Goal: Task Accomplishment & Management: Complete application form

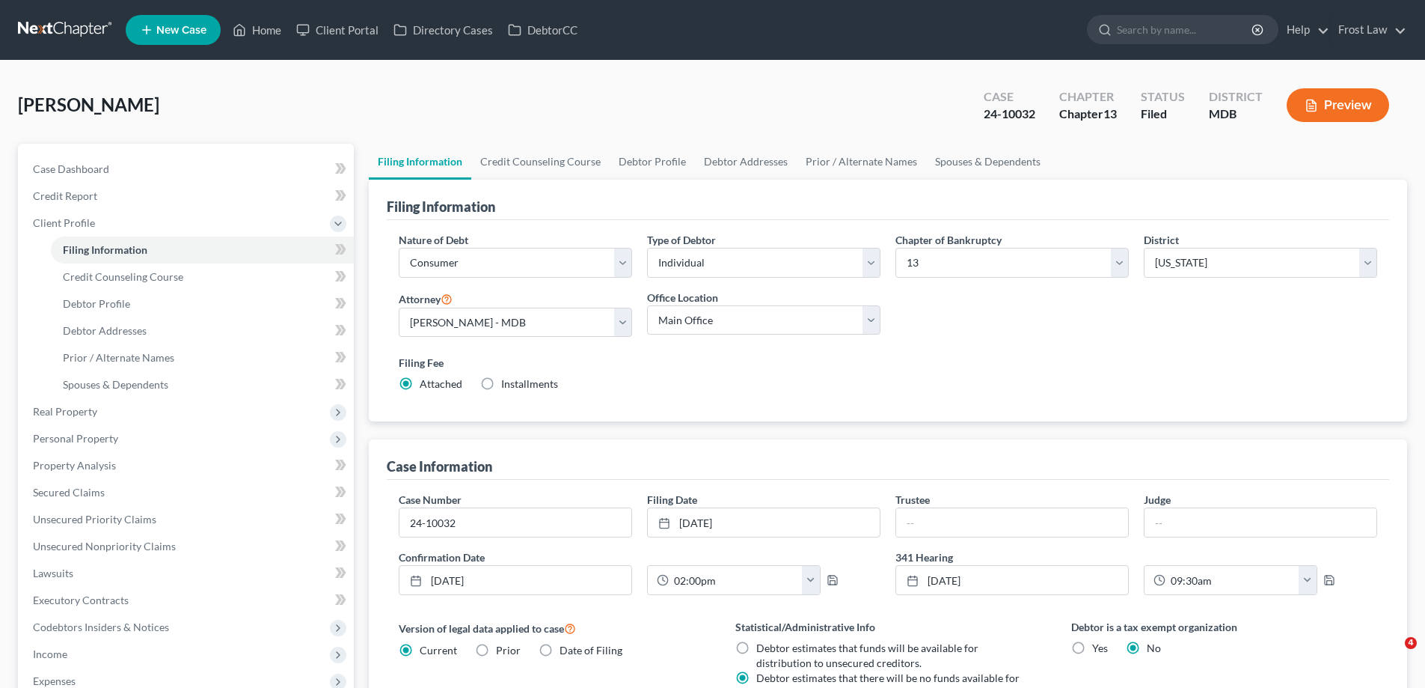
select select "1"
select select "0"
select select "3"
select select "38"
select select "0"
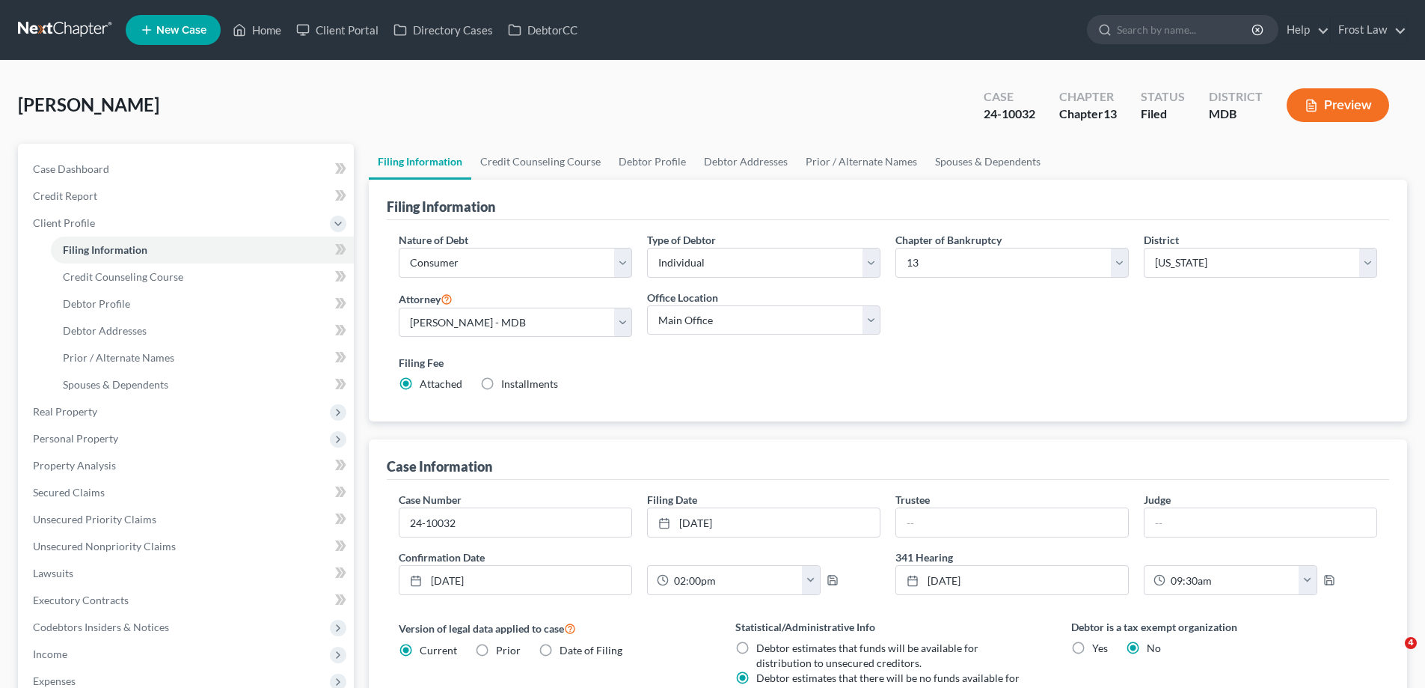
select select "21"
click at [94, 229] on span "Client Profile" at bounding box center [187, 223] width 333 height 27
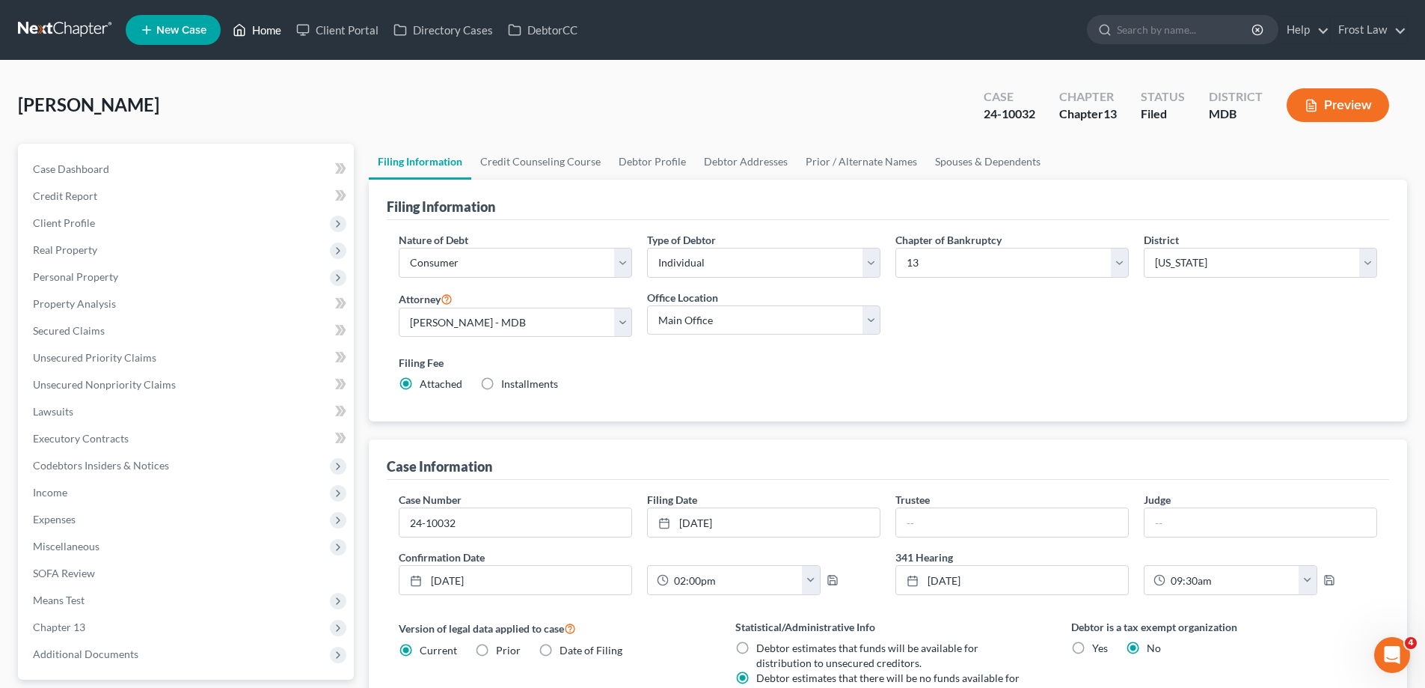
click at [279, 25] on link "Home" at bounding box center [257, 29] width 64 height 27
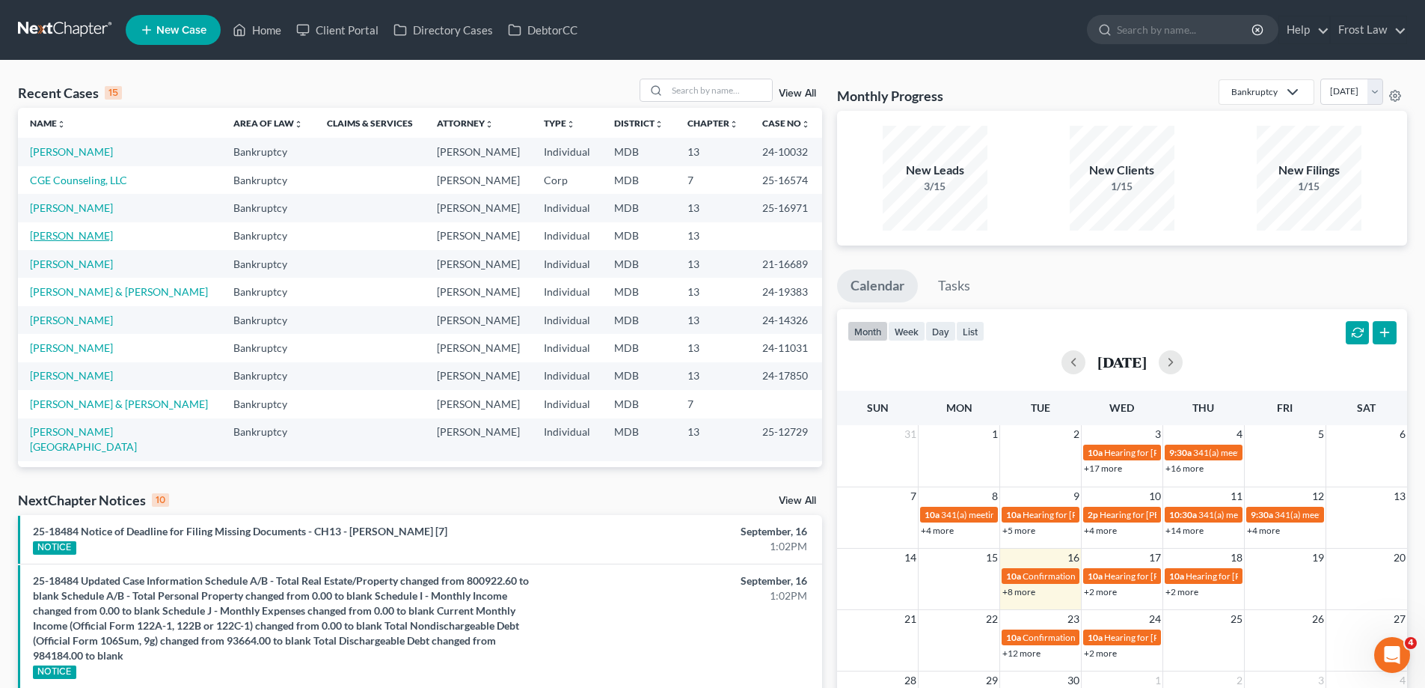
click at [61, 233] on link "[PERSON_NAME]" at bounding box center [71, 235] width 83 height 13
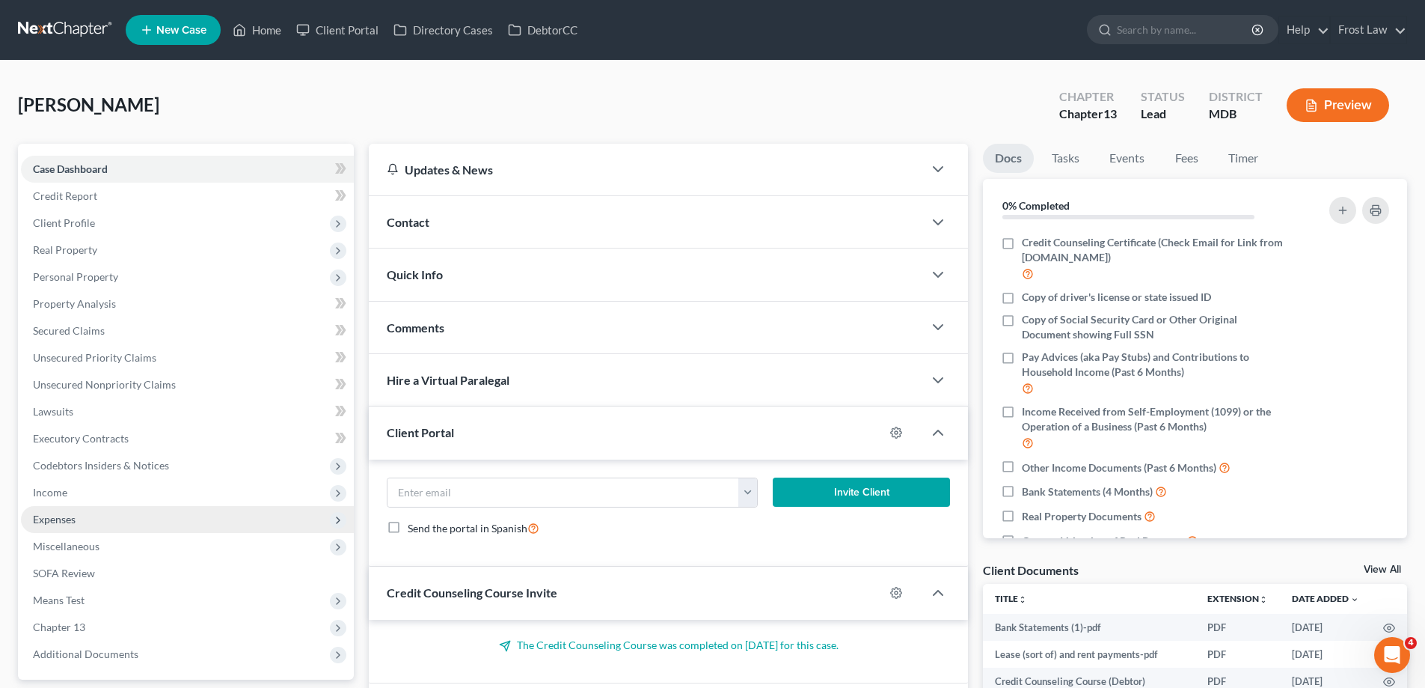
click at [79, 524] on span "Expenses" at bounding box center [187, 519] width 333 height 27
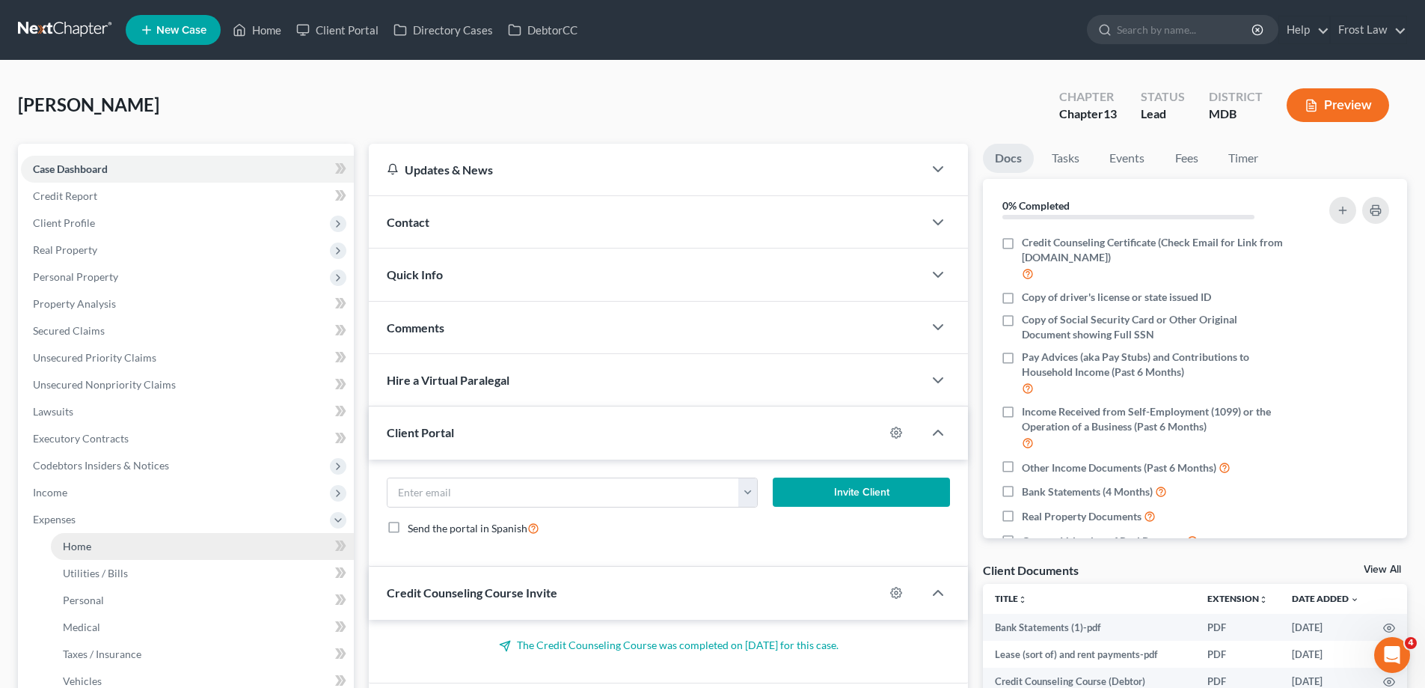
click at [152, 543] on link "Home" at bounding box center [202, 546] width 303 height 27
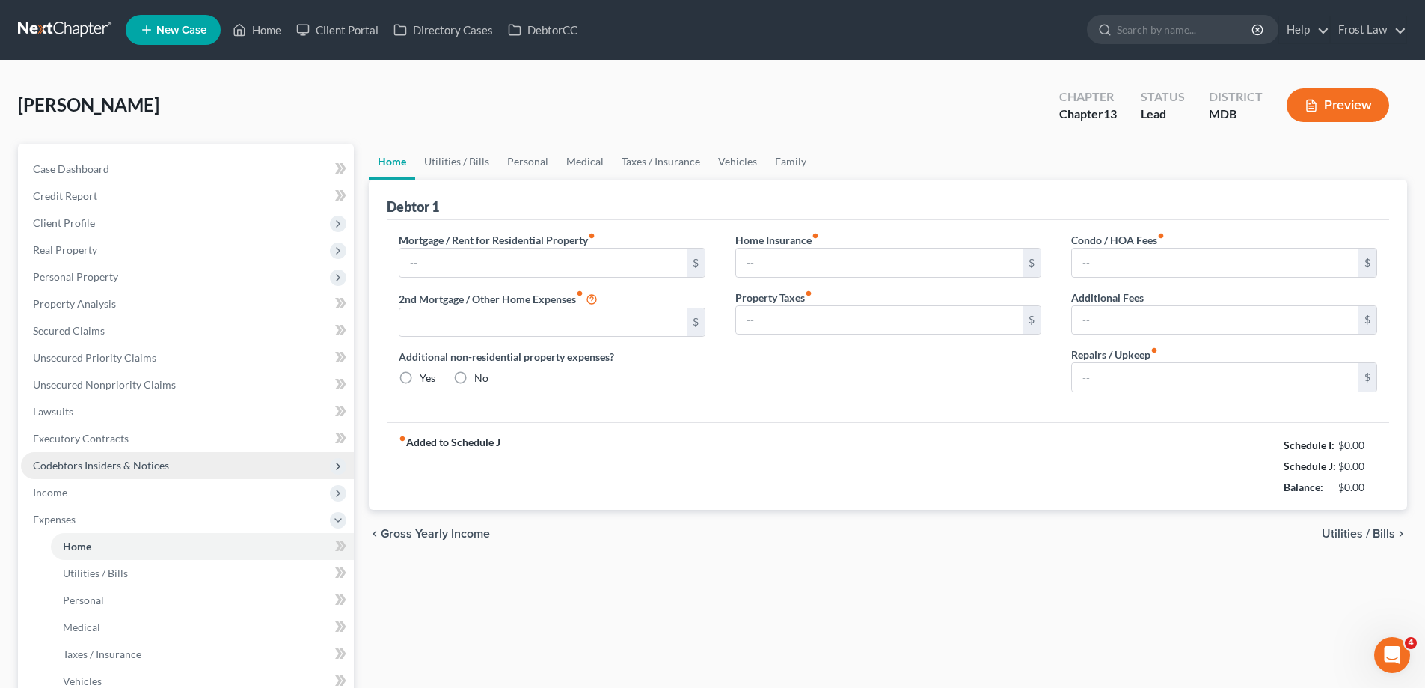
type input "1,407.00"
type input "0.00"
radio input "true"
type input "30.00"
type input "0.00"
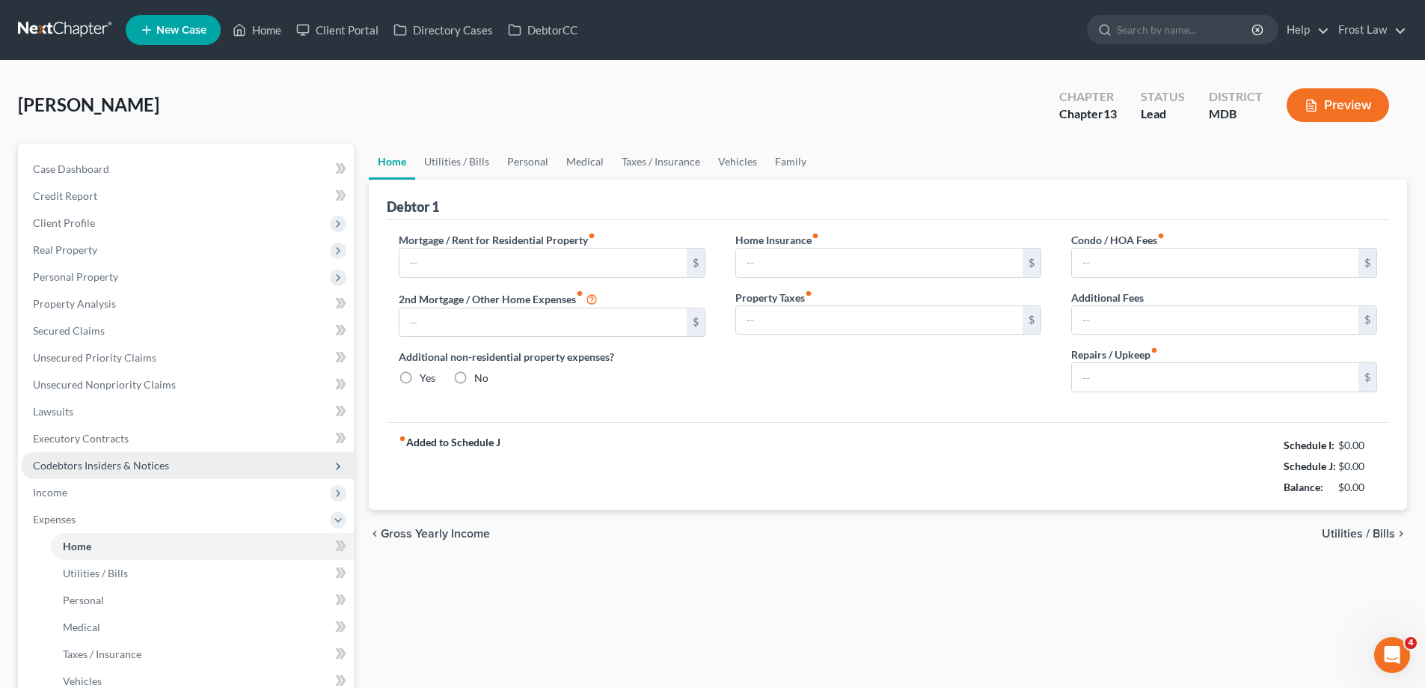
type input "0.00"
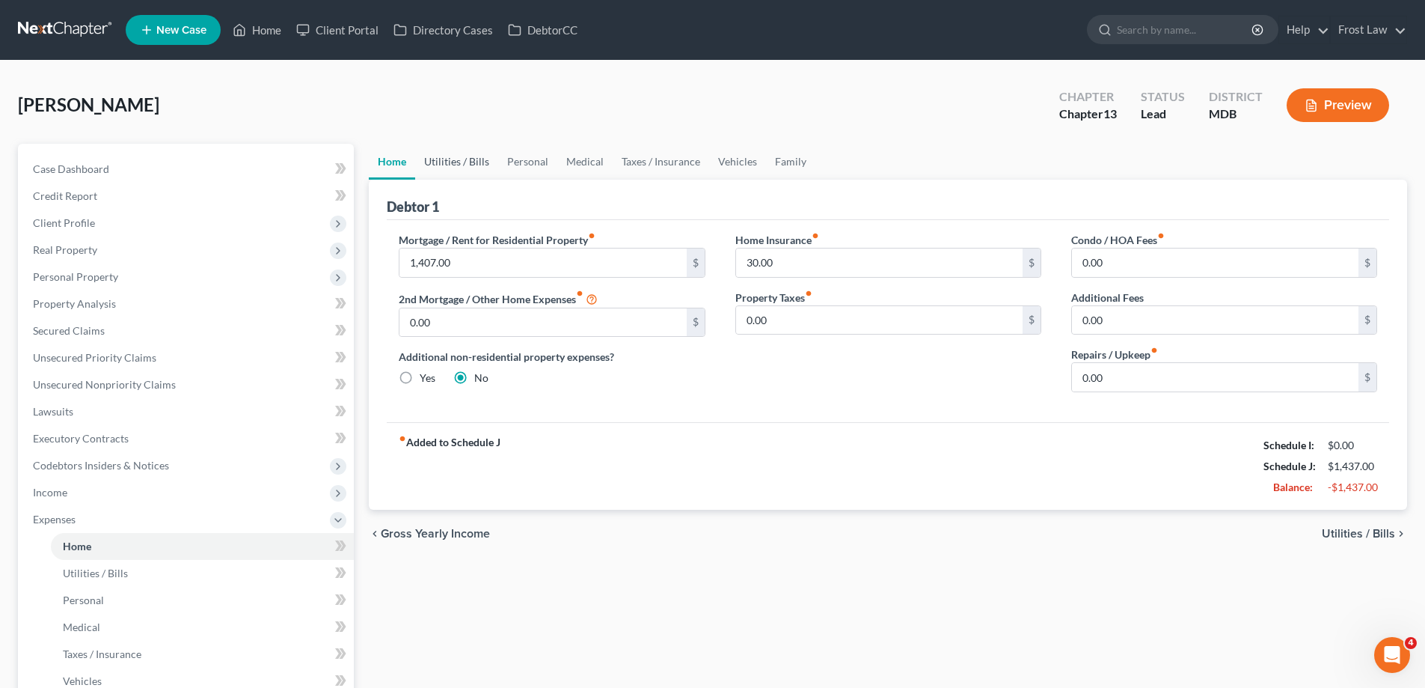
click at [457, 168] on link "Utilities / Bills" at bounding box center [456, 162] width 83 height 36
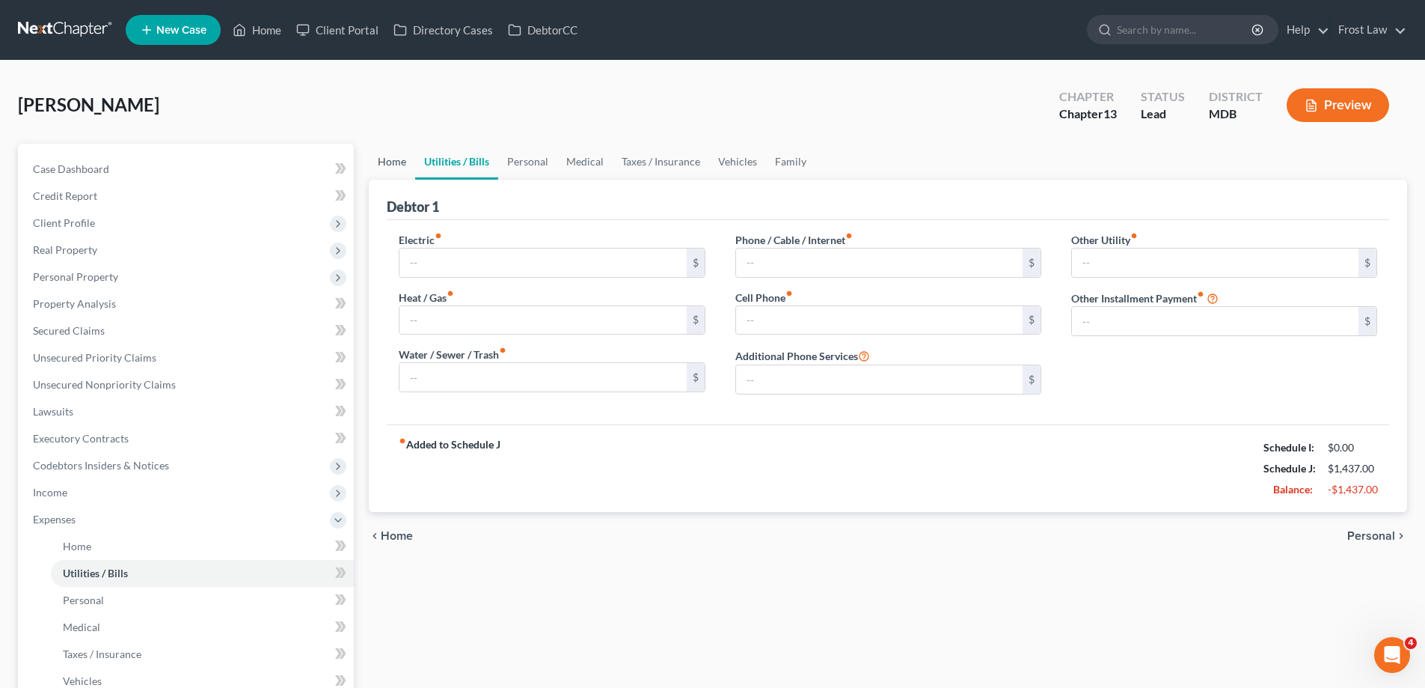
click at [394, 163] on link "Home" at bounding box center [392, 162] width 46 height 36
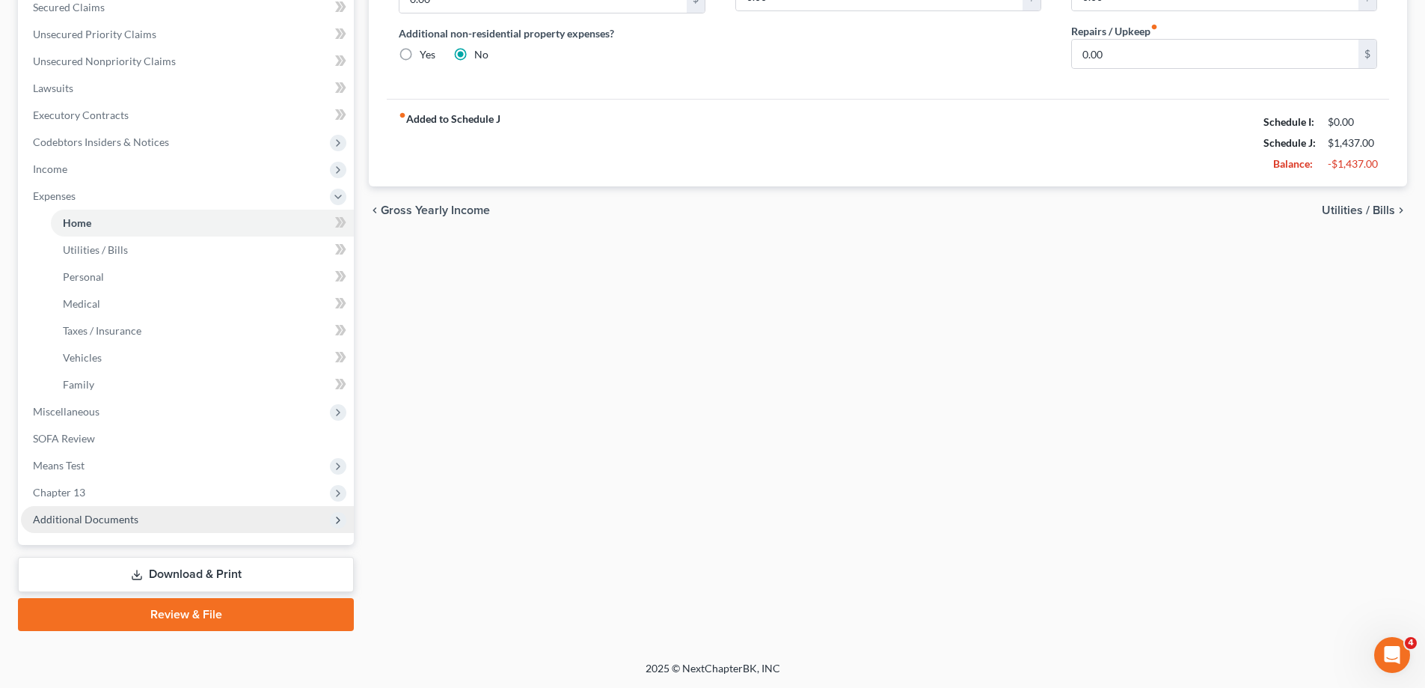
click at [124, 529] on span "Additional Documents" at bounding box center [187, 519] width 333 height 27
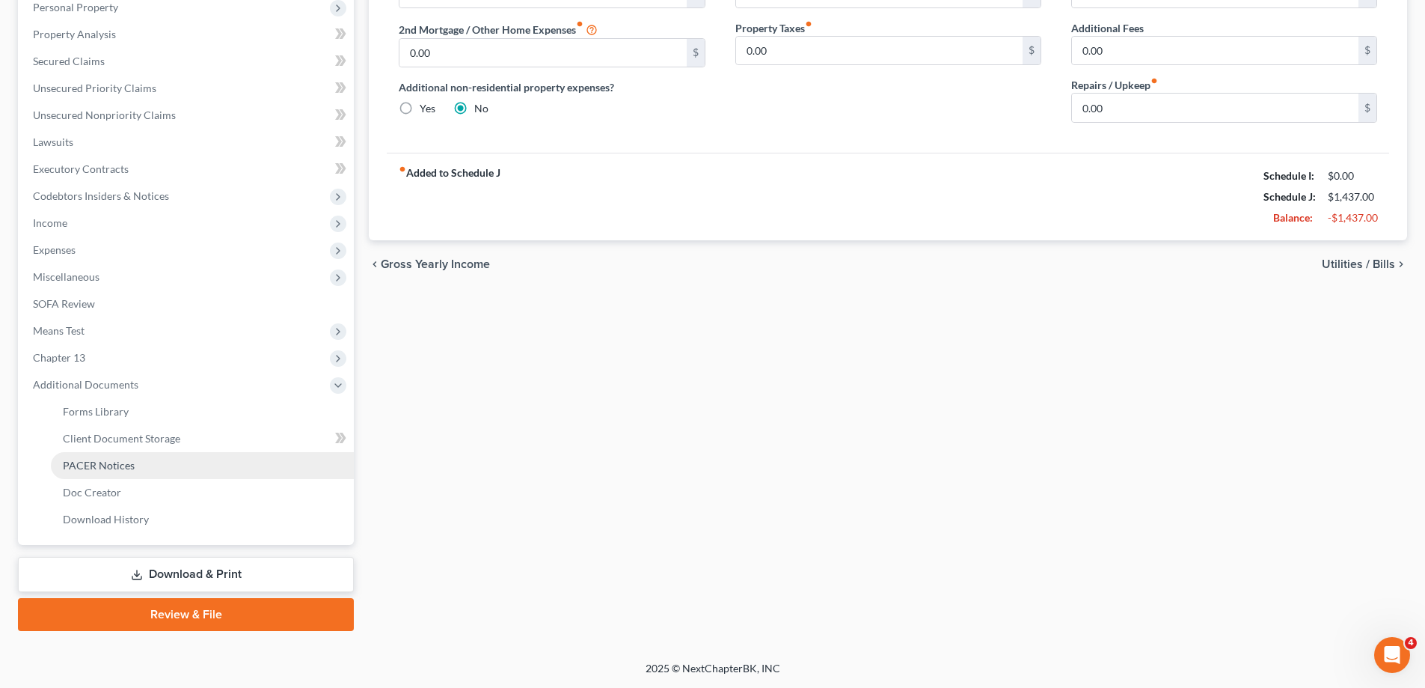
click at [140, 455] on link "PACER Notices" at bounding box center [202, 465] width 303 height 27
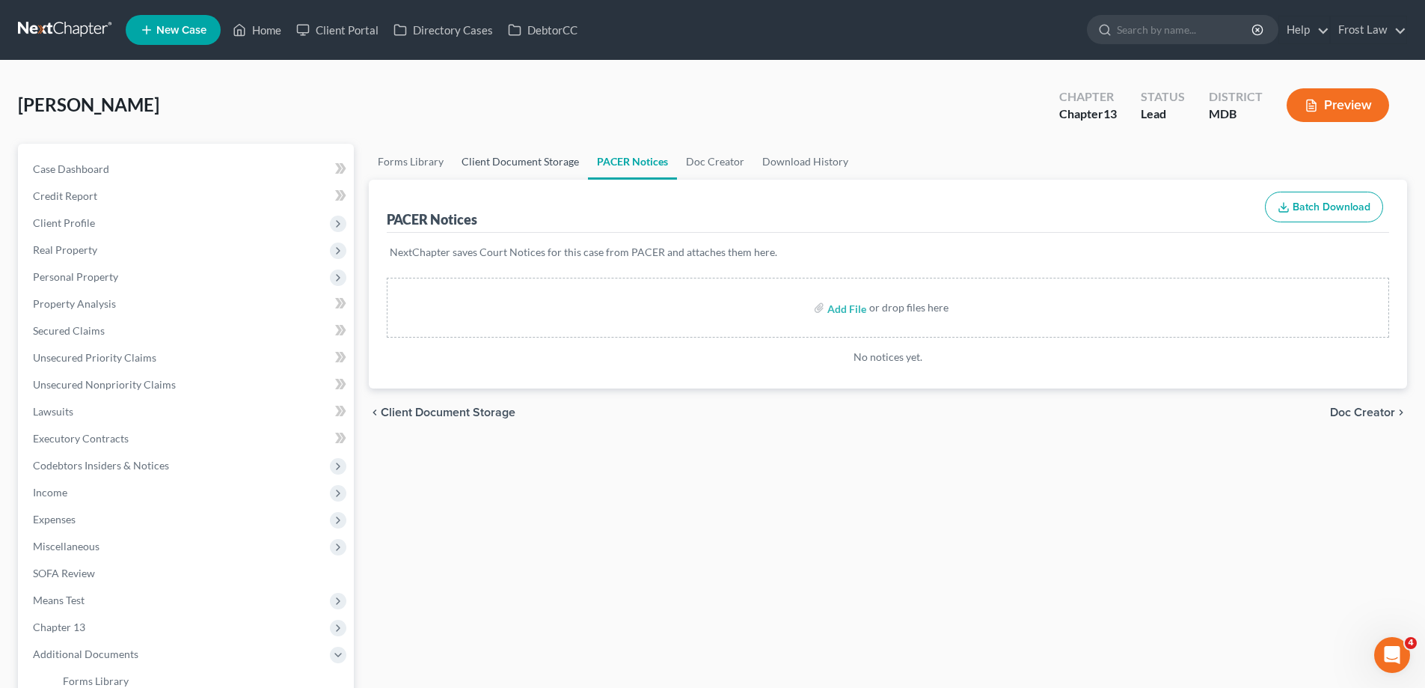
click at [504, 165] on link "Client Document Storage" at bounding box center [520, 162] width 135 height 36
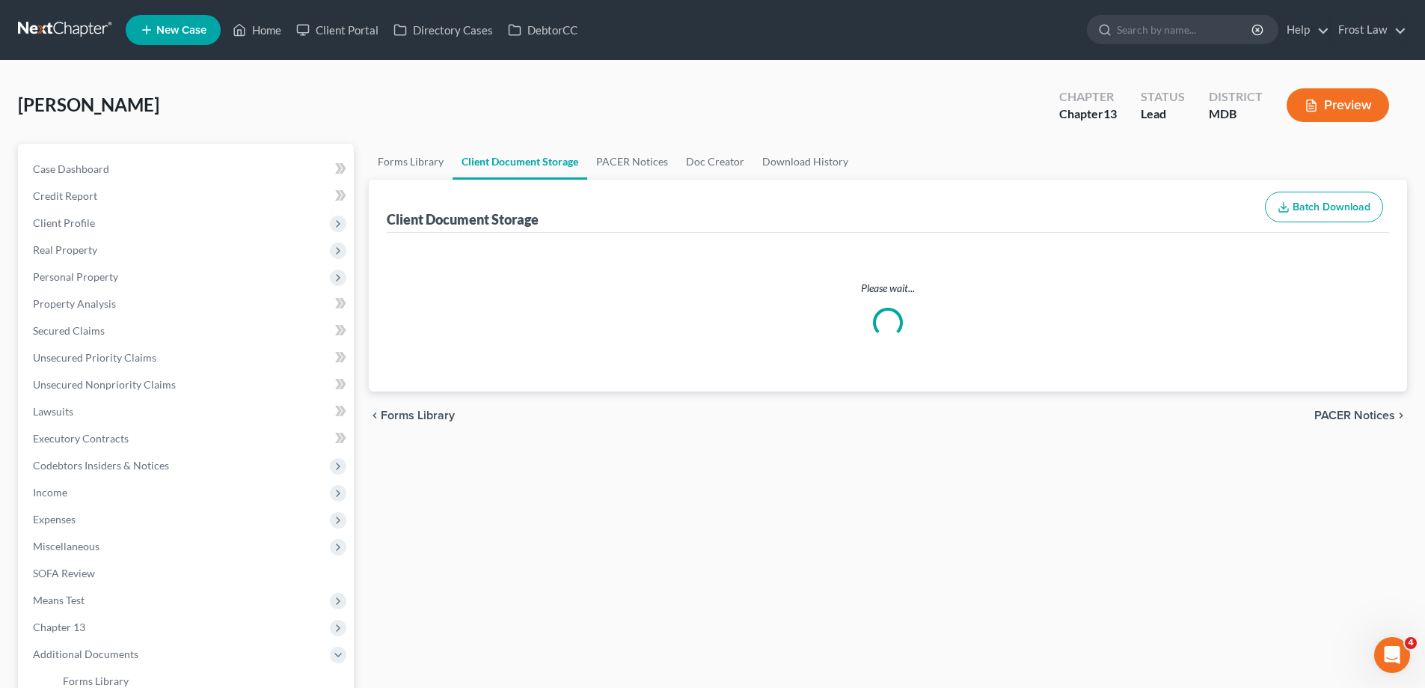
select select "14"
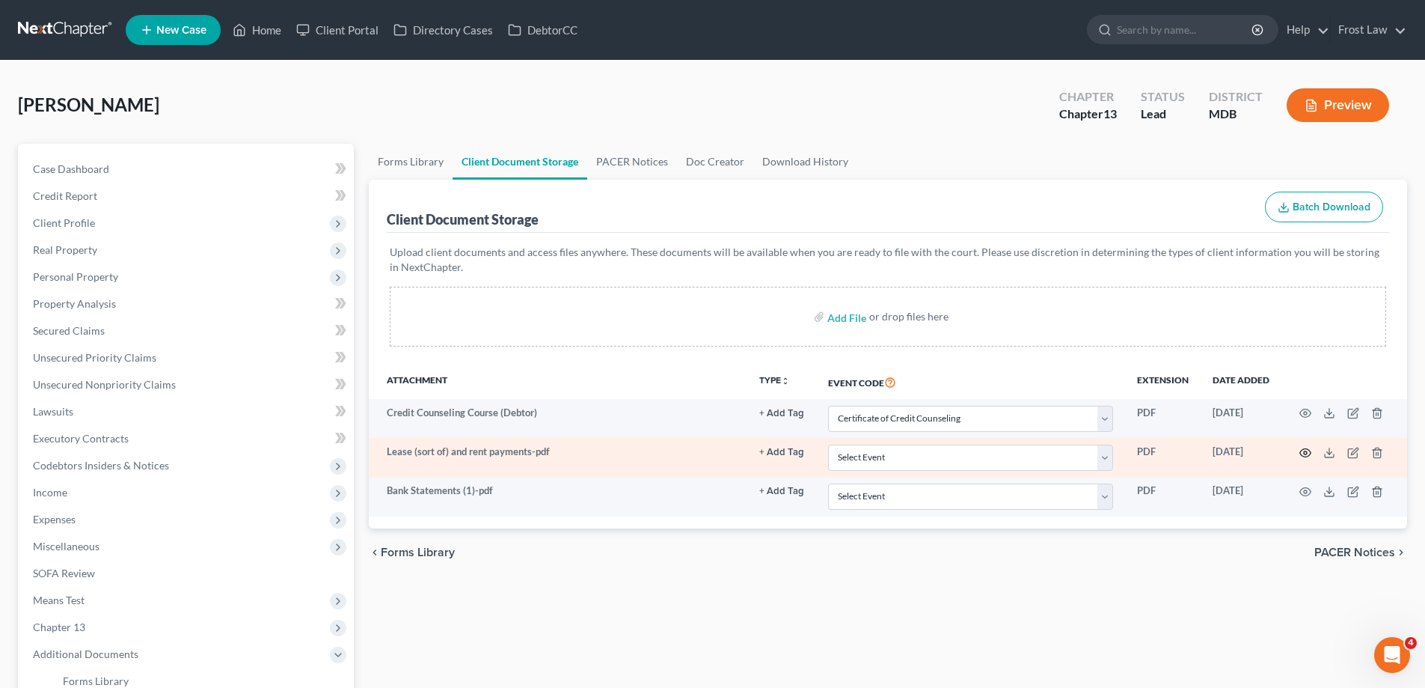
click at [1306, 450] on icon "button" at bounding box center [1306, 453] width 12 height 12
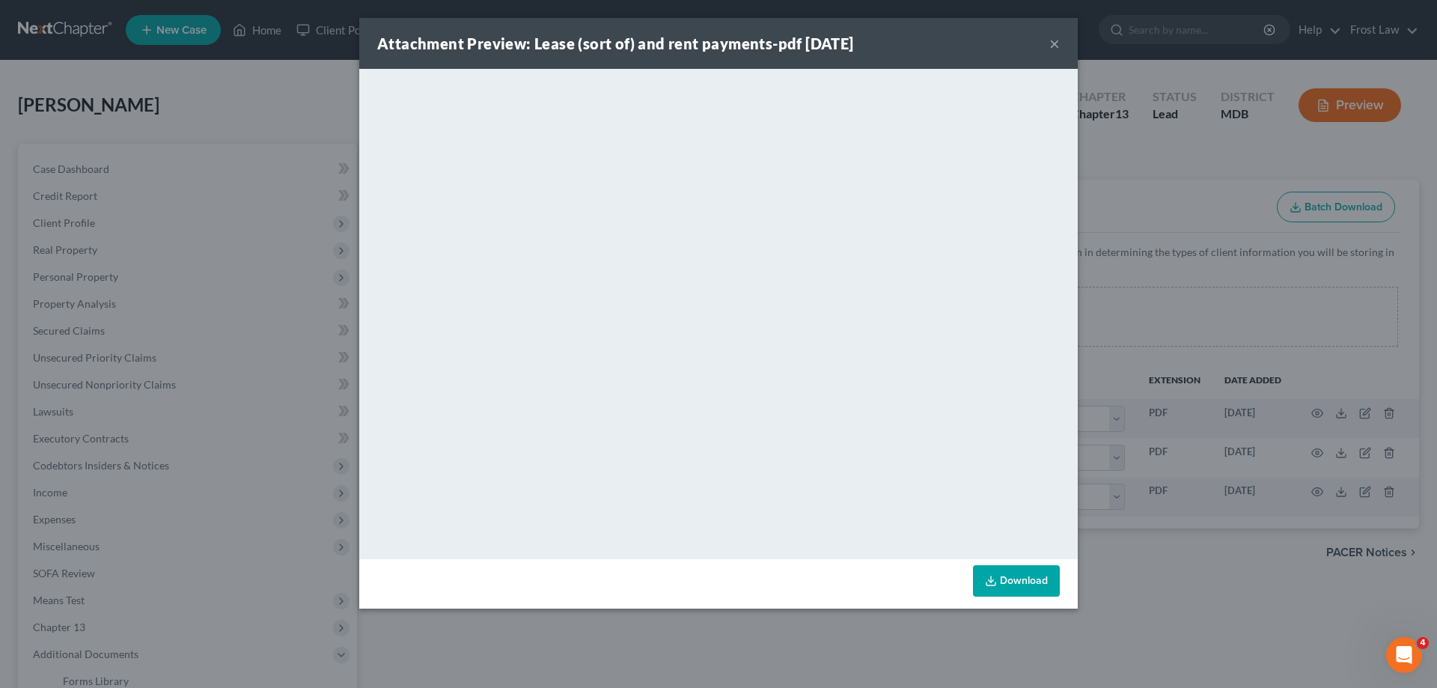
click at [1055, 46] on button "×" at bounding box center [1054, 43] width 10 height 18
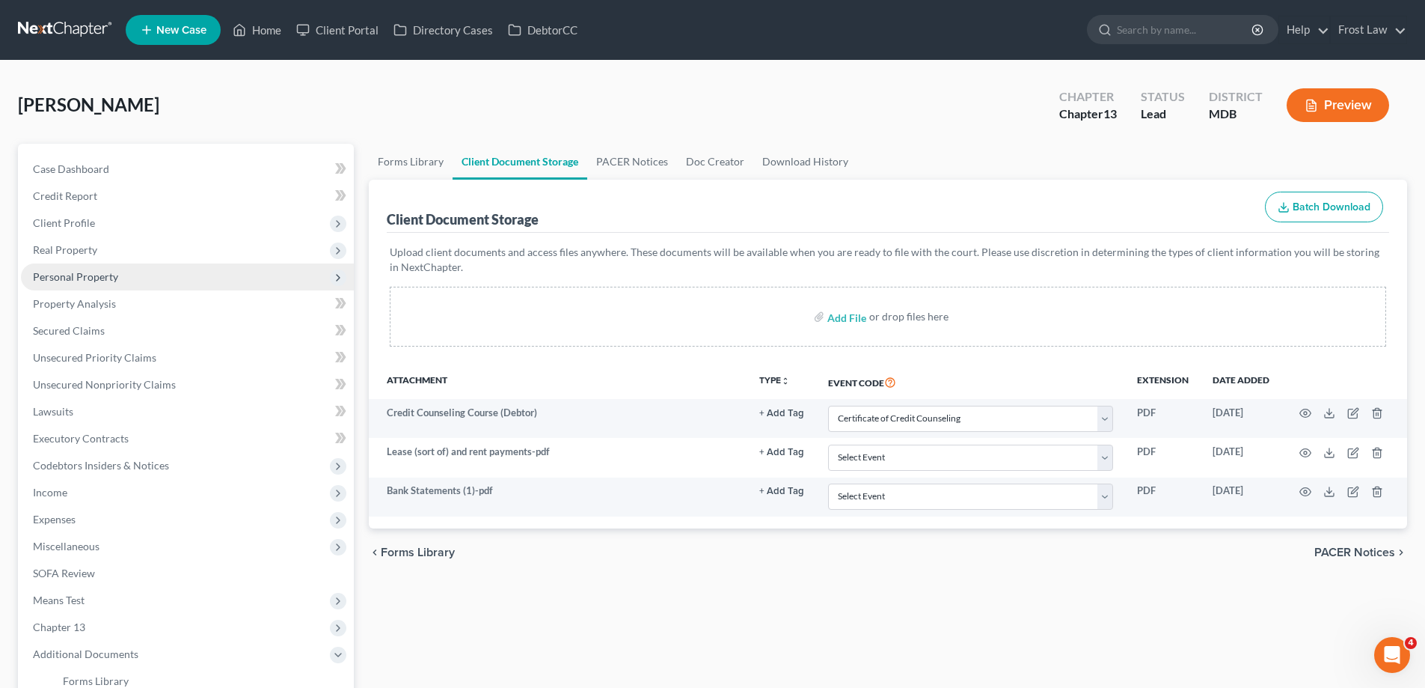
click at [105, 274] on span "Personal Property" at bounding box center [75, 276] width 85 height 13
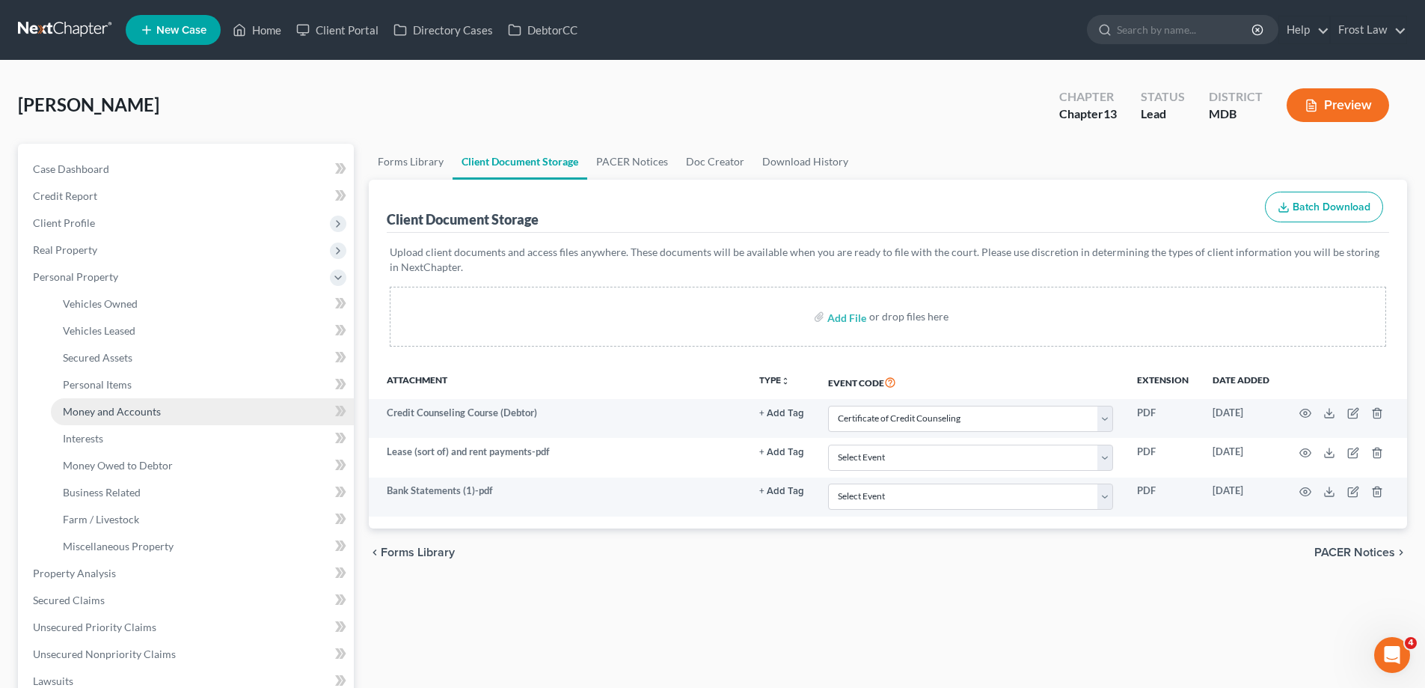
click at [135, 412] on span "Money and Accounts" at bounding box center [112, 411] width 98 height 13
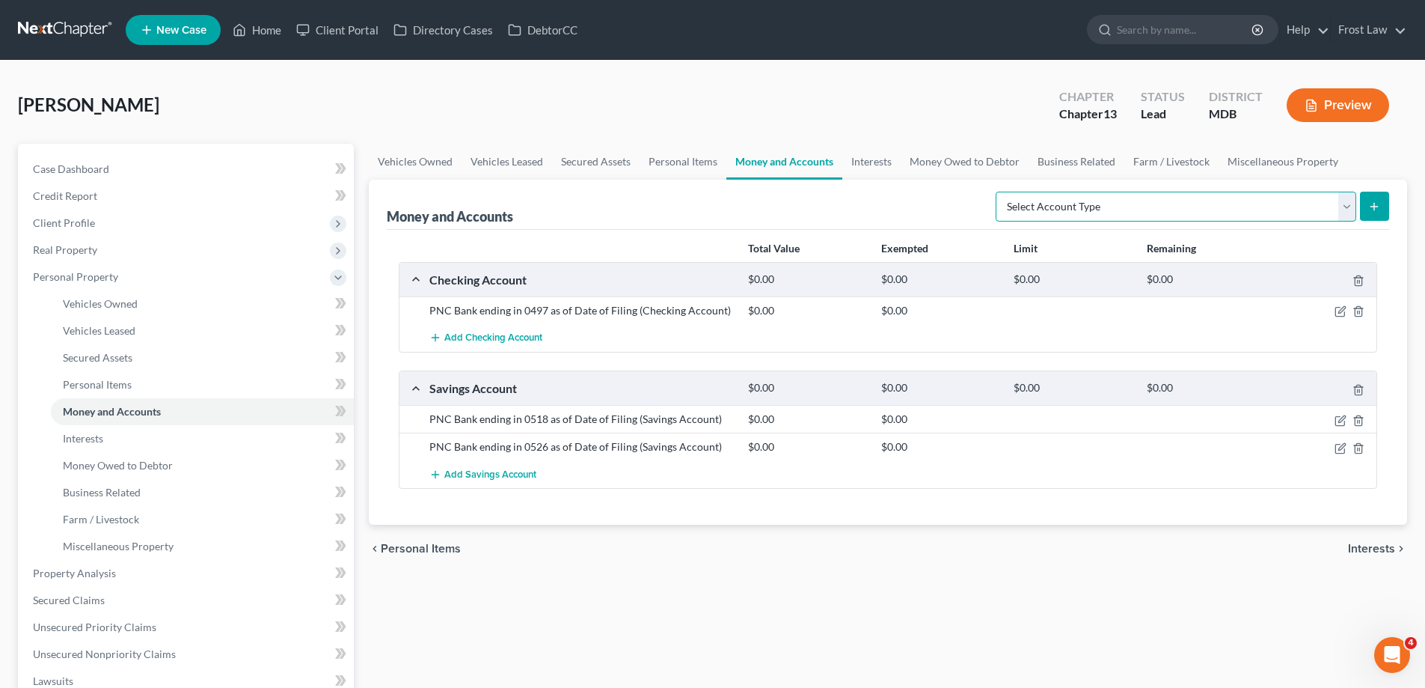
click at [1232, 193] on select "Select Account Type Brokerage (A/B: 18, SOFA: 20) Cash on Hand (A/B: 16) Certif…" at bounding box center [1176, 207] width 361 height 30
select select "security_deposits"
click at [1000, 192] on select "Select Account Type Brokerage (A/B: 18, SOFA: 20) Cash on Hand (A/B: 16) Certif…" at bounding box center [1176, 207] width 361 height 30
click at [1378, 208] on icon "submit" at bounding box center [1375, 207] width 12 height 12
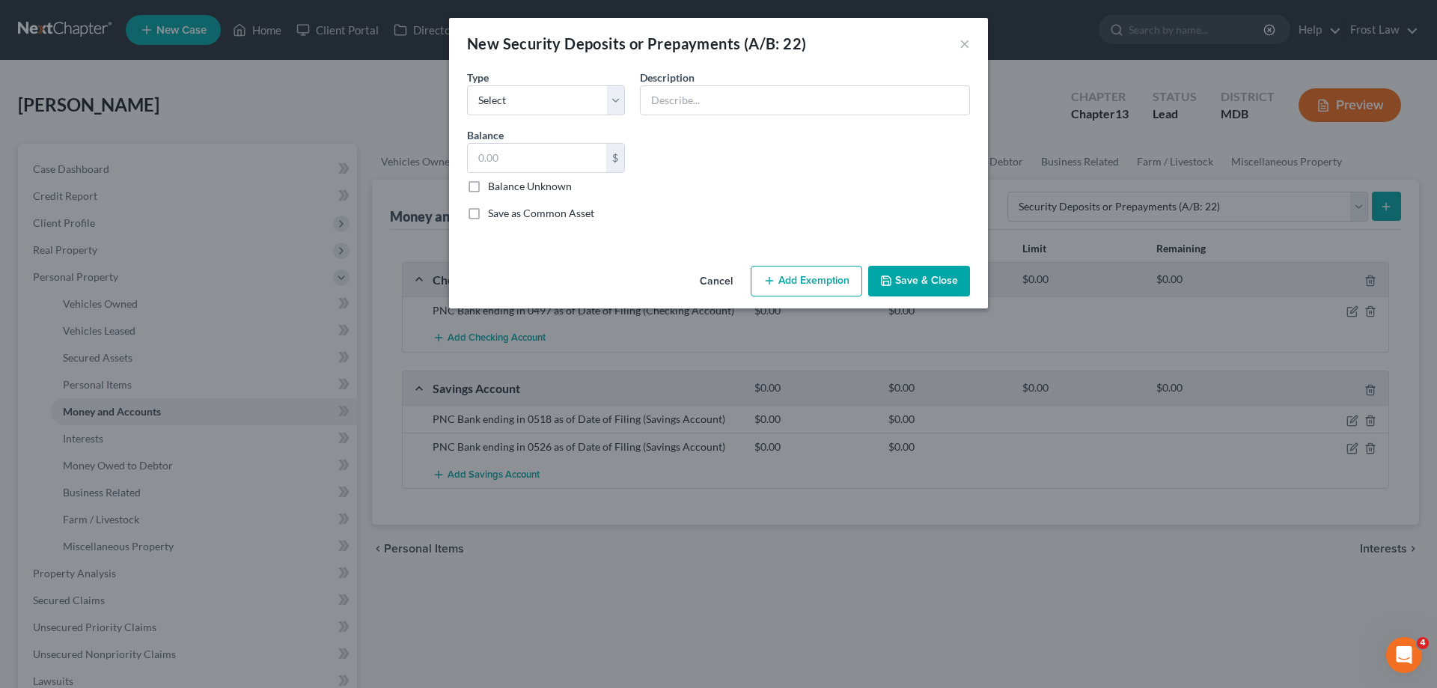
click at [574, 115] on div "Common Asset Select Type Select Electric Gas Heating Oil Security Deposit On Re…" at bounding box center [718, 151] width 518 height 164
click at [575, 92] on select "Select Electric Gas Heating Oil Security Deposit On Rental Unit Prepaid Rent Te…" at bounding box center [546, 100] width 158 height 30
select select "3"
click at [467, 85] on select "Select Electric Gas Heating Oil Security Deposit On Rental Unit Prepaid Rent Te…" at bounding box center [546, 100] width 158 height 30
click at [533, 157] on input "text" at bounding box center [537, 158] width 138 height 28
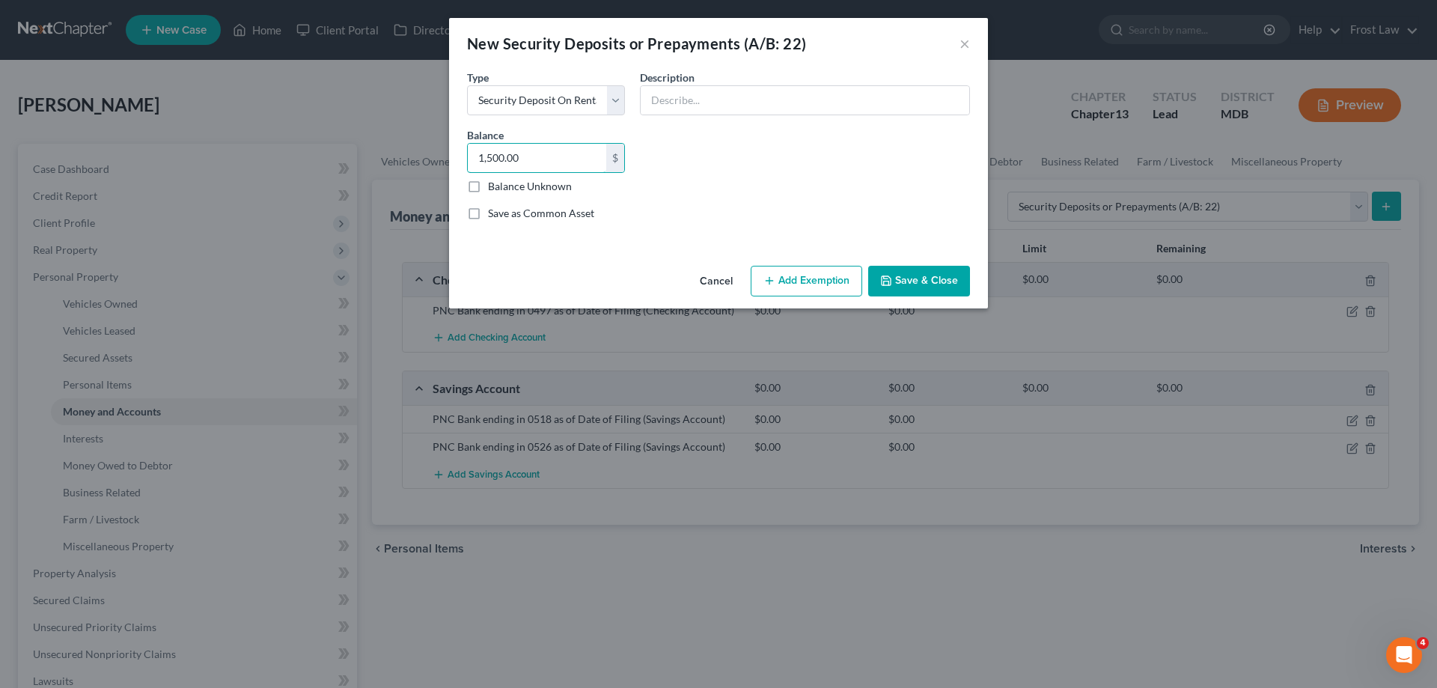
type input "1,500.00"
click at [664, 76] on span "Description" at bounding box center [667, 77] width 55 height 13
click at [682, 104] on input "text" at bounding box center [804, 100] width 328 height 28
type input "Security Deposit held by Landlord"
click at [828, 290] on button "Add Exemption" at bounding box center [805, 281] width 111 height 31
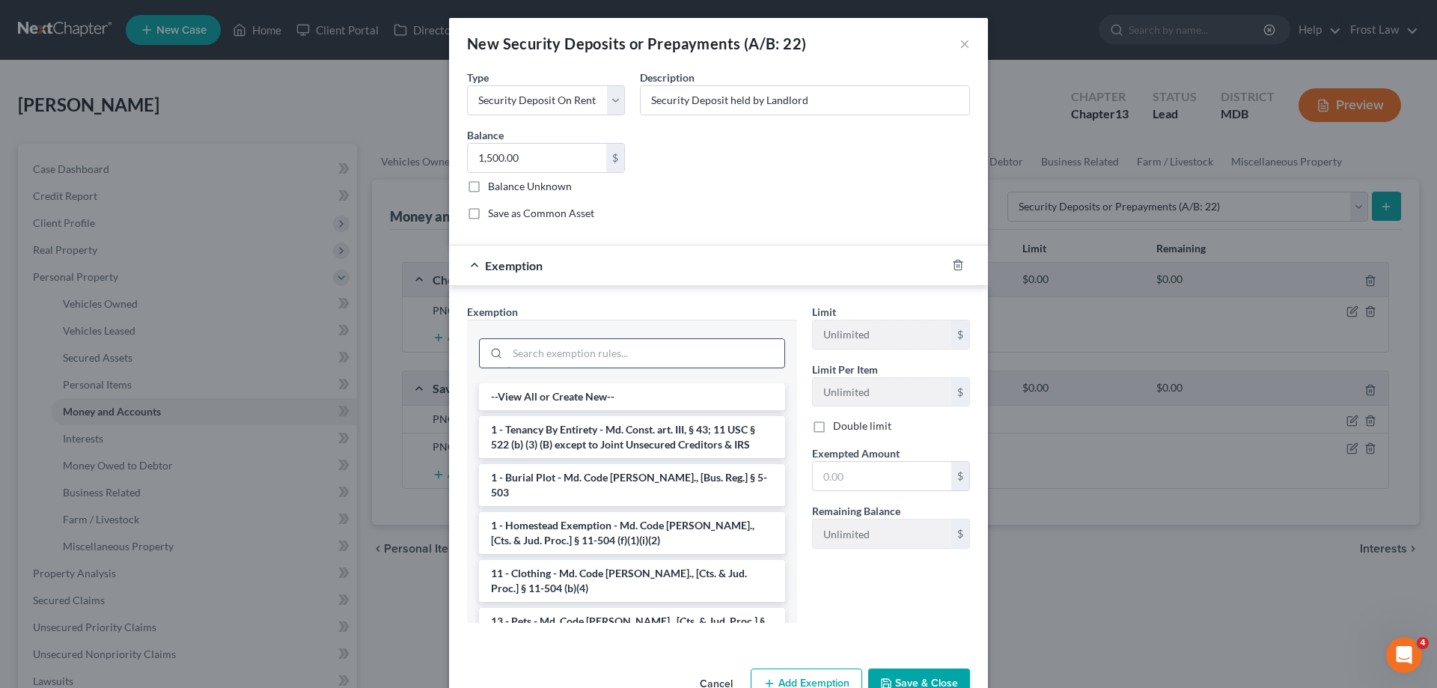
click at [577, 349] on input "search" at bounding box center [645, 353] width 277 height 28
type input "a"
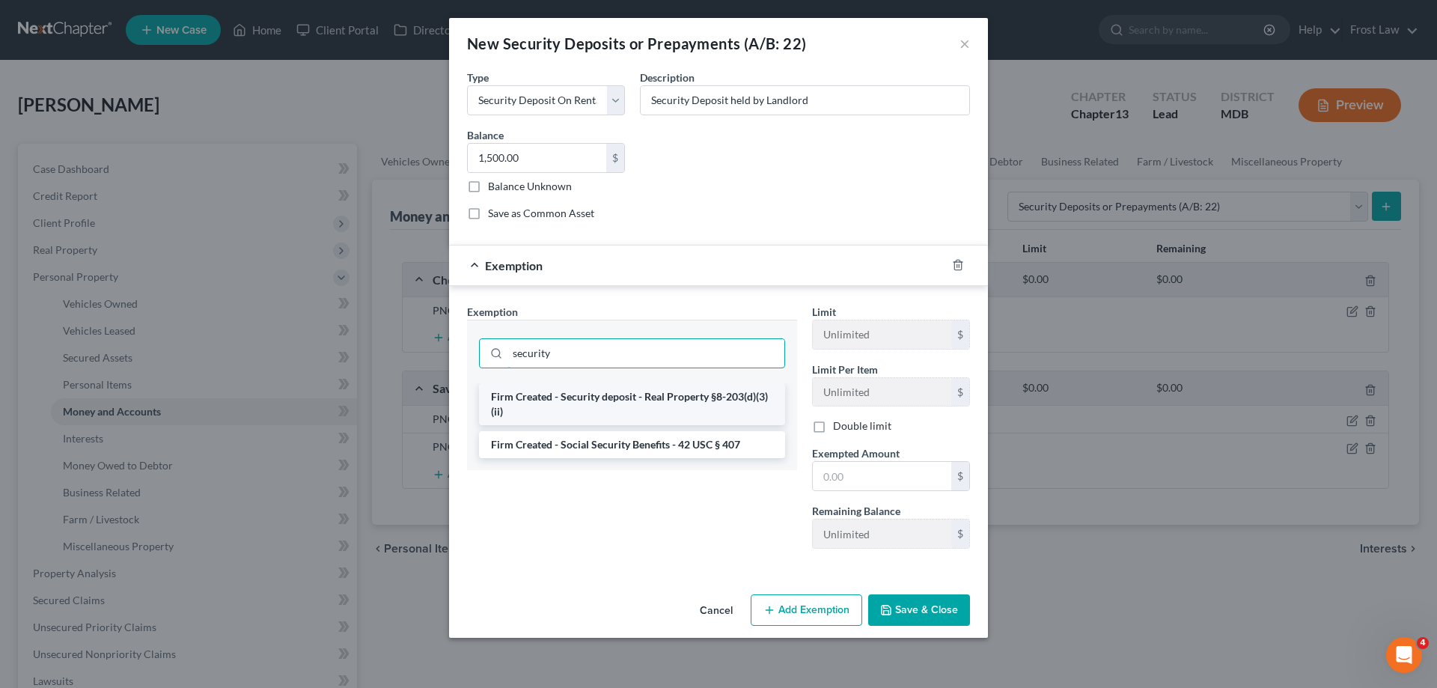
type input "security"
click at [695, 409] on li "Firm Created - Security deposit - Real Property §8-203(d)(3)(ii)" at bounding box center [632, 404] width 306 height 42
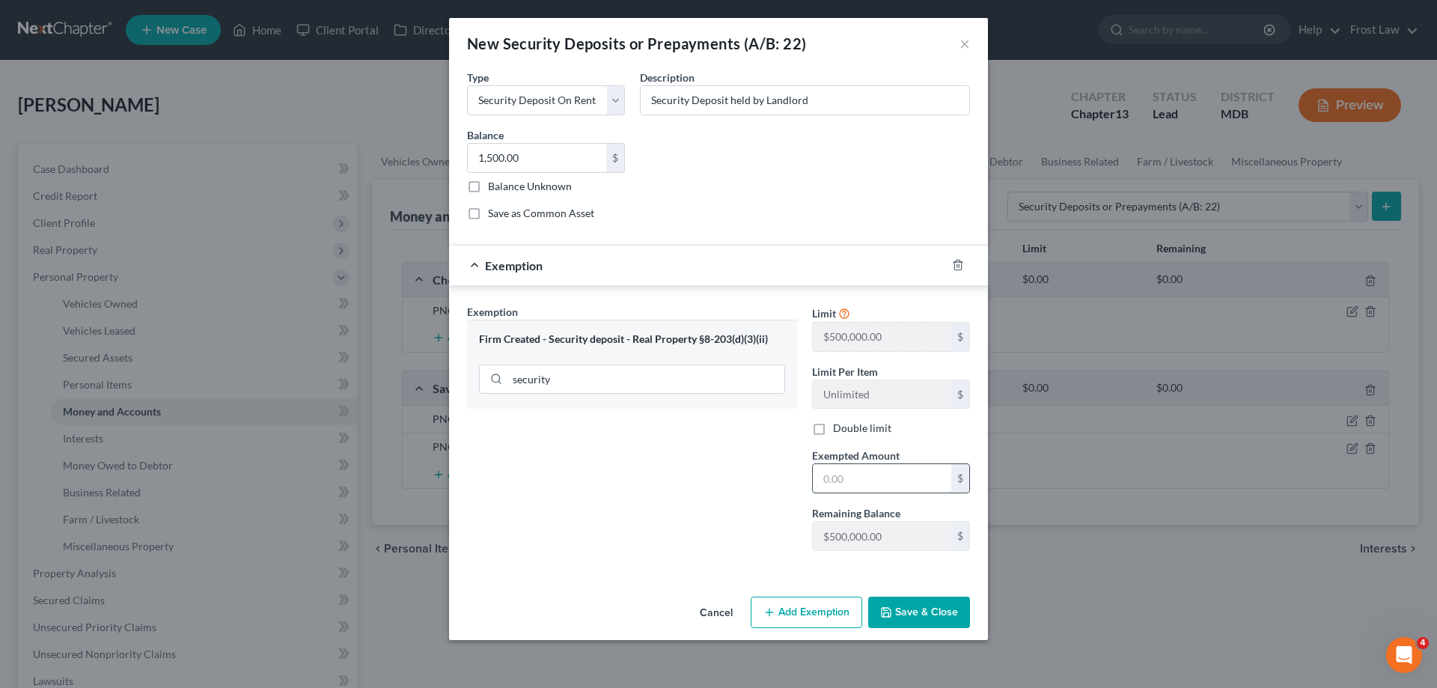
click at [881, 482] on input "text" at bounding box center [882, 478] width 138 height 28
type input "1,500.00"
click at [920, 608] on button "Save & Close" at bounding box center [919, 611] width 102 height 31
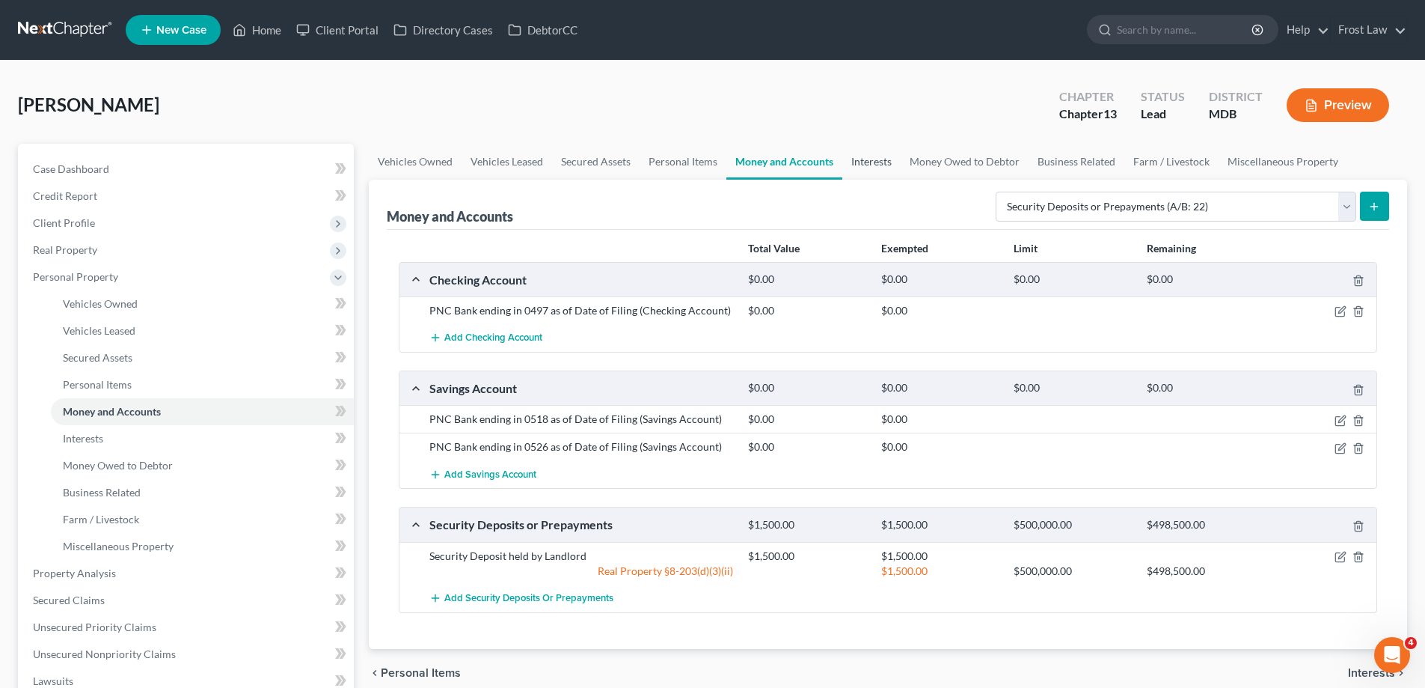
click at [854, 155] on link "Interests" at bounding box center [872, 162] width 58 height 36
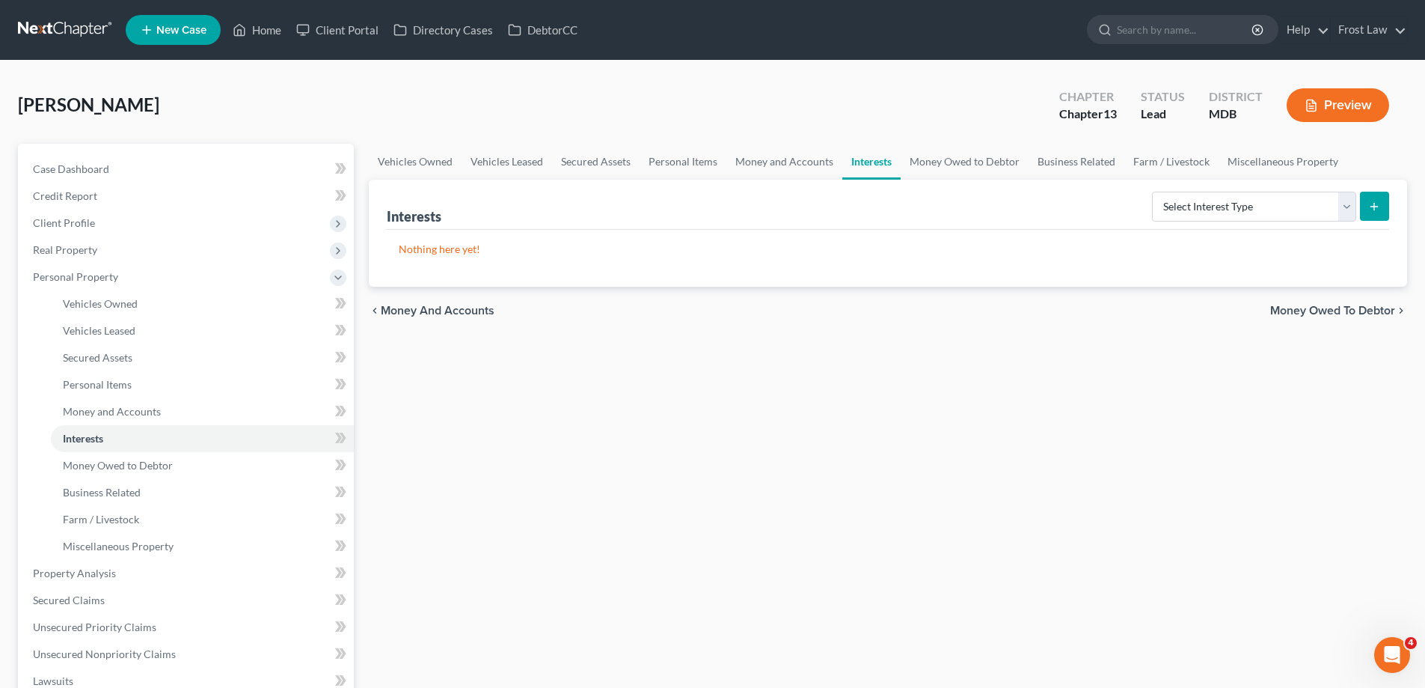
scroll to position [374, 0]
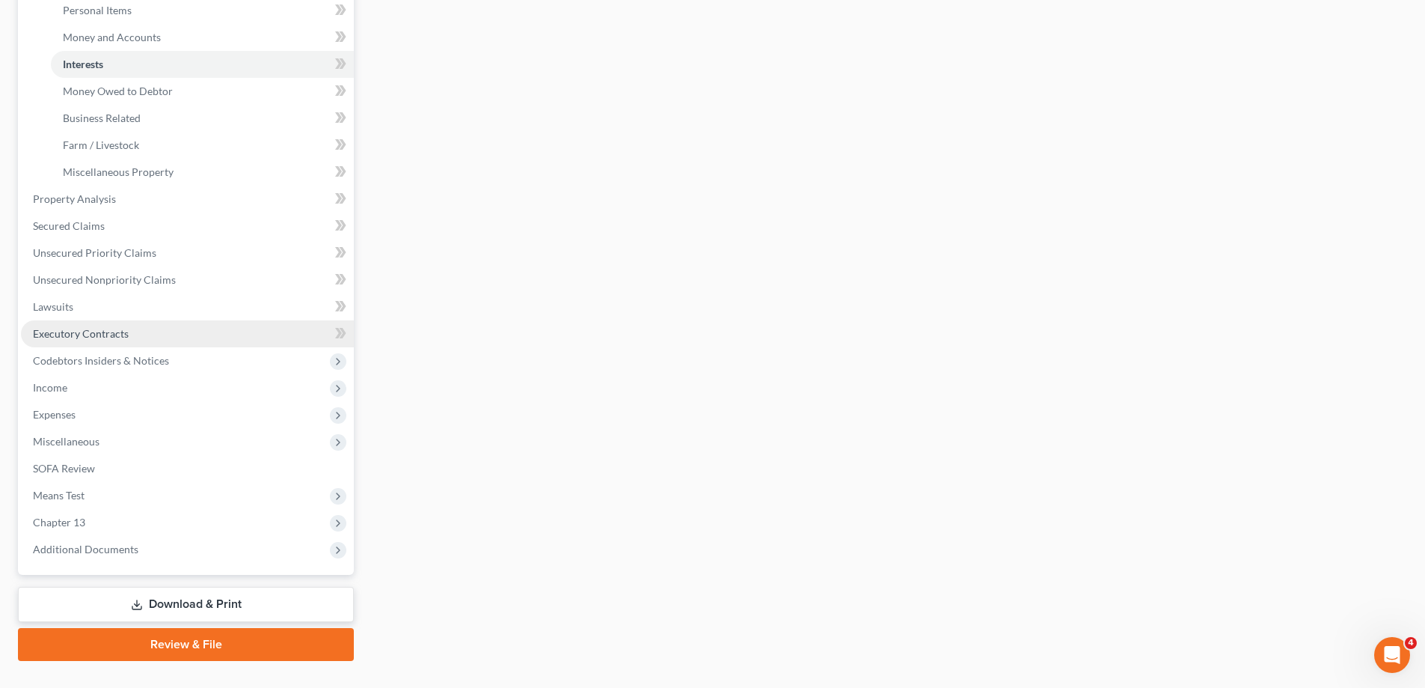
click at [105, 337] on span "Executory Contracts" at bounding box center [81, 333] width 96 height 13
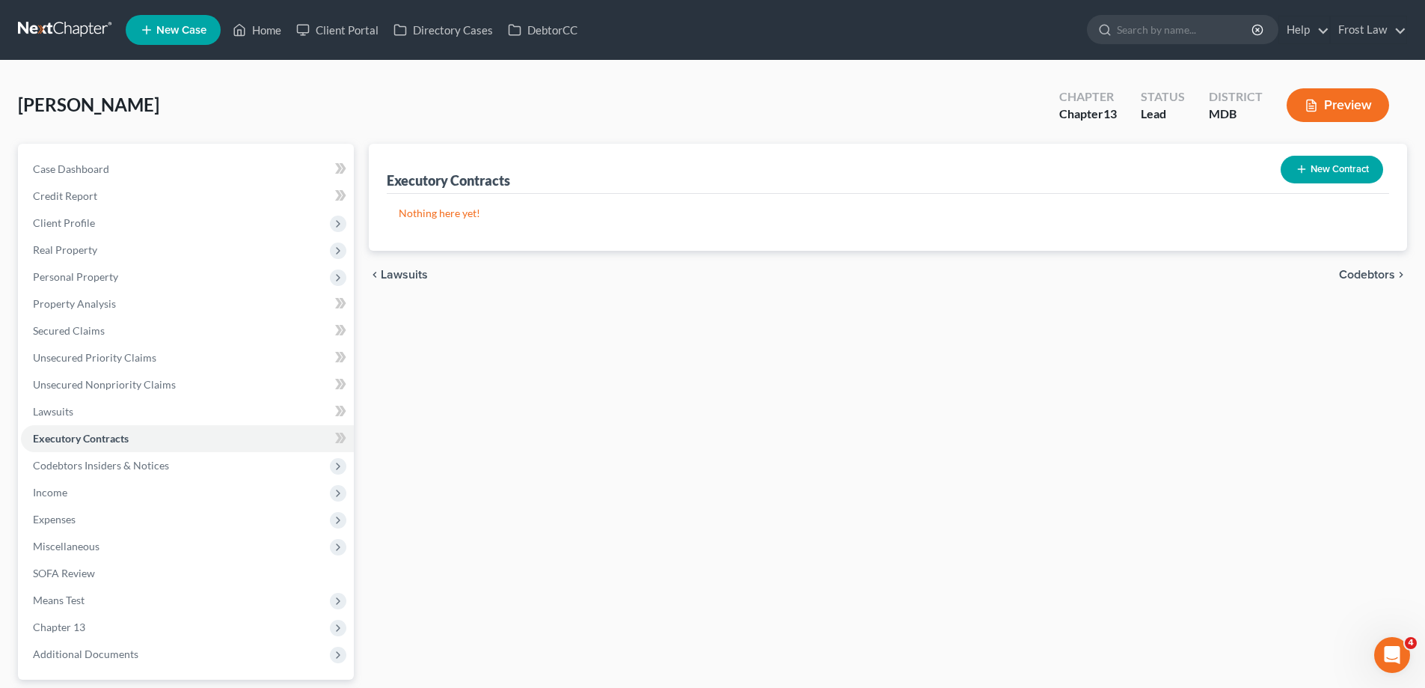
click at [1303, 166] on icon "button" at bounding box center [1302, 169] width 12 height 12
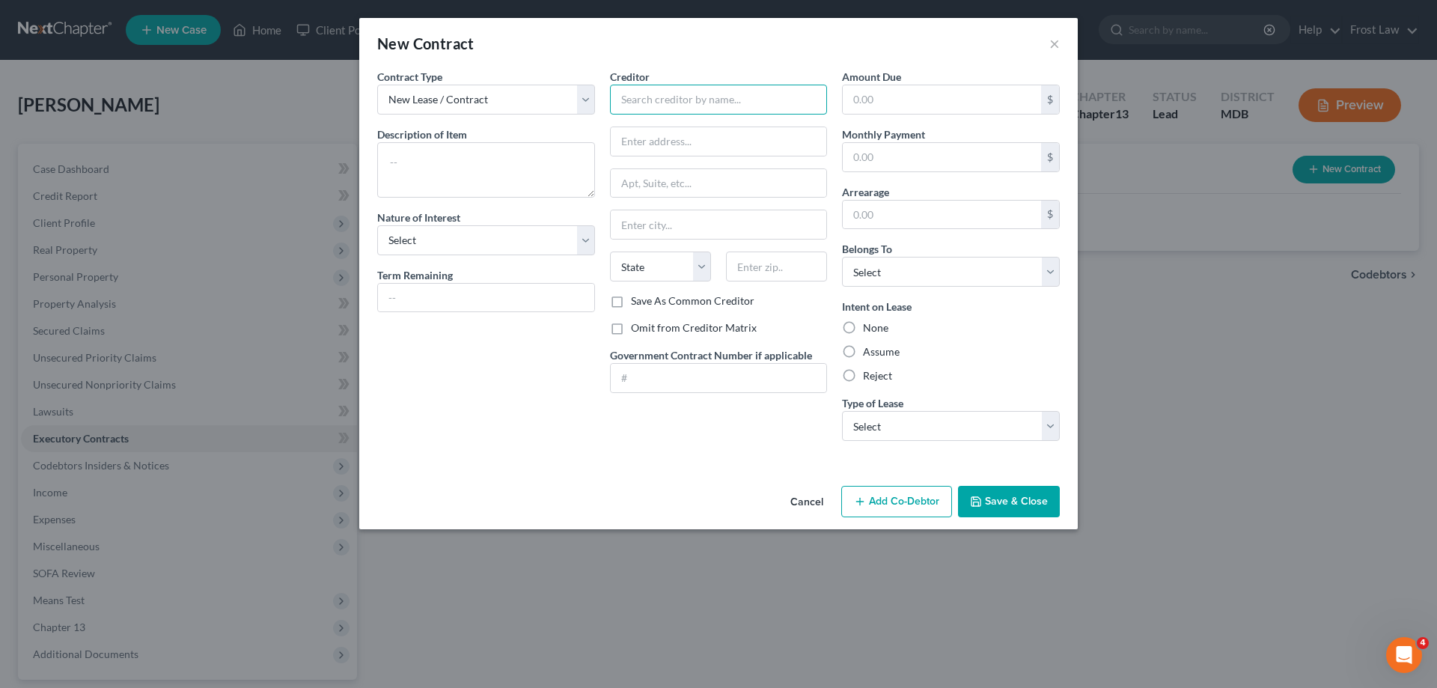
click at [640, 108] on input "text" at bounding box center [719, 100] width 218 height 30
paste input "Briarcliff Apartments East"
type input "Briarcliff Apartments East"
drag, startPoint x: 656, startPoint y: 153, endPoint x: 677, endPoint y: 157, distance: 21.4
click at [656, 153] on input "text" at bounding box center [719, 141] width 216 height 28
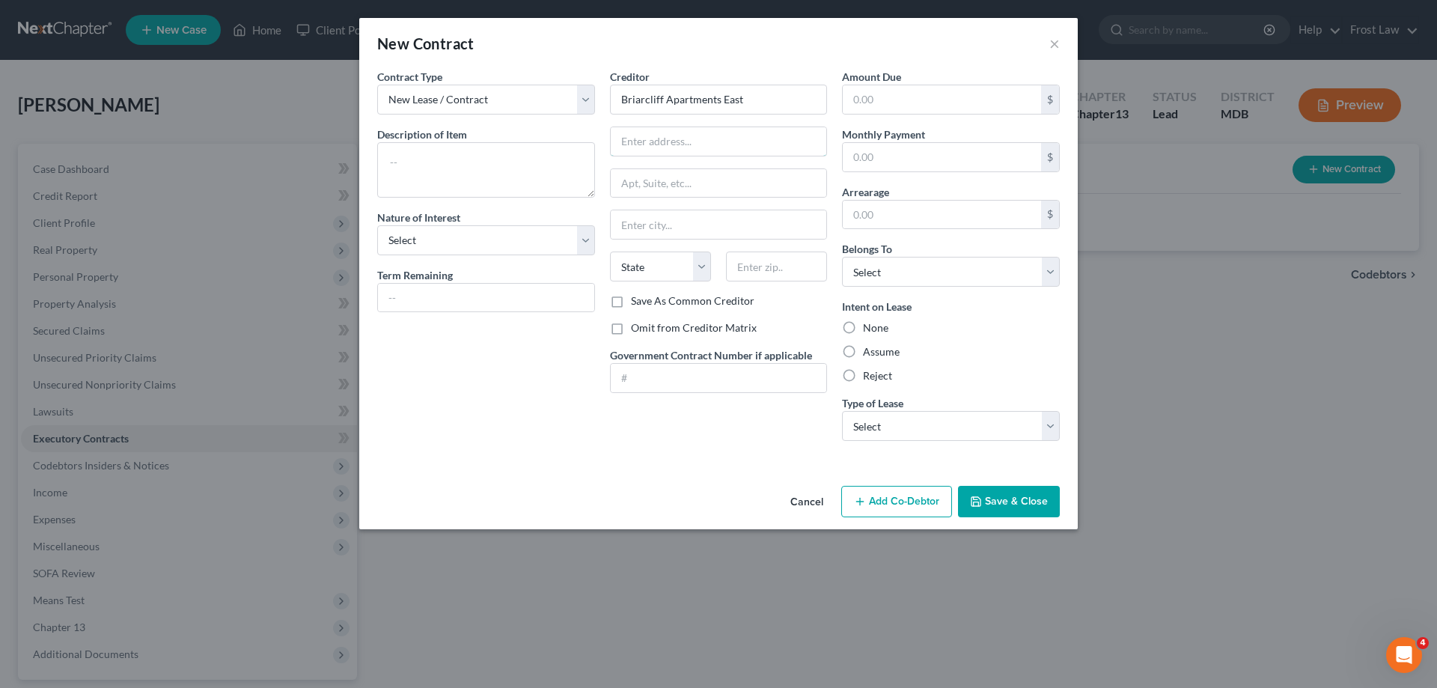
paste input "[STREET_ADDRESS]"
drag, startPoint x: 817, startPoint y: 139, endPoint x: 787, endPoint y: 144, distance: 30.4
click at [787, 144] on input "[STREET_ADDRESS]" at bounding box center [719, 141] width 216 height 28
type input "[STREET_ADDRESS]"
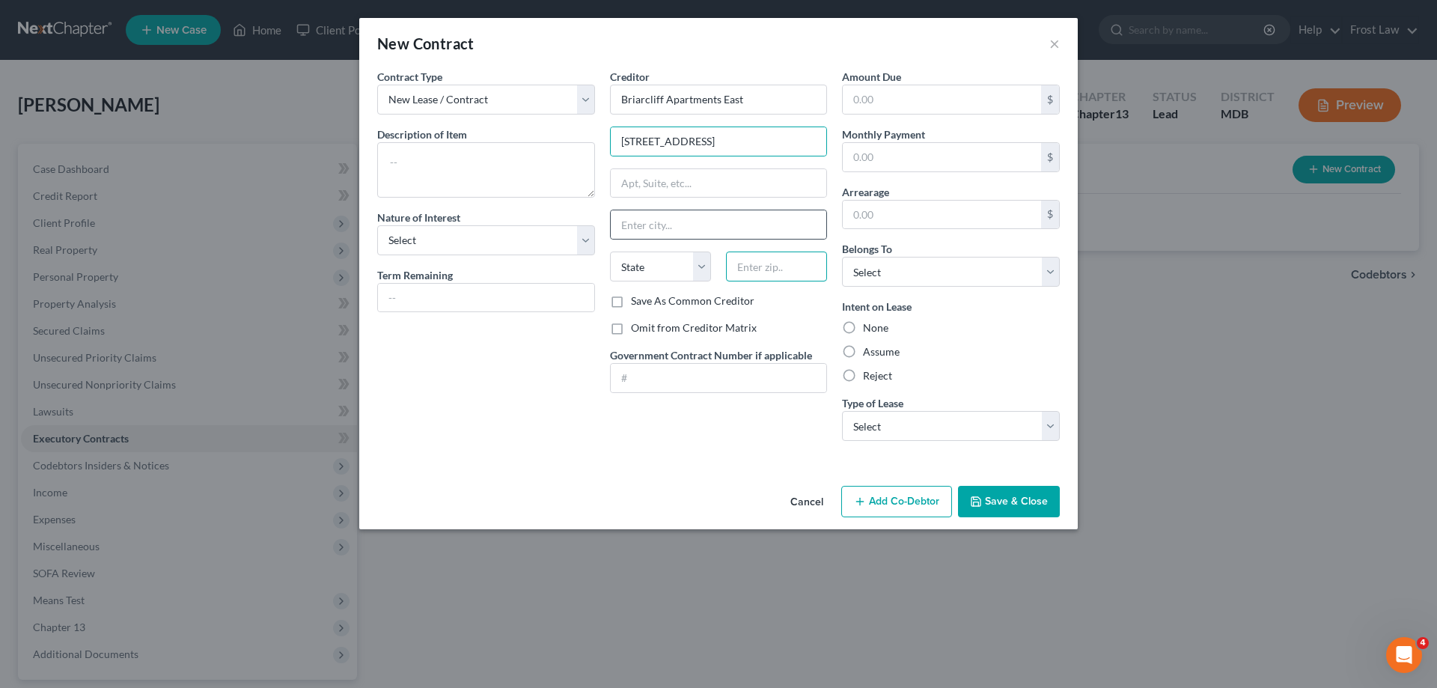
click at [776, 262] on input "text" at bounding box center [776, 266] width 101 height 30
paste input "21030"
type input "21030"
type input "[GEOGRAPHIC_DATA]"
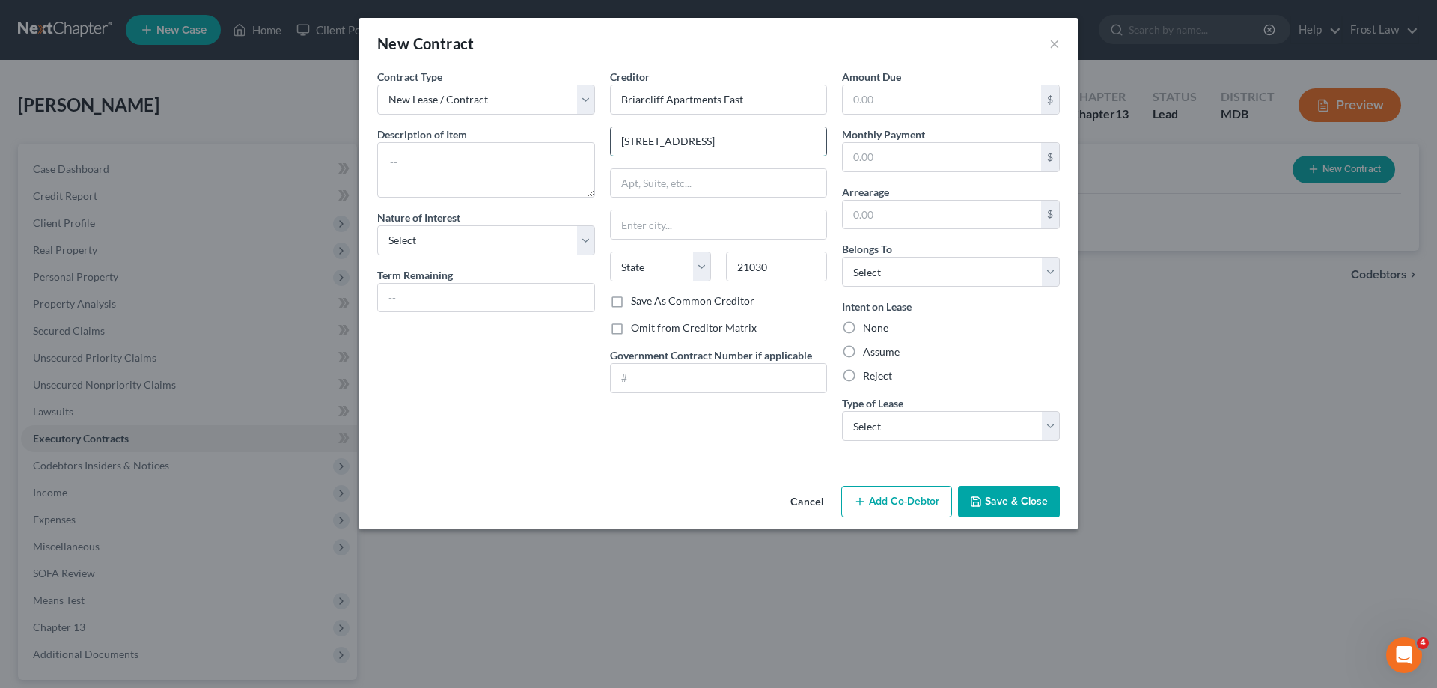
select select "21"
click at [739, 154] on input "[STREET_ADDRESS]" at bounding box center [719, 141] width 216 height 28
drag, startPoint x: 704, startPoint y: 142, endPoint x: 1112, endPoint y: 162, distance: 408.2
click at [1112, 162] on div "New Contract × Contract Type New Lease / Contract New Timeshare Description of …" at bounding box center [718, 344] width 1437 height 688
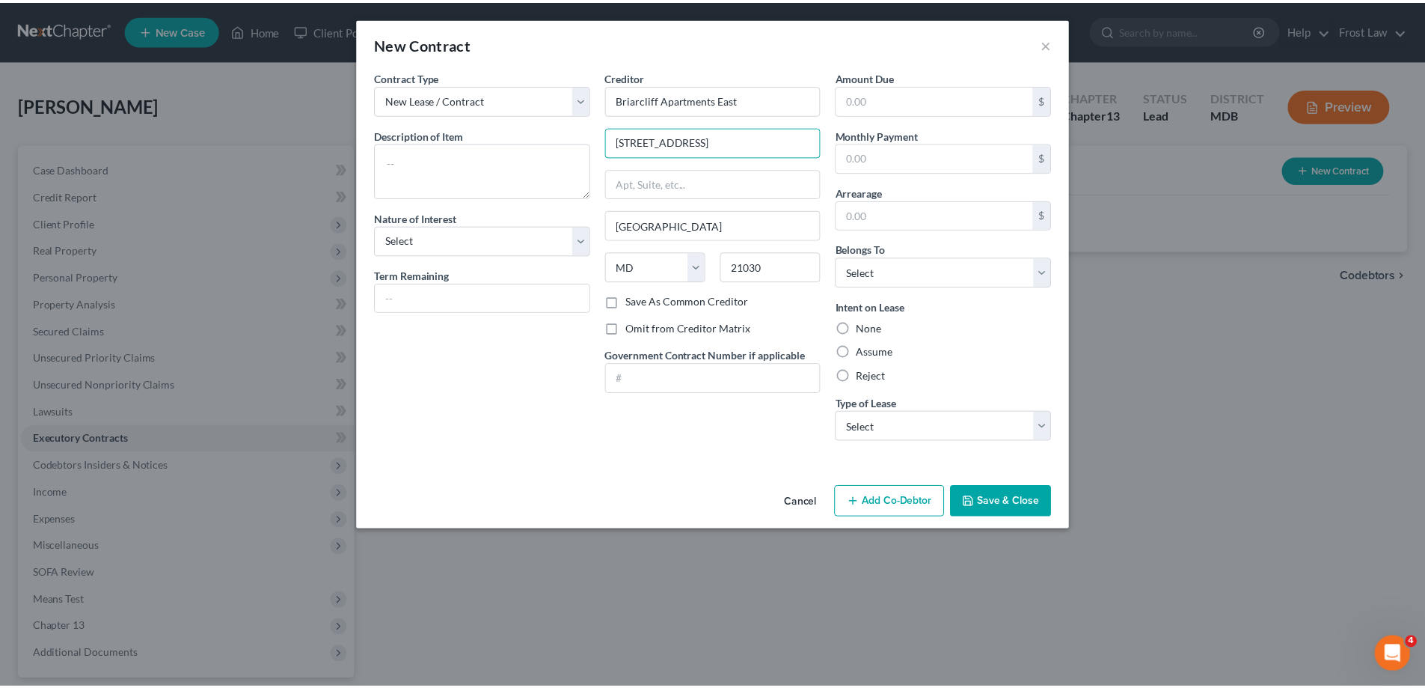
scroll to position [0, 0]
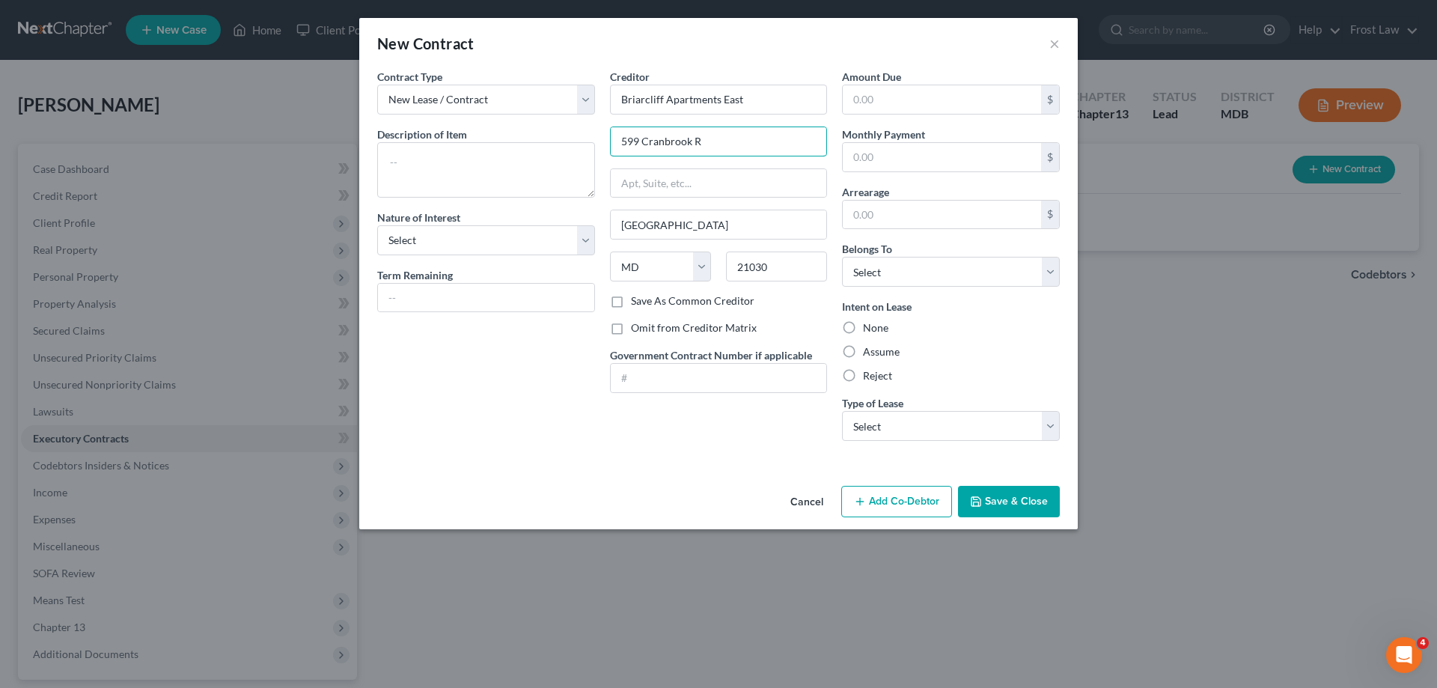
type input "[STREET_ADDRESS]"
click at [863, 352] on label "Assume" at bounding box center [881, 351] width 37 height 15
click at [869, 352] on input "Assume" at bounding box center [874, 349] width 10 height 10
radio input "true"
drag, startPoint x: 884, startPoint y: 267, endPoint x: 891, endPoint y: 286, distance: 19.9
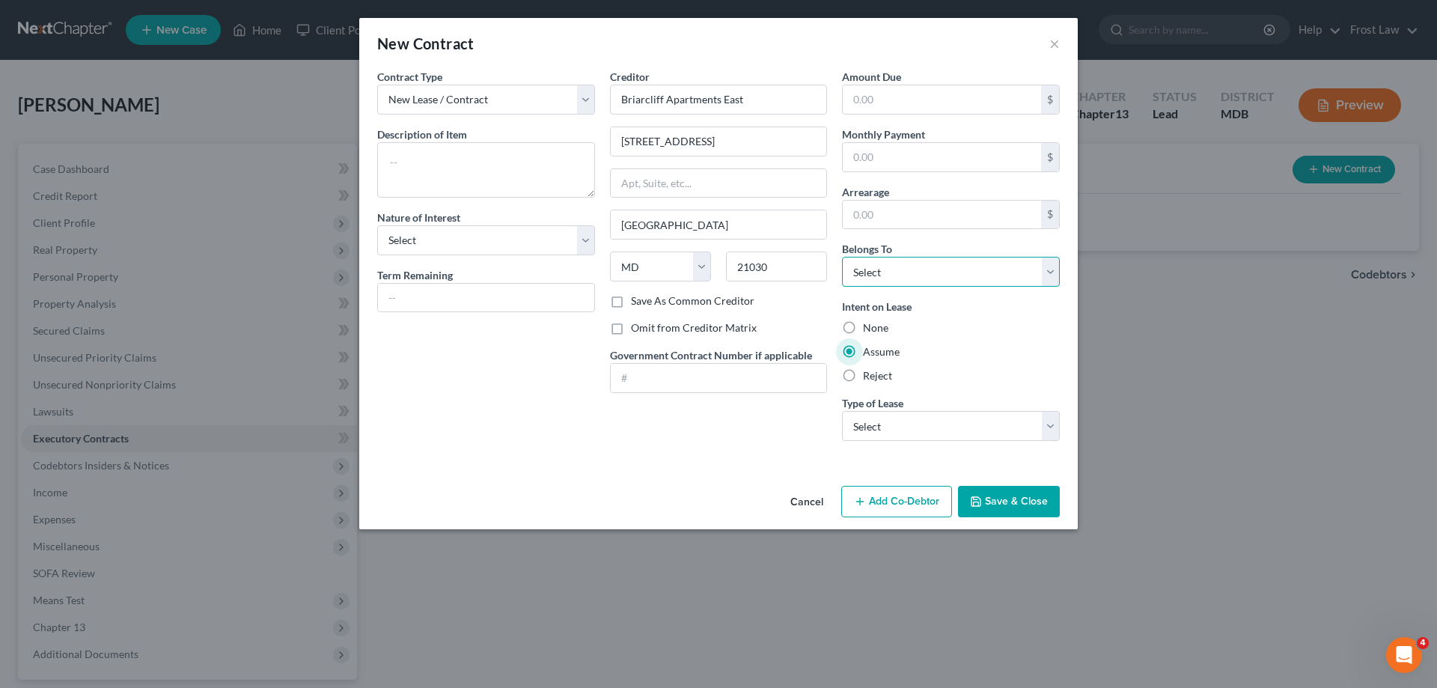
click at [884, 267] on select "Select Debtor 1 Only Debtor 2 Only Debtor 1 And Debtor 2 Only At Least One Of T…" at bounding box center [951, 272] width 218 height 30
select select "3"
click at [842, 257] on select "Select Debtor 1 Only Debtor 2 Only Debtor 1 And Debtor 2 Only At Least One Of T…" at bounding box center [951, 272] width 218 height 30
click at [696, 472] on div "Contract Type New Lease / Contract New Timeshare Description of non-residential…" at bounding box center [718, 274] width 718 height 411
click at [436, 162] on textarea at bounding box center [486, 169] width 218 height 55
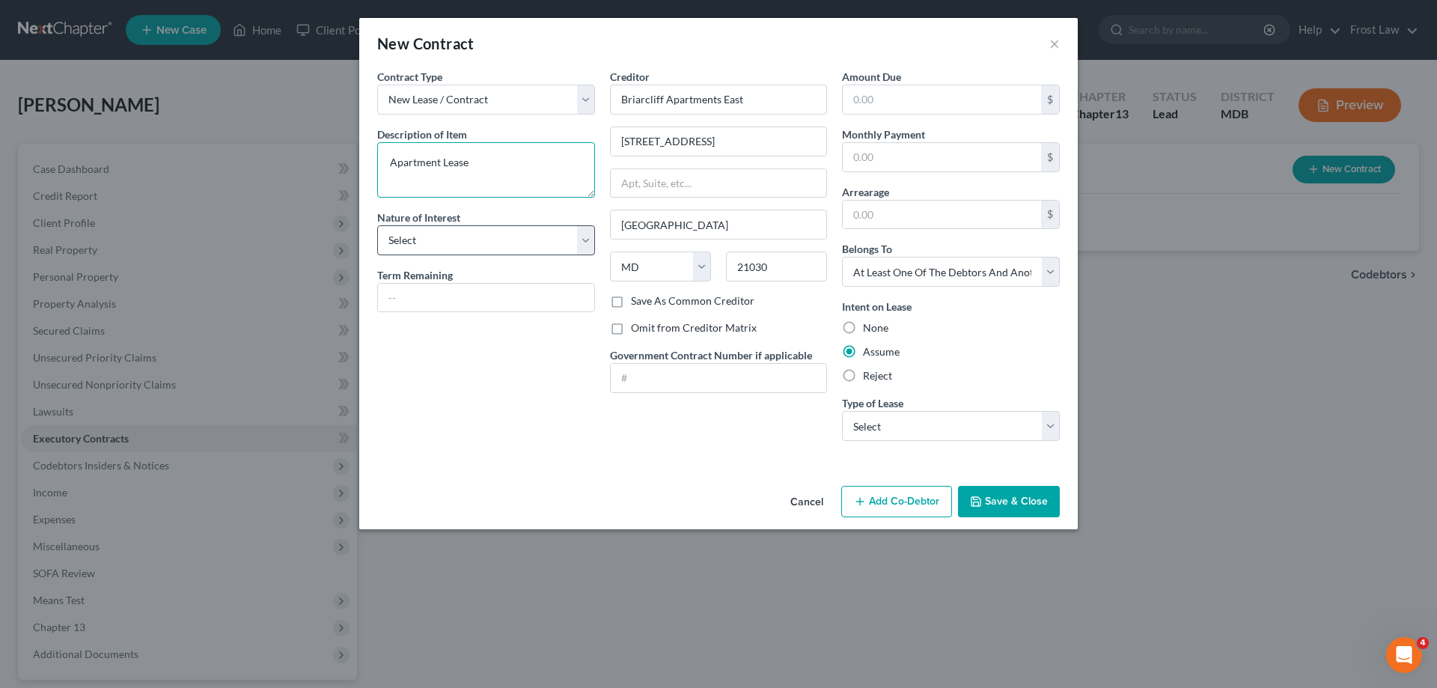
type textarea "Apartment Lease"
drag, startPoint x: 483, startPoint y: 233, endPoint x: 486, endPoint y: 254, distance: 21.2
click at [483, 233] on select "Select Purchaser Agent Lessor Lessee" at bounding box center [486, 240] width 218 height 30
select select "3"
click at [377, 225] on select "Select Purchaser Agent Lessor Lessee" at bounding box center [486, 240] width 218 height 30
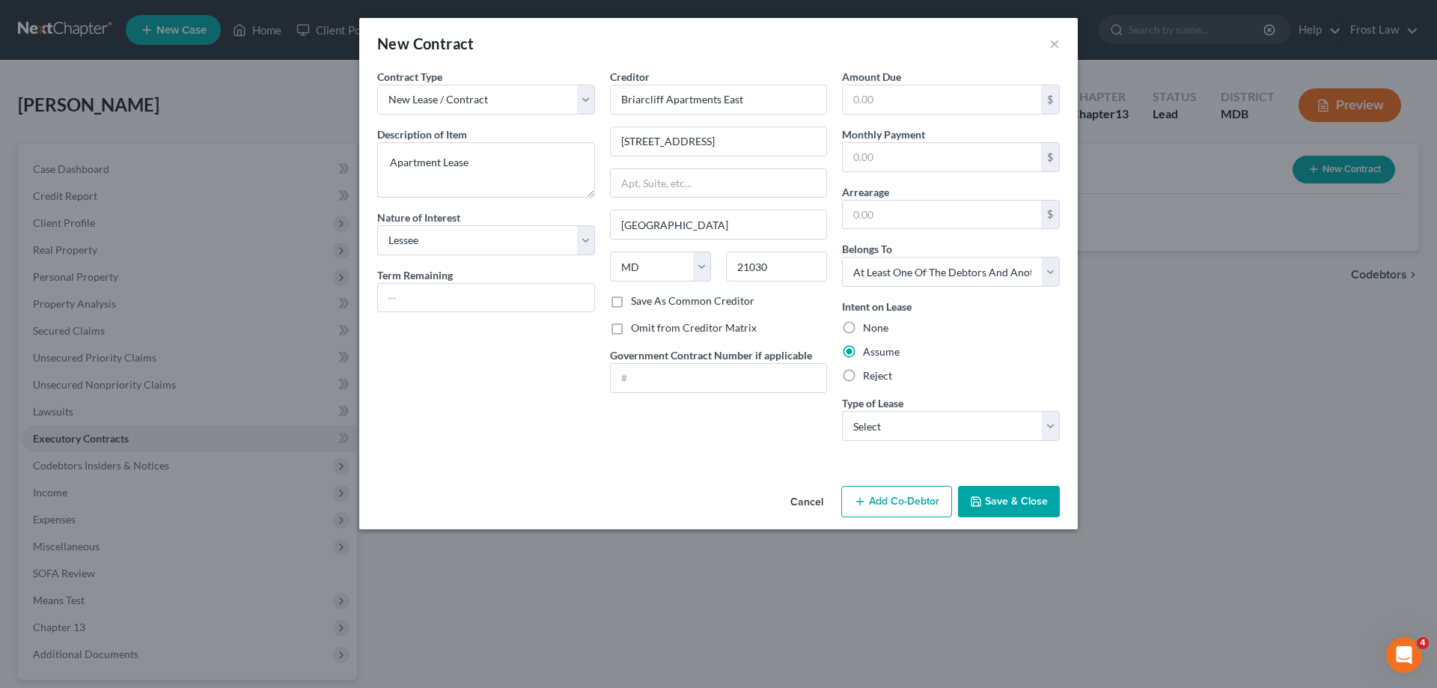
click at [1033, 505] on button "Save & Close" at bounding box center [1009, 501] width 102 height 31
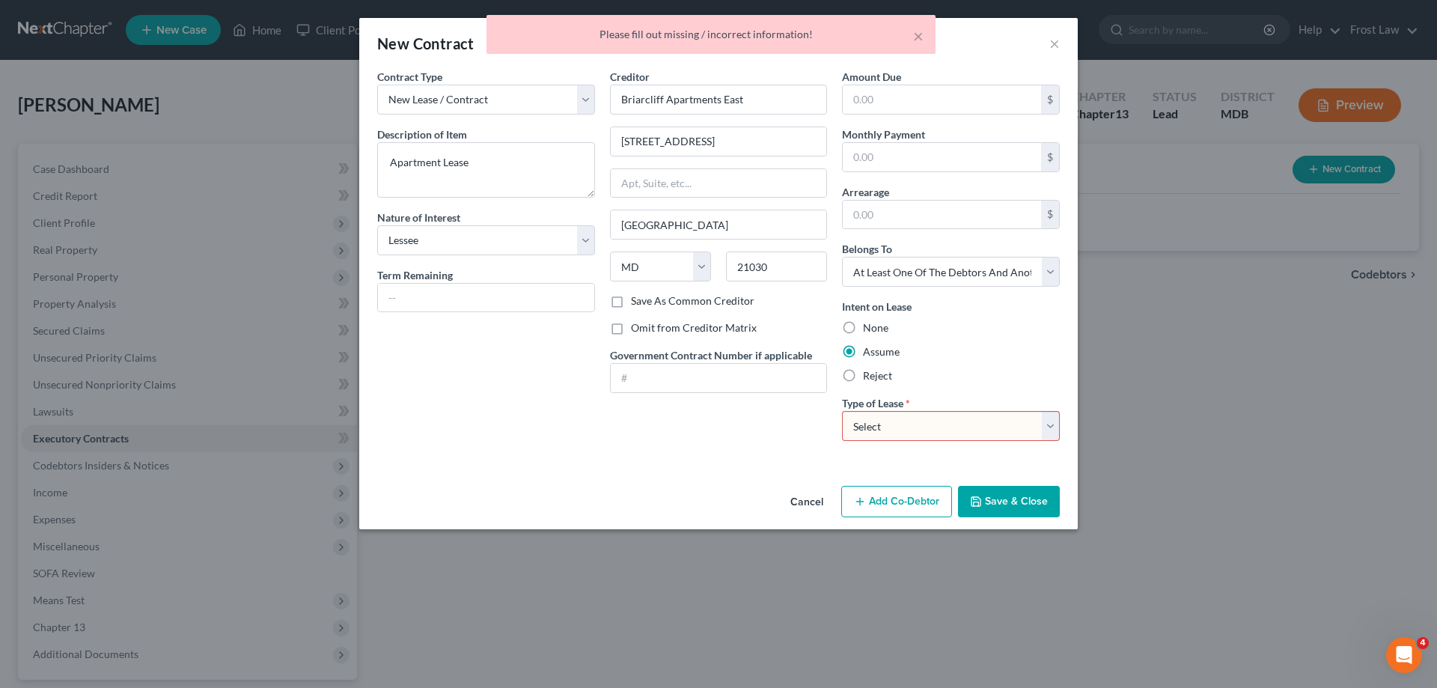
click at [865, 415] on select "Select Real Estate Car Other" at bounding box center [951, 426] width 218 height 30
select select "0"
click at [842, 411] on select "Select Real Estate Car Other" at bounding box center [951, 426] width 218 height 30
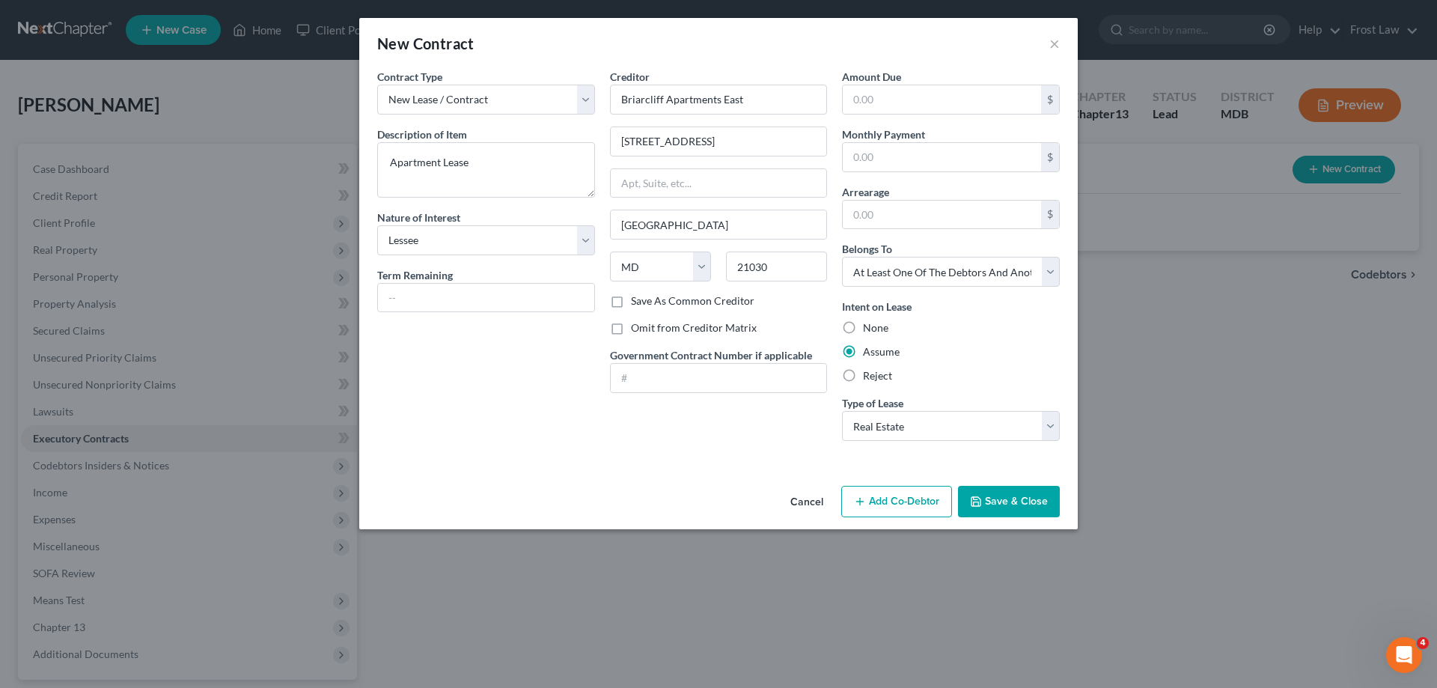
click at [1009, 490] on button "Save & Close" at bounding box center [1009, 501] width 102 height 31
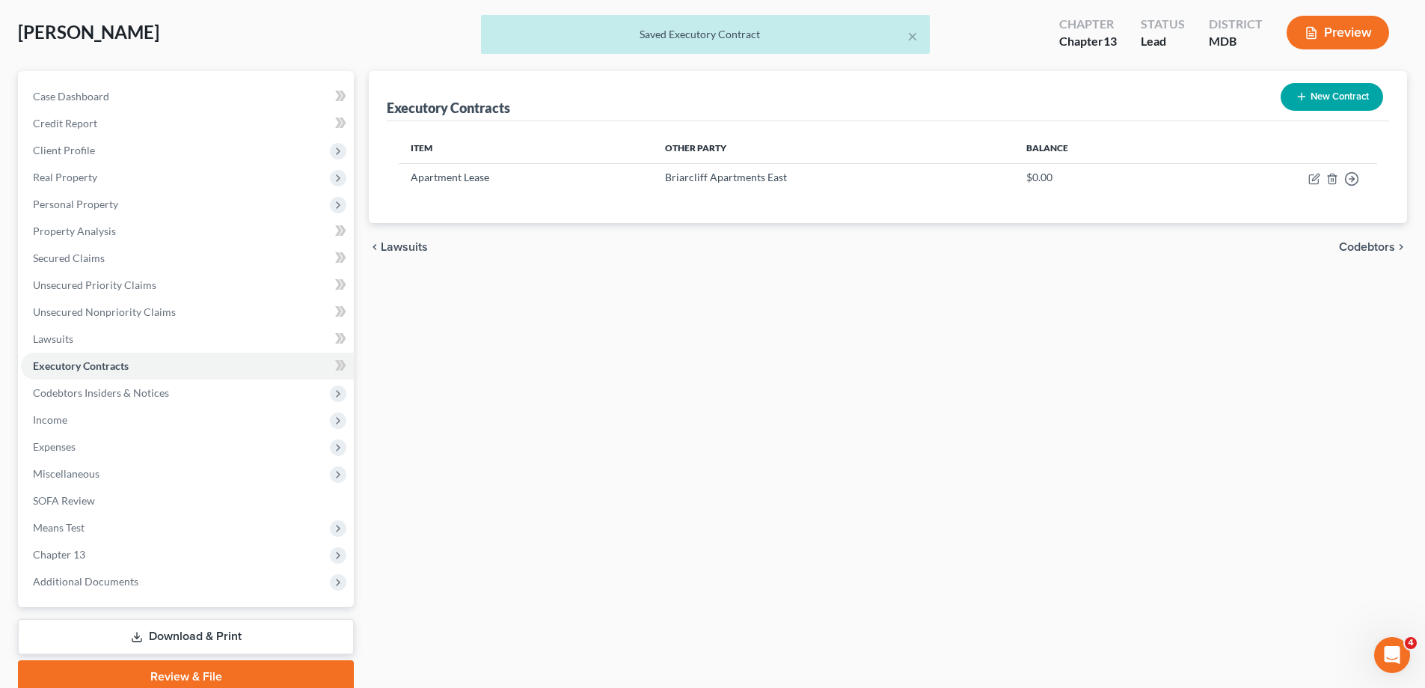
scroll to position [135, 0]
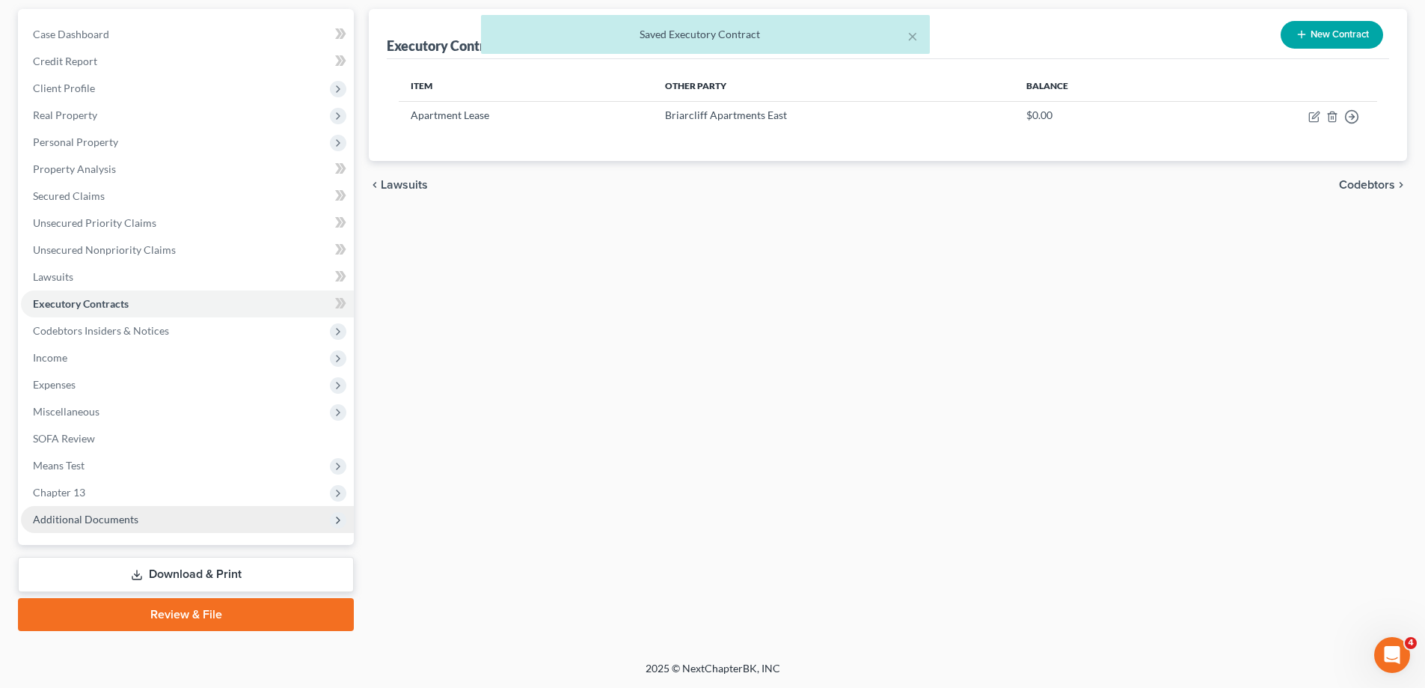
click at [123, 518] on span "Additional Documents" at bounding box center [85, 519] width 105 height 13
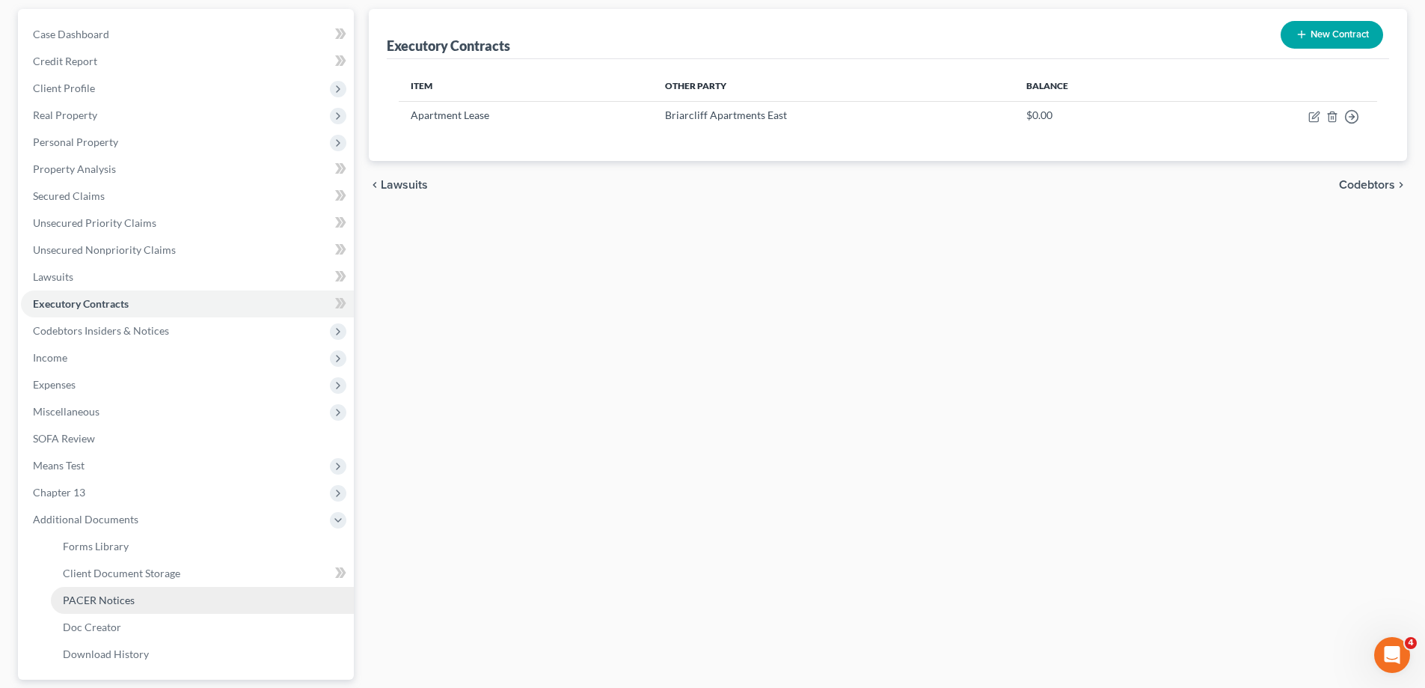
drag, startPoint x: 123, startPoint y: 586, endPoint x: 277, endPoint y: 605, distance: 155.3
click at [121, 587] on link "PACER Notices" at bounding box center [202, 600] width 303 height 27
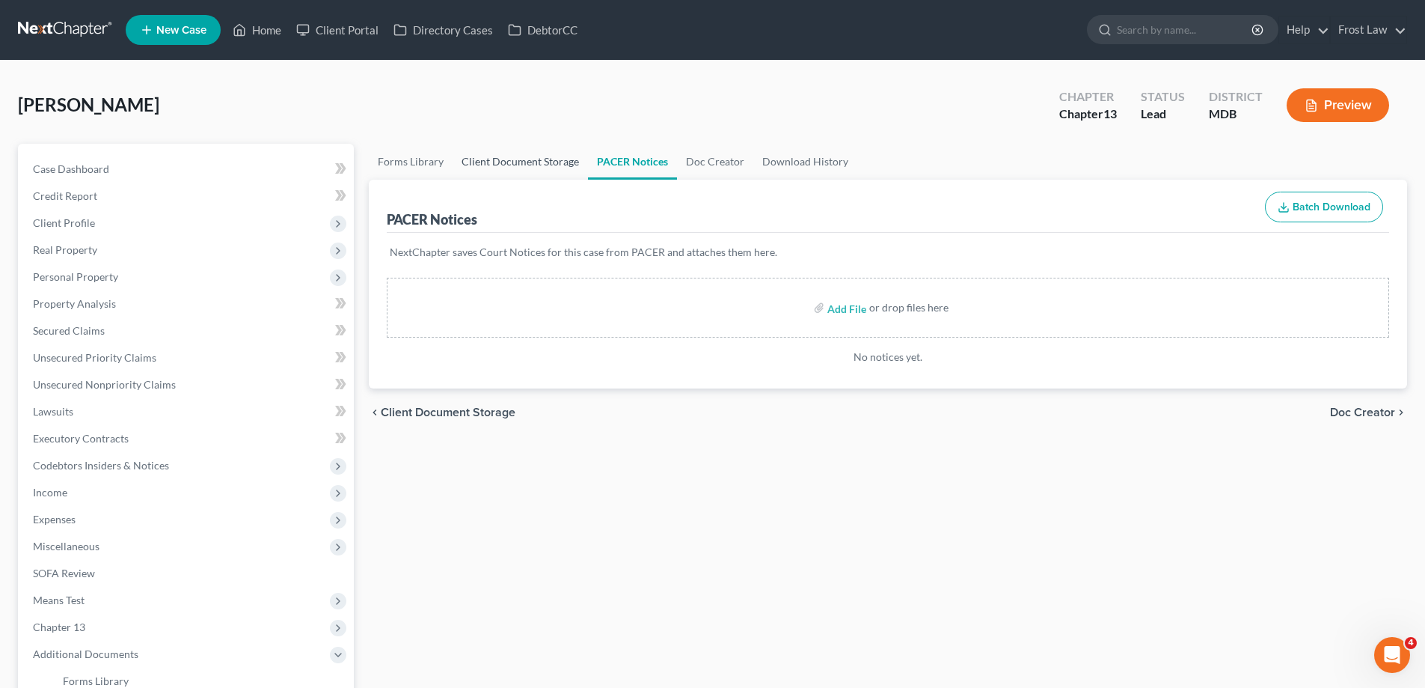
click at [513, 167] on link "Client Document Storage" at bounding box center [520, 162] width 135 height 36
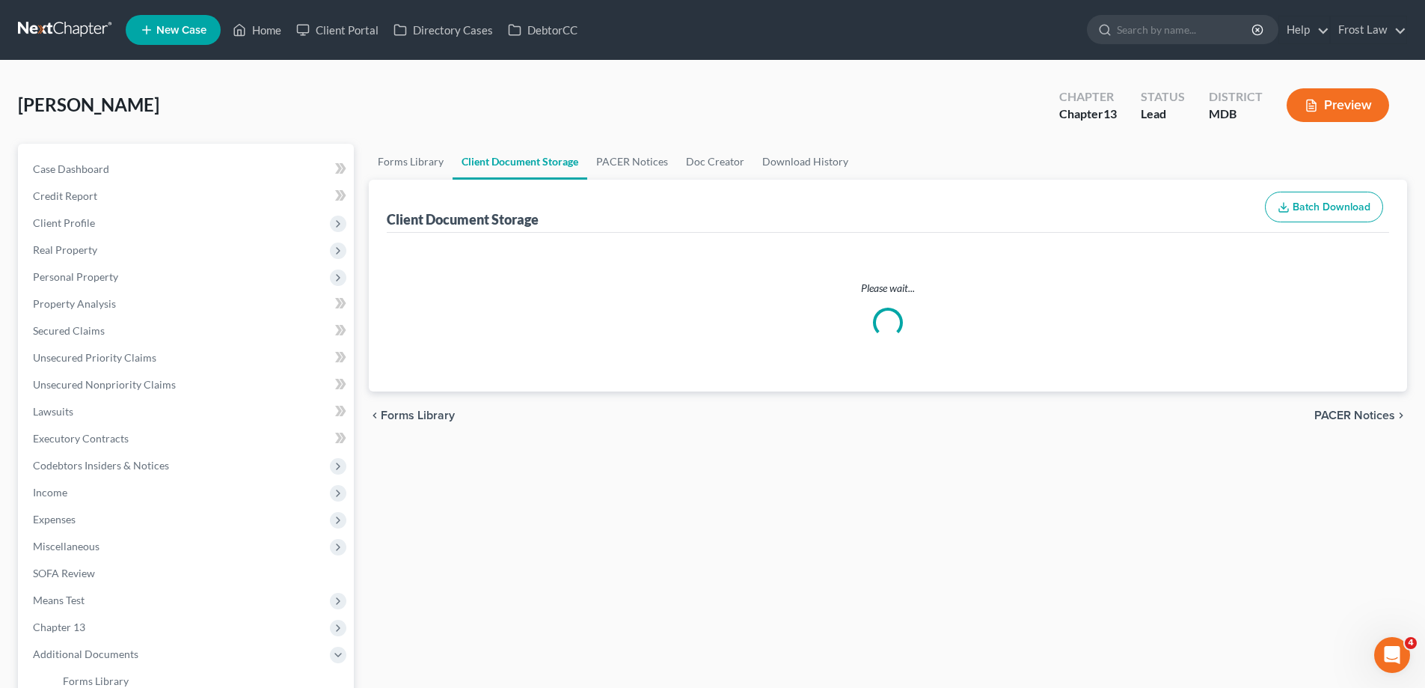
select select "14"
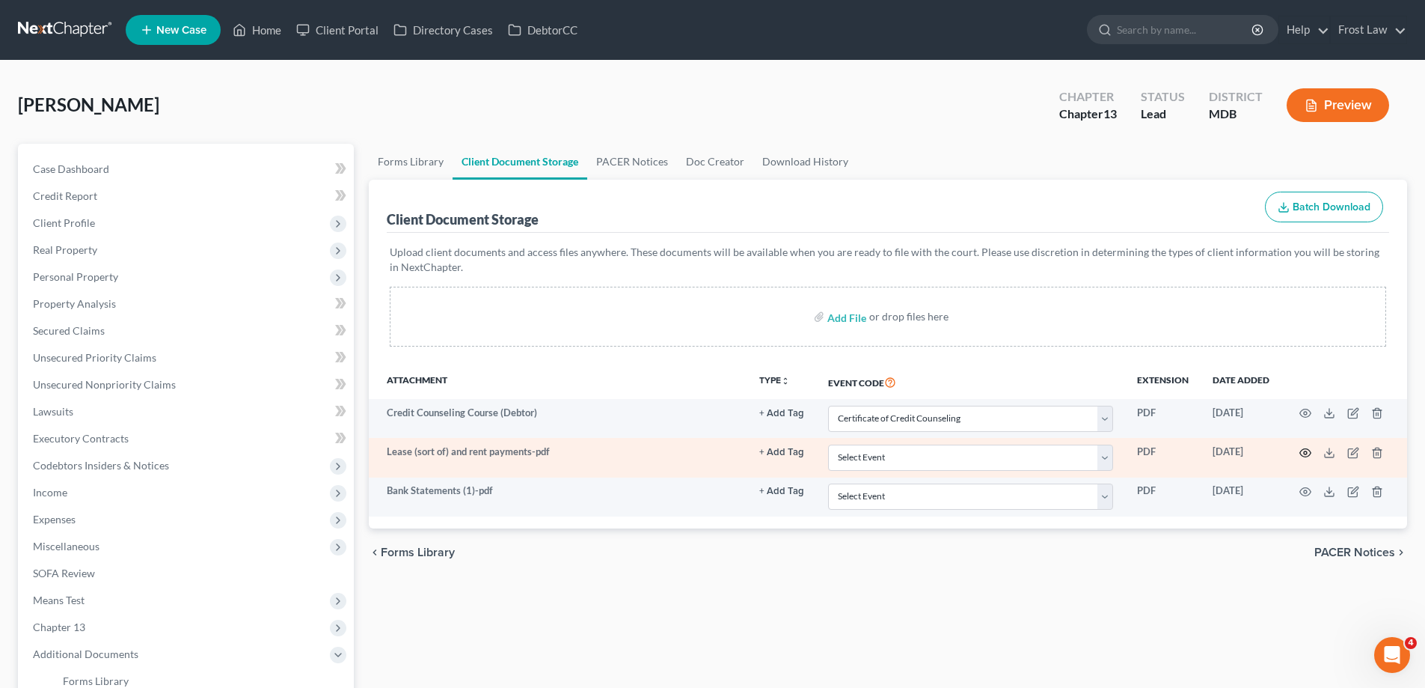
click at [1302, 453] on icon "button" at bounding box center [1306, 453] width 12 height 12
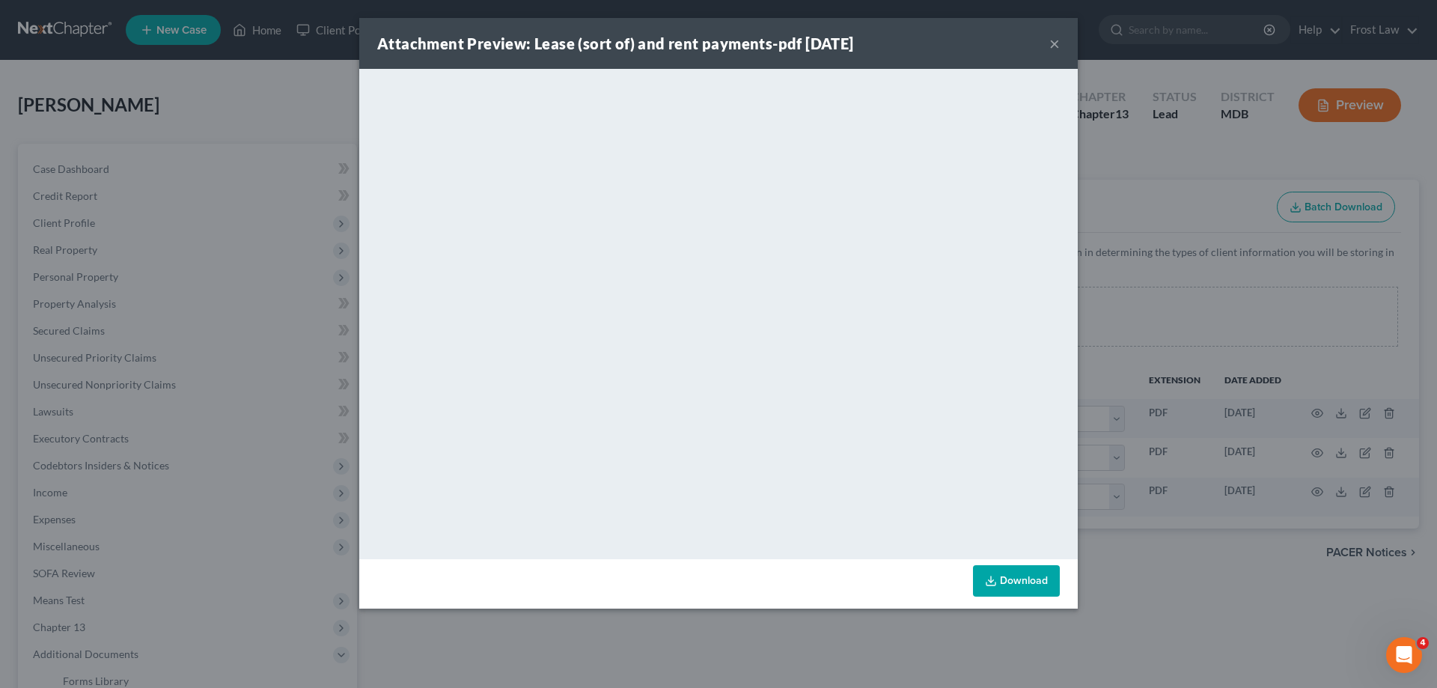
click at [1056, 46] on button "×" at bounding box center [1054, 43] width 10 height 18
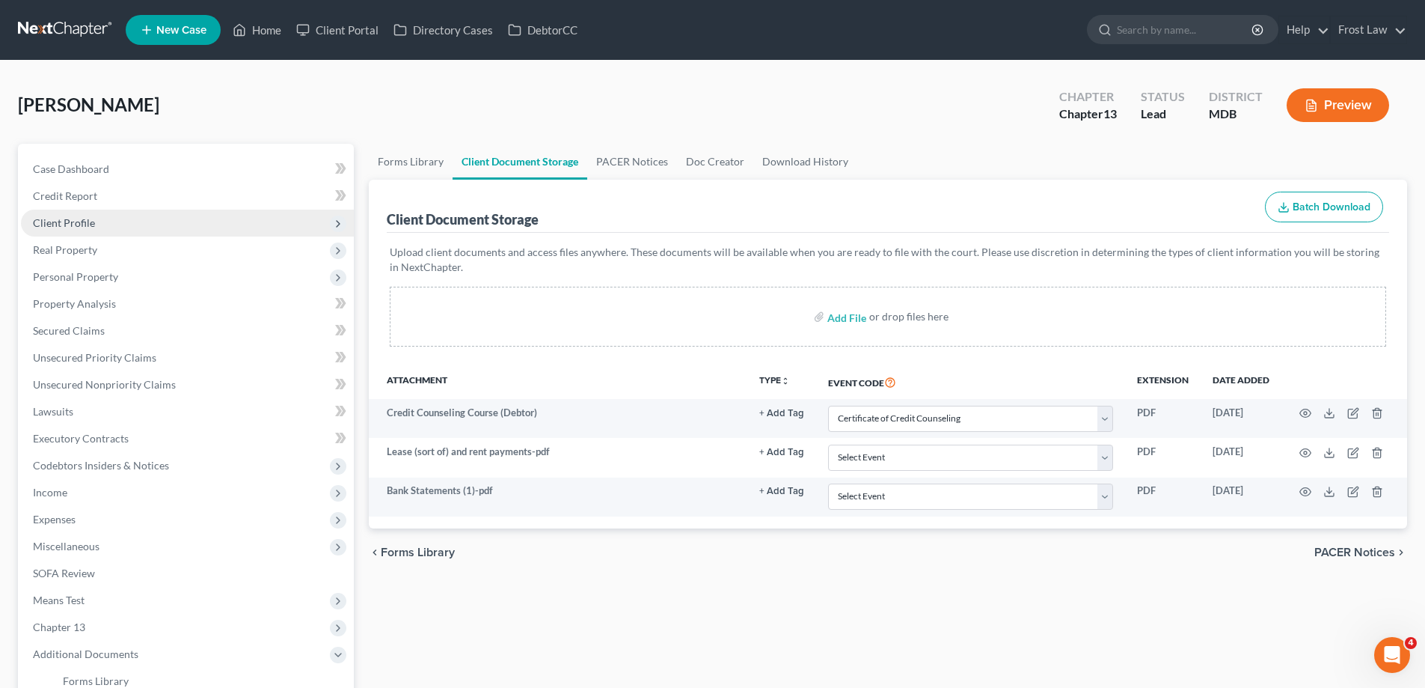
click at [120, 226] on span "Client Profile" at bounding box center [187, 223] width 333 height 27
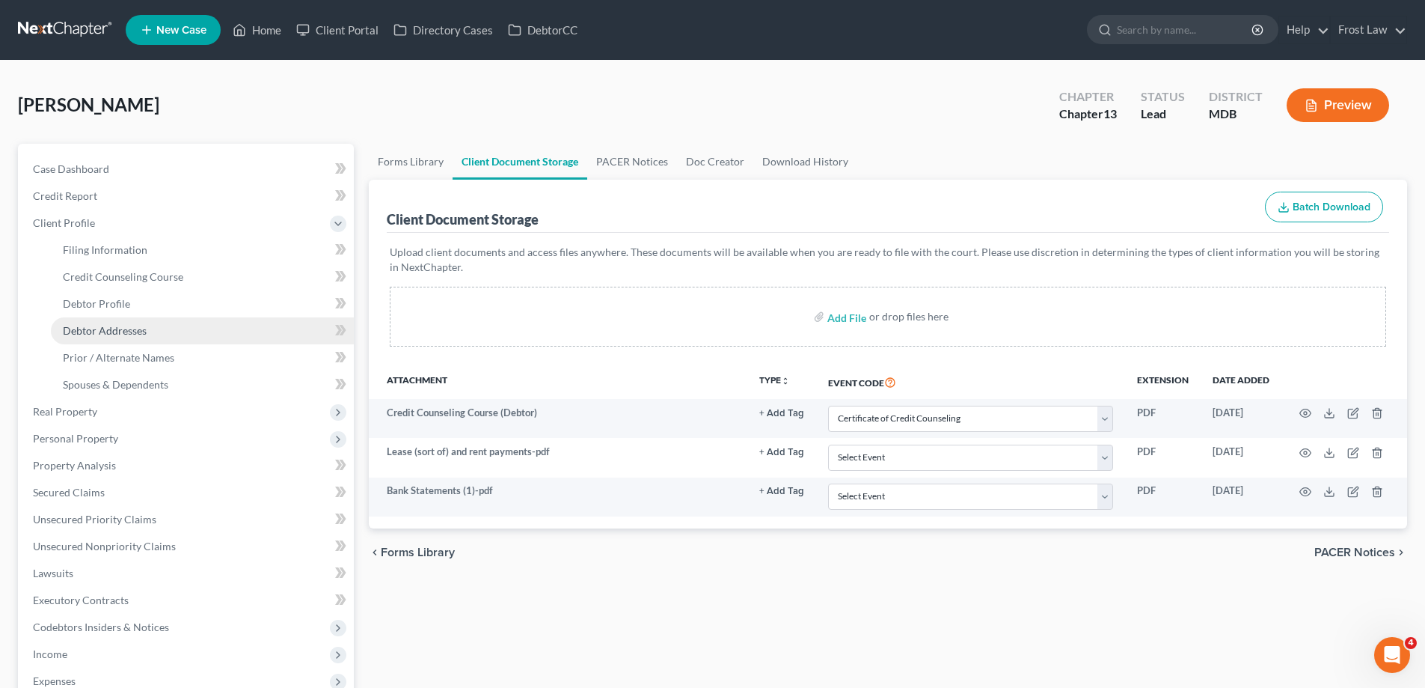
click at [135, 325] on span "Debtor Addresses" at bounding box center [105, 330] width 84 height 13
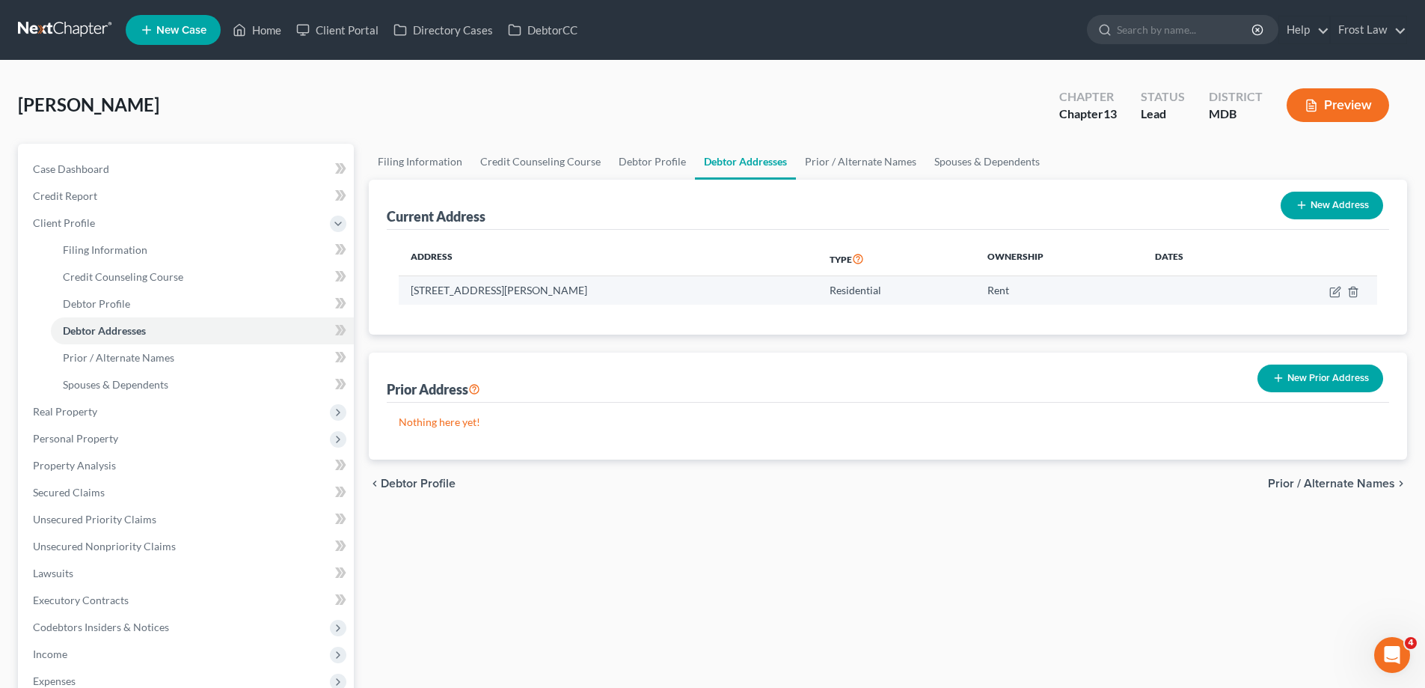
drag, startPoint x: 673, startPoint y: 290, endPoint x: 412, endPoint y: 284, distance: 260.5
click at [412, 284] on td "[STREET_ADDRESS][PERSON_NAME]" at bounding box center [608, 290] width 419 height 28
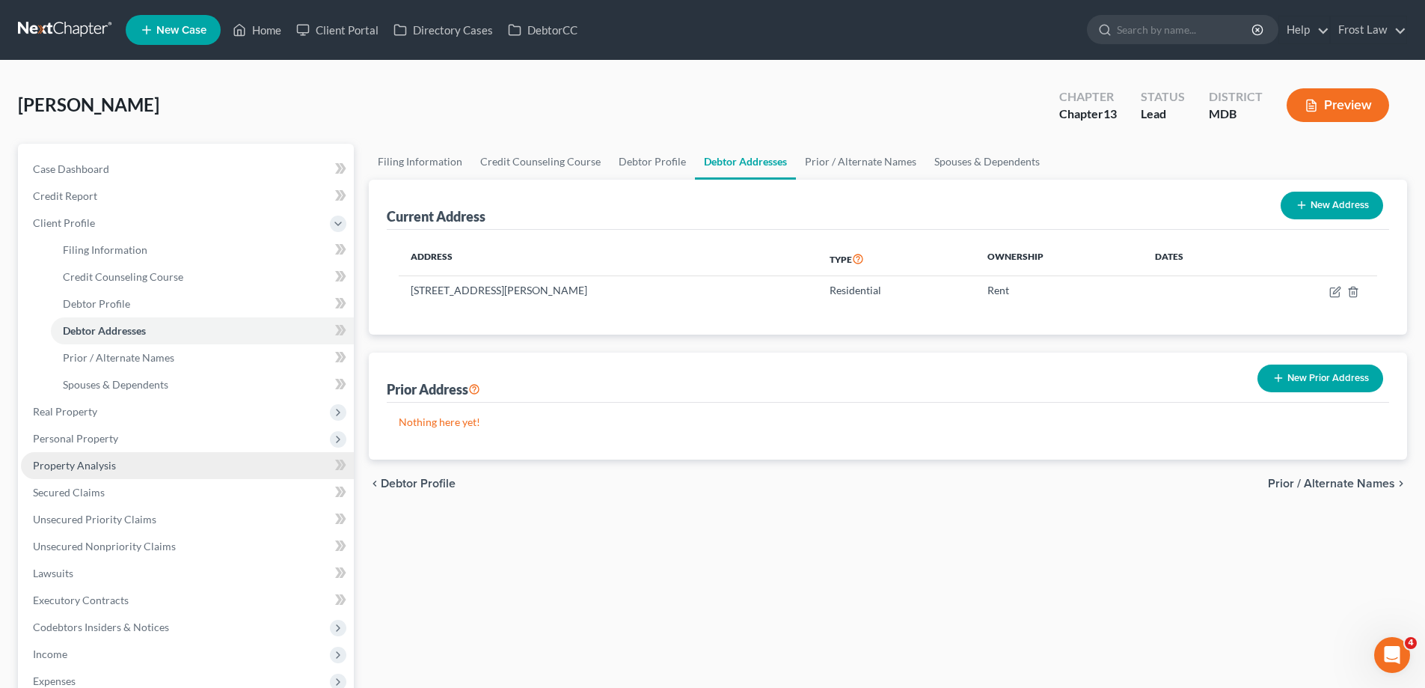
copy td "[STREET_ADDRESS][PERSON_NAME]"
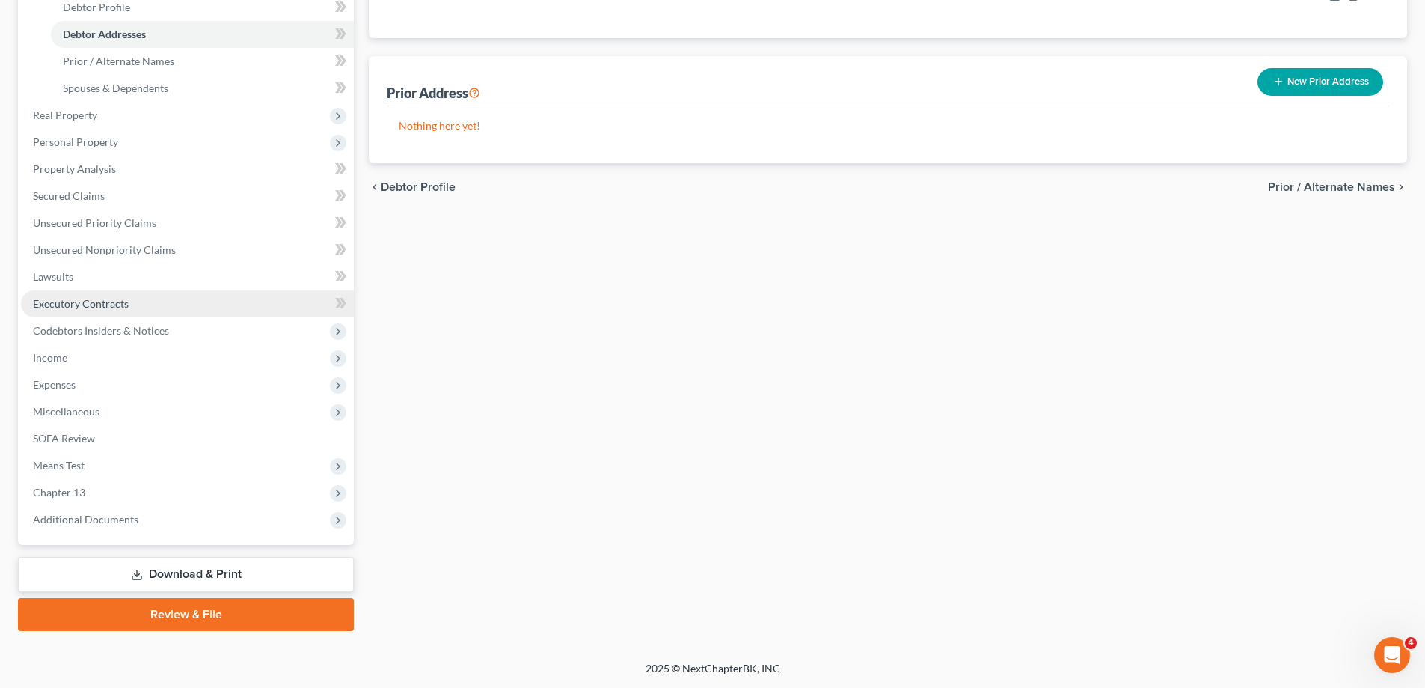
click at [111, 300] on span "Executory Contracts" at bounding box center [81, 303] width 96 height 13
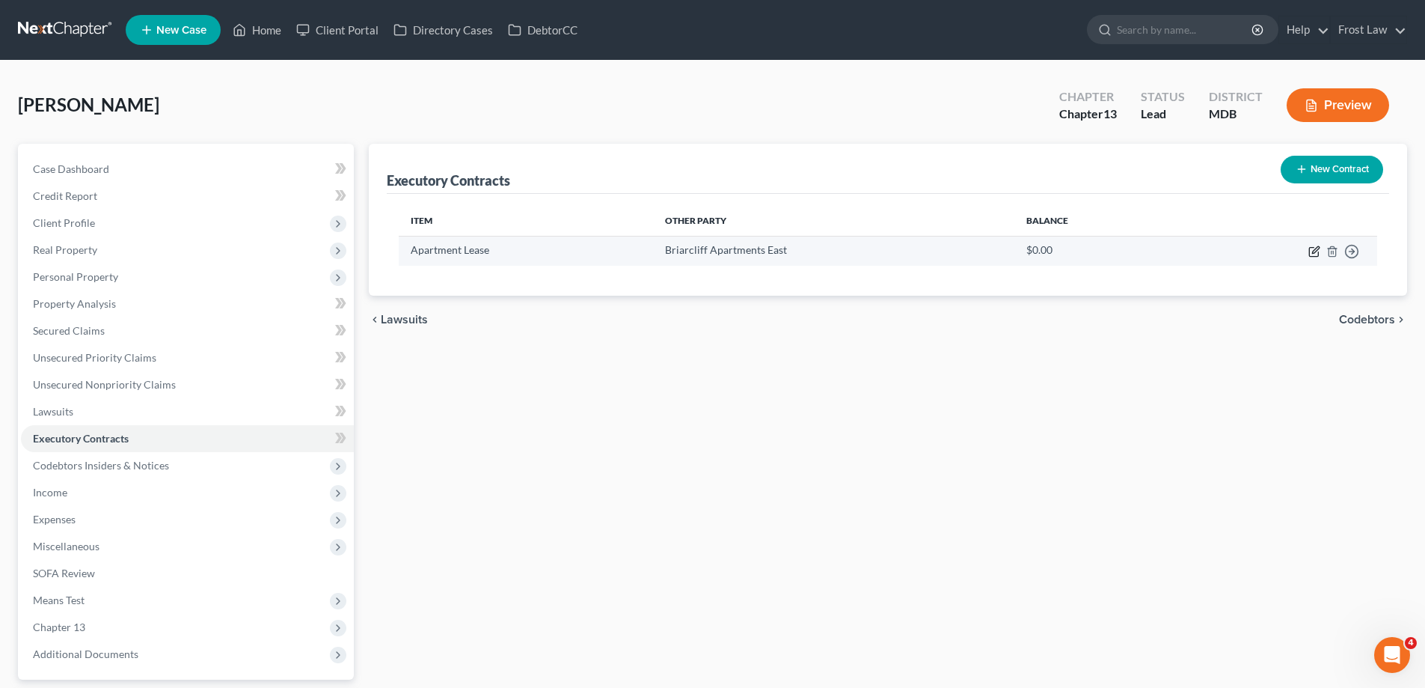
click at [1312, 254] on icon "button" at bounding box center [1315, 251] width 12 height 12
select select "3"
select select "21"
select select "3"
select select "0"
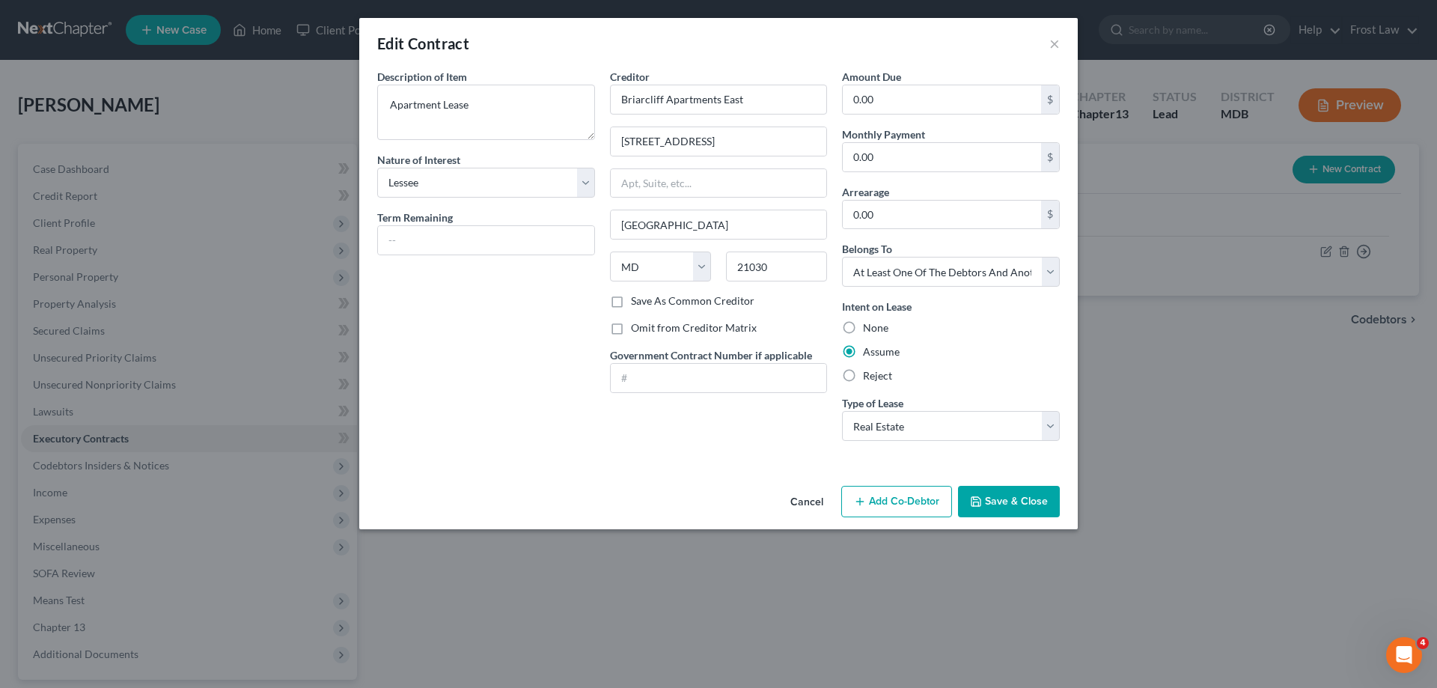
click at [913, 510] on button "Add Co-Debtor" at bounding box center [896, 501] width 111 height 31
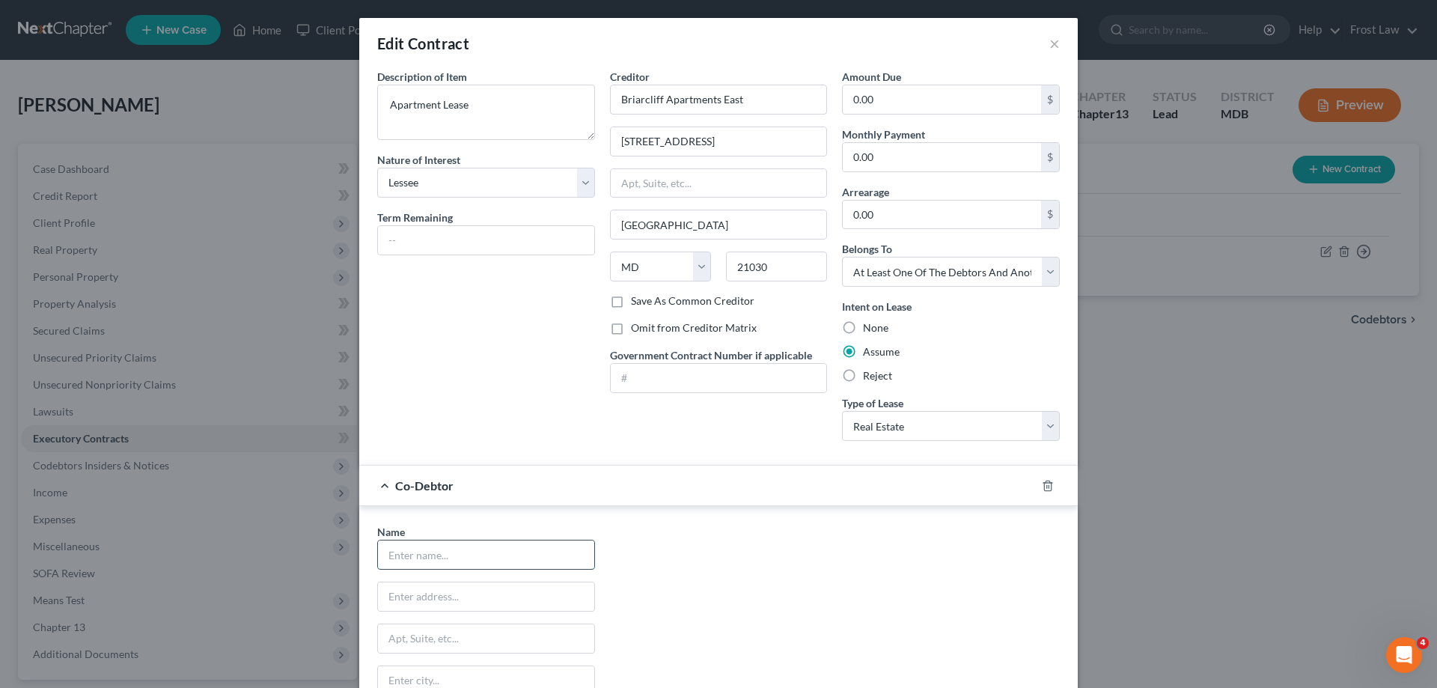
drag, startPoint x: 480, startPoint y: 548, endPoint x: 501, endPoint y: 554, distance: 21.1
click at [480, 548] on input "text" at bounding box center [486, 554] width 216 height 28
type input "[PERSON_NAME] Rocks"
paste input "[STREET_ADDRESS][PERSON_NAME]"
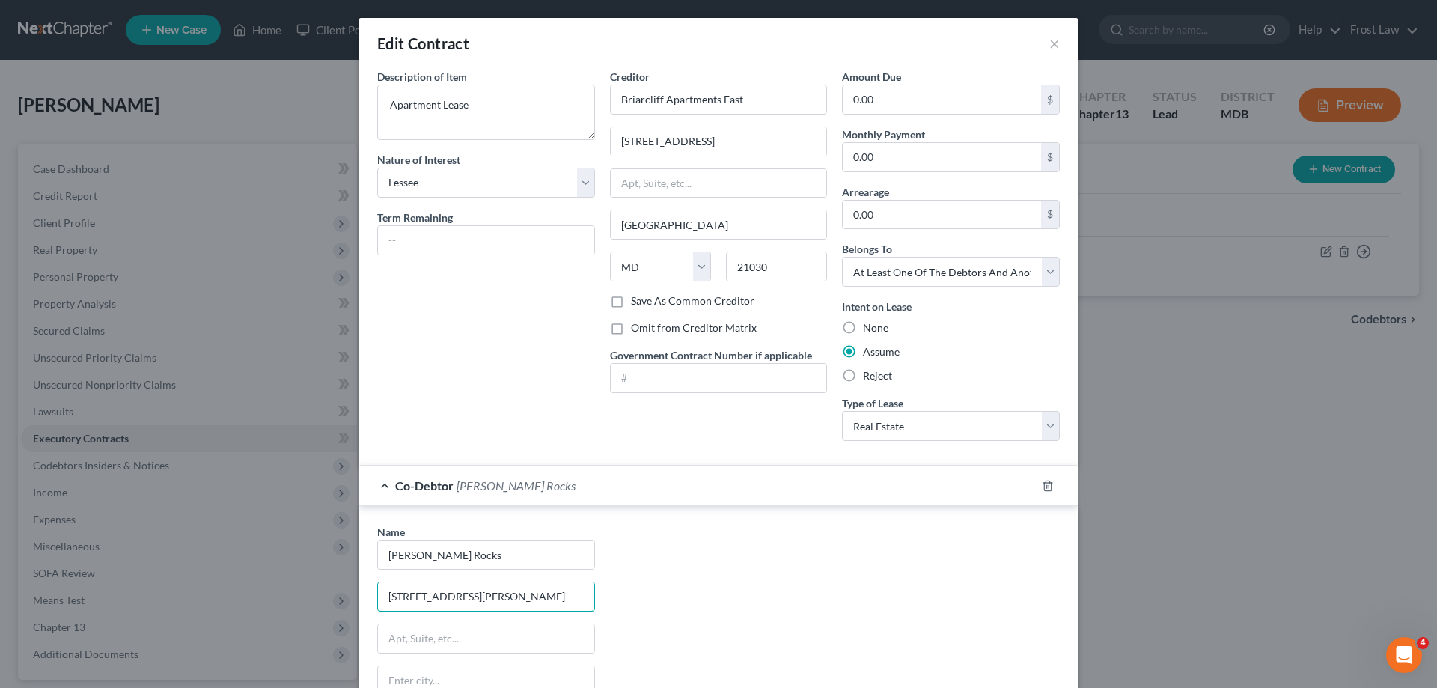
drag, startPoint x: 547, startPoint y: 596, endPoint x: 837, endPoint y: 623, distance: 290.8
click at [863, 605] on div "Name * [PERSON_NAME] Rocks [STREET_ADDRESS][PERSON_NAME] State [US_STATE] AK AR…" at bounding box center [718, 663] width 697 height 278
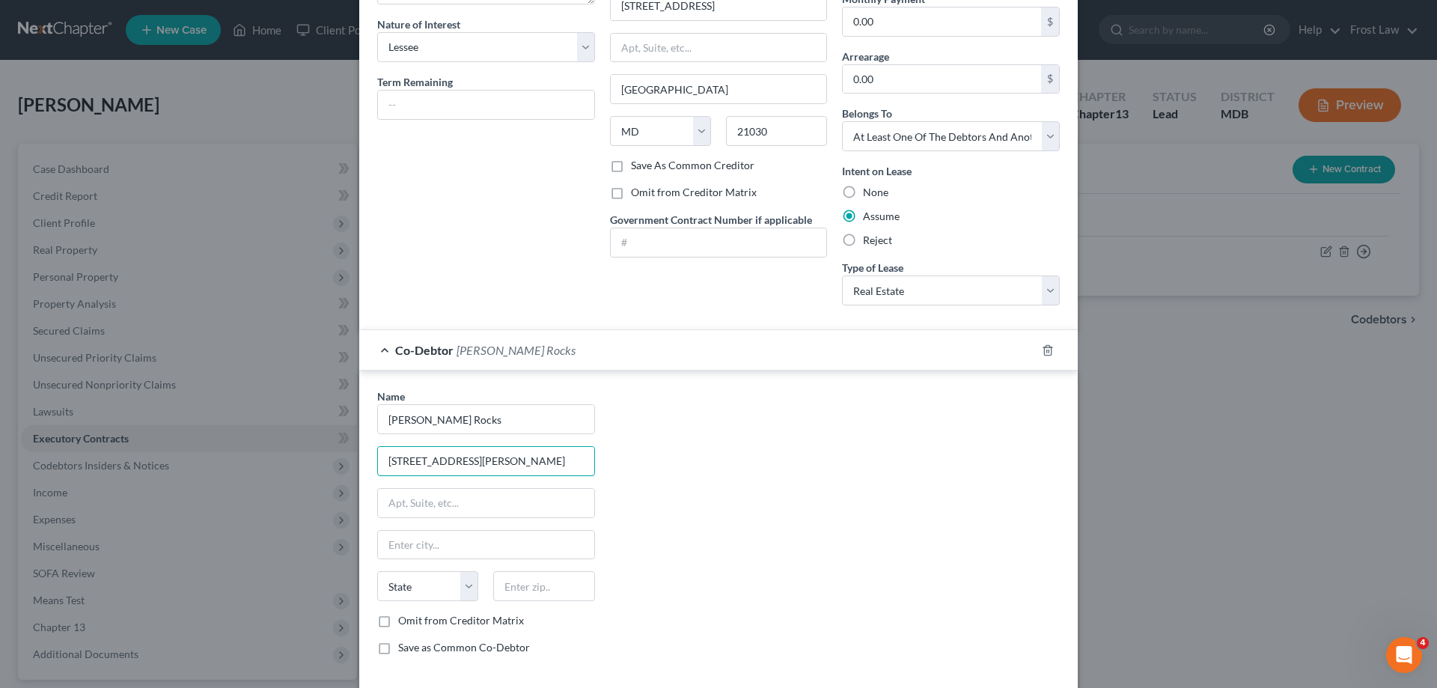
scroll to position [150, 0]
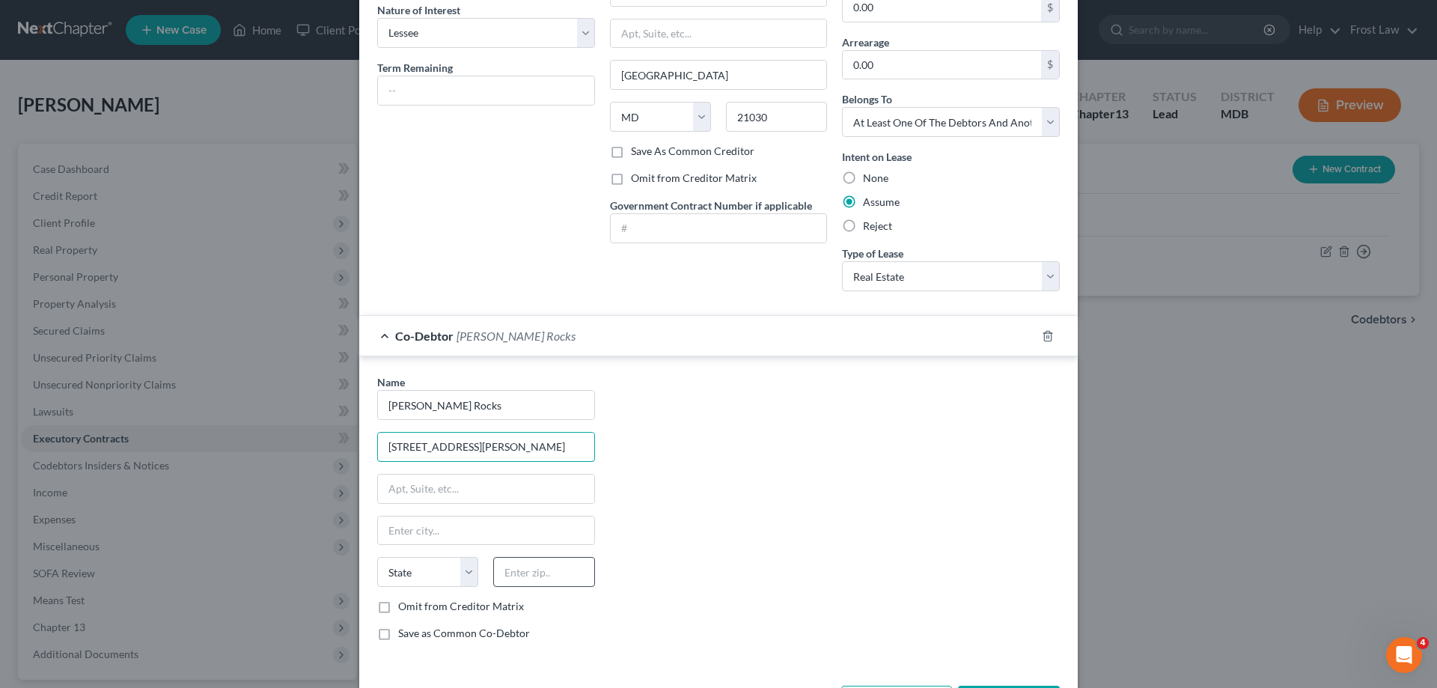
type input "[STREET_ADDRESS][PERSON_NAME]"
drag, startPoint x: 539, startPoint y: 575, endPoint x: 539, endPoint y: 563, distance: 12.7
click at [539, 575] on input "text" at bounding box center [543, 572] width 101 height 30
paste input "21030"
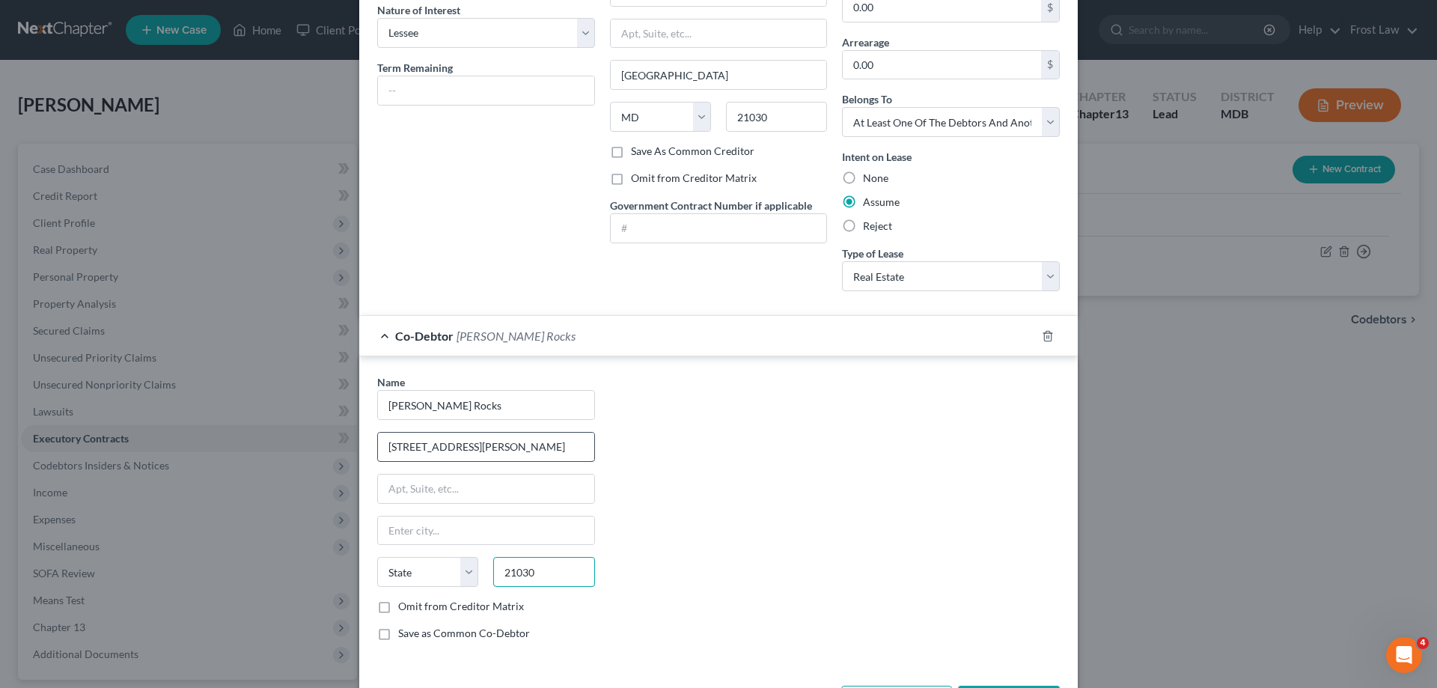
type input "21030"
type input "[GEOGRAPHIC_DATA]"
select select "21"
drag, startPoint x: 489, startPoint y: 446, endPoint x: 511, endPoint y: 445, distance: 22.5
click at [511, 445] on input "[STREET_ADDRESS][PERSON_NAME]" at bounding box center [486, 446] width 216 height 28
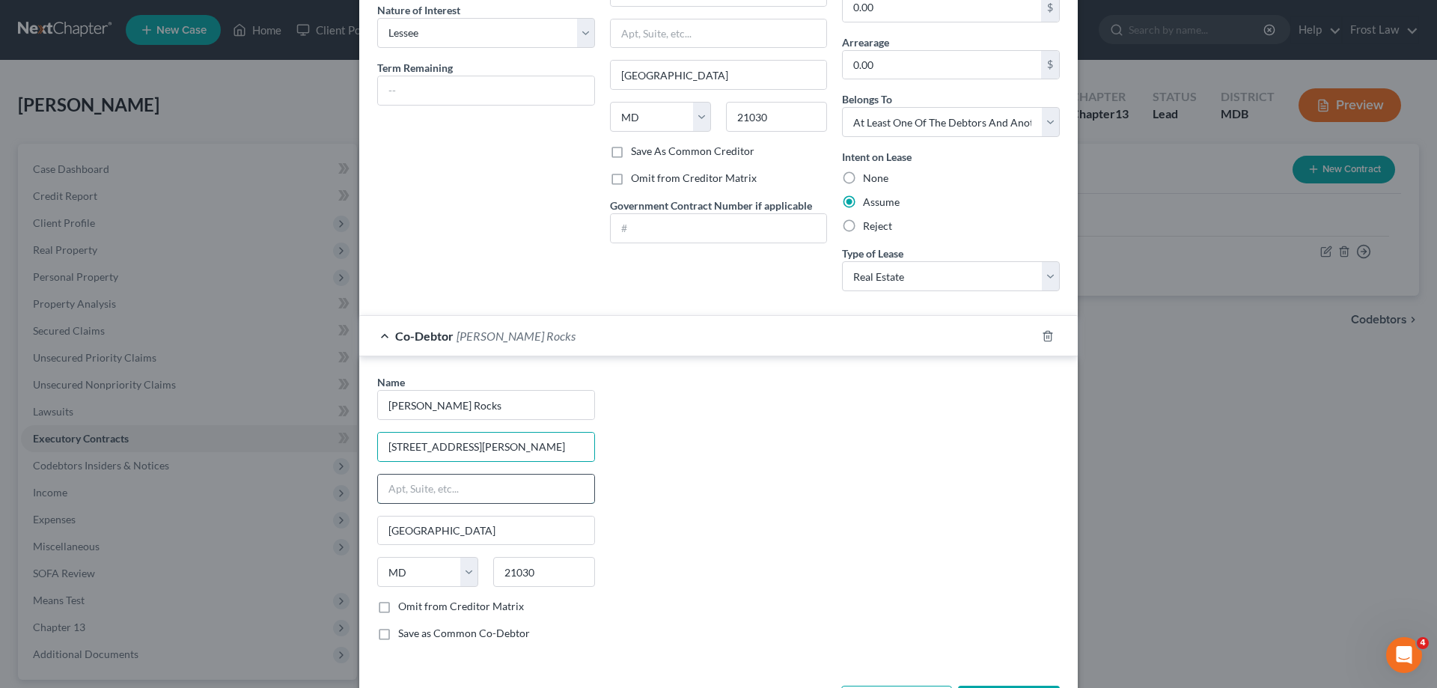
drag, startPoint x: 498, startPoint y: 493, endPoint x: 506, endPoint y: 489, distance: 9.0
click at [498, 493] on input "text" at bounding box center [486, 488] width 216 height 28
paste input "Apt J"
type input "Apt J"
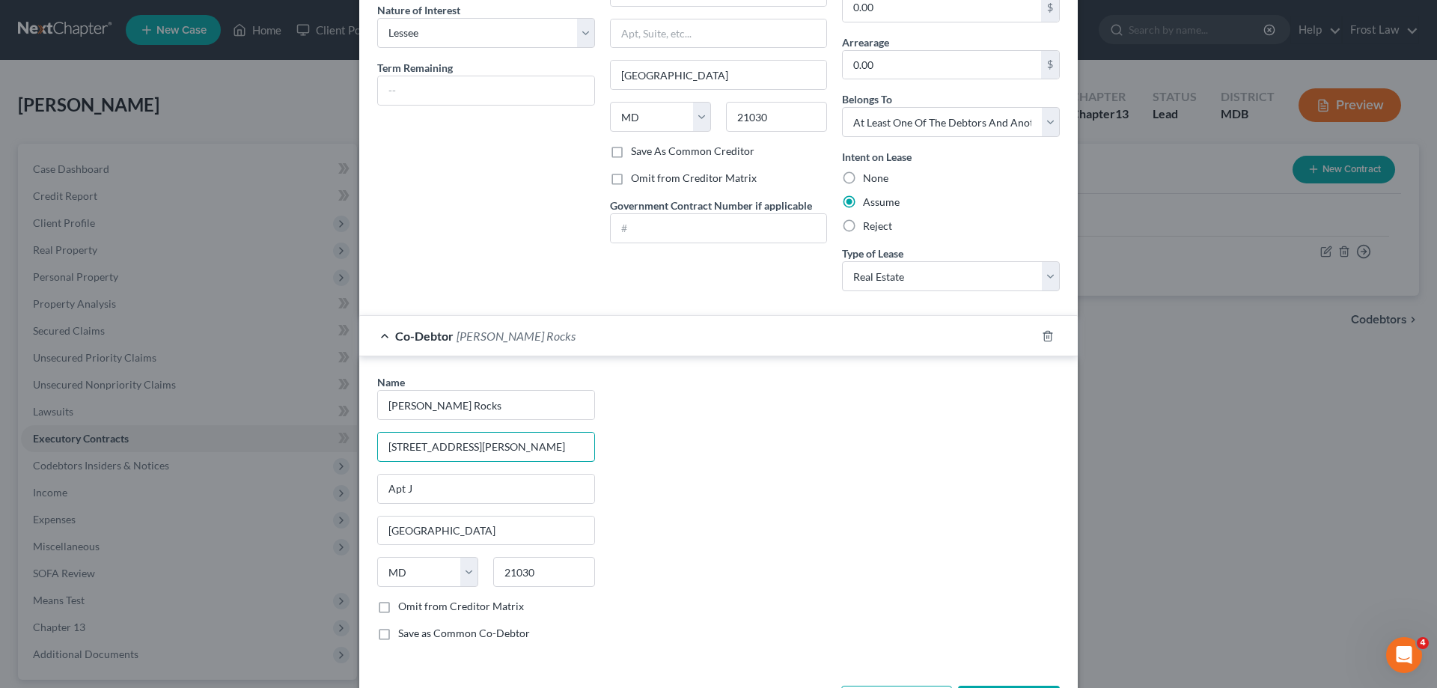
drag, startPoint x: 511, startPoint y: 451, endPoint x: 738, endPoint y: 430, distance: 227.7
click at [737, 426] on div "Name * [PERSON_NAME] Rocks [STREET_ADDRESS][PERSON_NAME] Apt J Cockeysville Sta…" at bounding box center [718, 513] width 697 height 278
type input "[STREET_ADDRESS][PERSON_NAME]"
click at [808, 477] on div "Name * [PERSON_NAME] Rocks 10323 [PERSON_NAME] Circle Apt J Cockeysville State …" at bounding box center [718, 513] width 697 height 278
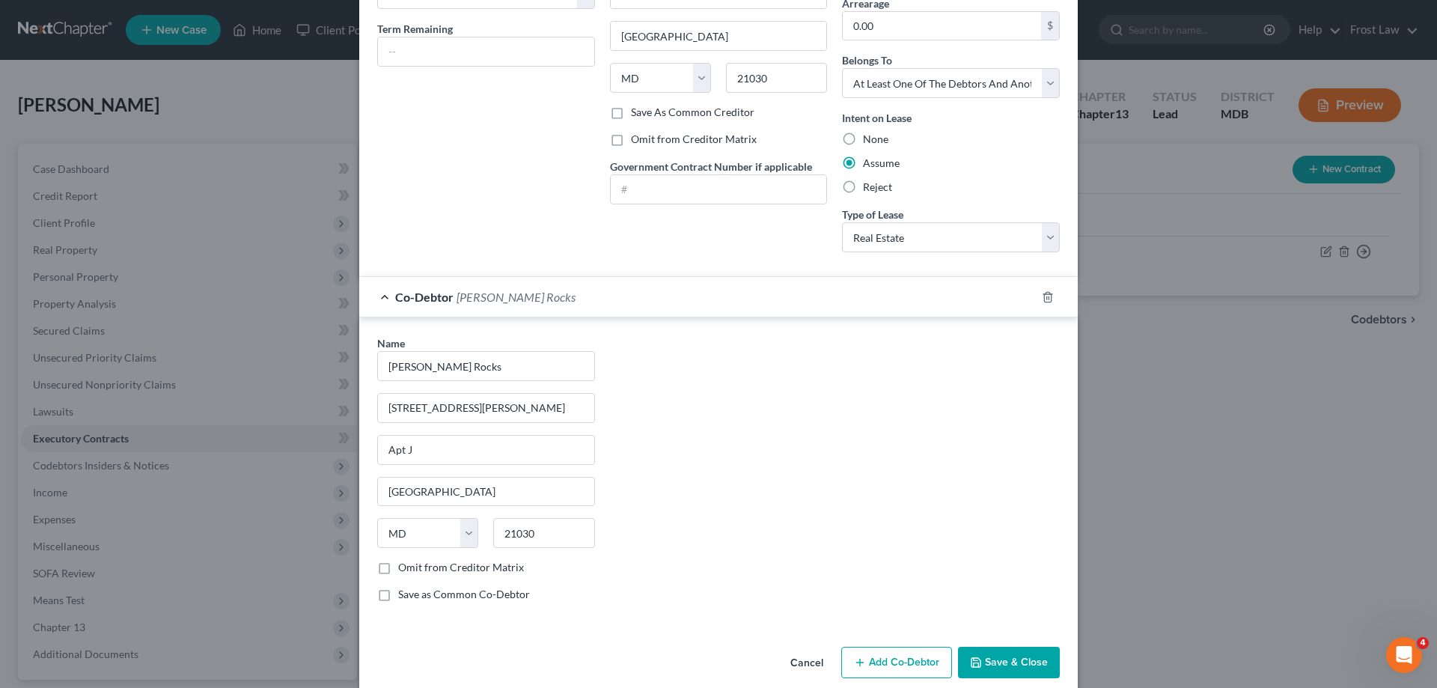
scroll to position [209, 0]
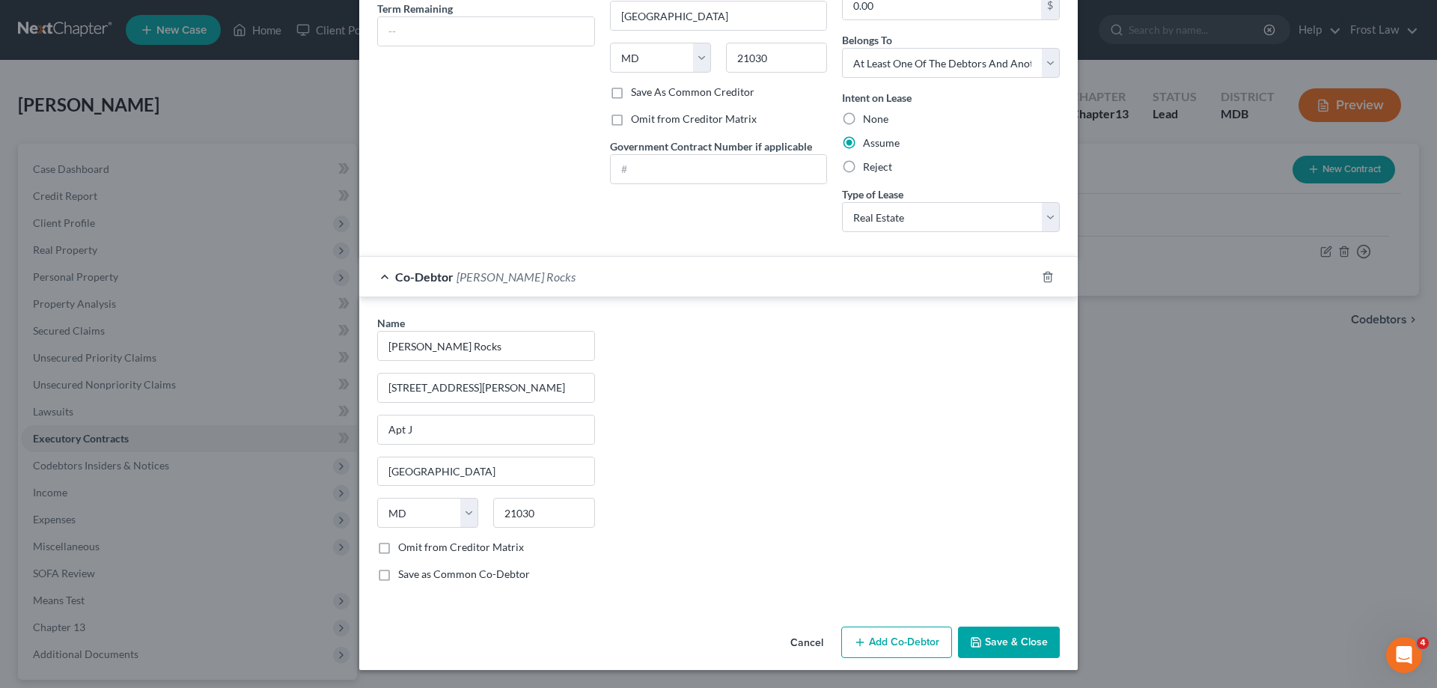
click at [990, 634] on button "Save & Close" at bounding box center [1009, 641] width 102 height 31
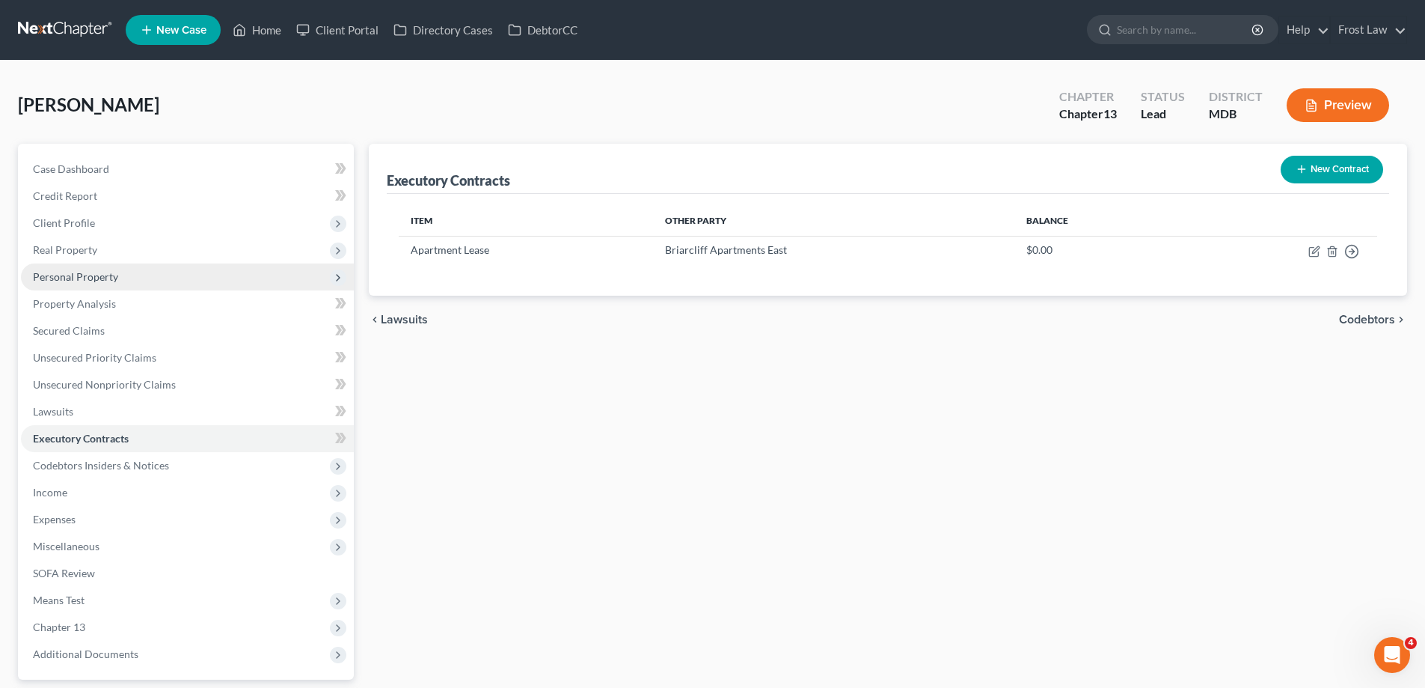
click at [209, 284] on span "Personal Property" at bounding box center [187, 276] width 333 height 27
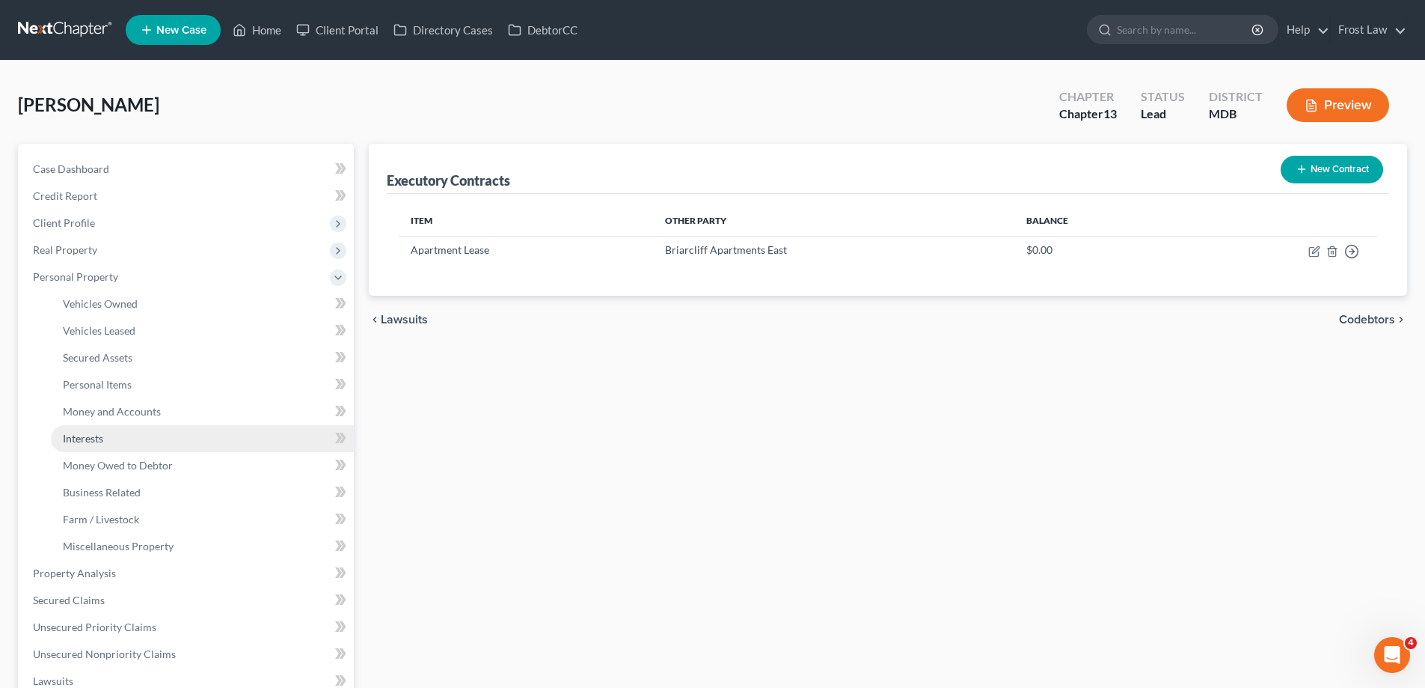
click at [177, 434] on link "Interests" at bounding box center [202, 438] width 303 height 27
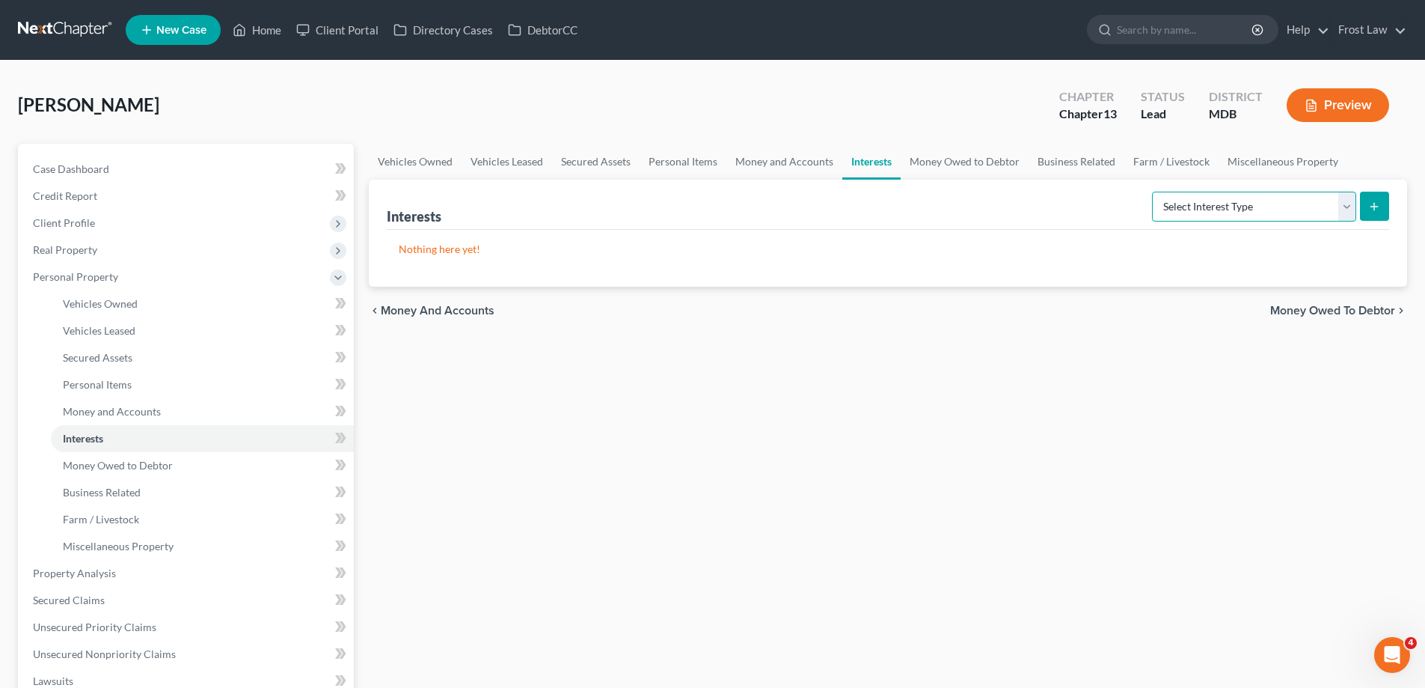
click at [1309, 205] on select "Select Interest Type 401K (A/B: 21) Annuity (A/B: 23) Bond (A/B: 18) Education …" at bounding box center [1254, 207] width 204 height 30
select select "term_life_insurance"
click at [1155, 192] on select "Select Interest Type 401K (A/B: 21) Annuity (A/B: 23) Bond (A/B: 18) Education …" at bounding box center [1254, 207] width 204 height 30
click at [1378, 213] on button "submit" at bounding box center [1374, 206] width 29 height 29
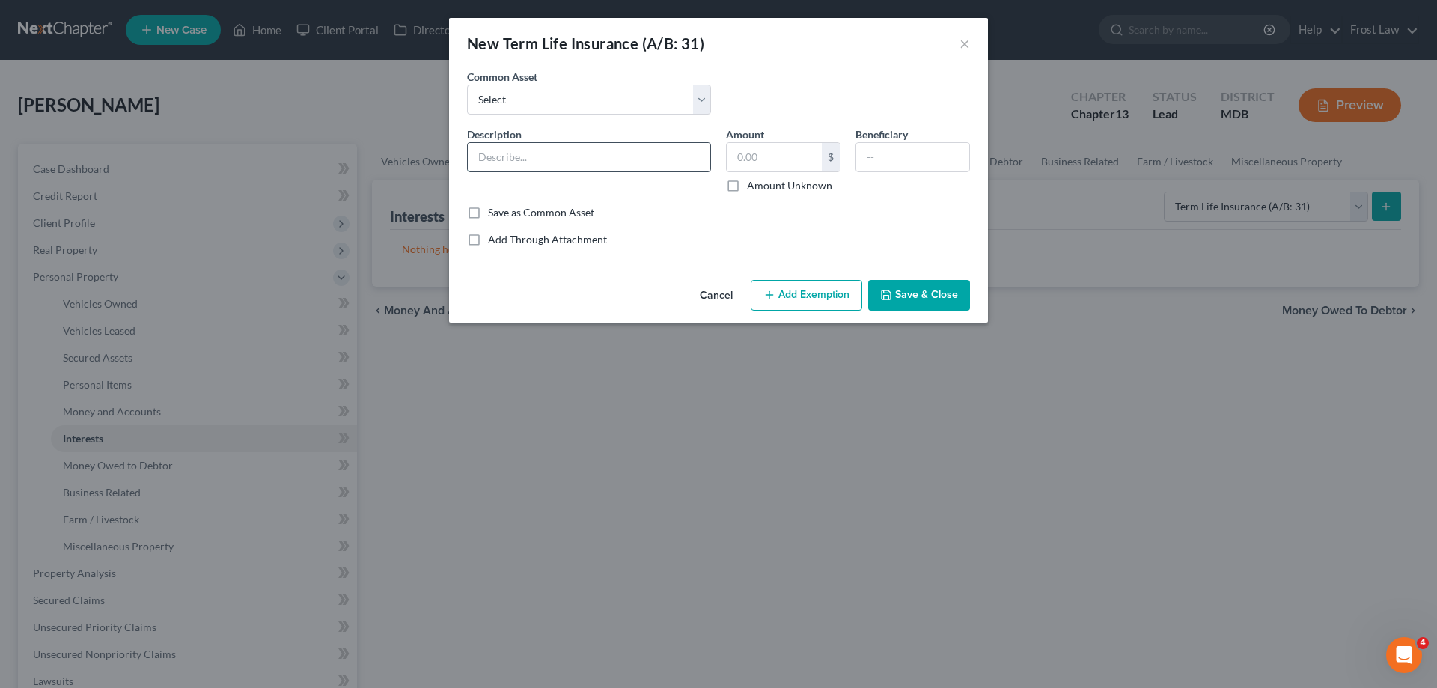
click at [600, 165] on input "text" at bounding box center [589, 157] width 242 height 28
type input "Term Life Insurance through Northwestern Mutual"
click at [929, 302] on button "Save & Close" at bounding box center [919, 295] width 102 height 31
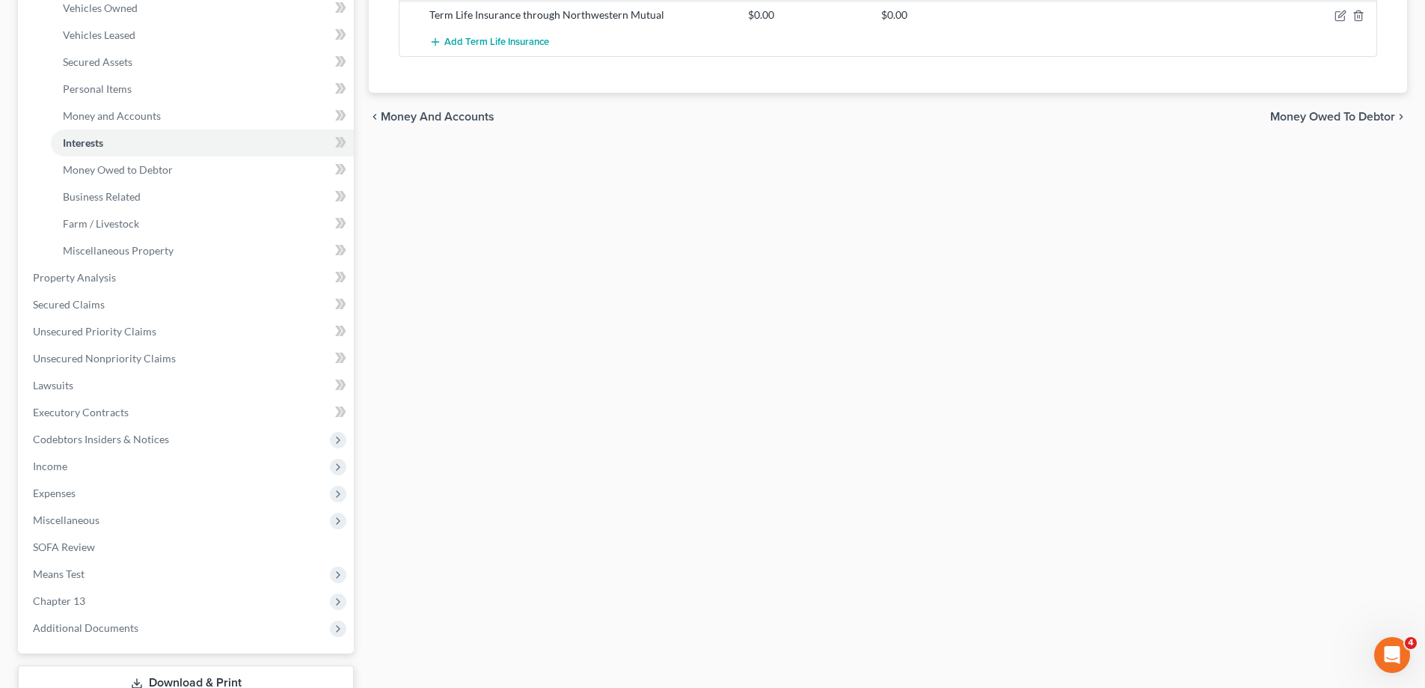
scroll to position [404, 0]
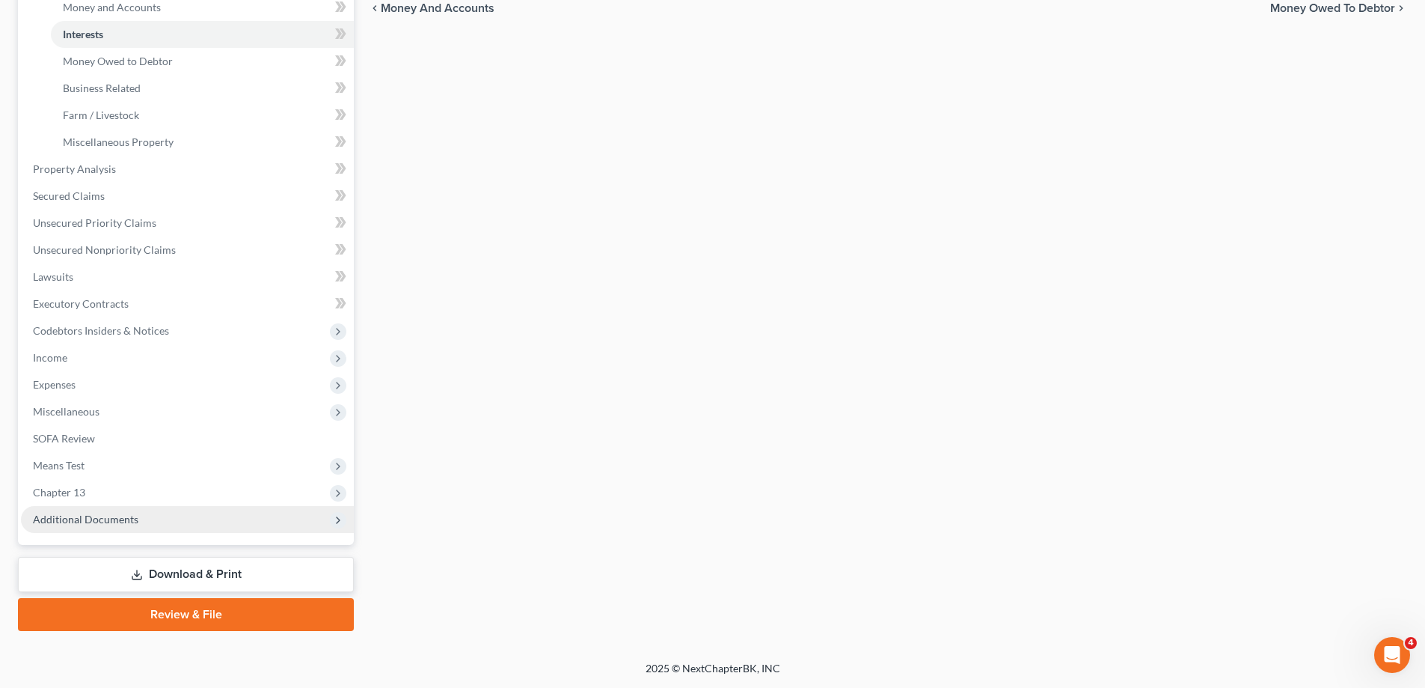
click at [147, 510] on span "Additional Documents" at bounding box center [187, 519] width 333 height 27
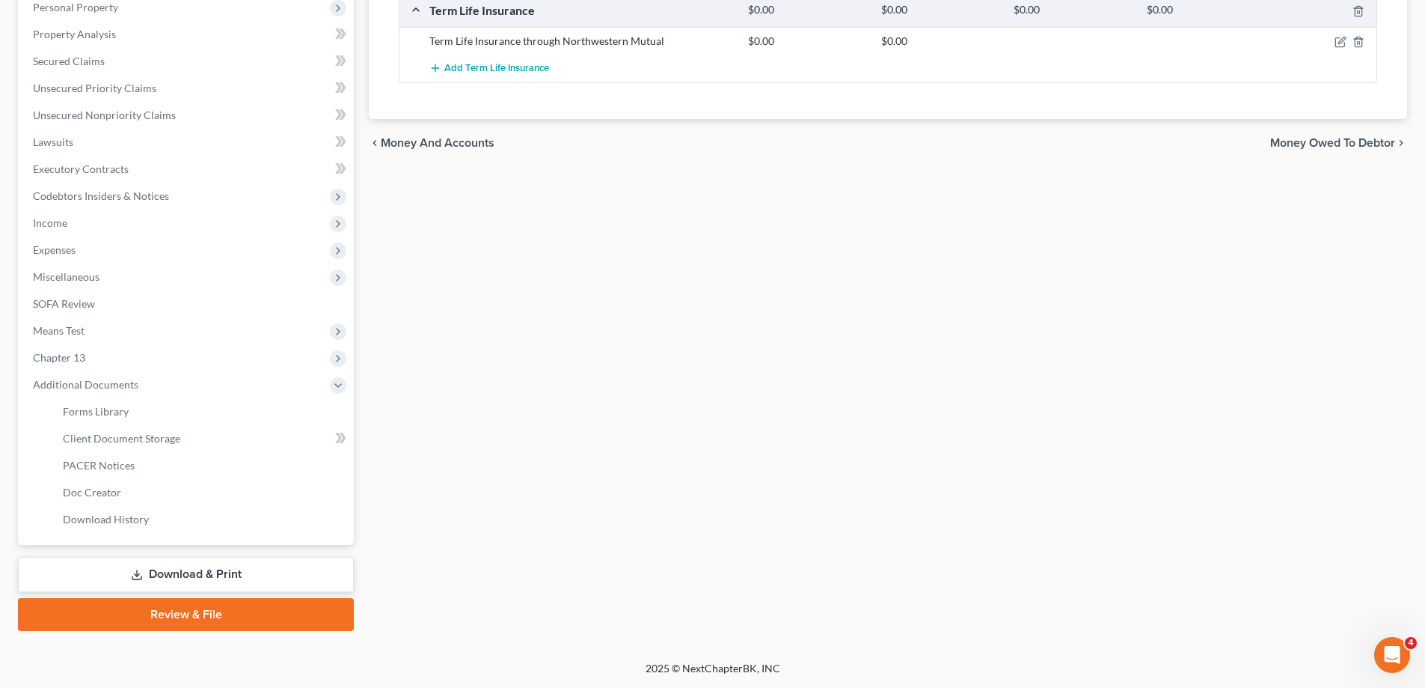
scroll to position [269, 0]
click at [173, 533] on div "Case Dashboard Payments Invoices Payments Payments Credit Report Client Profile…" at bounding box center [186, 209] width 336 height 670
click at [147, 447] on link "Client Document Storage" at bounding box center [202, 438] width 303 height 27
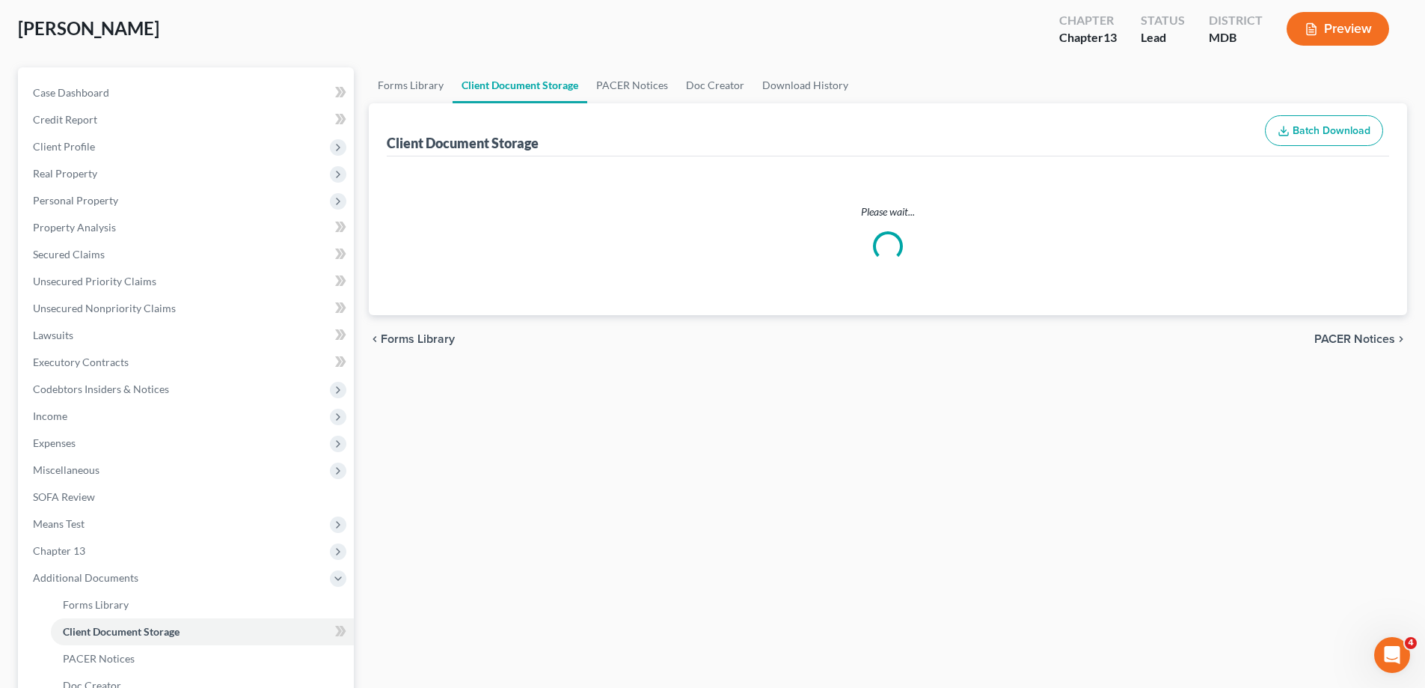
scroll to position [7, 0]
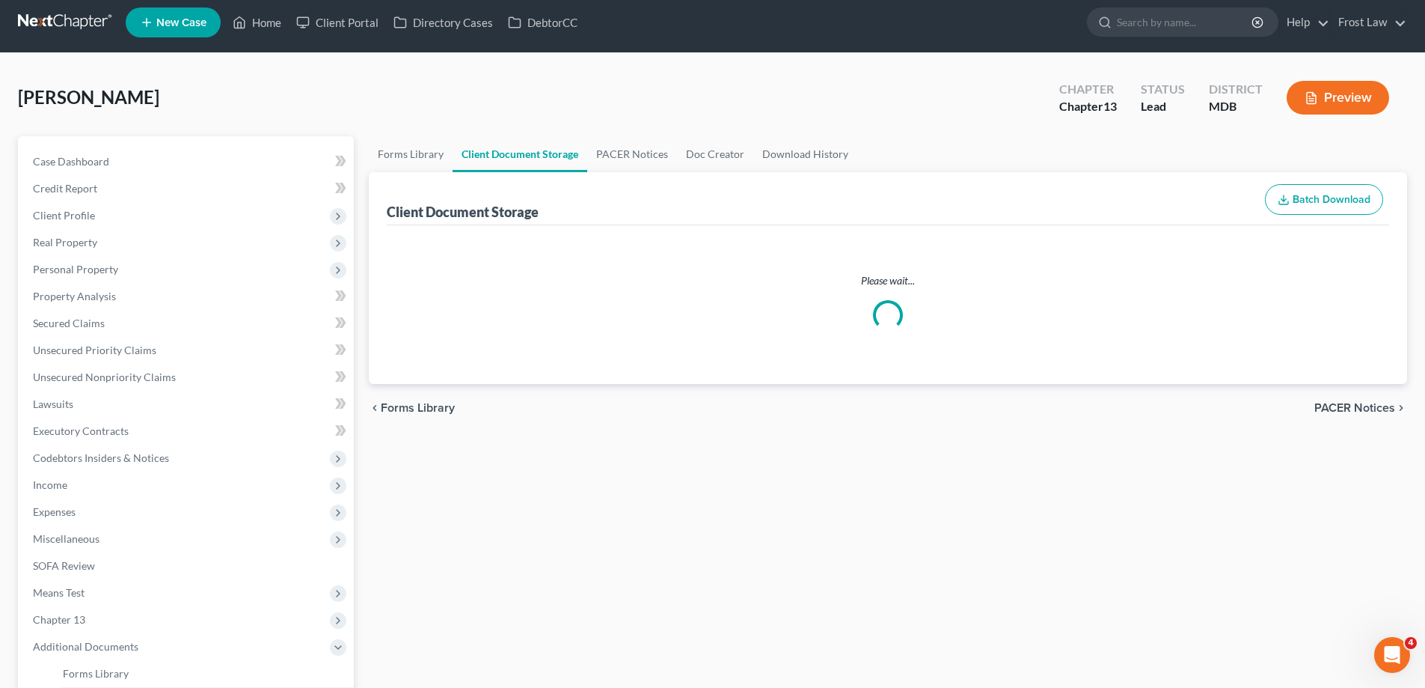
select select "14"
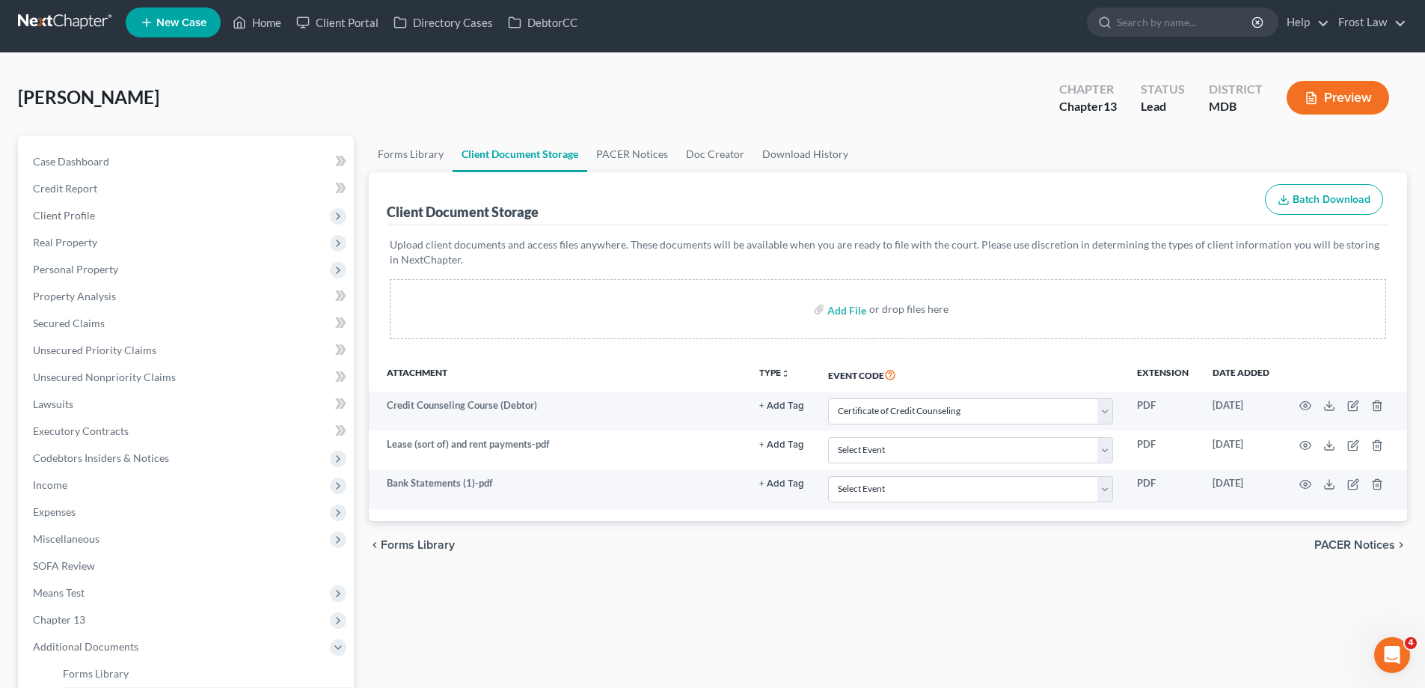
scroll to position [0, 0]
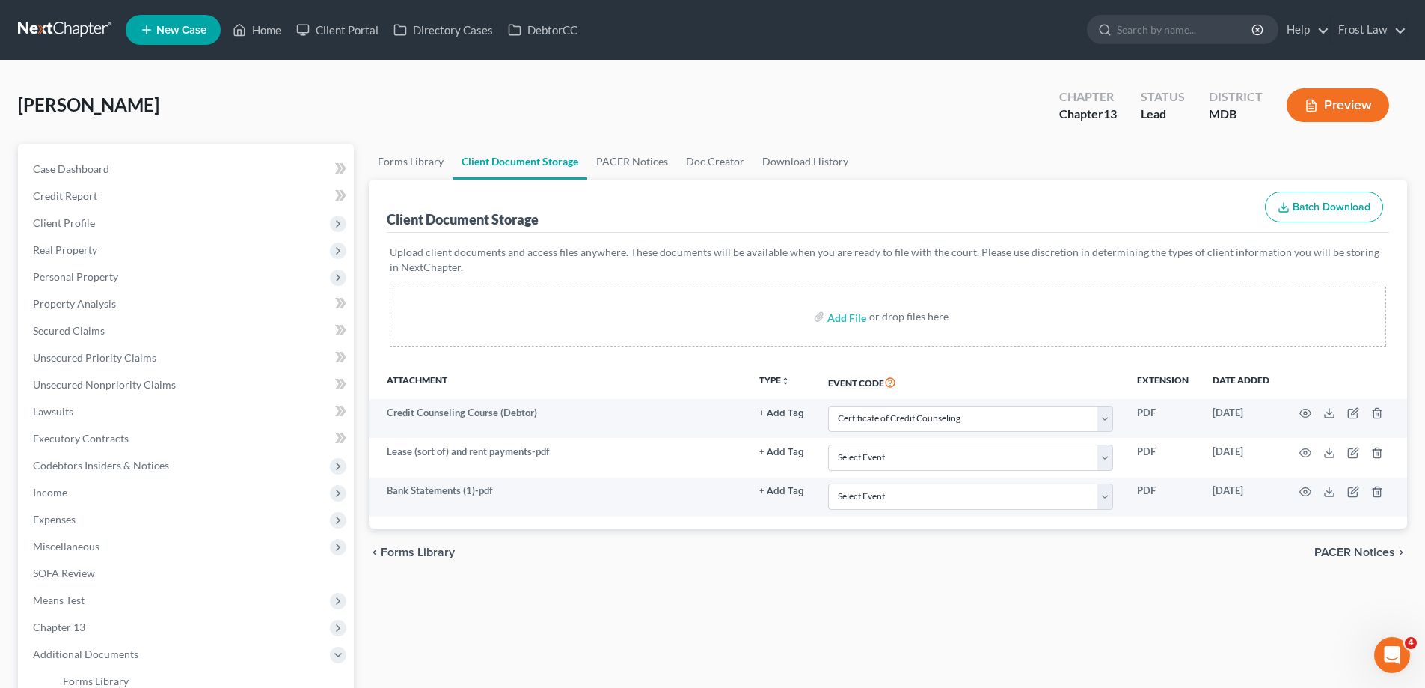
select select "14"
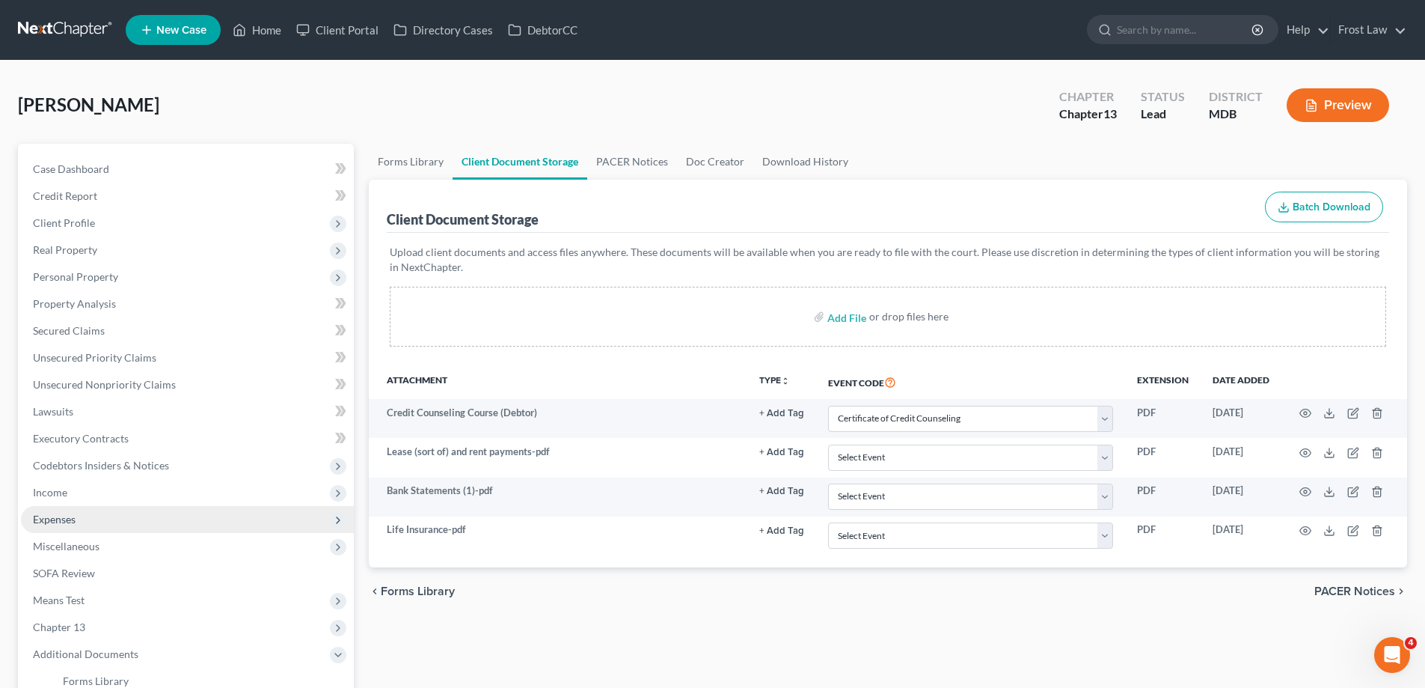
scroll to position [75, 0]
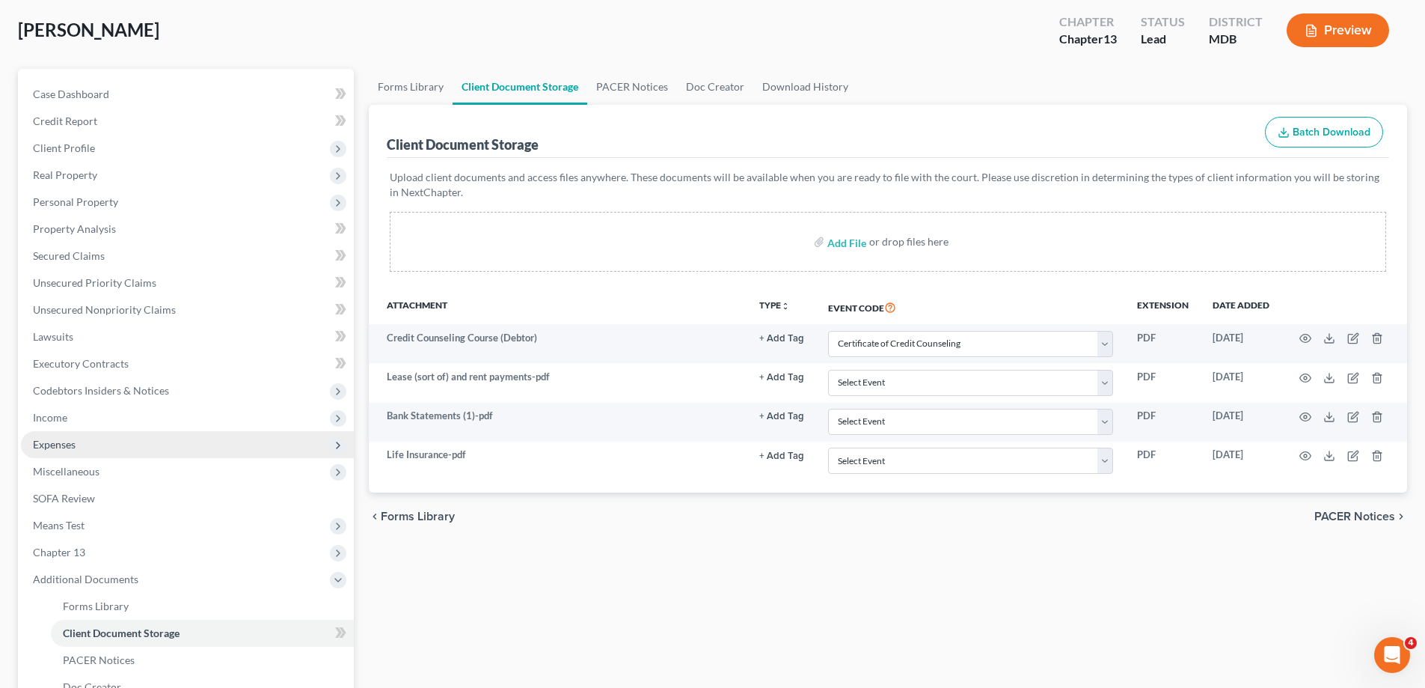
click at [108, 445] on span "Expenses" at bounding box center [187, 444] width 333 height 27
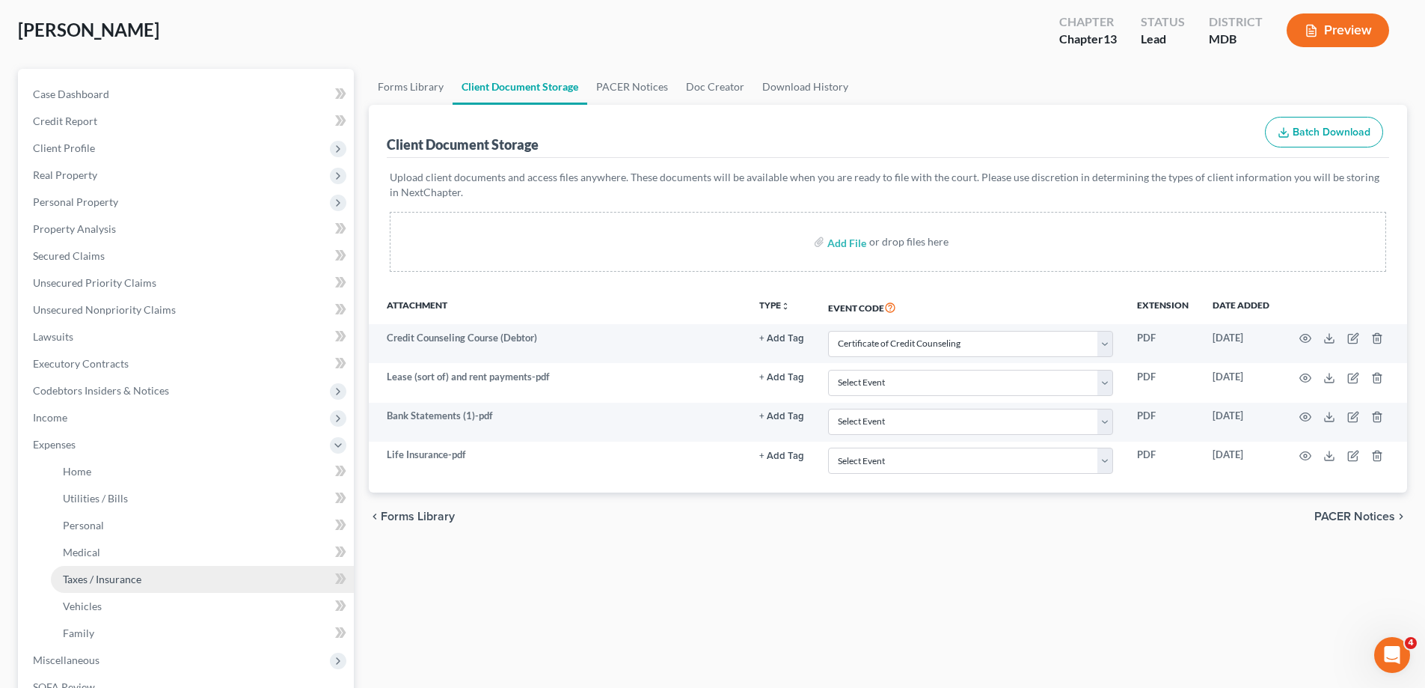
click at [97, 584] on span "Taxes / Insurance" at bounding box center [102, 578] width 79 height 13
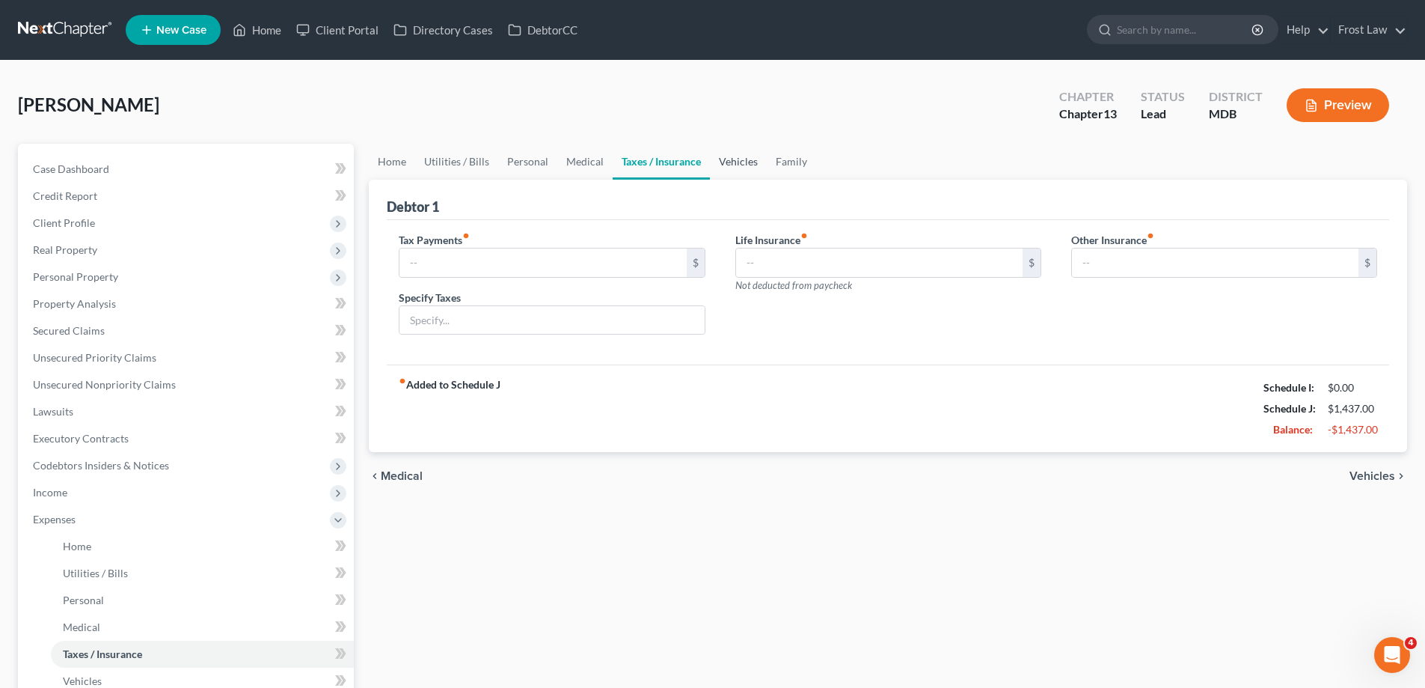
click at [724, 165] on link "Vehicles" at bounding box center [738, 162] width 57 height 36
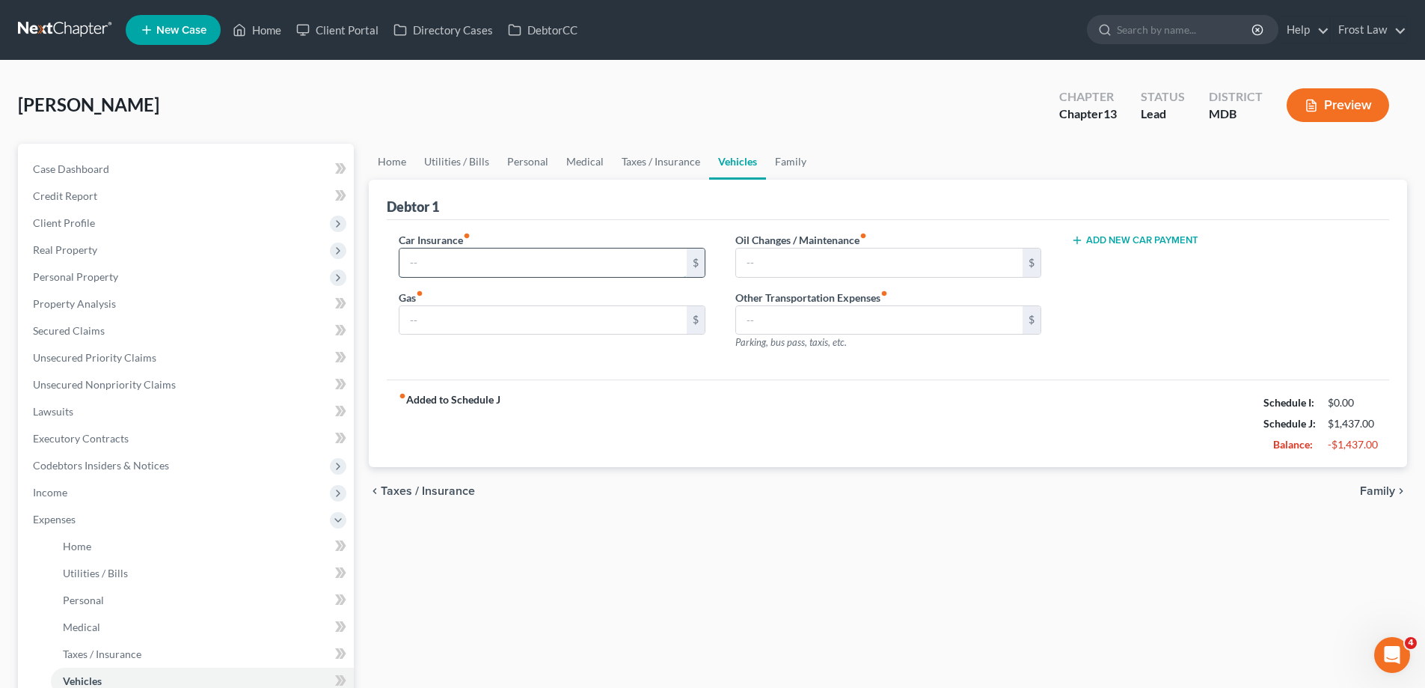
click at [578, 264] on input "text" at bounding box center [543, 262] width 287 height 28
type input "105.76"
drag, startPoint x: 453, startPoint y: 168, endPoint x: 492, endPoint y: 184, distance: 42.7
click at [452, 168] on link "Utilities / Bills" at bounding box center [456, 162] width 83 height 36
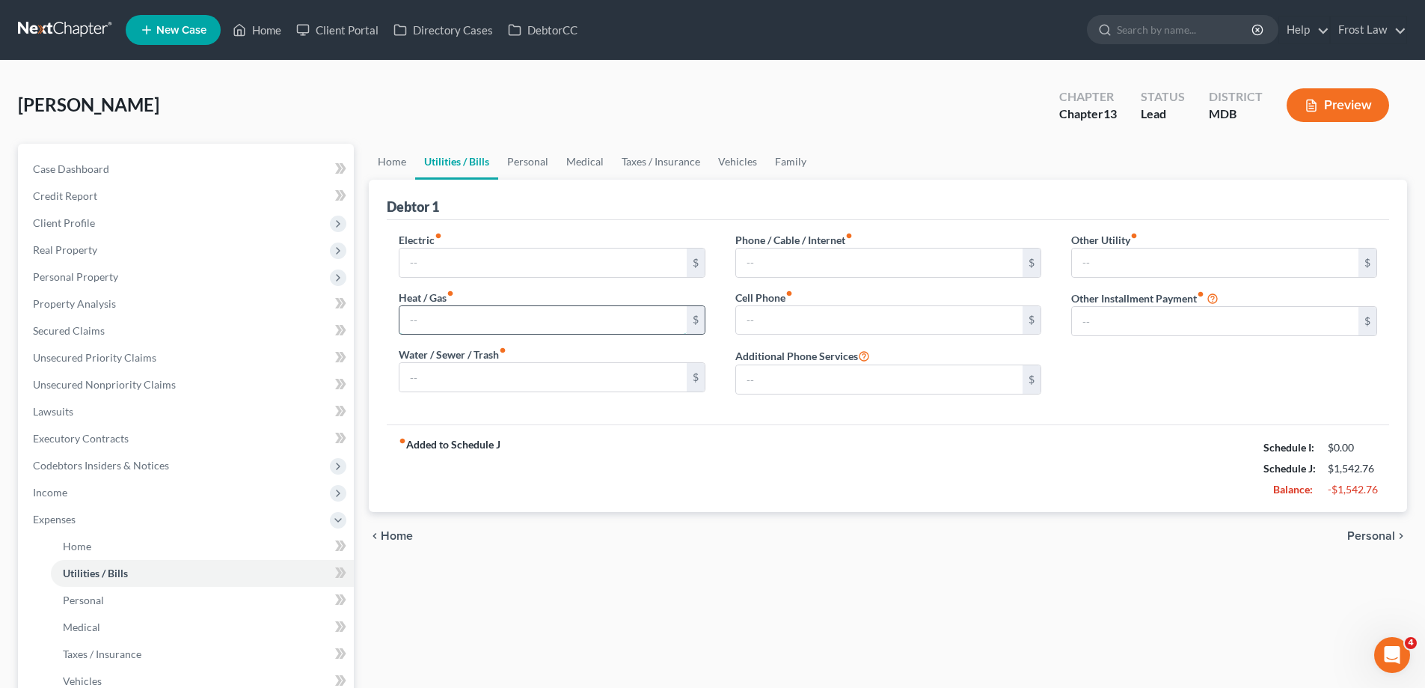
click at [470, 314] on input "text" at bounding box center [543, 320] width 287 height 28
click at [501, 259] on input "text" at bounding box center [543, 262] width 287 height 28
type input "194.00"
click at [439, 384] on input "text" at bounding box center [543, 377] width 287 height 28
type input "50.00"
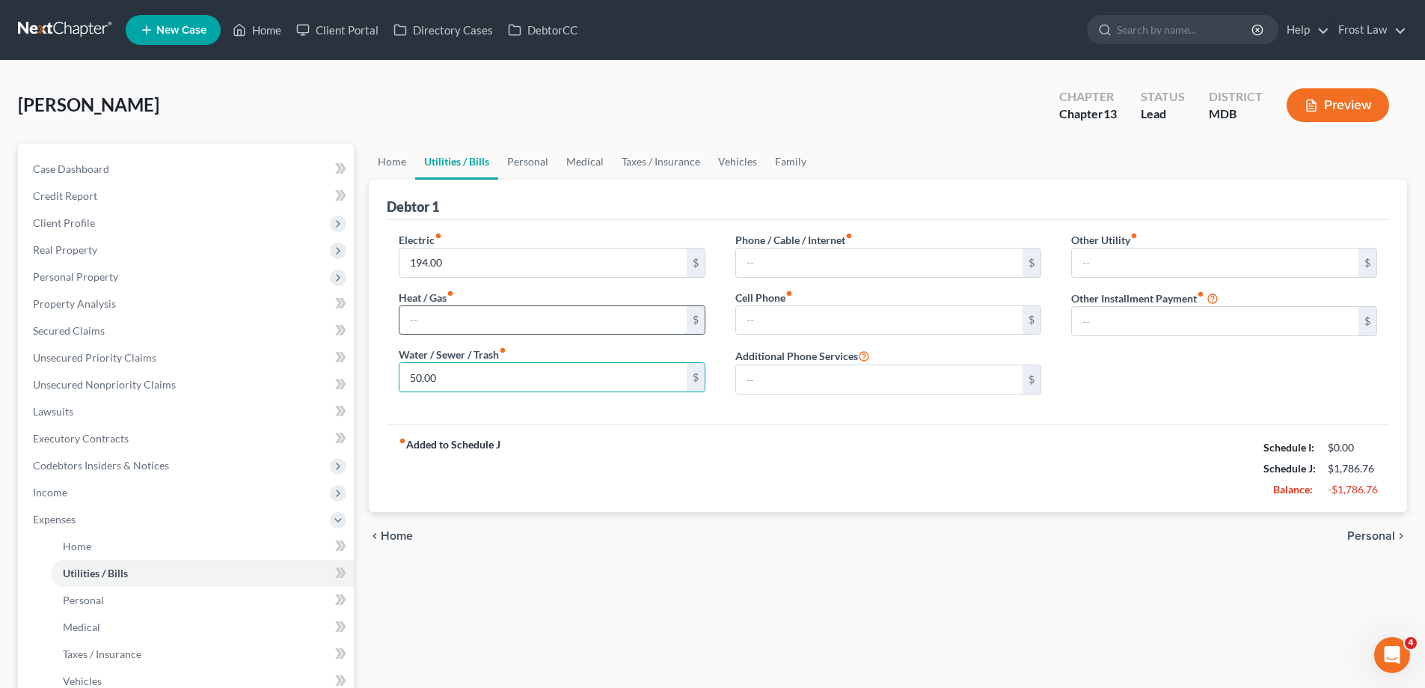
drag, startPoint x: 434, startPoint y: 322, endPoint x: 444, endPoint y: 325, distance: 11.1
click at [434, 322] on input "text" at bounding box center [543, 320] width 287 height 28
type input "150.00"
click at [635, 435] on div "fiber_manual_record Added to Schedule J Schedule I: $0.00 Schedule J: $1,936.76…" at bounding box center [888, 468] width 1003 height 88
click at [672, 159] on link "Taxes / Insurance" at bounding box center [661, 162] width 97 height 36
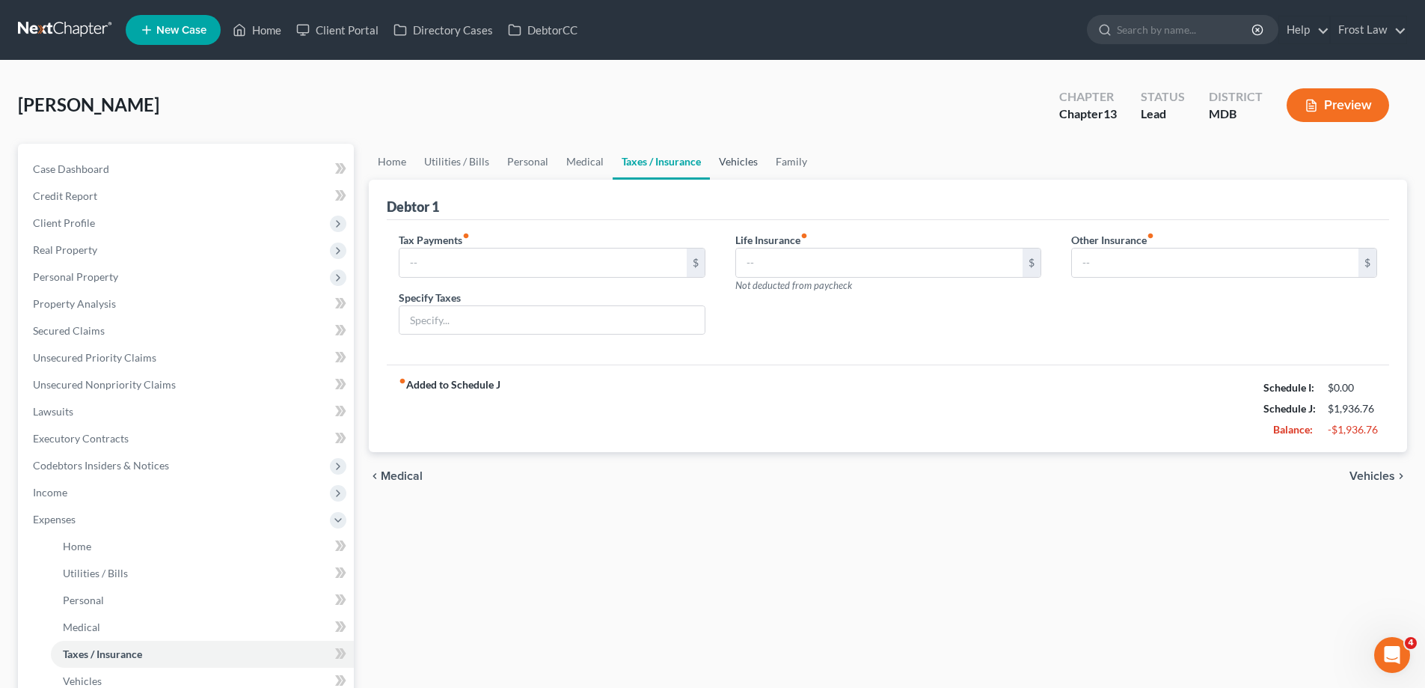
click at [747, 168] on link "Vehicles" at bounding box center [738, 162] width 57 height 36
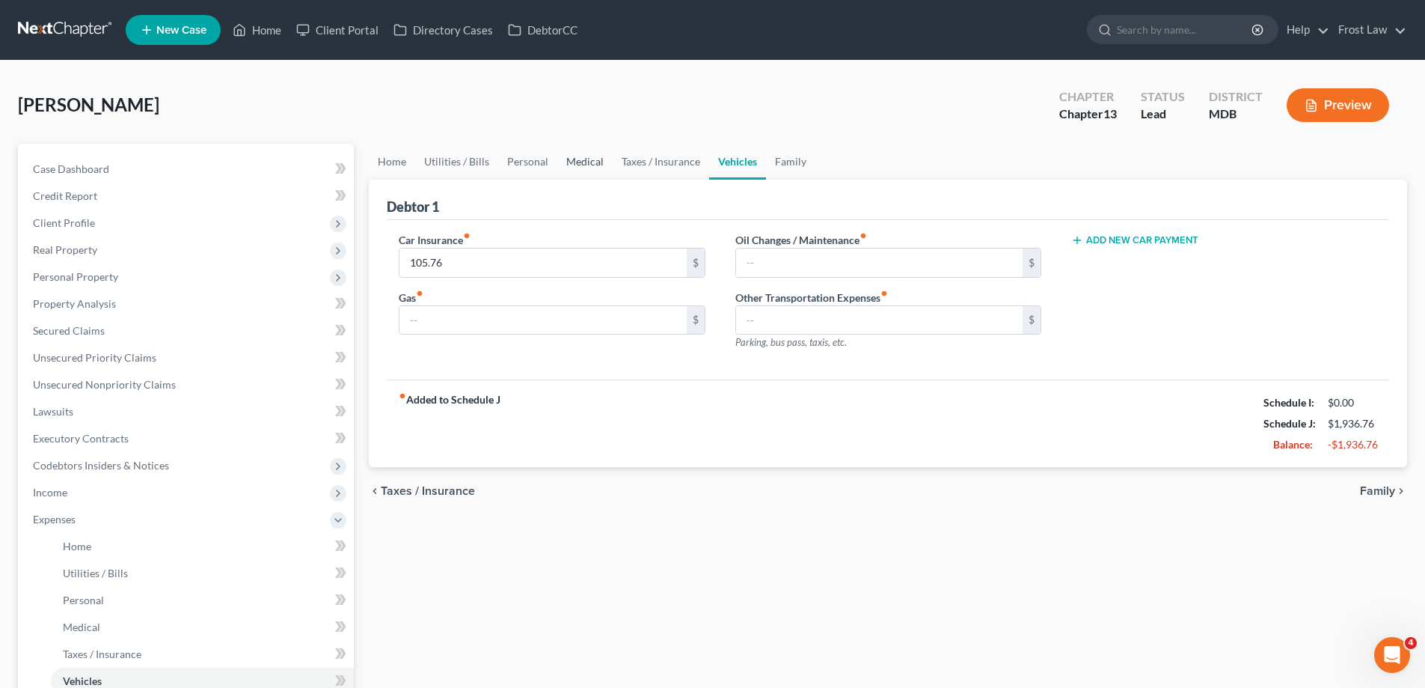
click at [588, 165] on link "Medical" at bounding box center [584, 162] width 55 height 36
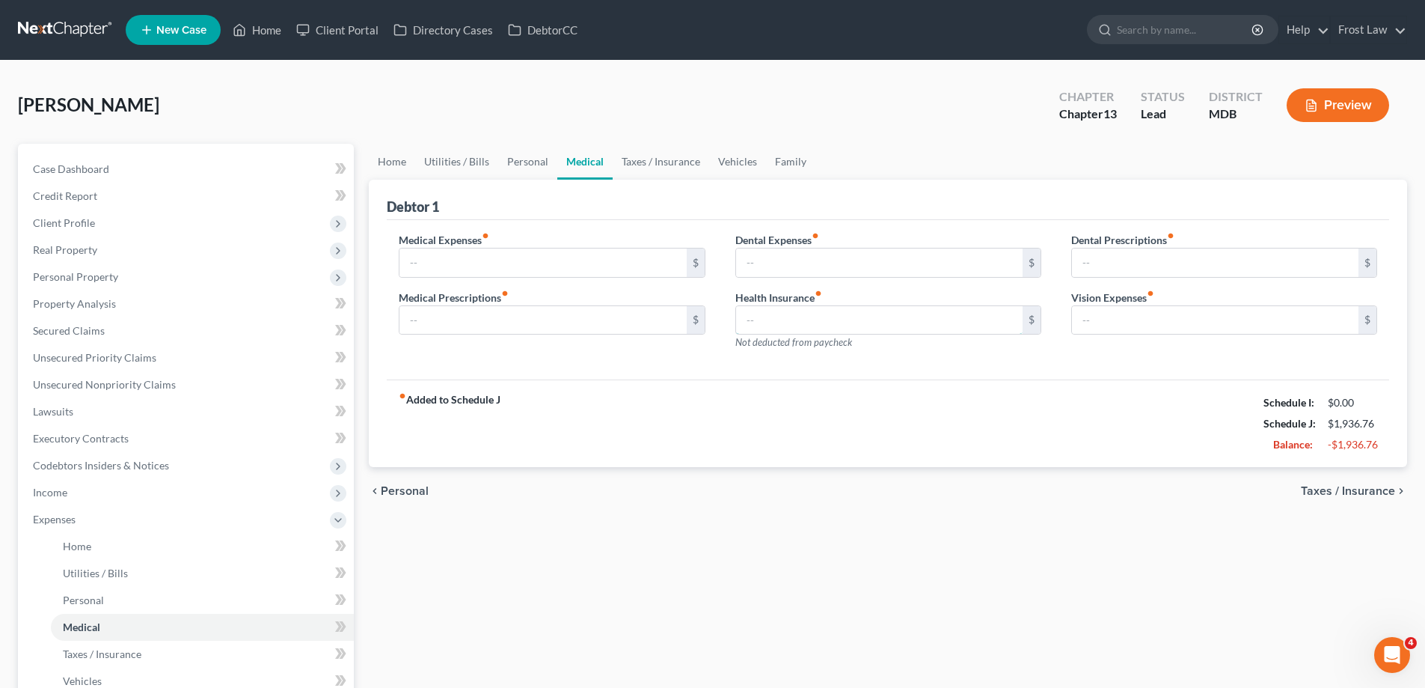
click at [771, 318] on input "text" at bounding box center [879, 320] width 287 height 28
type input "405.25"
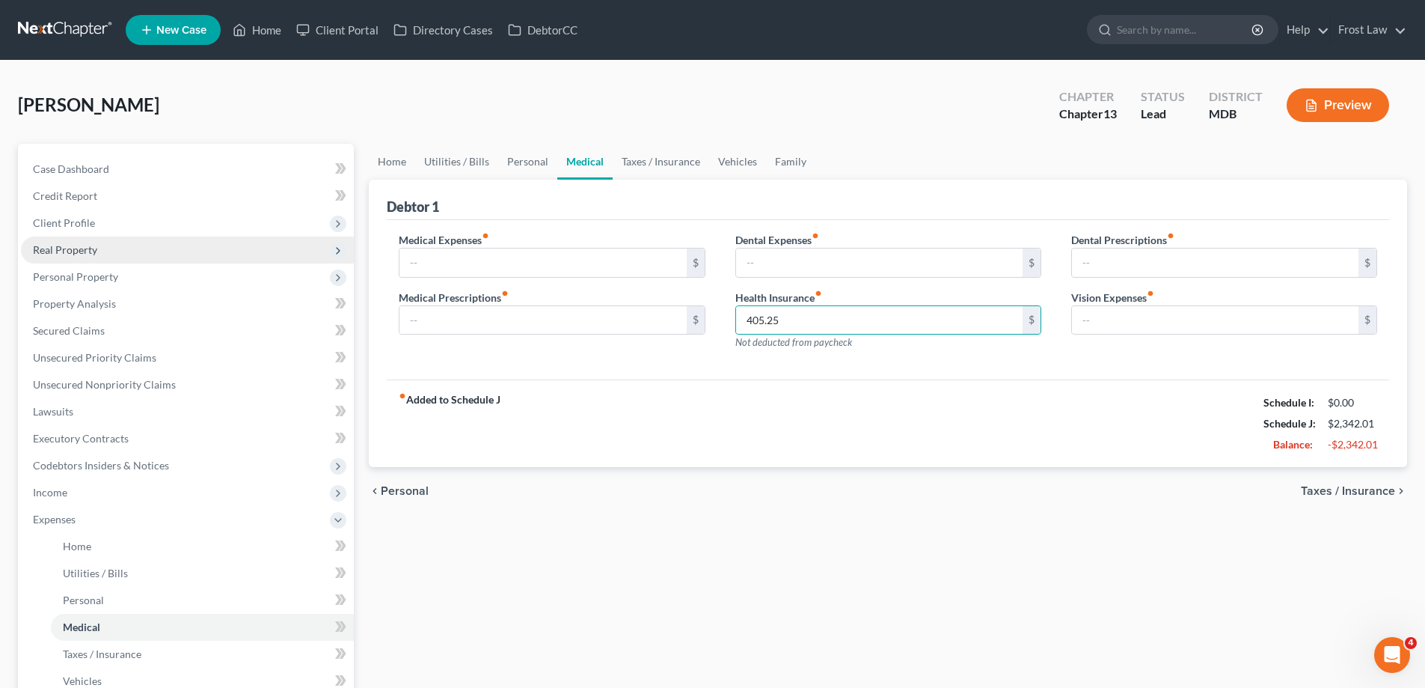
click at [159, 245] on span "Real Property" at bounding box center [187, 249] width 333 height 27
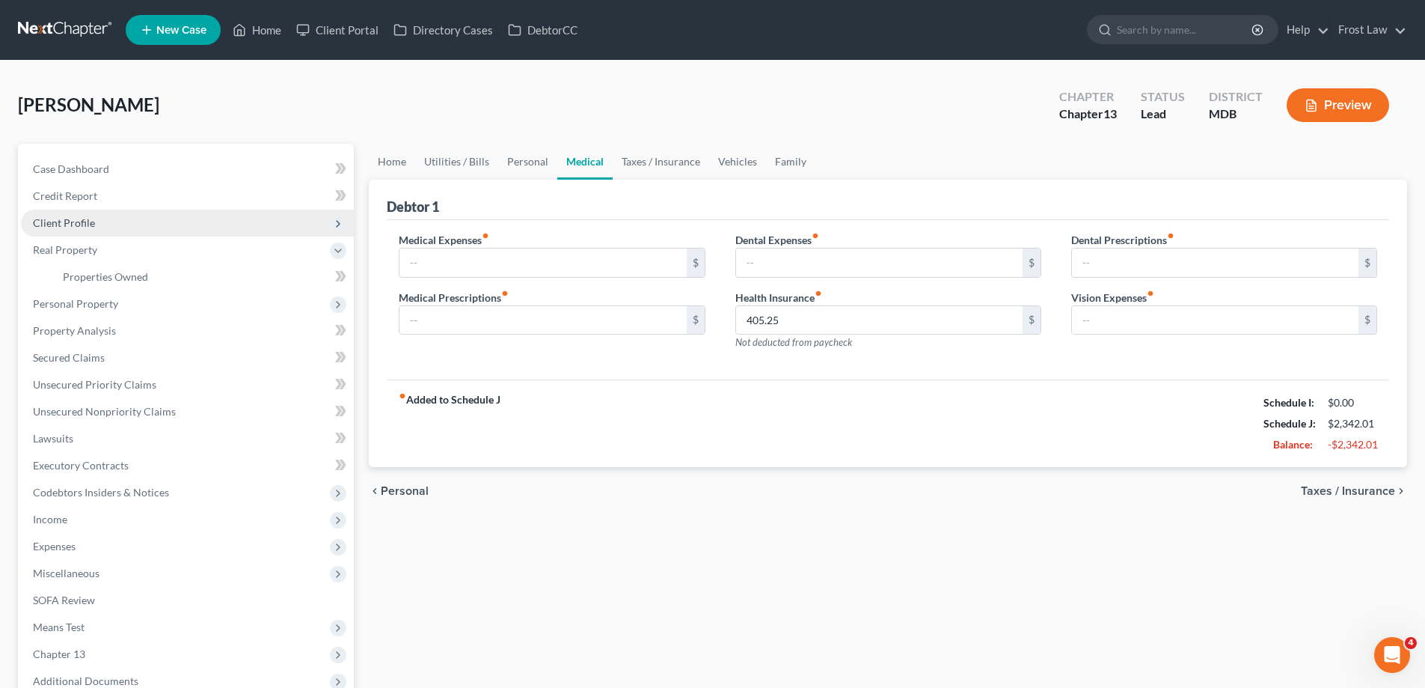
click at [159, 223] on span "Client Profile" at bounding box center [187, 223] width 333 height 27
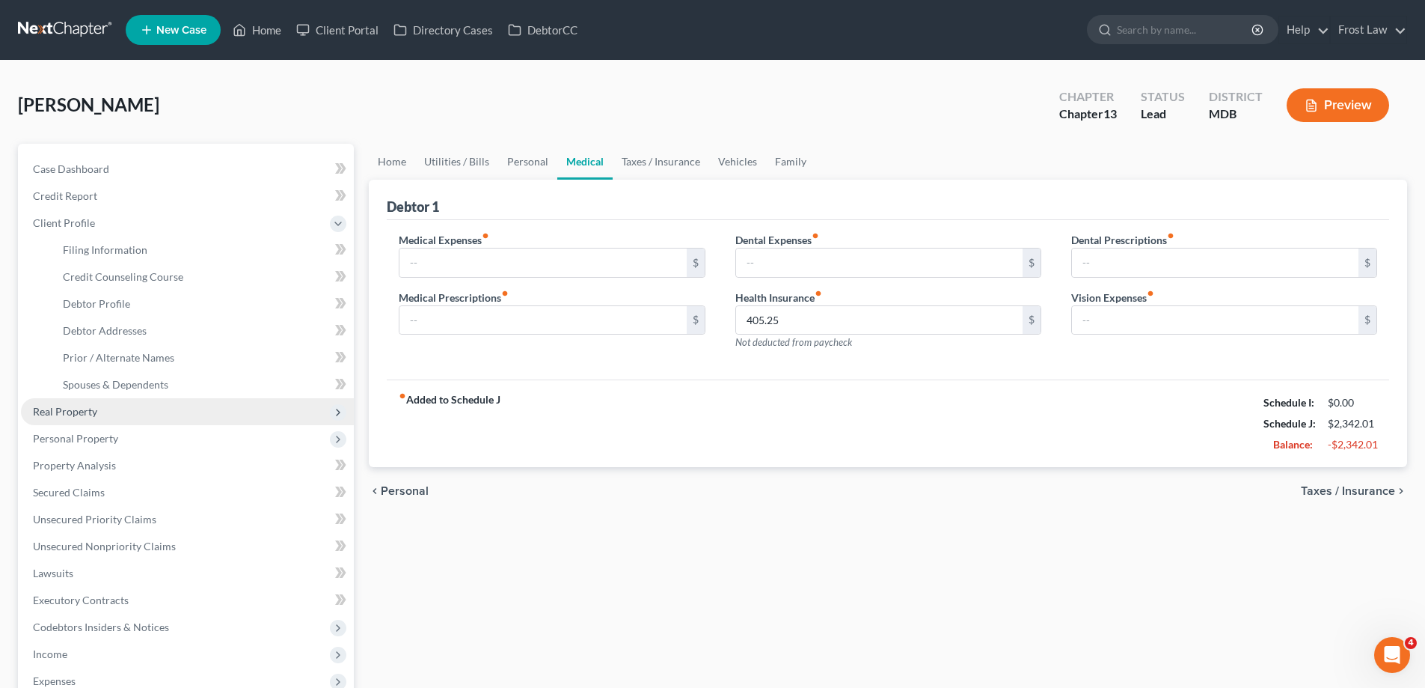
click at [136, 403] on span "Real Property" at bounding box center [187, 411] width 333 height 27
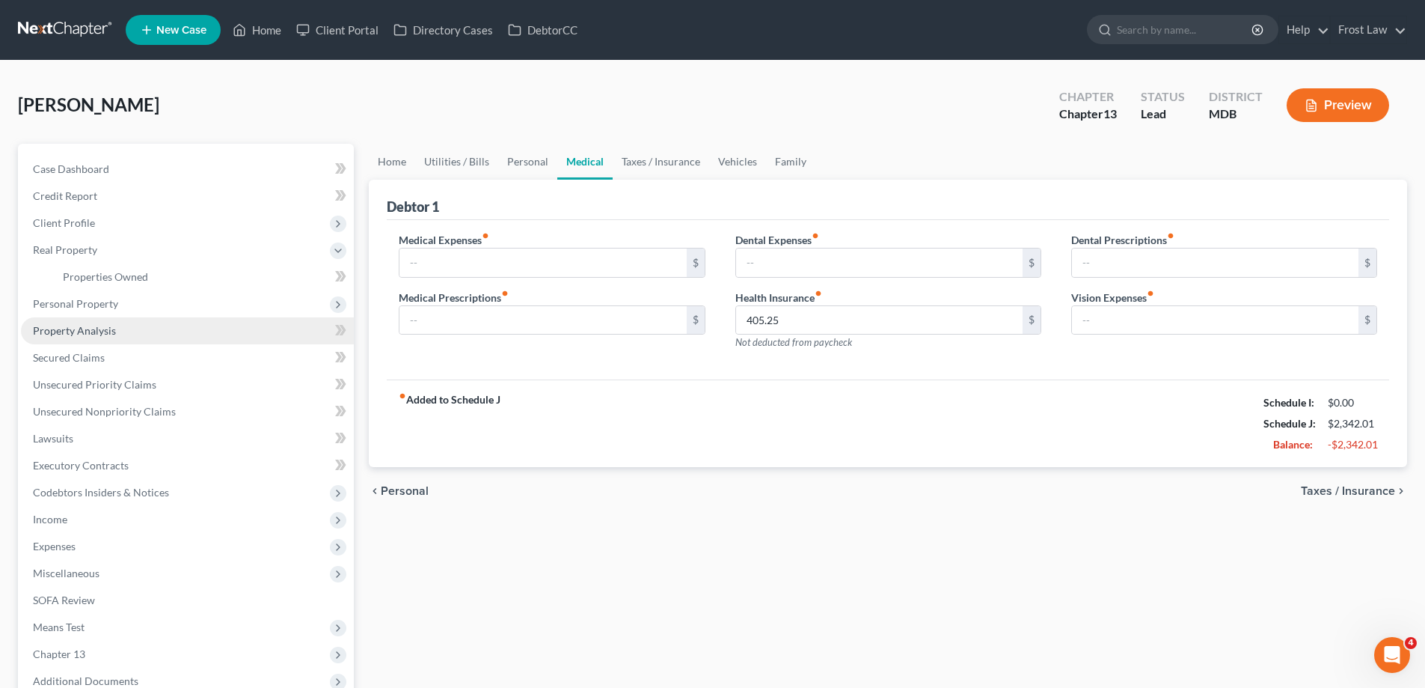
drag, startPoint x: 128, startPoint y: 305, endPoint x: 138, endPoint y: 328, distance: 25.8
click at [128, 309] on span "Personal Property" at bounding box center [187, 303] width 333 height 27
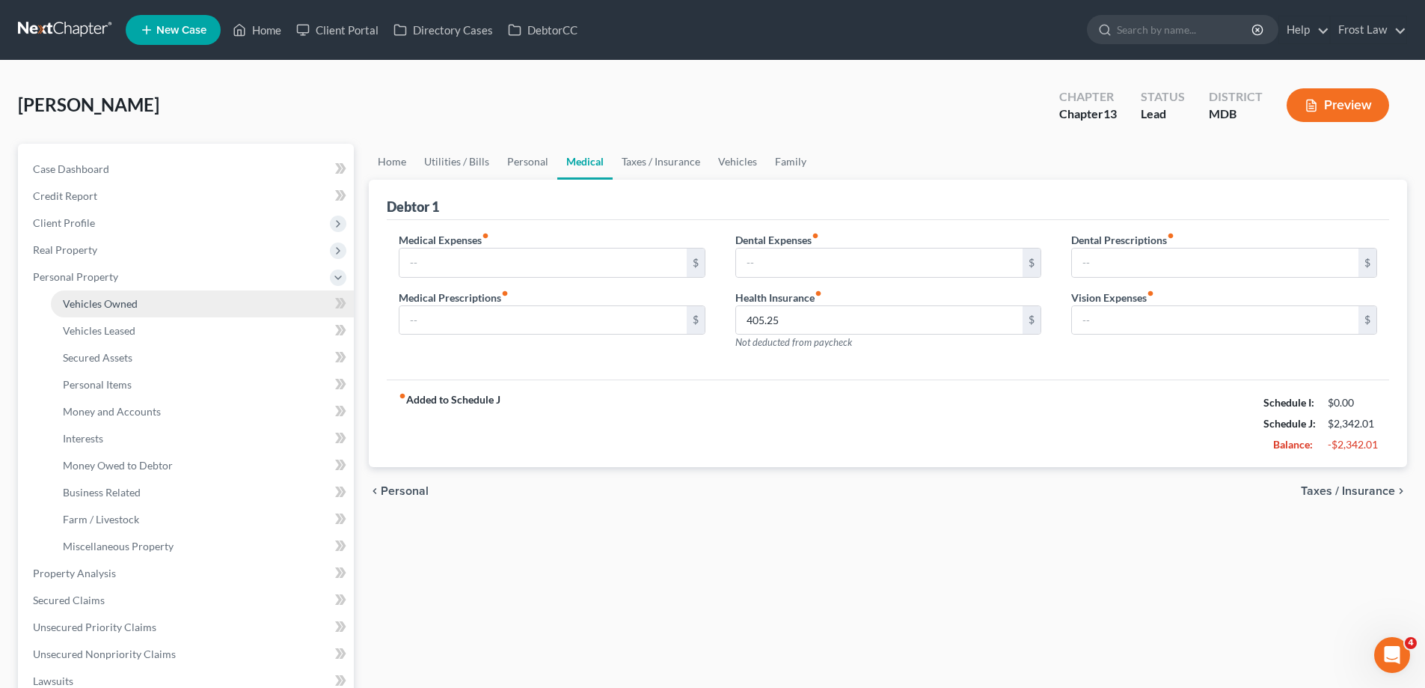
click at [141, 302] on link "Vehicles Owned" at bounding box center [202, 303] width 303 height 27
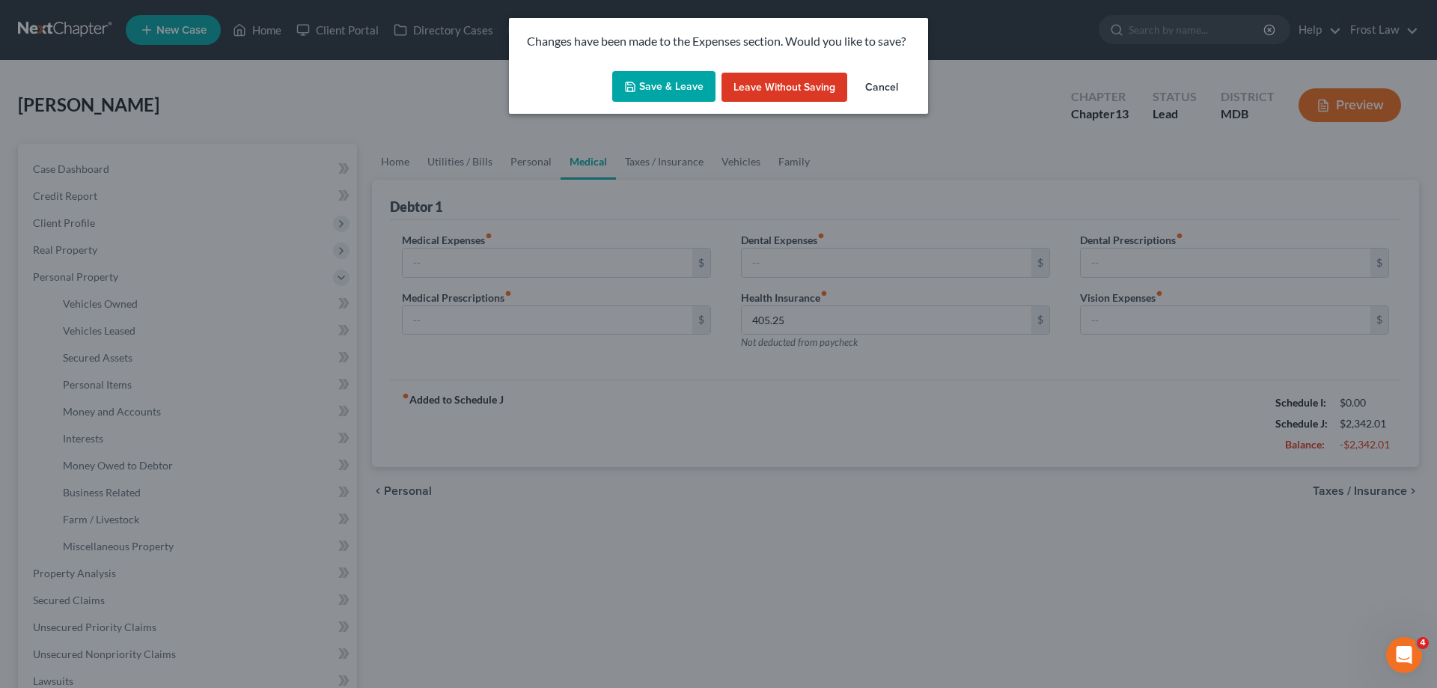
click at [667, 77] on button "Save & Leave" at bounding box center [663, 86] width 103 height 31
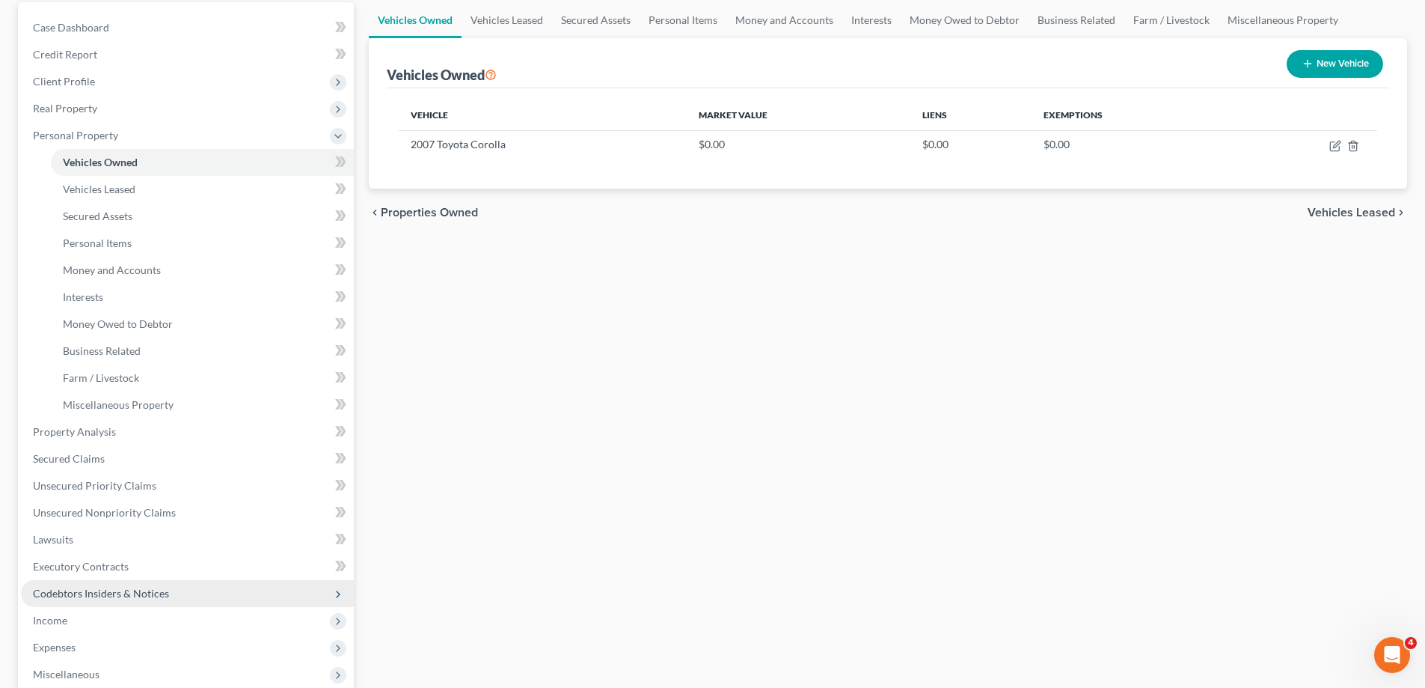
scroll to position [224, 0]
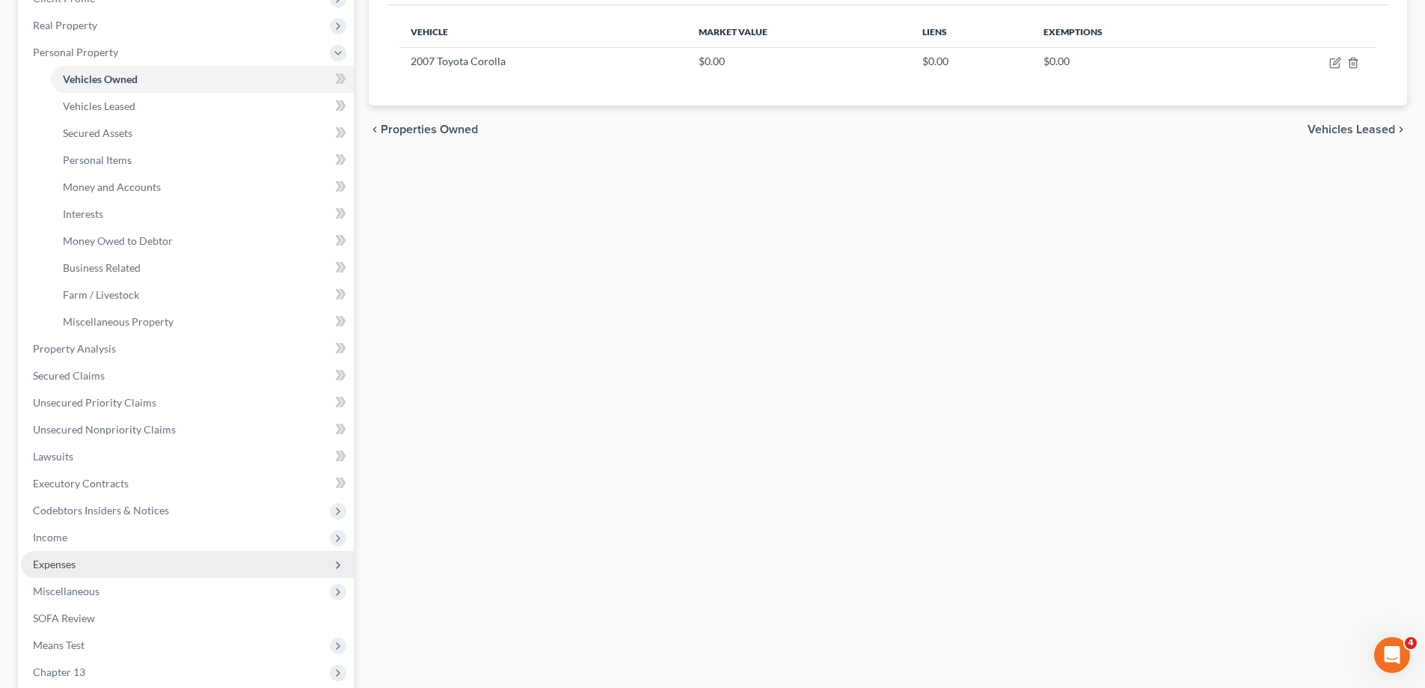
click at [105, 560] on span "Expenses" at bounding box center [187, 564] width 333 height 27
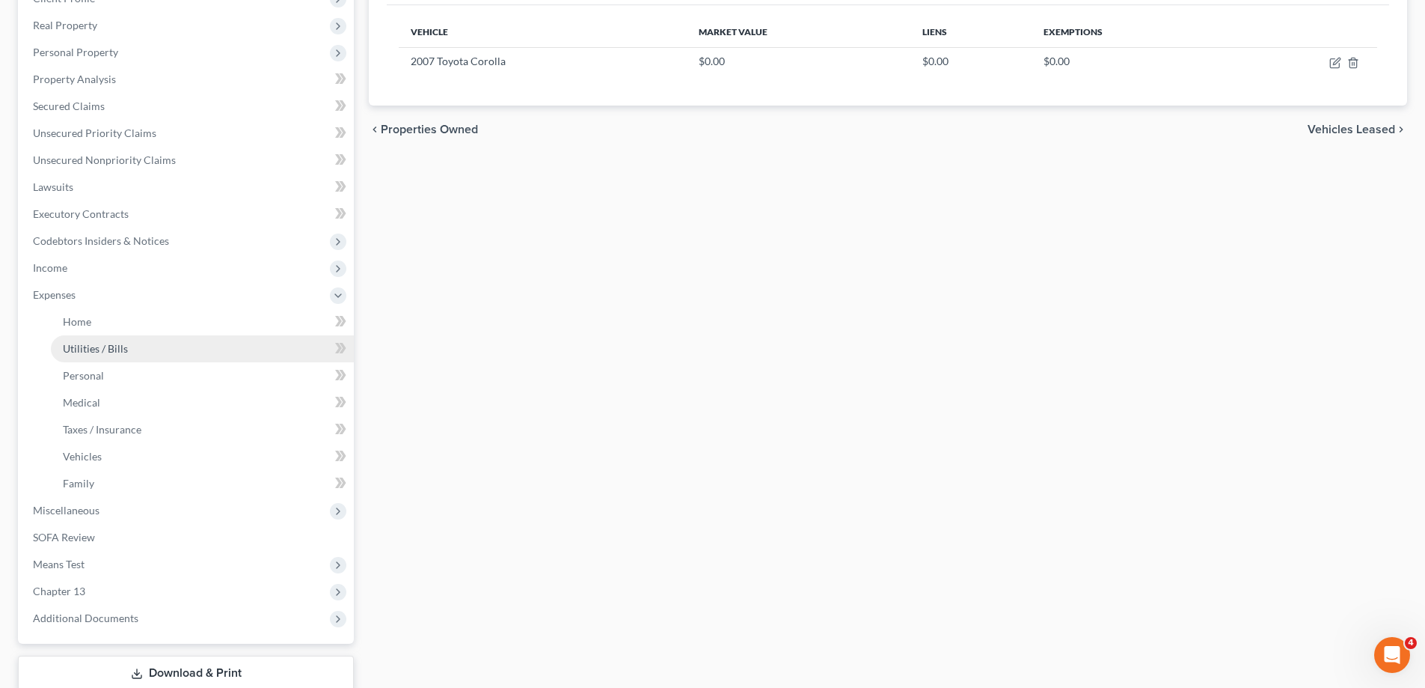
click at [144, 349] on link "Utilities / Bills" at bounding box center [202, 348] width 303 height 27
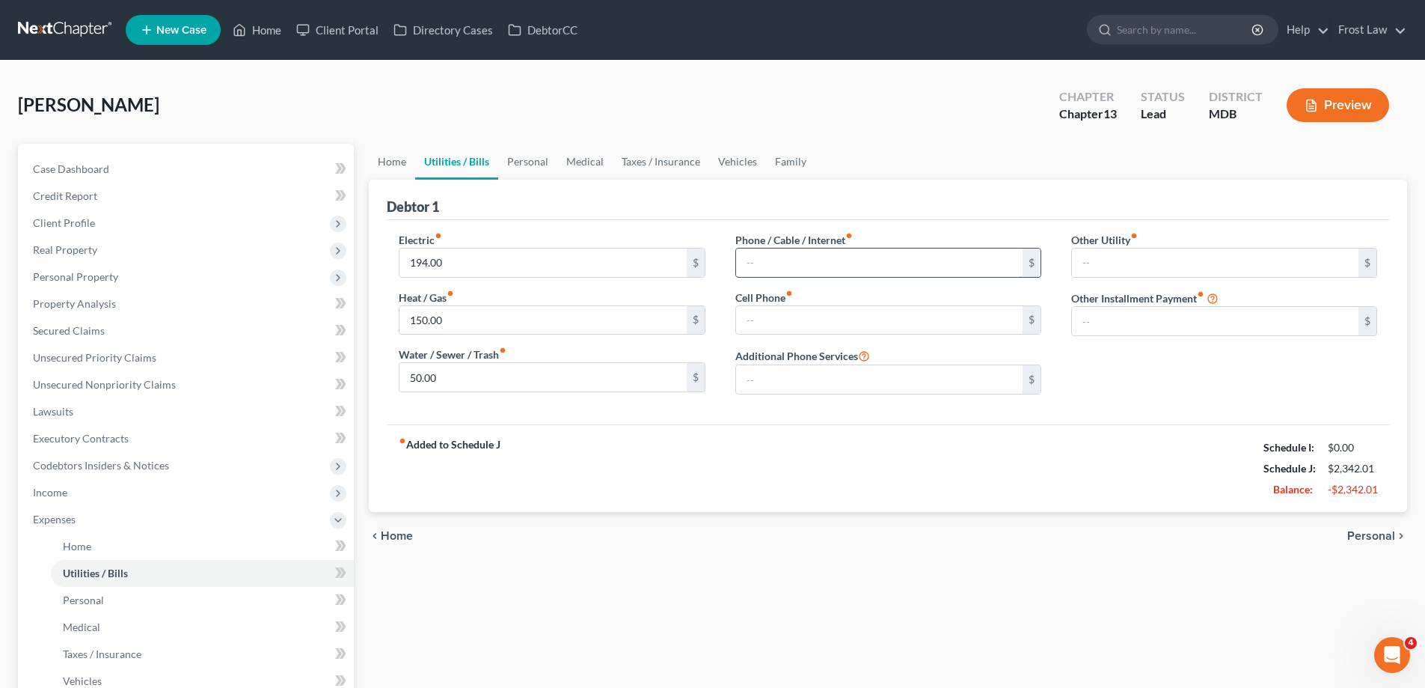
click at [793, 261] on input "text" at bounding box center [879, 262] width 287 height 28
type input "245.82"
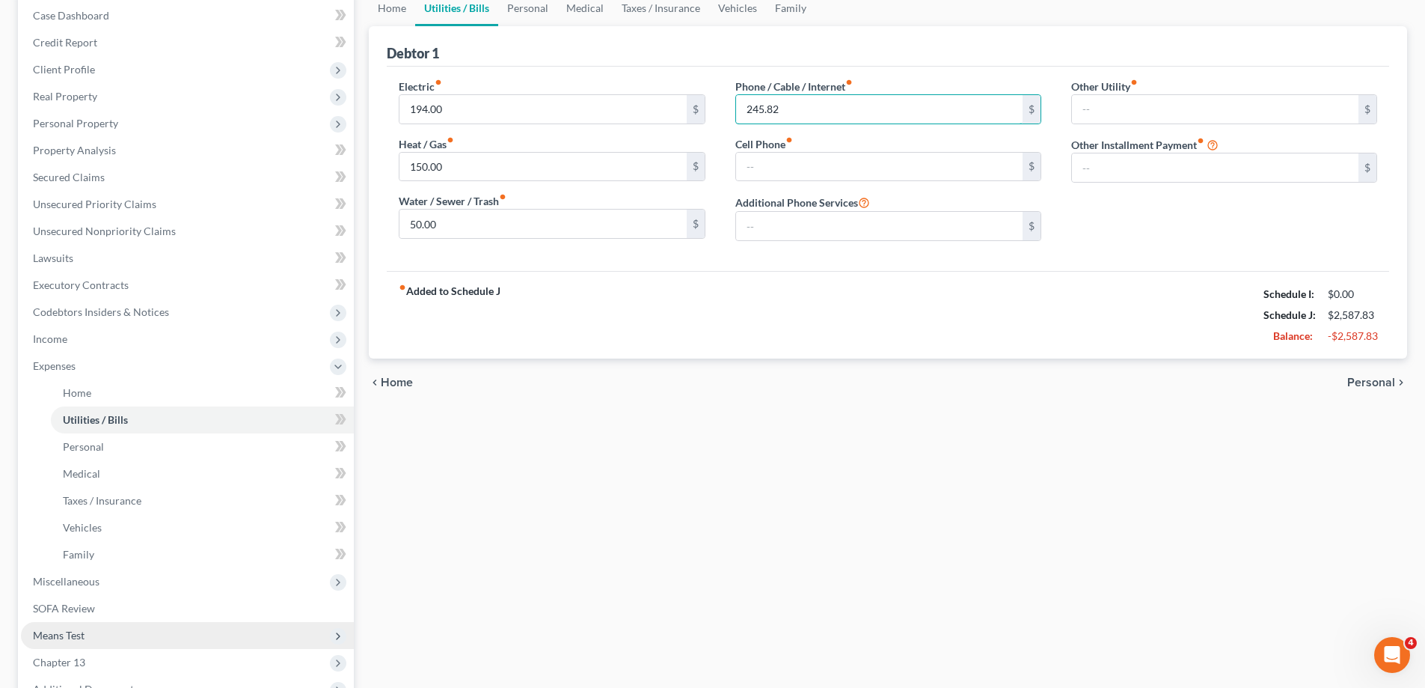
scroll to position [323, 0]
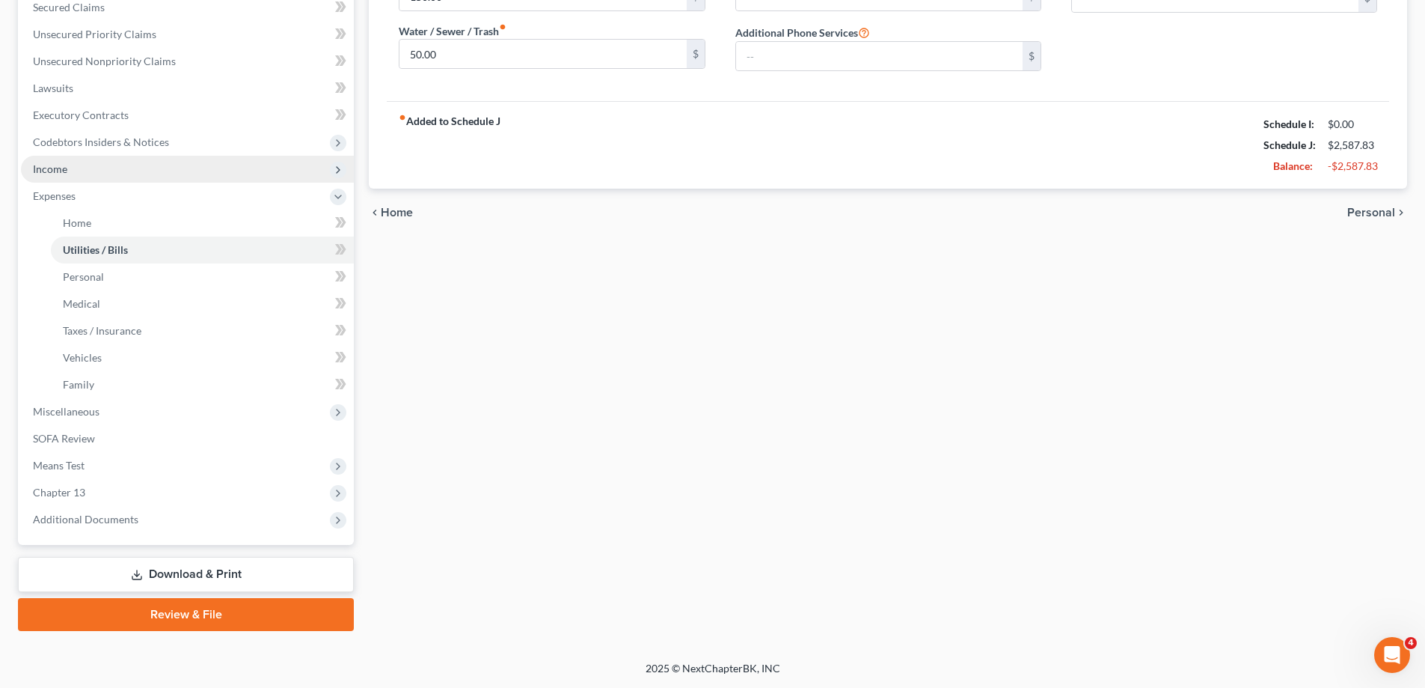
click at [95, 171] on span "Income" at bounding box center [187, 169] width 333 height 27
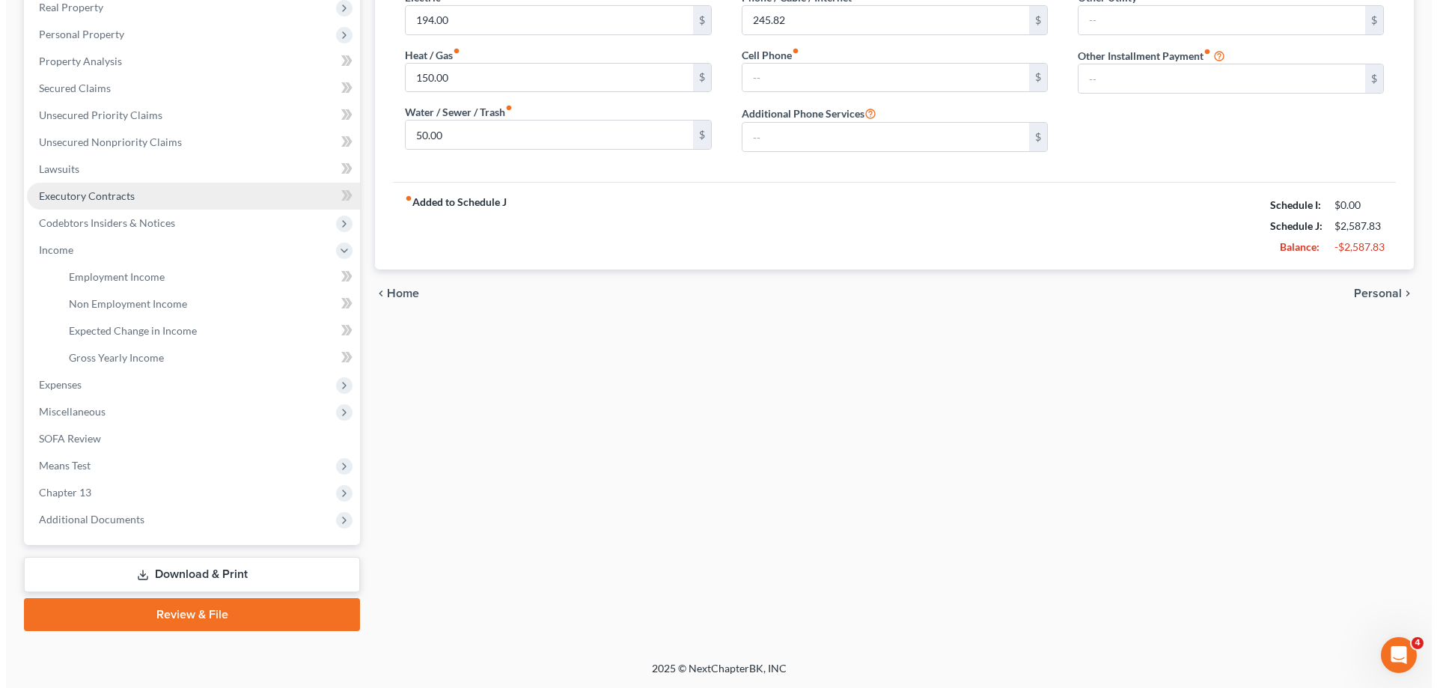
scroll to position [242, 0]
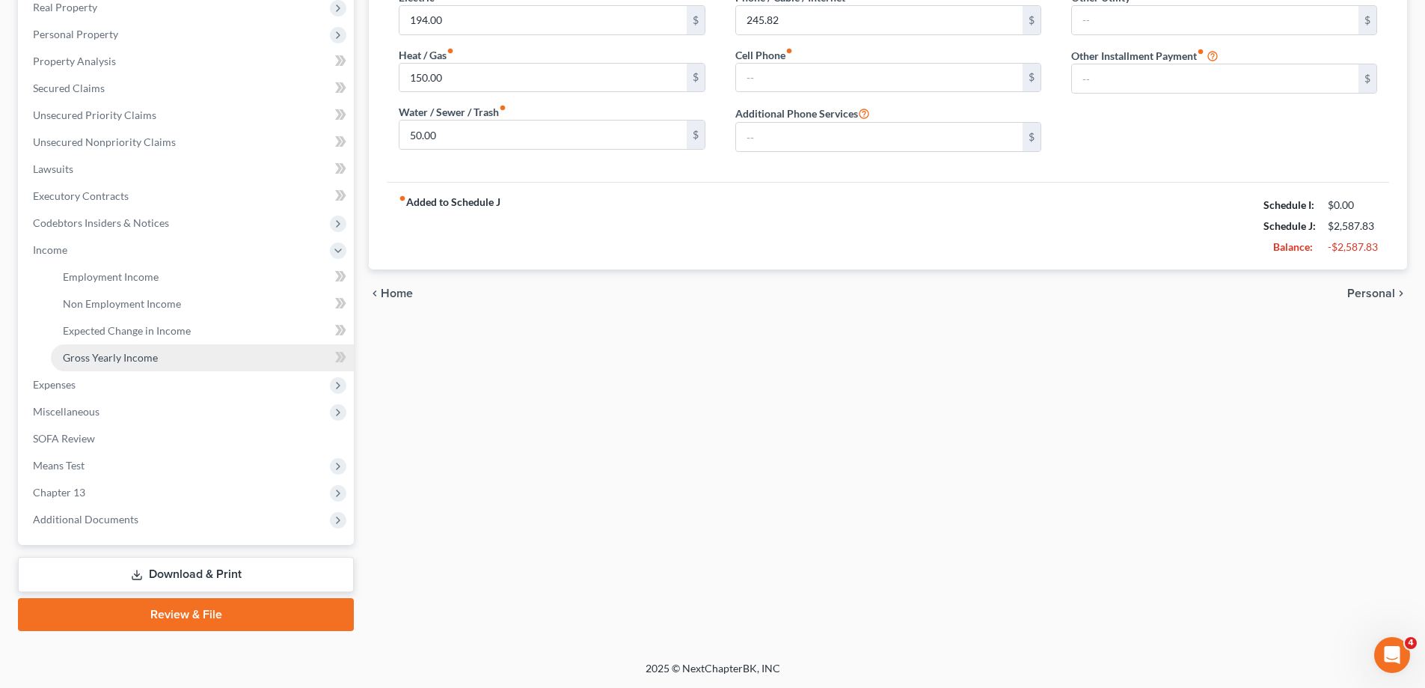
click at [153, 358] on span "Gross Yearly Income" at bounding box center [110, 357] width 95 height 13
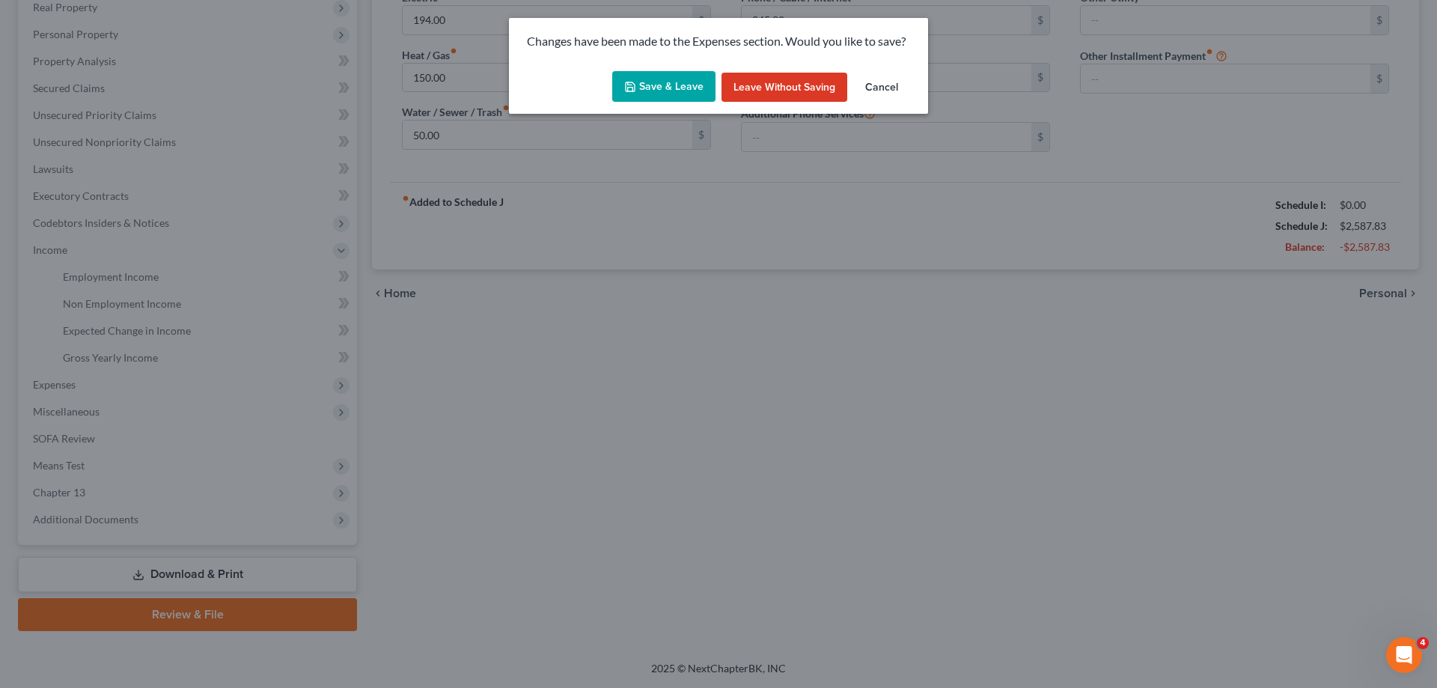
click at [664, 86] on button "Save & Leave" at bounding box center [663, 86] width 103 height 31
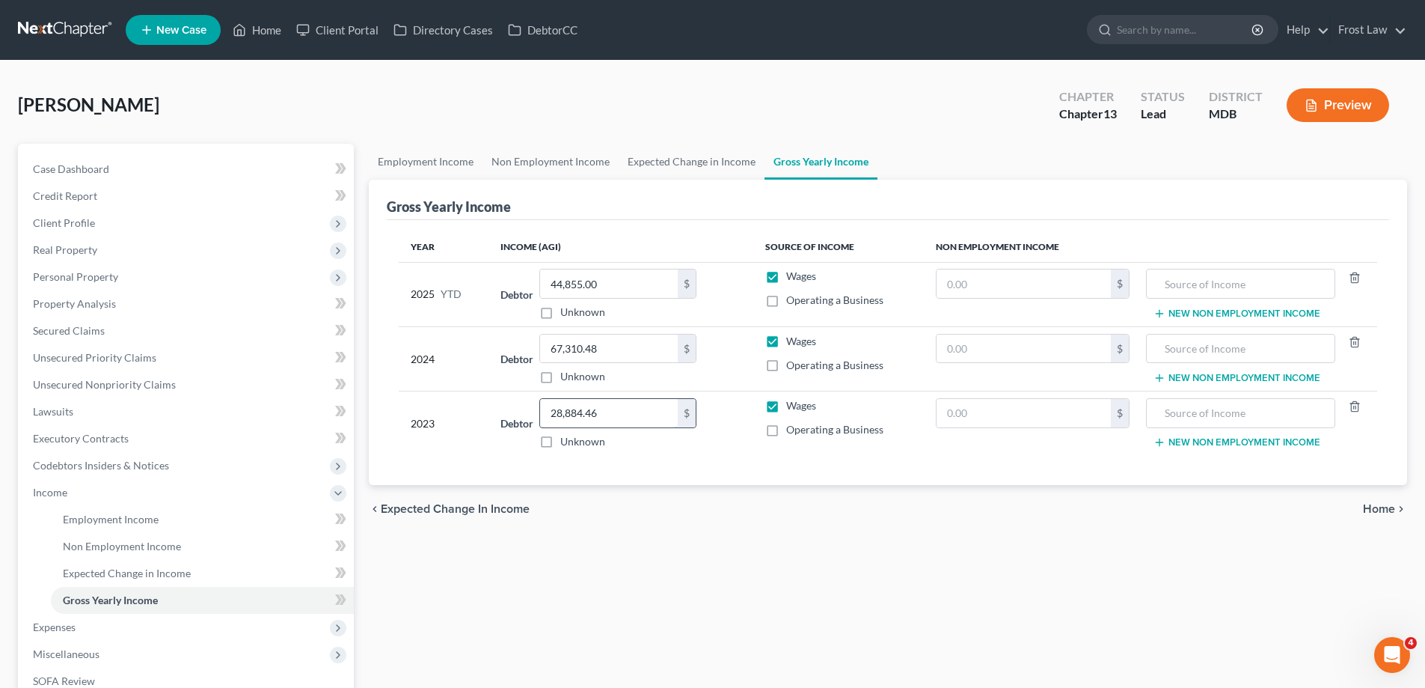
click at [630, 415] on input "28,884.46" at bounding box center [609, 413] width 138 height 28
type input "69,935.00"
click at [1007, 414] on input "text" at bounding box center [1024, 413] width 174 height 28
type input "33,087.00"
click at [1189, 411] on input "text" at bounding box center [1241, 413] width 172 height 28
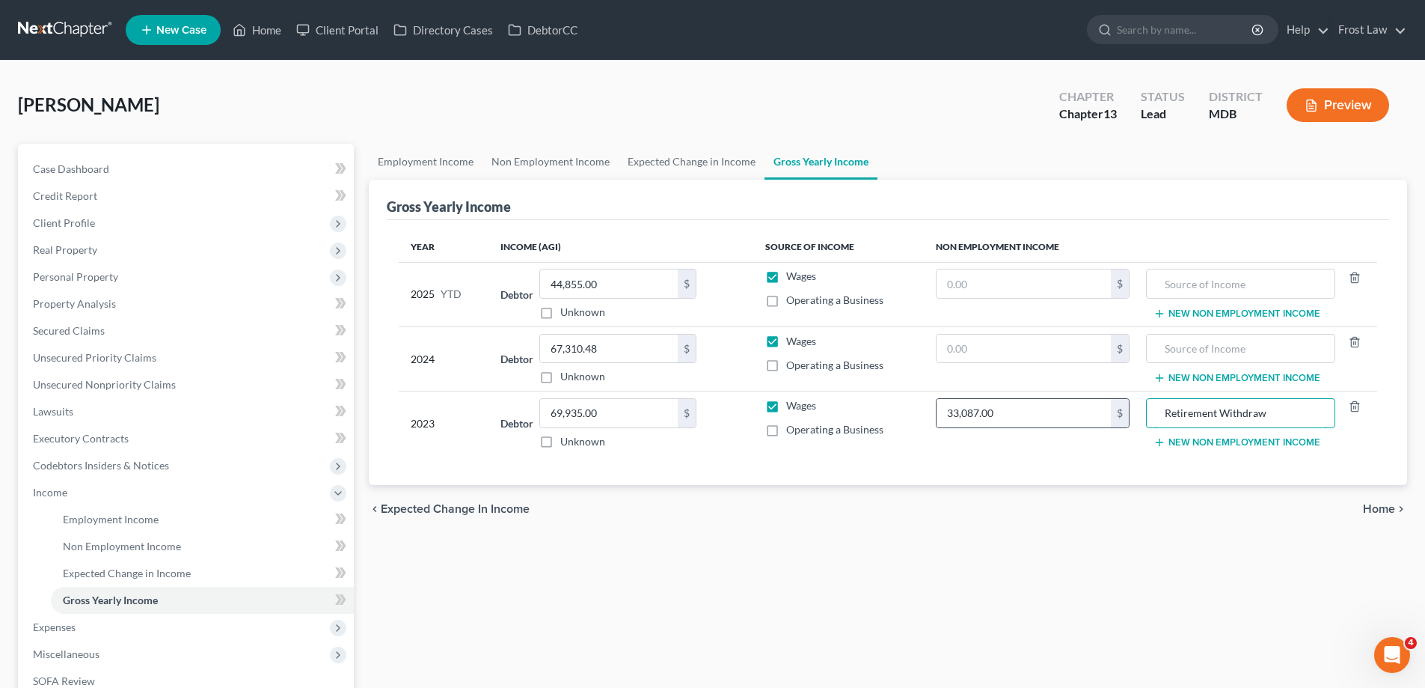
drag, startPoint x: 1221, startPoint y: 414, endPoint x: 1123, endPoint y: 405, distance: 98.4
click at [1122, 417] on tr "2023 Debtor 69,935.00 $ Unknown Balance Undetermined 69,935.00 $ Unknown Wages …" at bounding box center [888, 423] width 979 height 64
type input "Pension Withdraw"
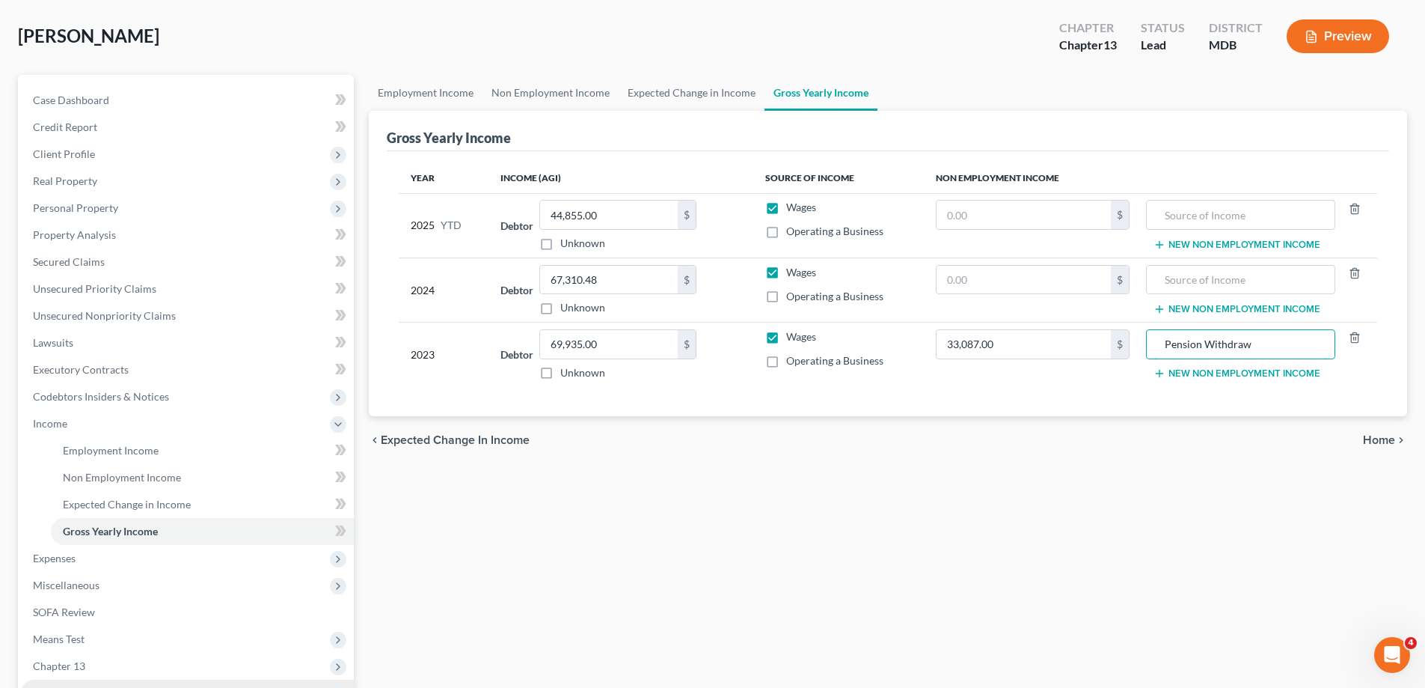
scroll to position [242, 0]
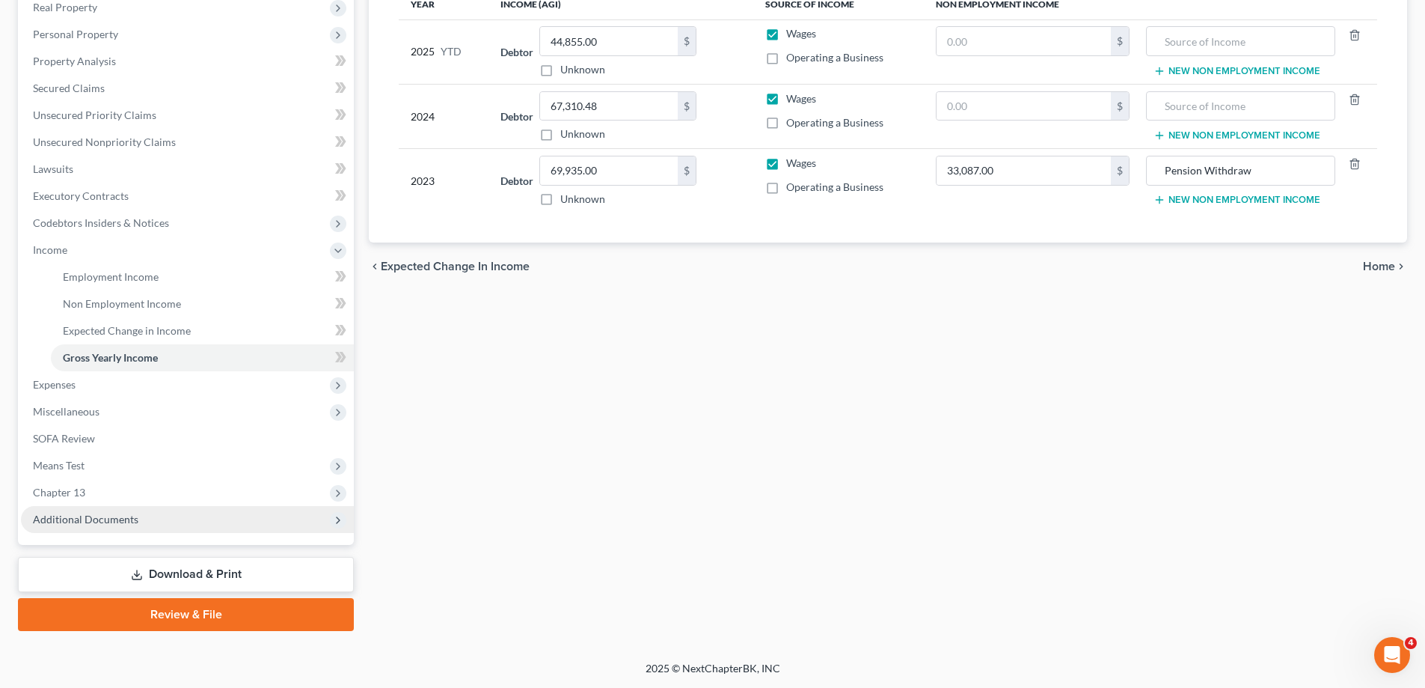
click at [174, 530] on span "Additional Documents" at bounding box center [187, 519] width 333 height 27
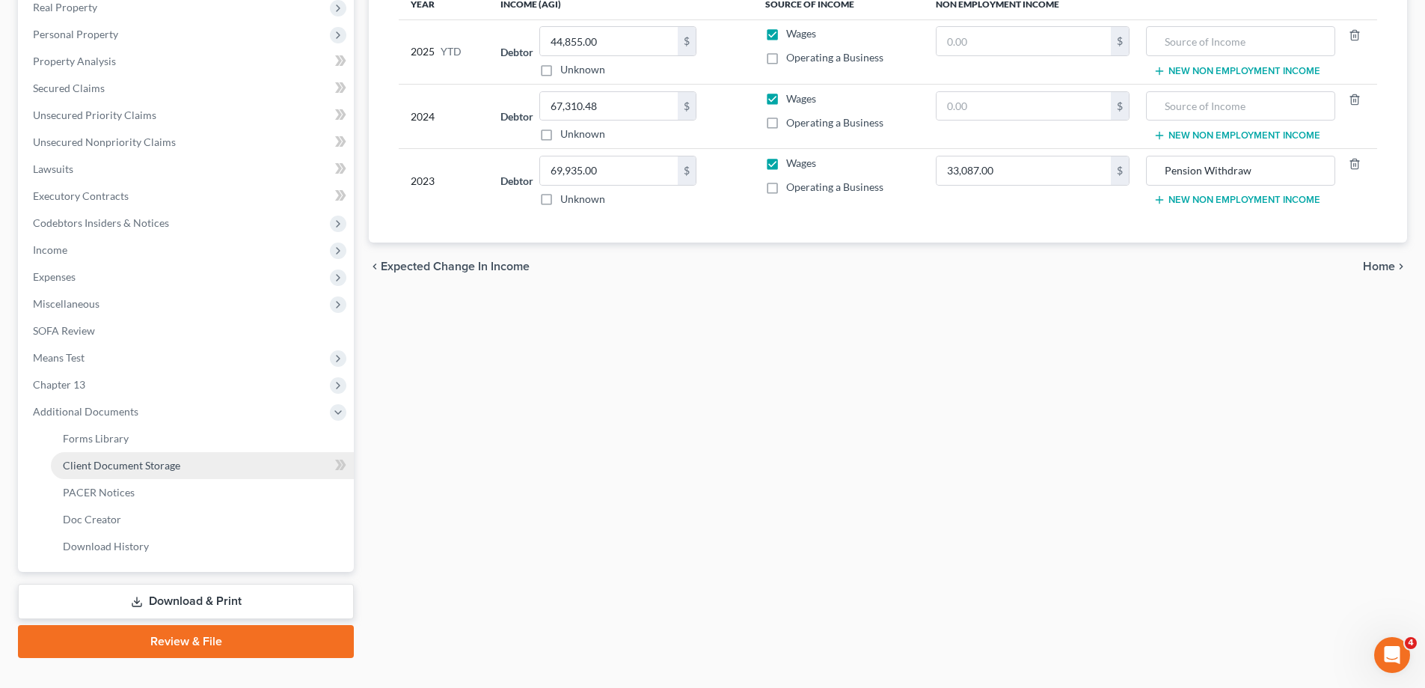
click at [190, 454] on link "Client Document Storage" at bounding box center [202, 465] width 303 height 27
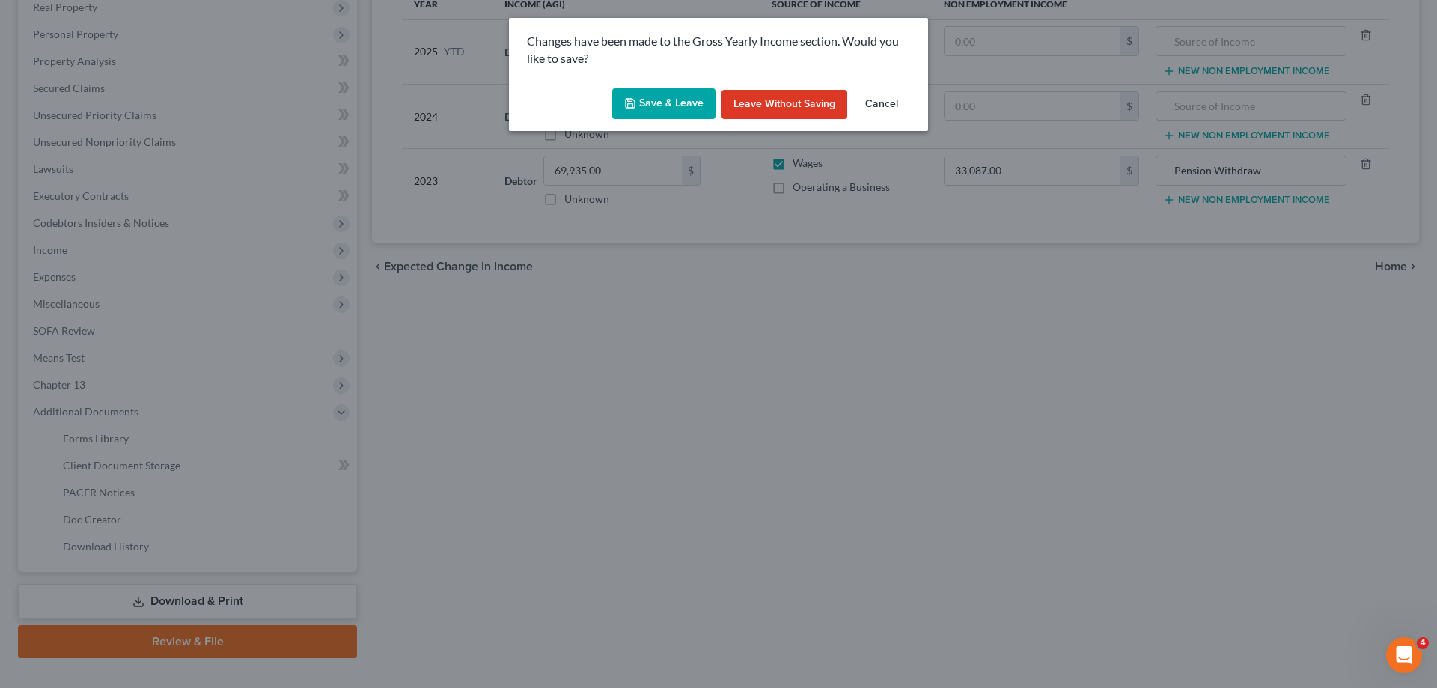
click at [667, 105] on button "Save & Leave" at bounding box center [663, 103] width 103 height 31
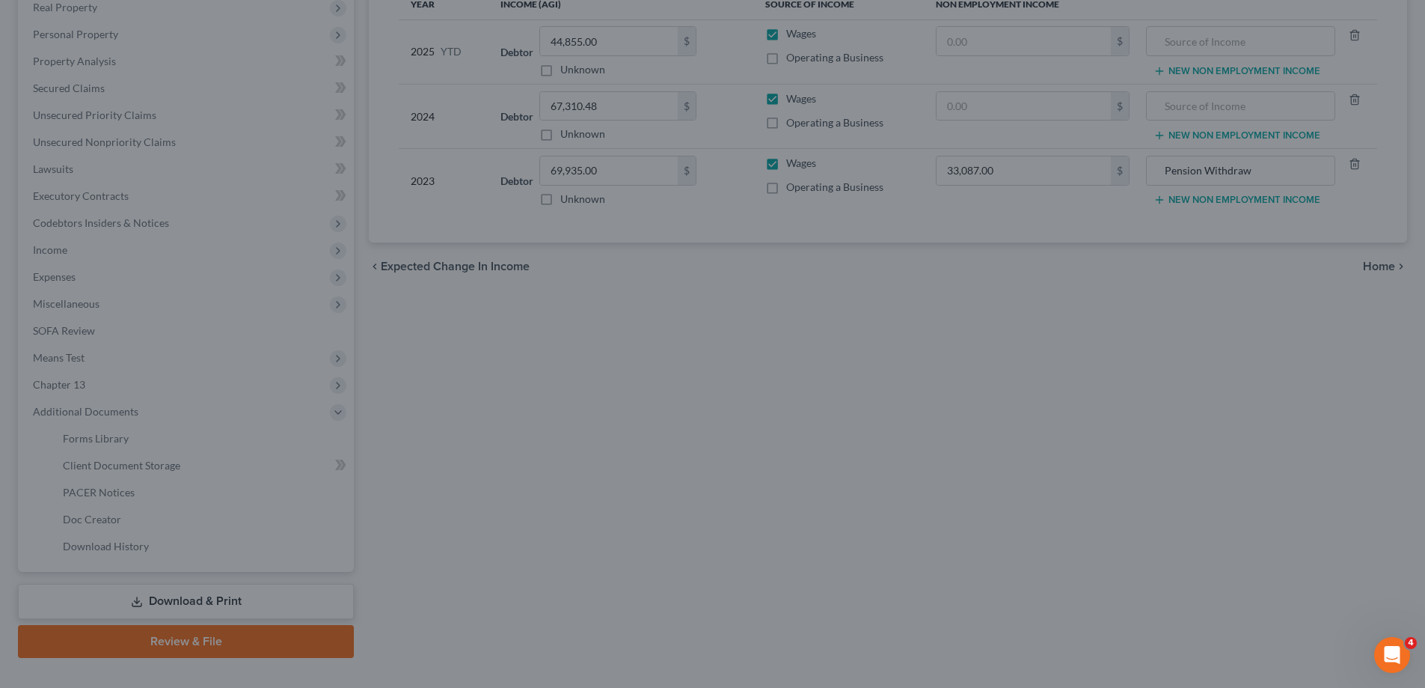
select select "14"
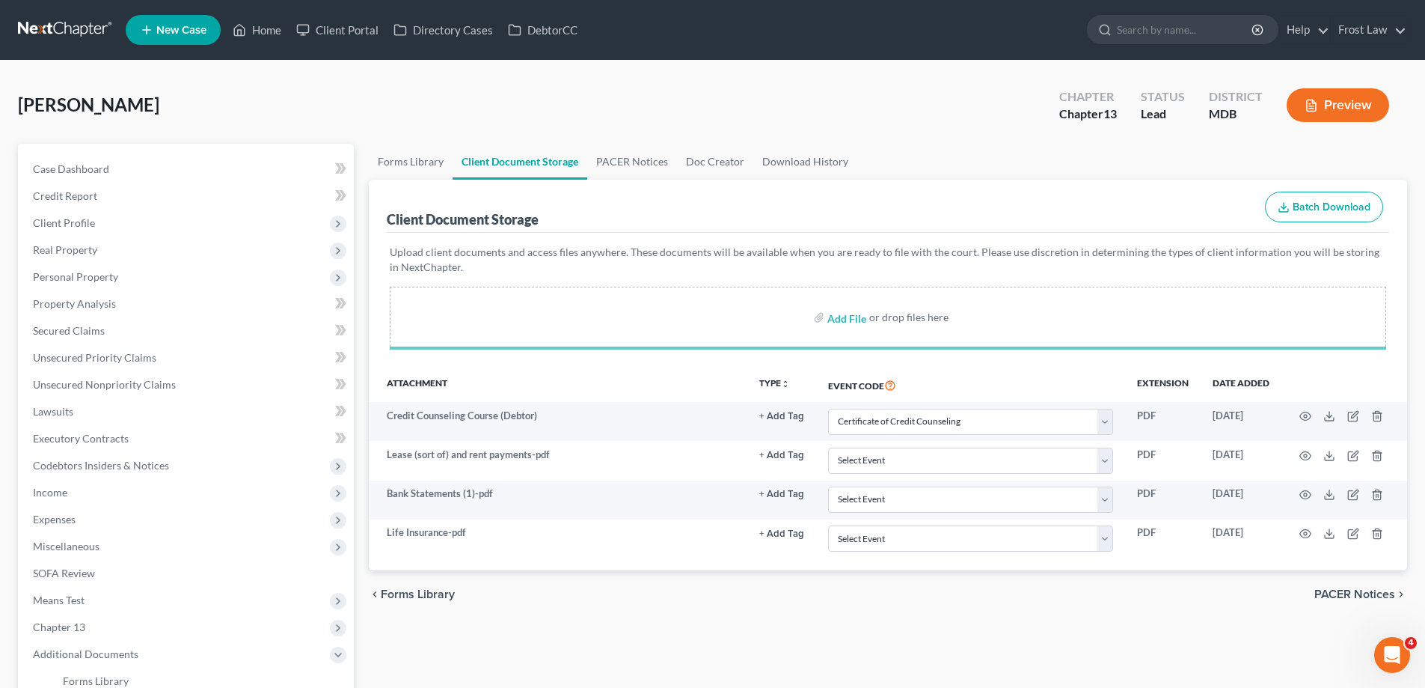
select select "14"
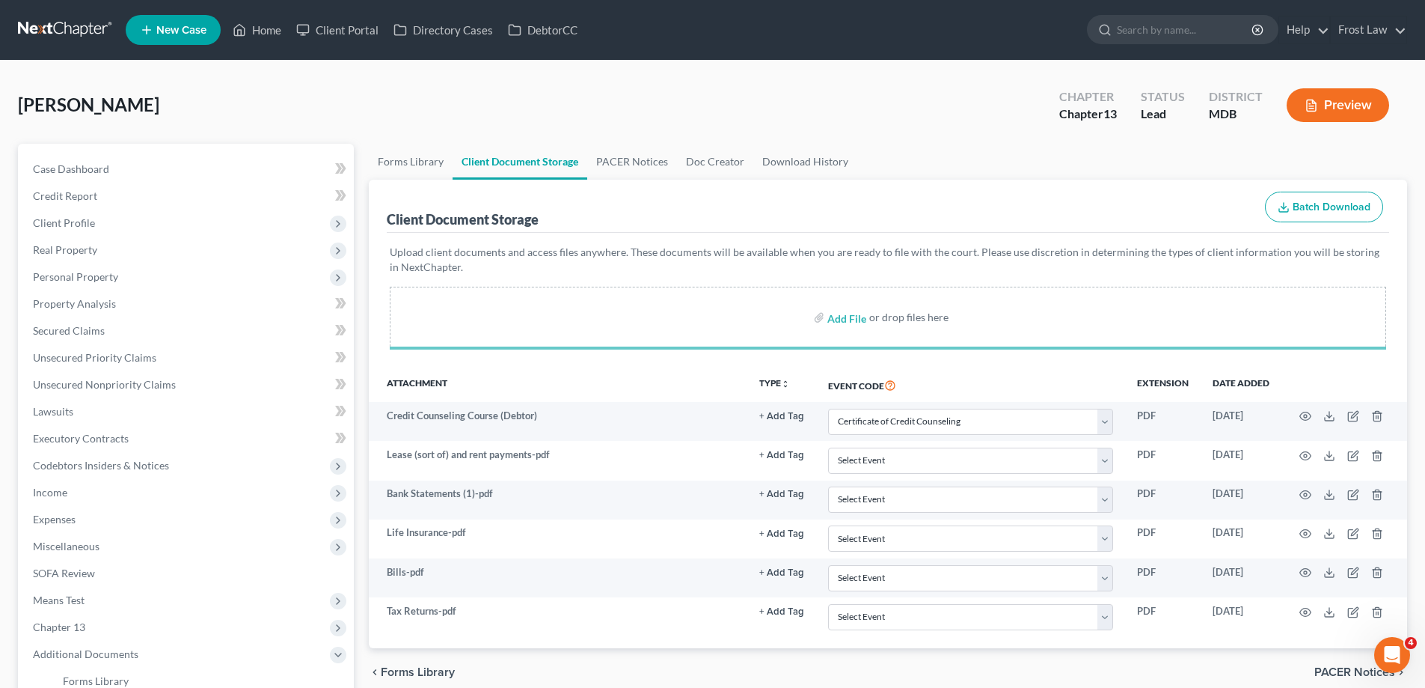
select select "14"
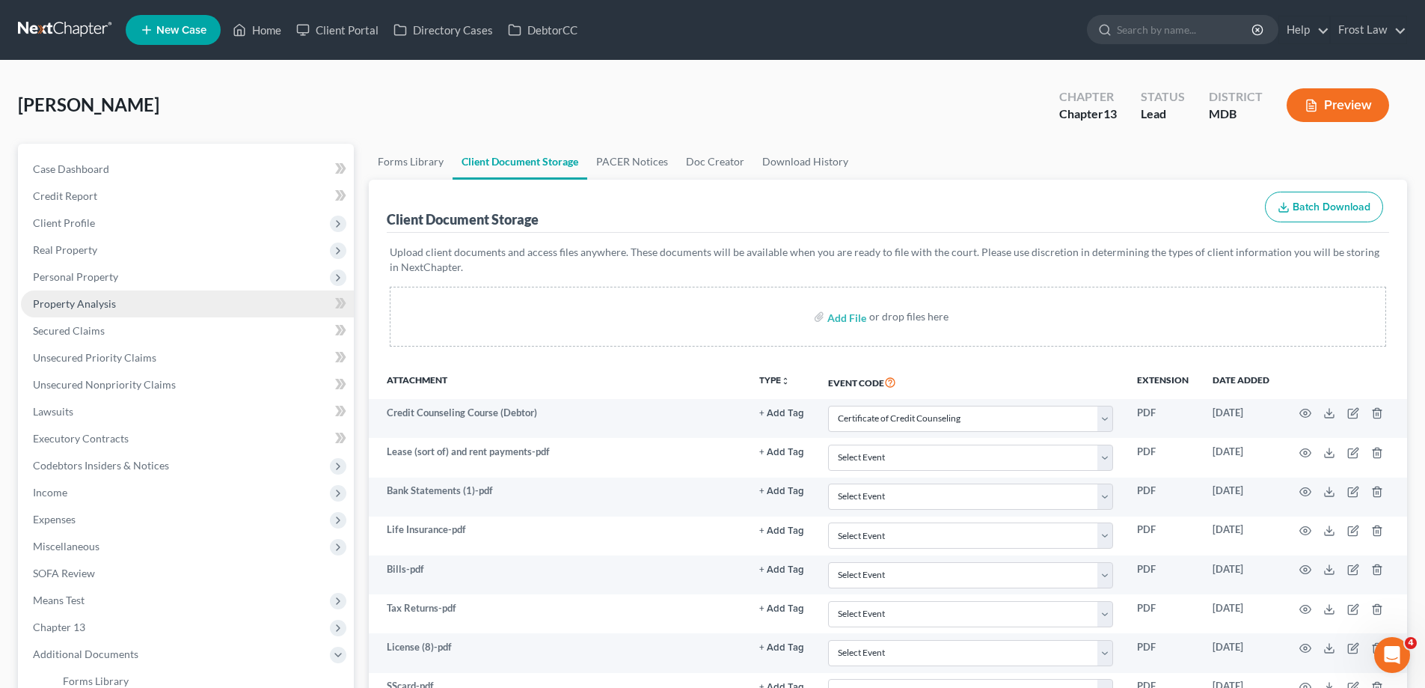
click at [125, 283] on span "Personal Property" at bounding box center [187, 276] width 333 height 27
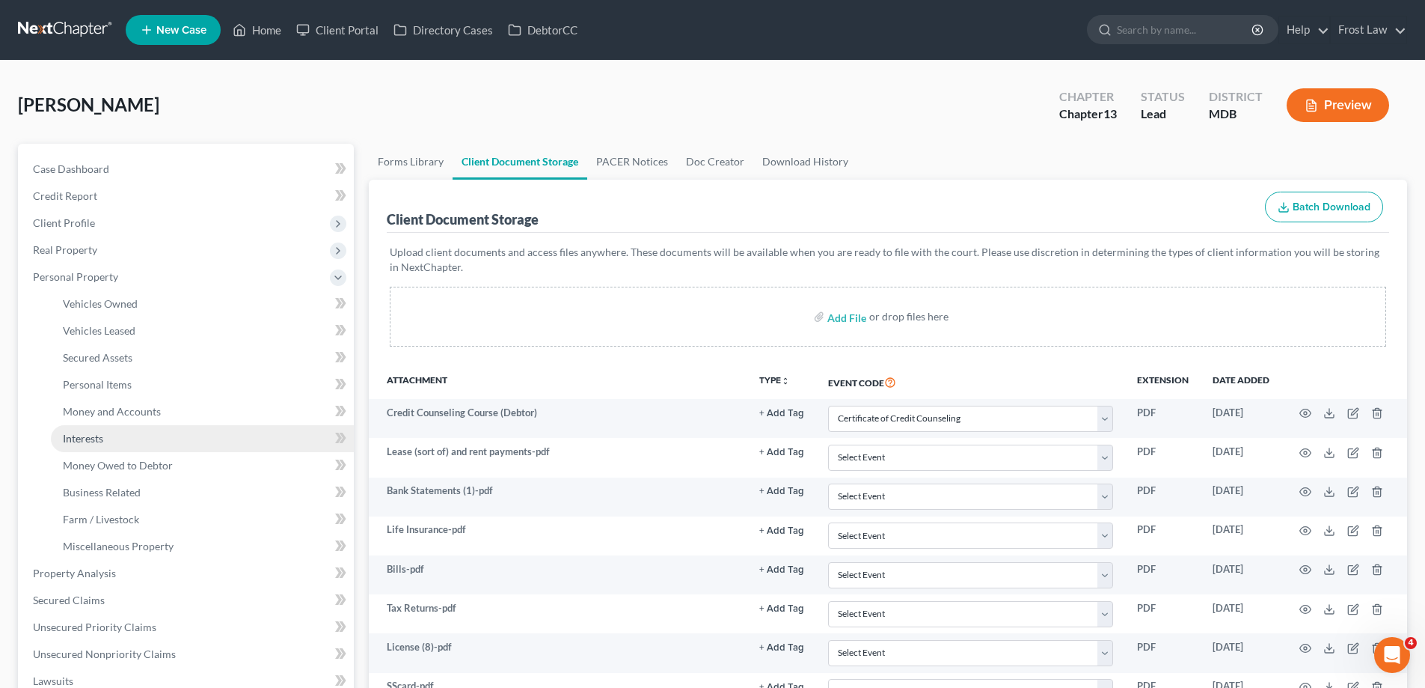
click at [137, 450] on link "Interests" at bounding box center [202, 438] width 303 height 27
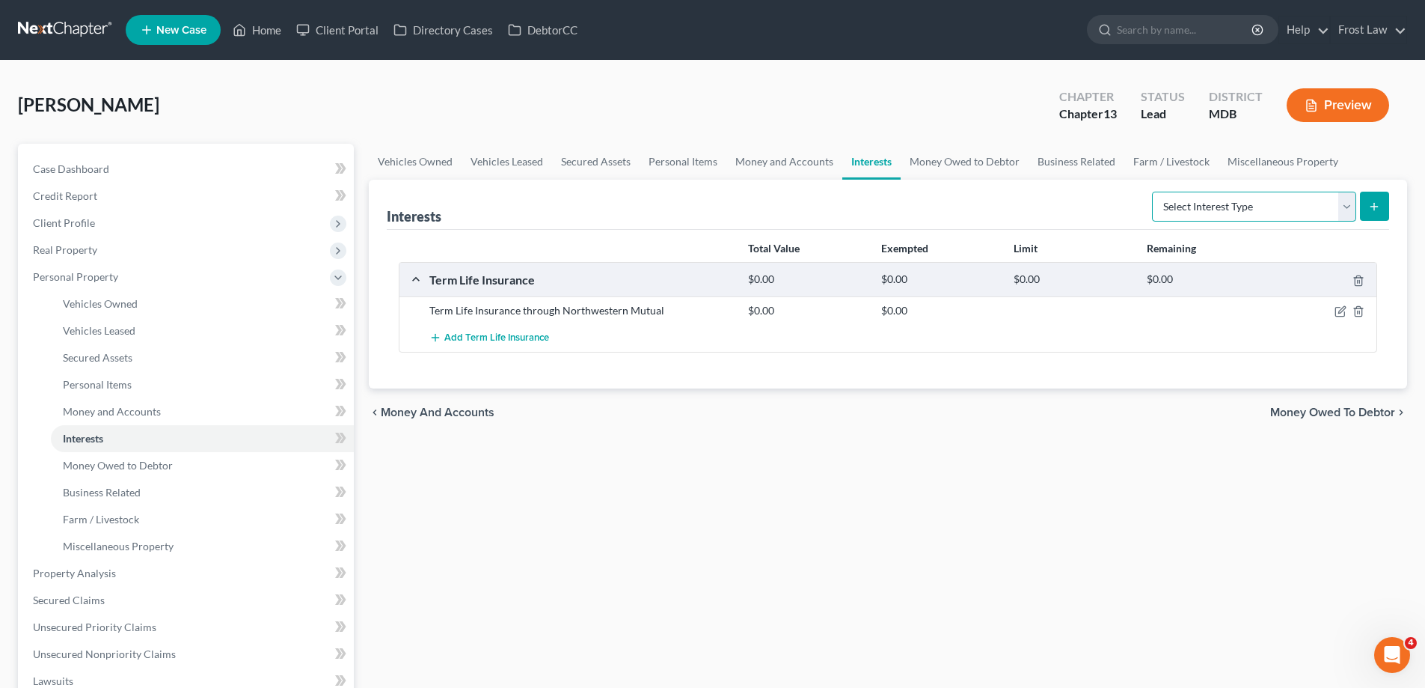
click at [1235, 204] on select "Select Interest Type 401K (A/B: 21) Annuity (A/B: 23) Bond (A/B: 18) Education …" at bounding box center [1254, 207] width 204 height 30
click at [943, 174] on link "Money Owed to Debtor" at bounding box center [965, 162] width 128 height 36
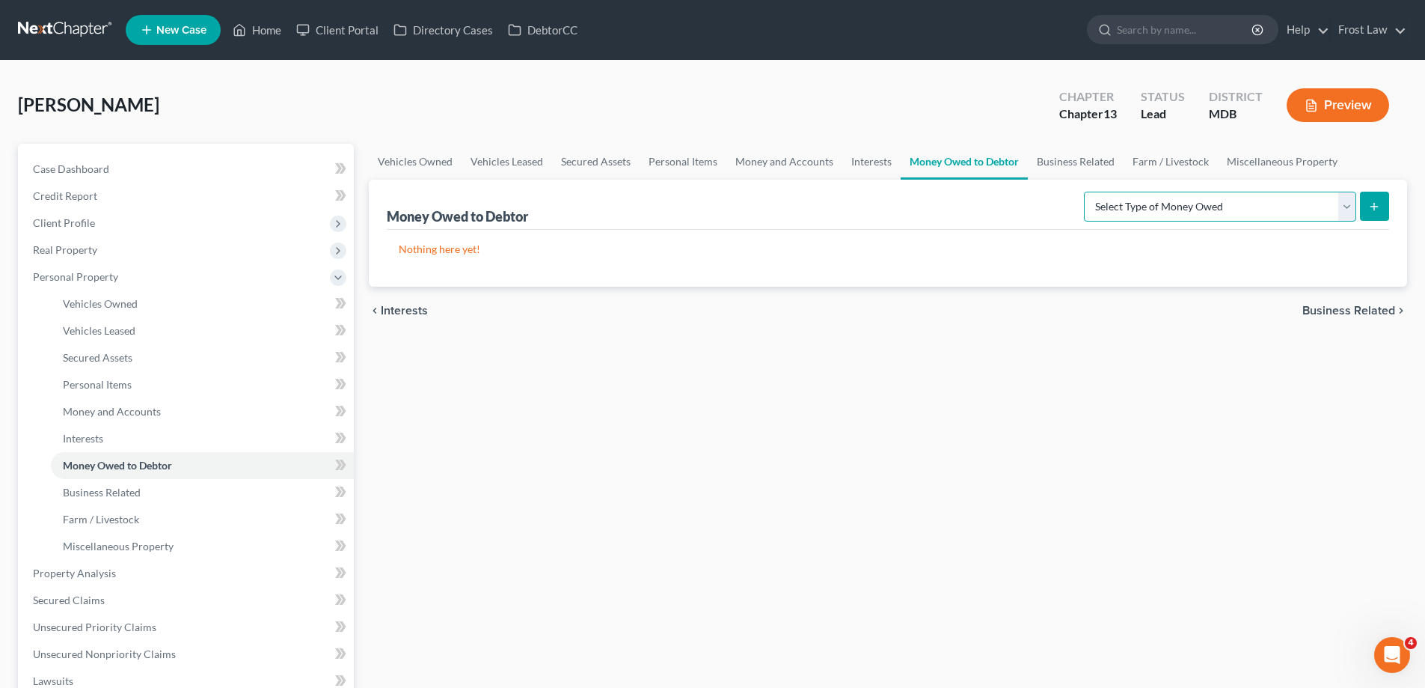
click at [1274, 214] on select "Select Type of Money Owed Accounts Receivable (A/B: 38) Alimony (A/B: 29) Child…" at bounding box center [1220, 207] width 272 height 30
select select "other_contingent_and_unliquidated_claims"
click at [1087, 192] on select "Select Type of Money Owed Accounts Receivable (A/B: 38) Alimony (A/B: 29) Child…" at bounding box center [1220, 207] width 272 height 30
click at [1383, 204] on button "submit" at bounding box center [1374, 206] width 29 height 29
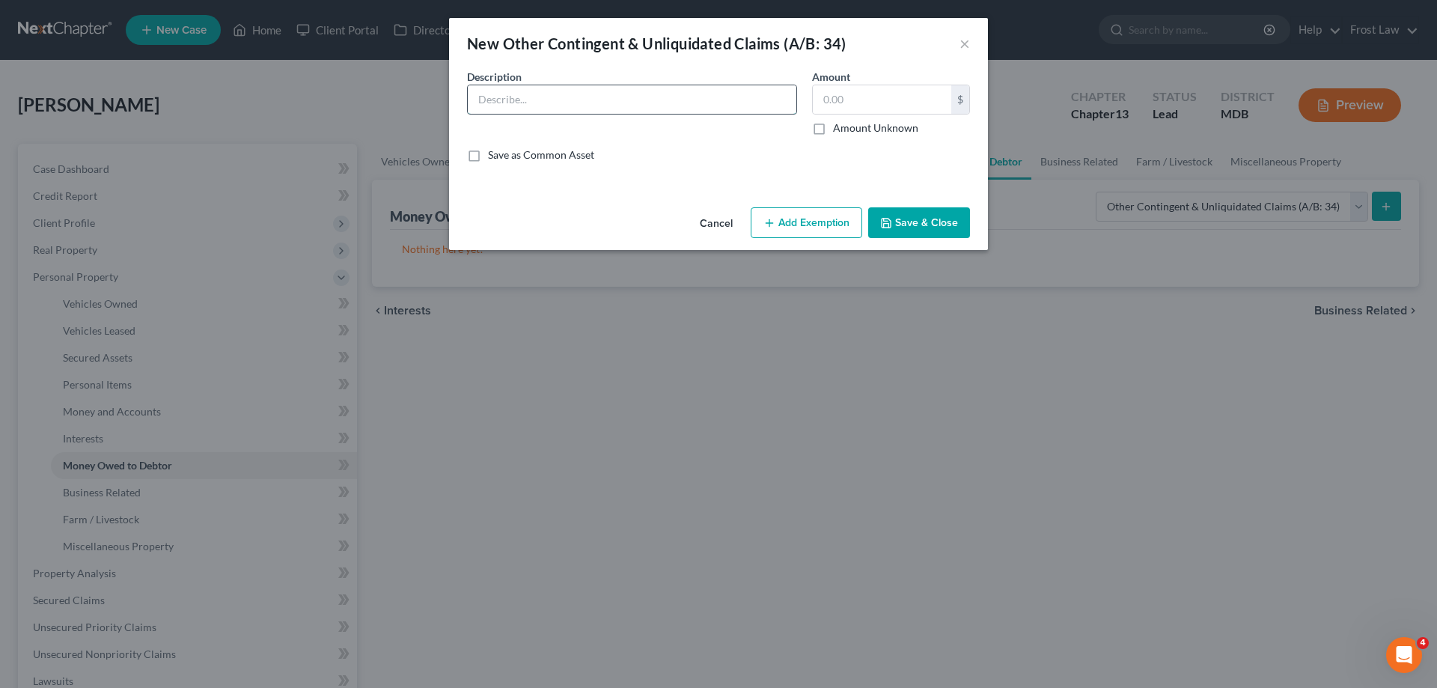
click at [608, 105] on input "text" at bounding box center [632, 99] width 328 height 28
type input "Money Garnished [DATE] of Filing"
click at [932, 227] on button "Save & Close" at bounding box center [919, 222] width 102 height 31
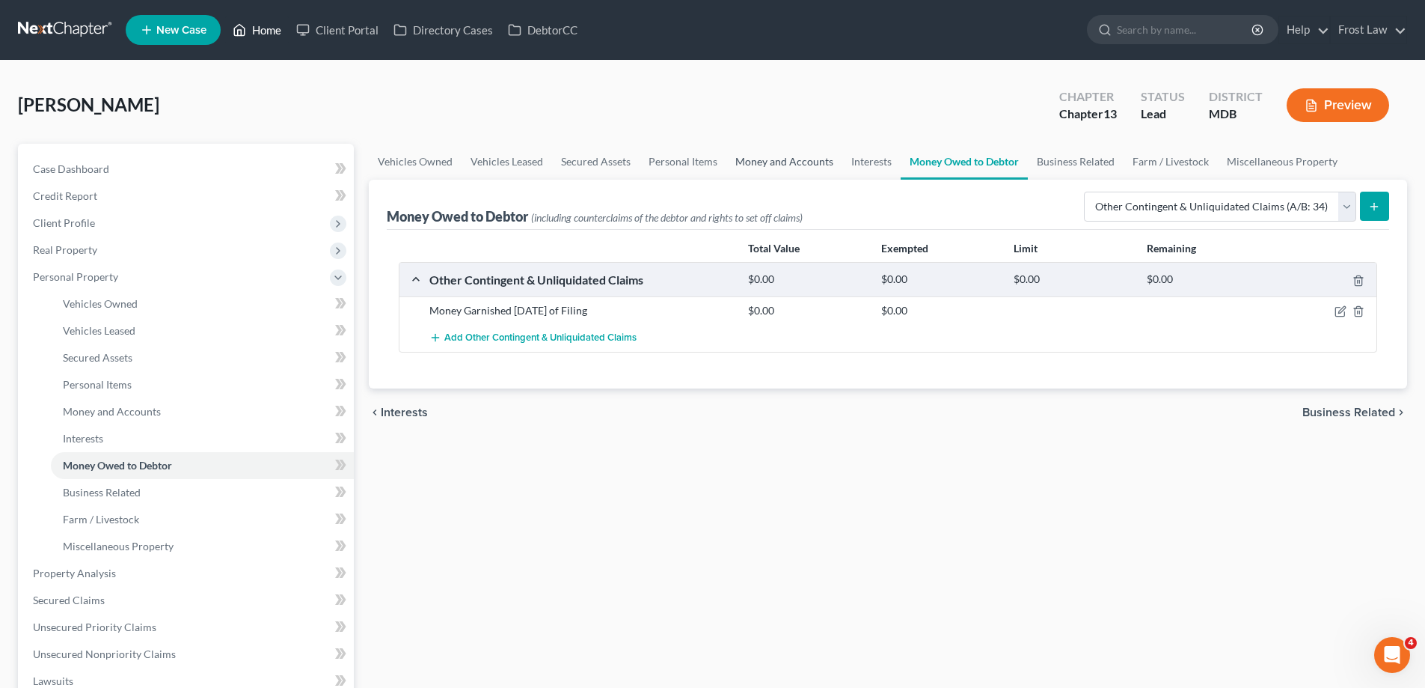
drag, startPoint x: 249, startPoint y: 29, endPoint x: 768, endPoint y: 153, distance: 533.9
click at [250, 29] on link "Home" at bounding box center [257, 29] width 64 height 27
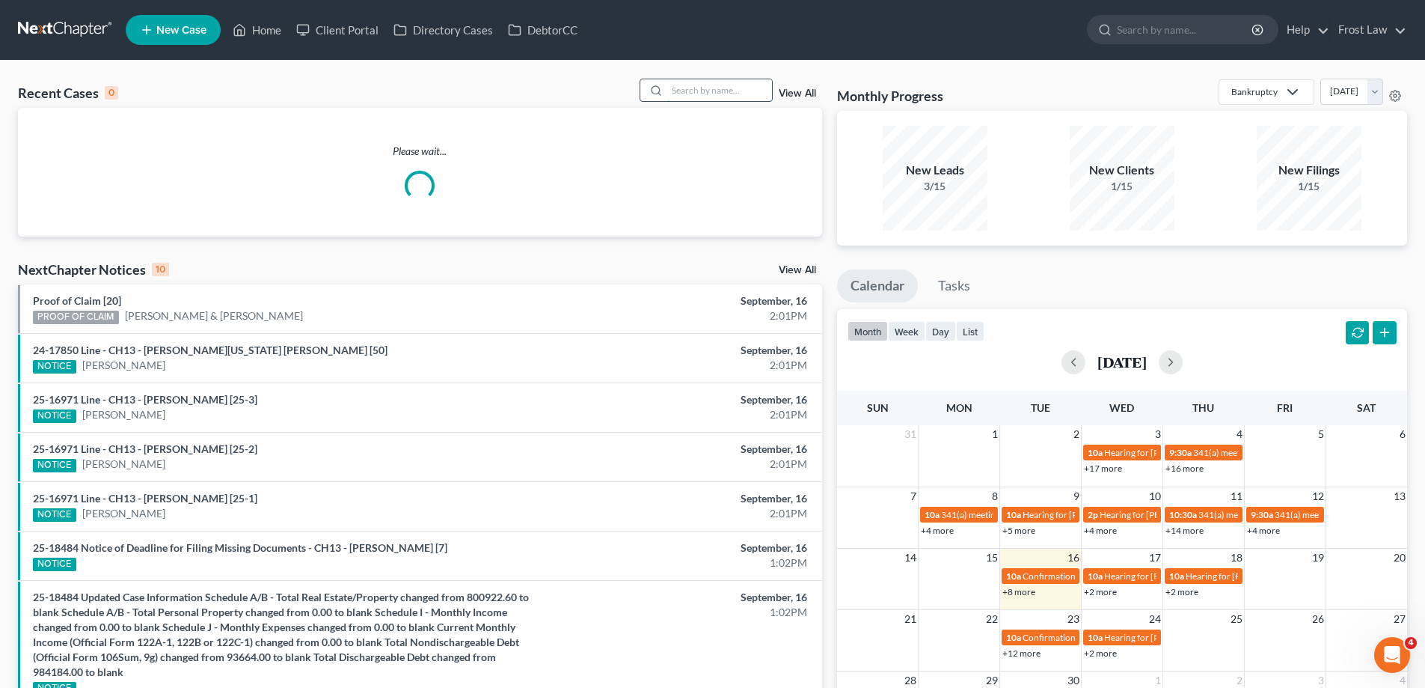
click at [724, 94] on input "search" at bounding box center [719, 90] width 105 height 22
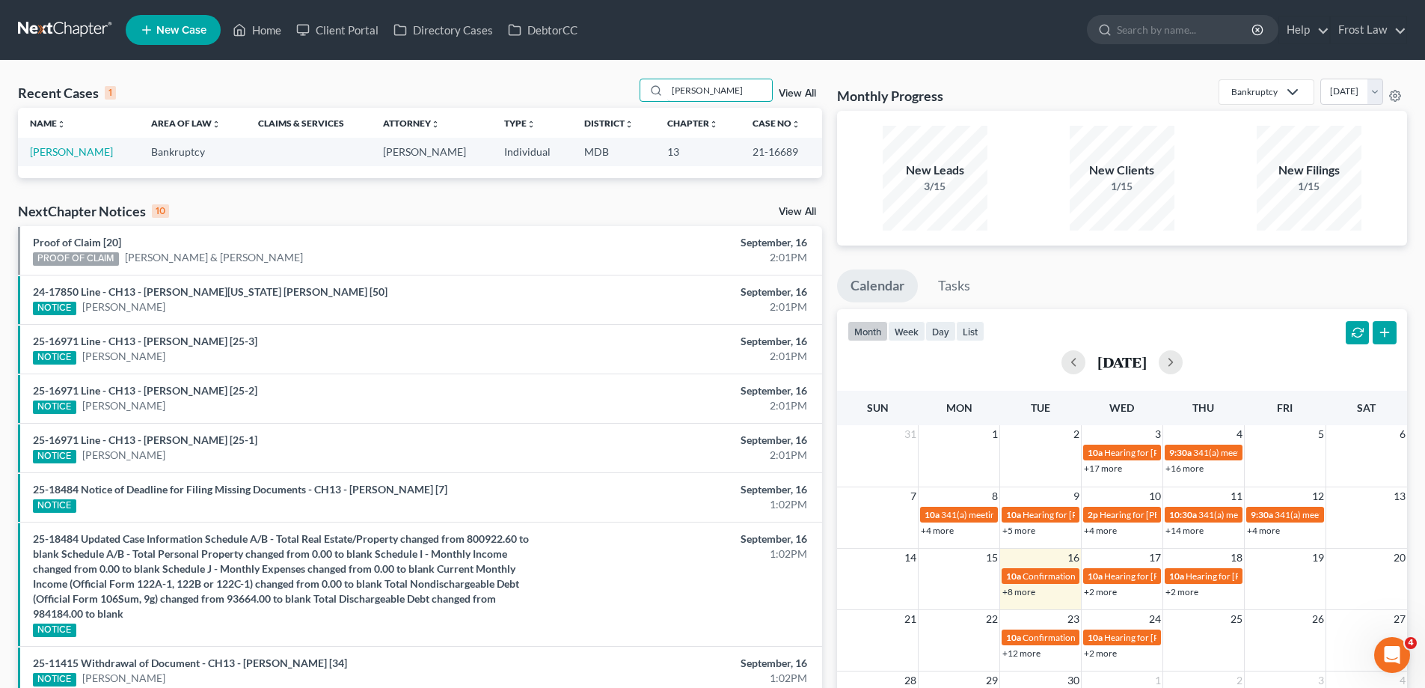
type input "[PERSON_NAME]"
drag, startPoint x: 804, startPoint y: 151, endPoint x: 747, endPoint y: 160, distance: 57.6
click at [747, 160] on td "21-16689" at bounding box center [782, 152] width 82 height 28
copy td "21-16689"
click at [261, 34] on link "Home" at bounding box center [257, 29] width 64 height 27
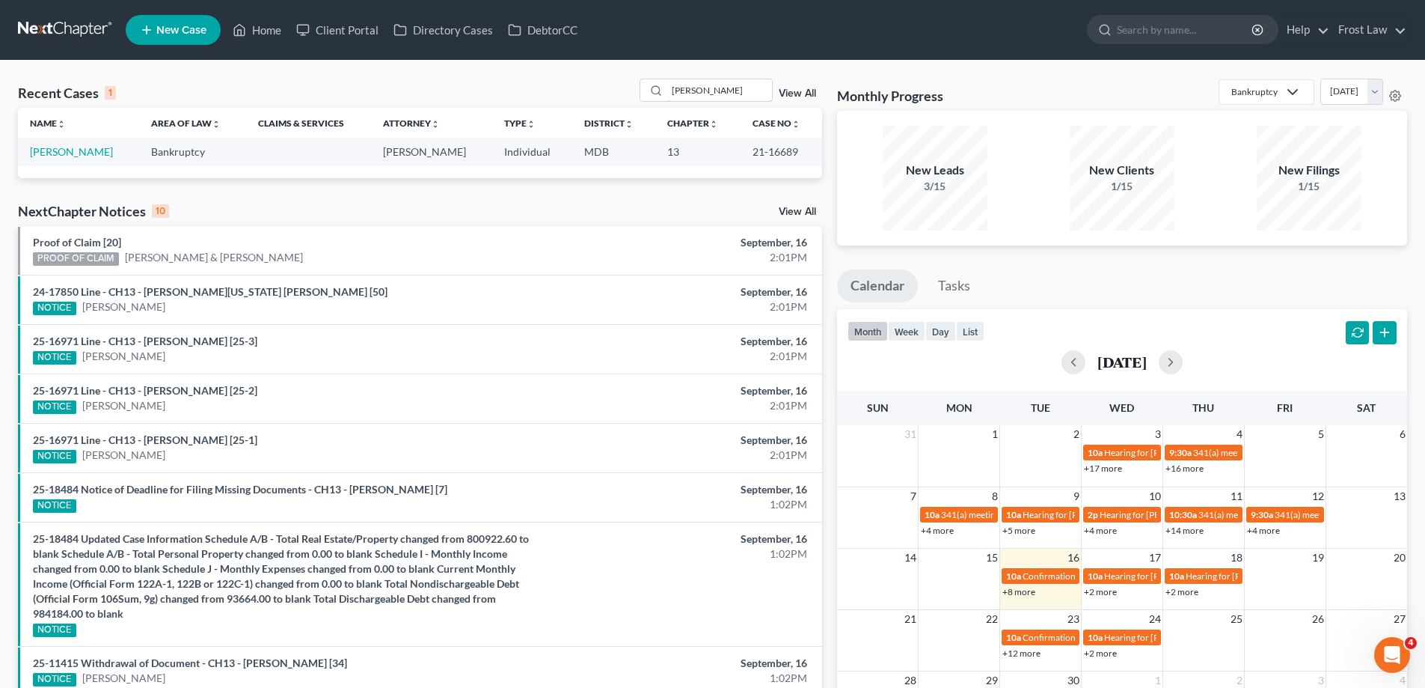
drag, startPoint x: 724, startPoint y: 87, endPoint x: 600, endPoint y: 95, distance: 123.7
click at [600, 95] on div "Recent Cases 1 [PERSON_NAME] View All" at bounding box center [420, 93] width 804 height 29
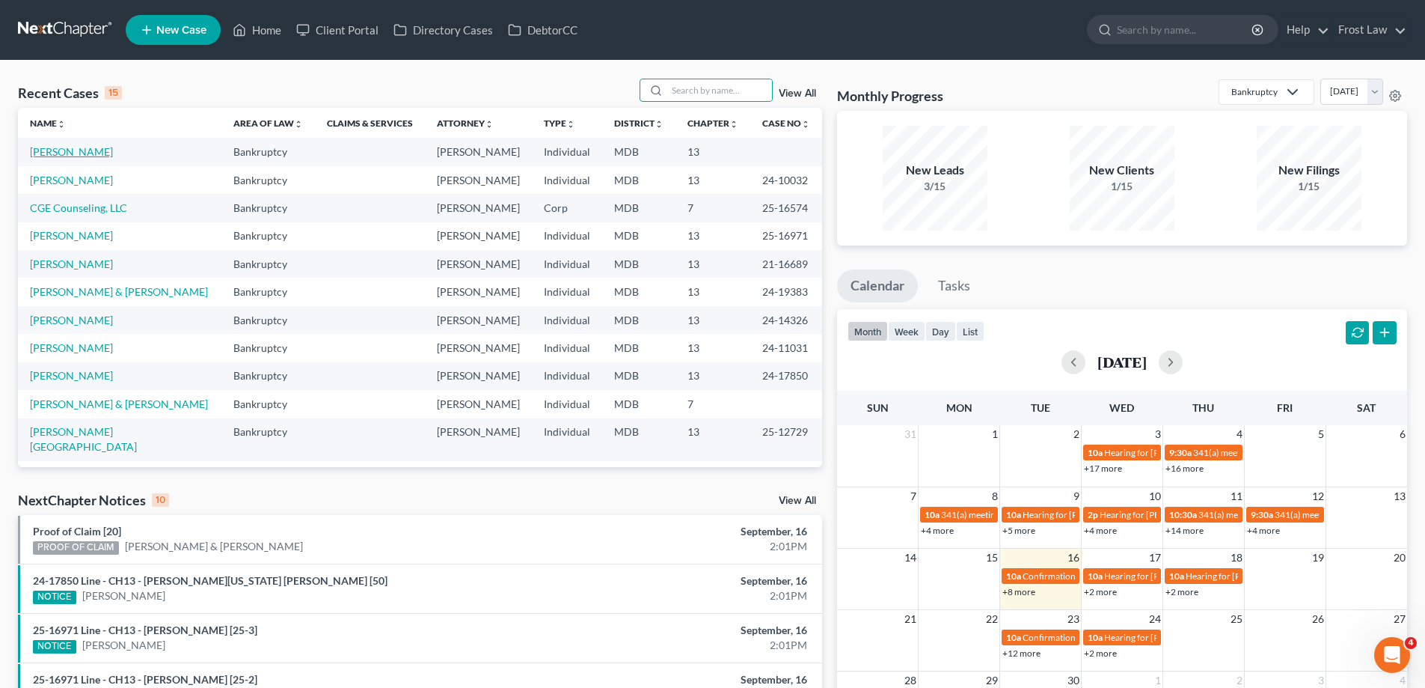
click at [72, 156] on link "[PERSON_NAME]" at bounding box center [71, 151] width 83 height 13
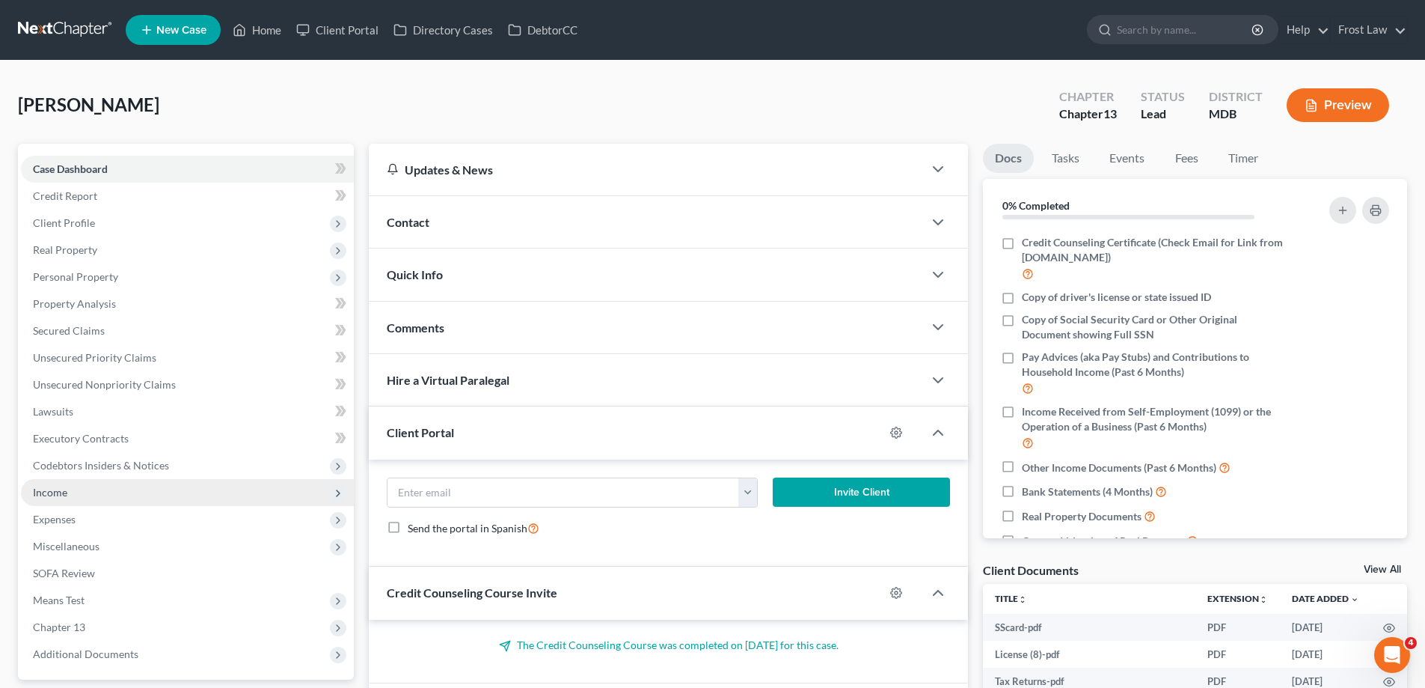
click at [101, 483] on span "Income" at bounding box center [187, 492] width 333 height 27
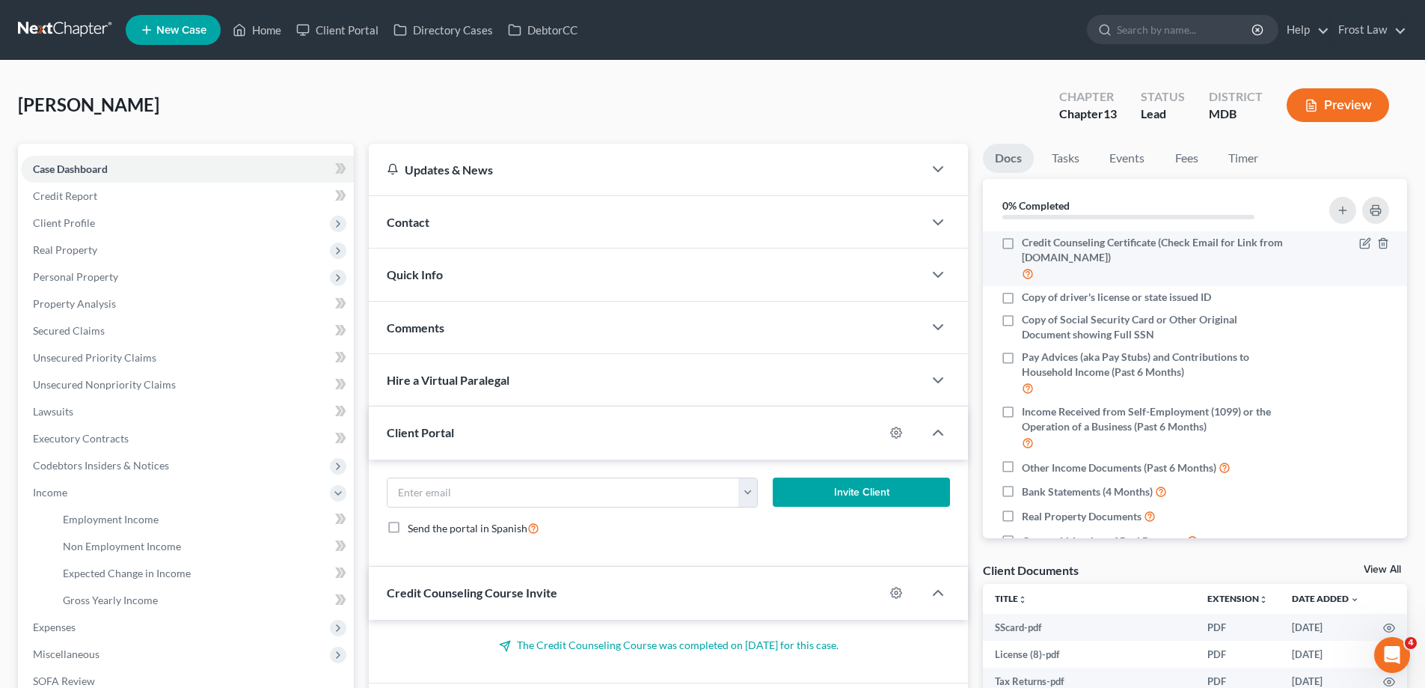
click at [1022, 244] on label "Credit Counseling Certificate (Check Email for Link from [DOMAIN_NAME])" at bounding box center [1155, 258] width 266 height 47
click at [1028, 244] on input "Credit Counseling Certificate (Check Email for Link from [DOMAIN_NAME])" at bounding box center [1033, 240] width 10 height 10
checkbox input "true"
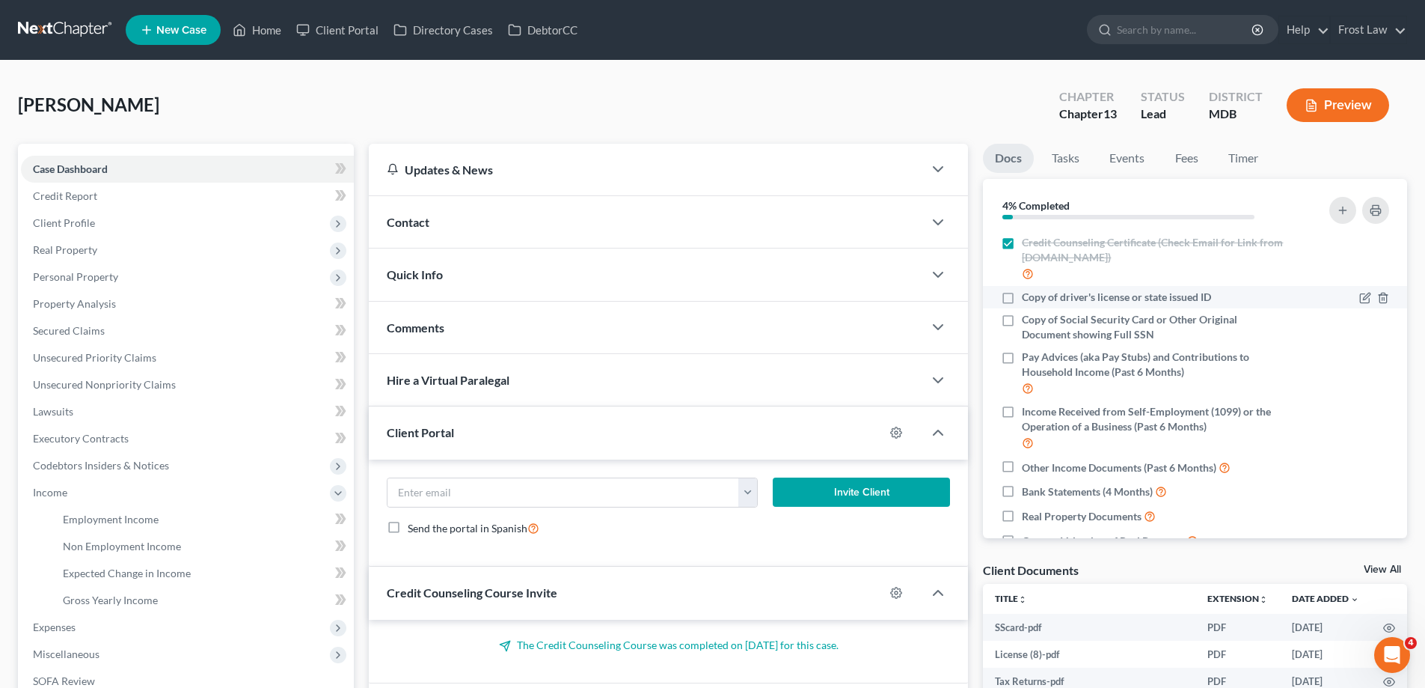
click at [1022, 301] on label "Copy of driver's license or state issued ID" at bounding box center [1116, 297] width 189 height 15
click at [1028, 299] on input "Copy of driver's license or state issued ID" at bounding box center [1033, 295] width 10 height 10
checkbox input "true"
click at [1022, 319] on label "Copy of Social Security Card or Other Original Document showing Full SSN" at bounding box center [1155, 327] width 266 height 30
click at [1028, 319] on input "Copy of Social Security Card or Other Original Document showing Full SSN" at bounding box center [1033, 317] width 10 height 10
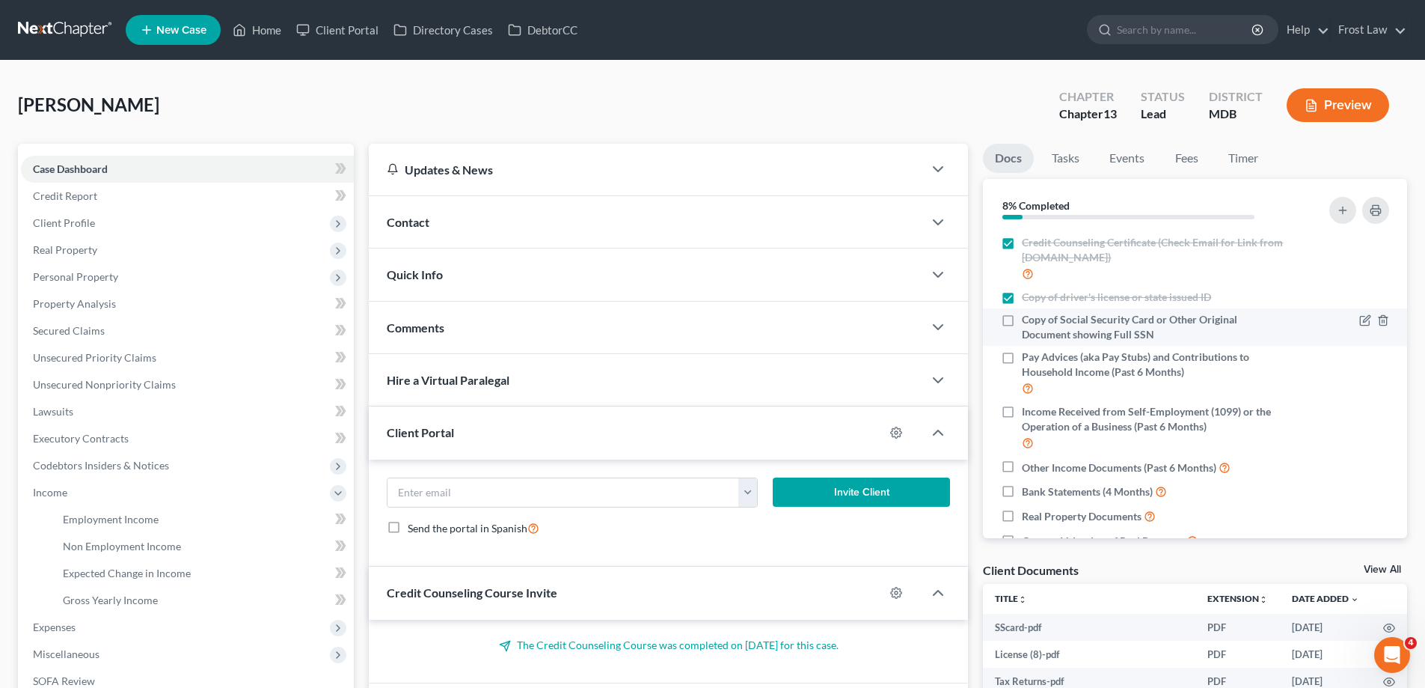
checkbox input "true"
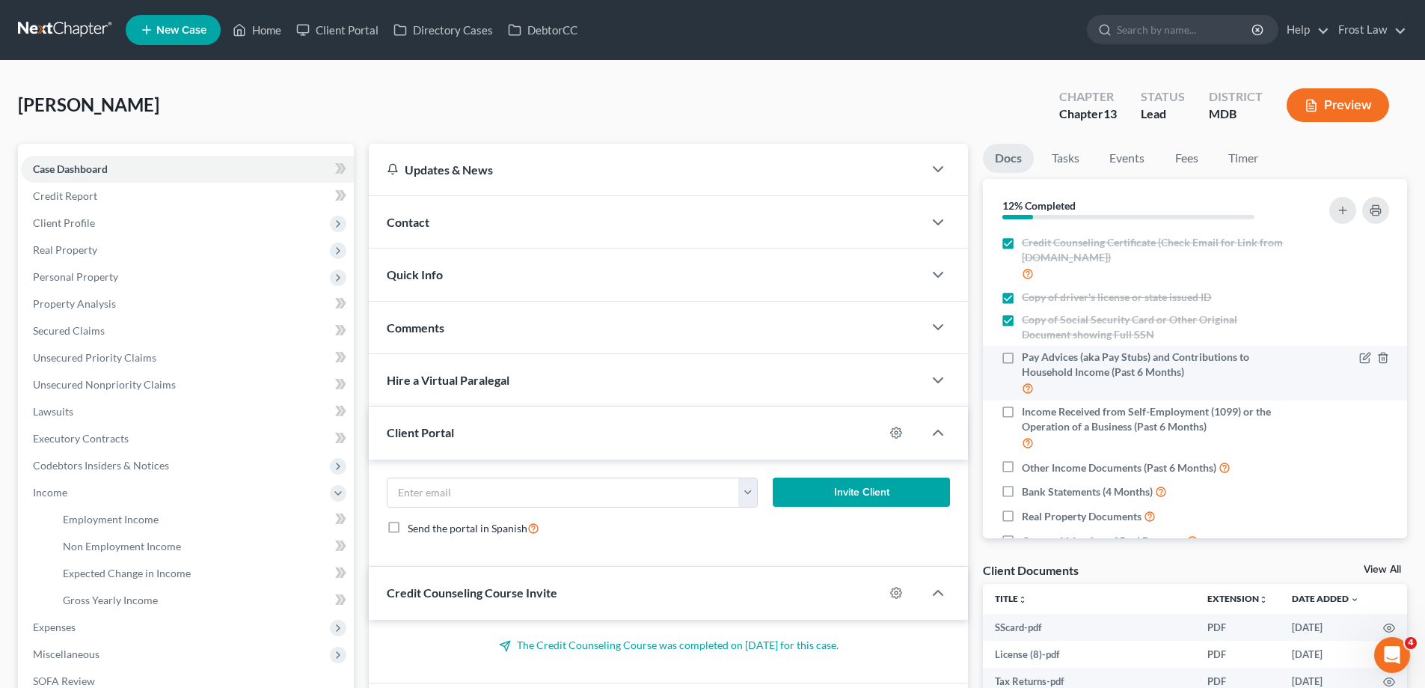
click at [1022, 358] on label "Pay Advices (aka Pay Stubs) and Contributions to Household Income (Past 6 Month…" at bounding box center [1155, 372] width 266 height 47
click at [1028, 358] on input "Pay Advices (aka Pay Stubs) and Contributions to Household Income (Past 6 Month…" at bounding box center [1033, 354] width 10 height 10
checkbox input "true"
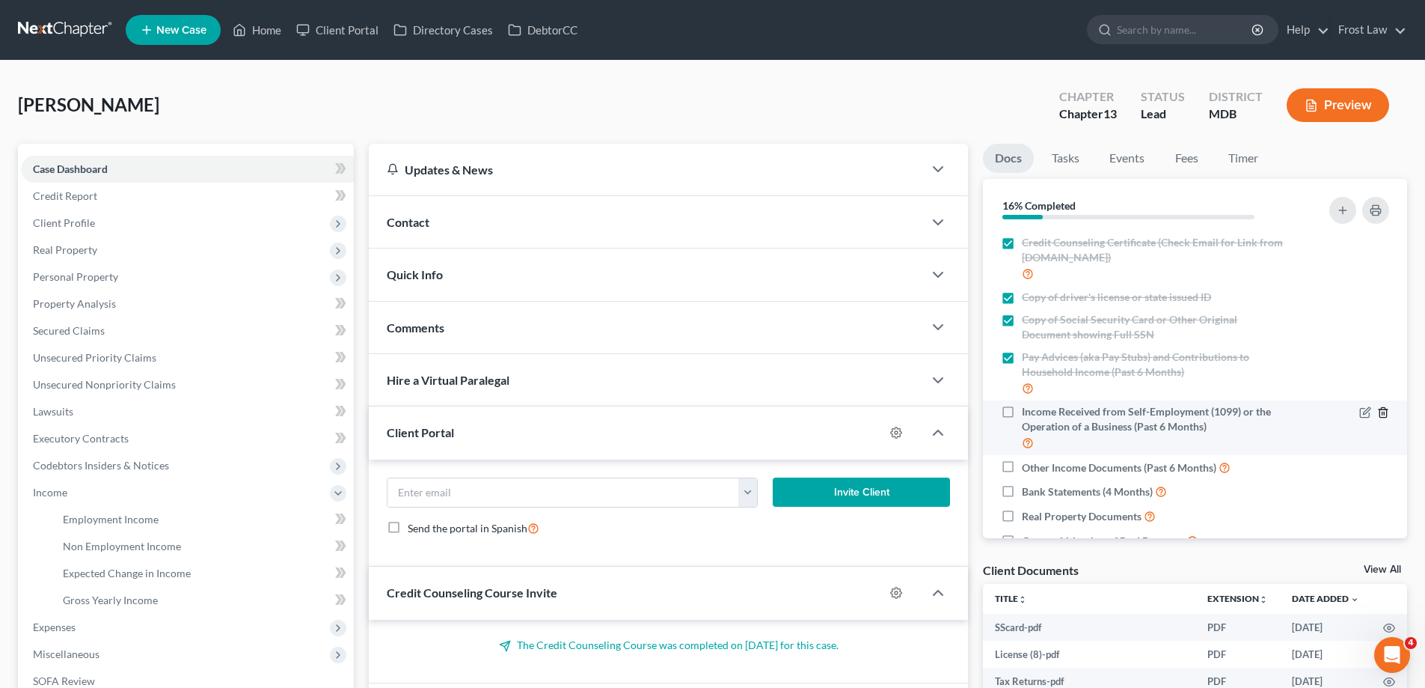
click at [1377, 414] on icon "button" at bounding box center [1383, 412] width 12 height 12
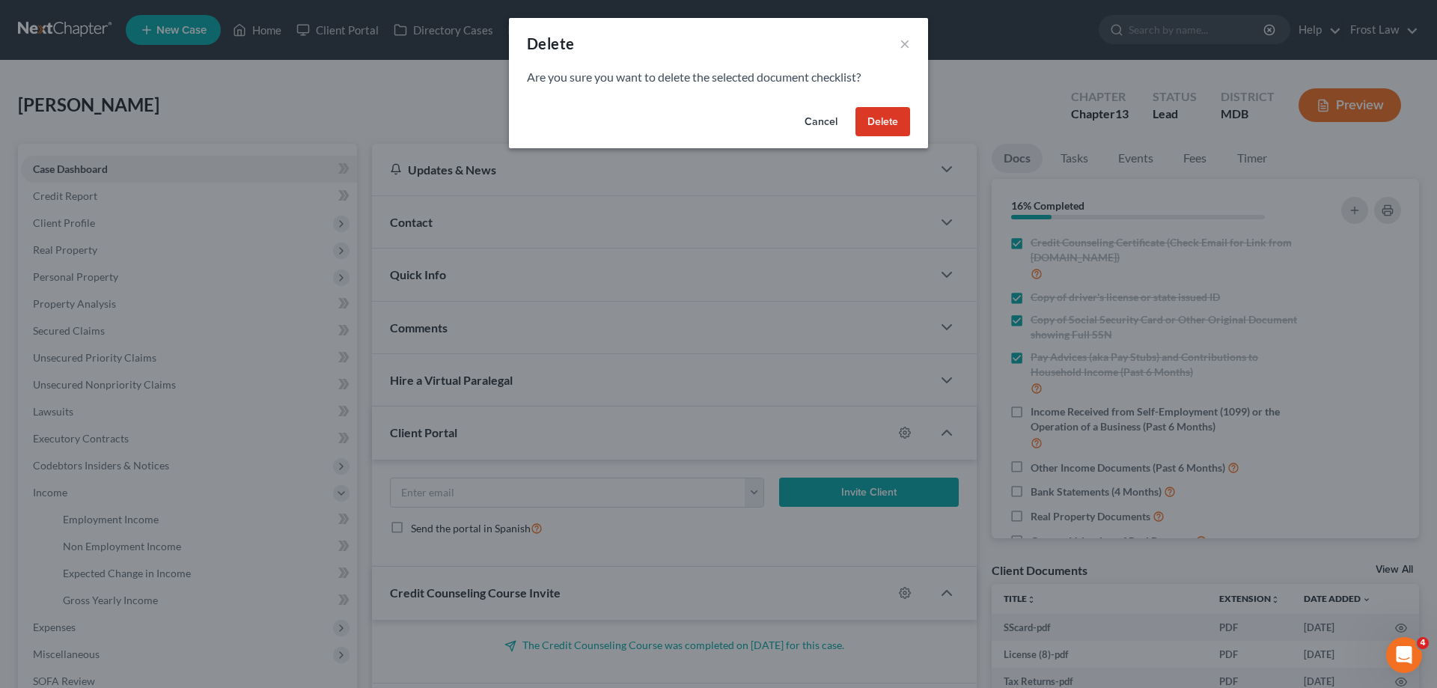
click at [887, 129] on button "Delete" at bounding box center [882, 122] width 55 height 30
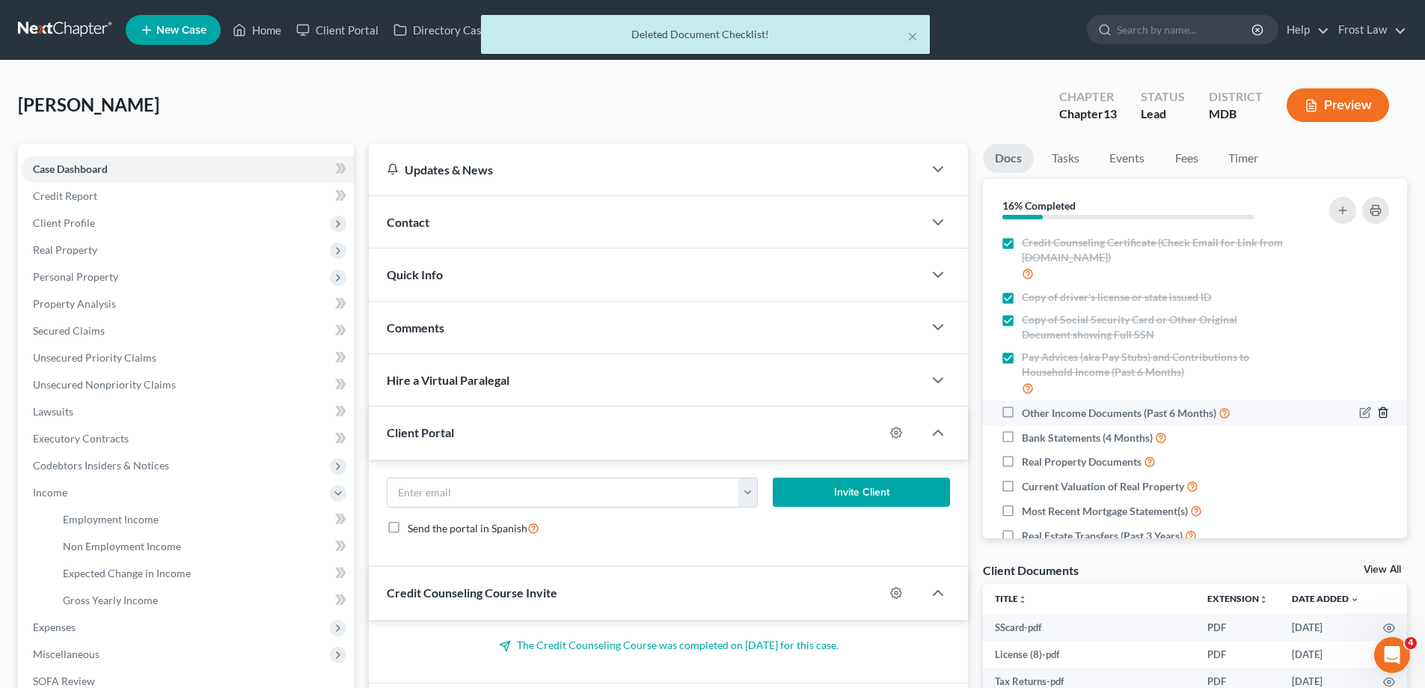
click at [1377, 413] on icon "button" at bounding box center [1383, 412] width 12 height 12
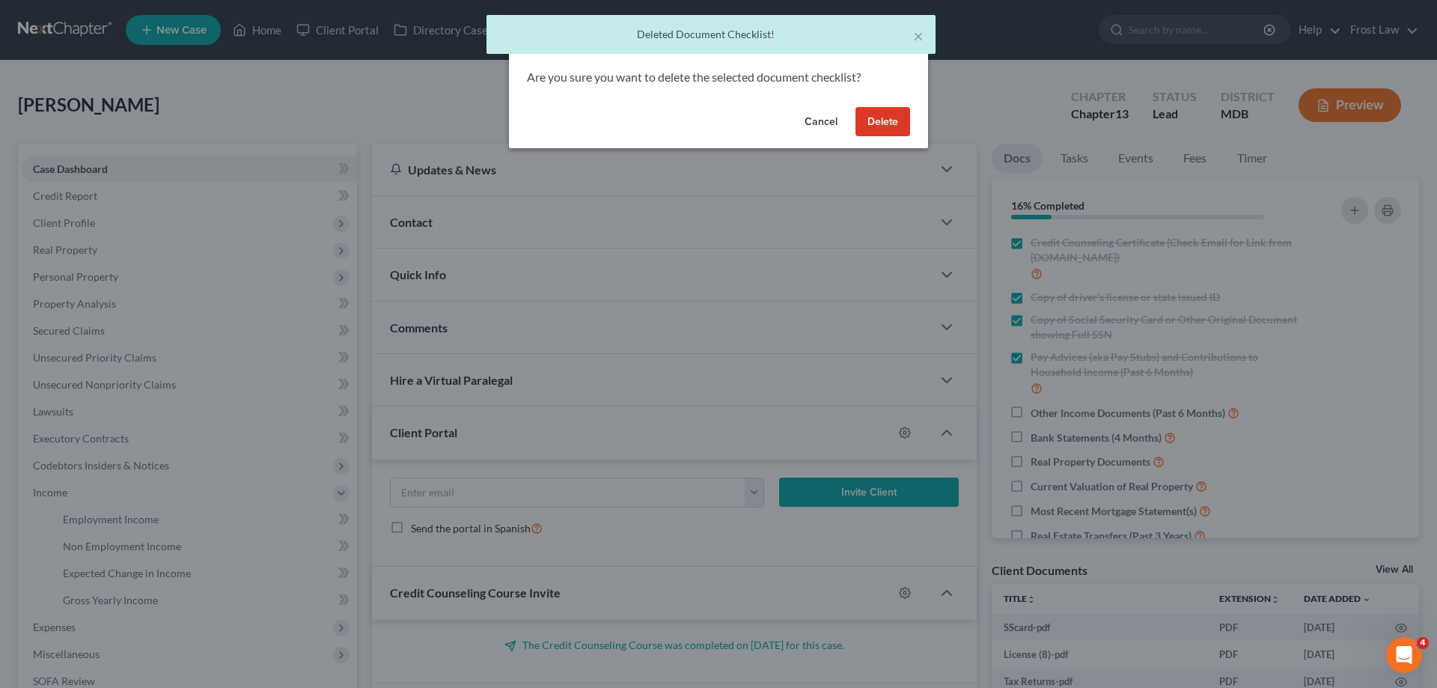
click at [875, 132] on button "Delete" at bounding box center [882, 122] width 55 height 30
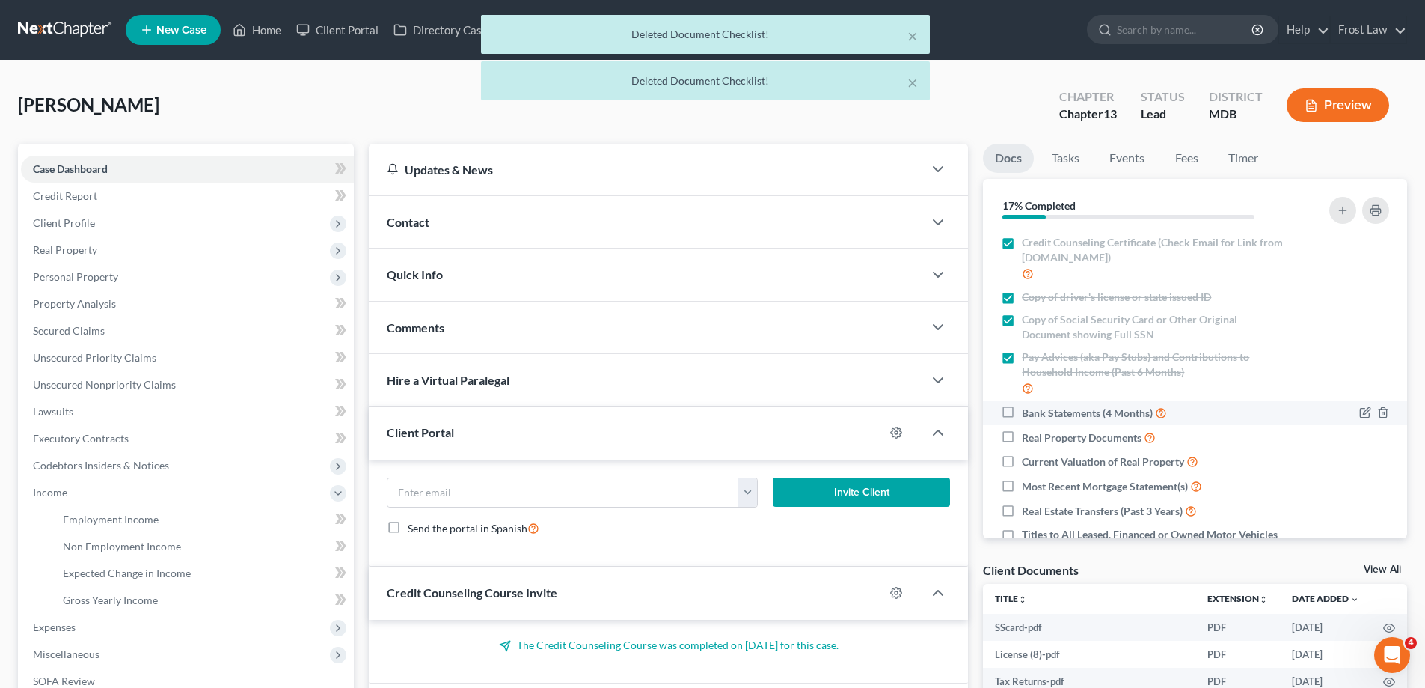
click at [1022, 411] on label "Bank Statements (4 Months)" at bounding box center [1094, 412] width 145 height 17
click at [1028, 411] on input "Bank Statements (4 Months)" at bounding box center [1033, 409] width 10 height 10
checkbox input "true"
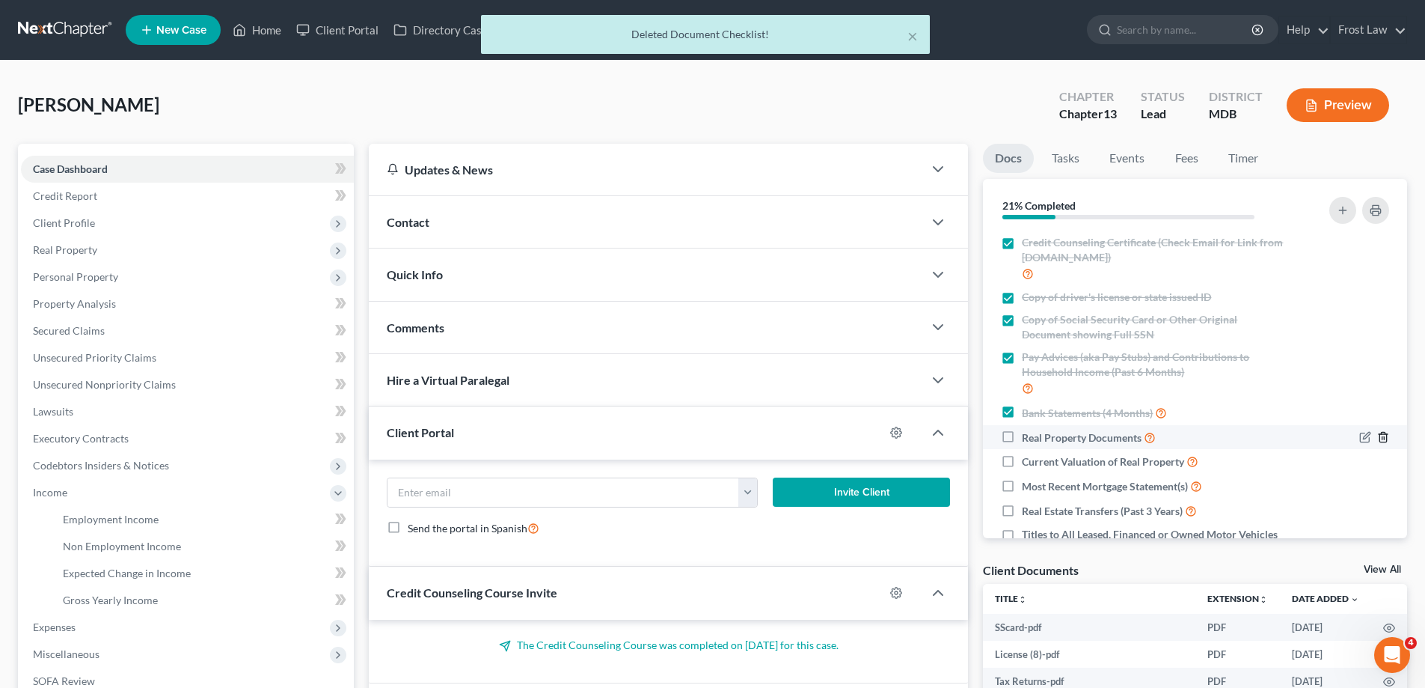
click at [1377, 440] on icon "button" at bounding box center [1383, 437] width 12 height 12
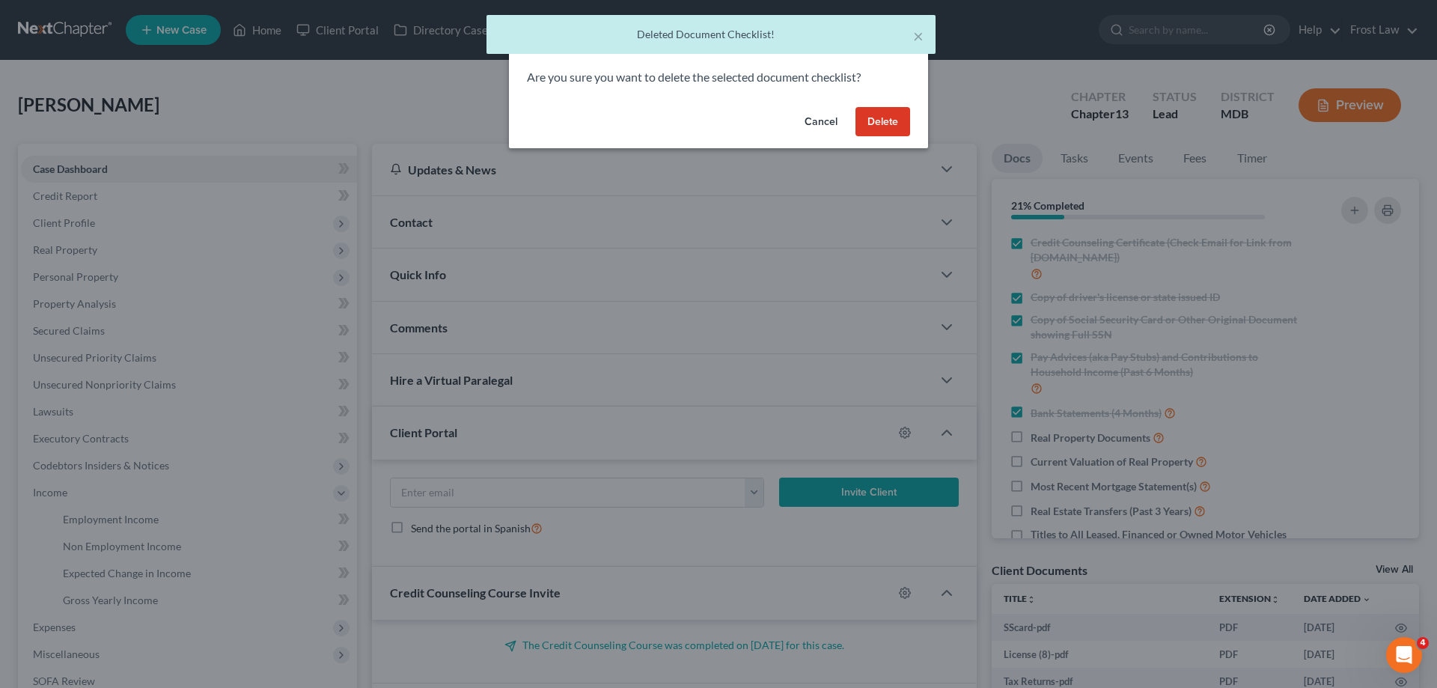
click at [883, 119] on button "Delete" at bounding box center [882, 122] width 55 height 30
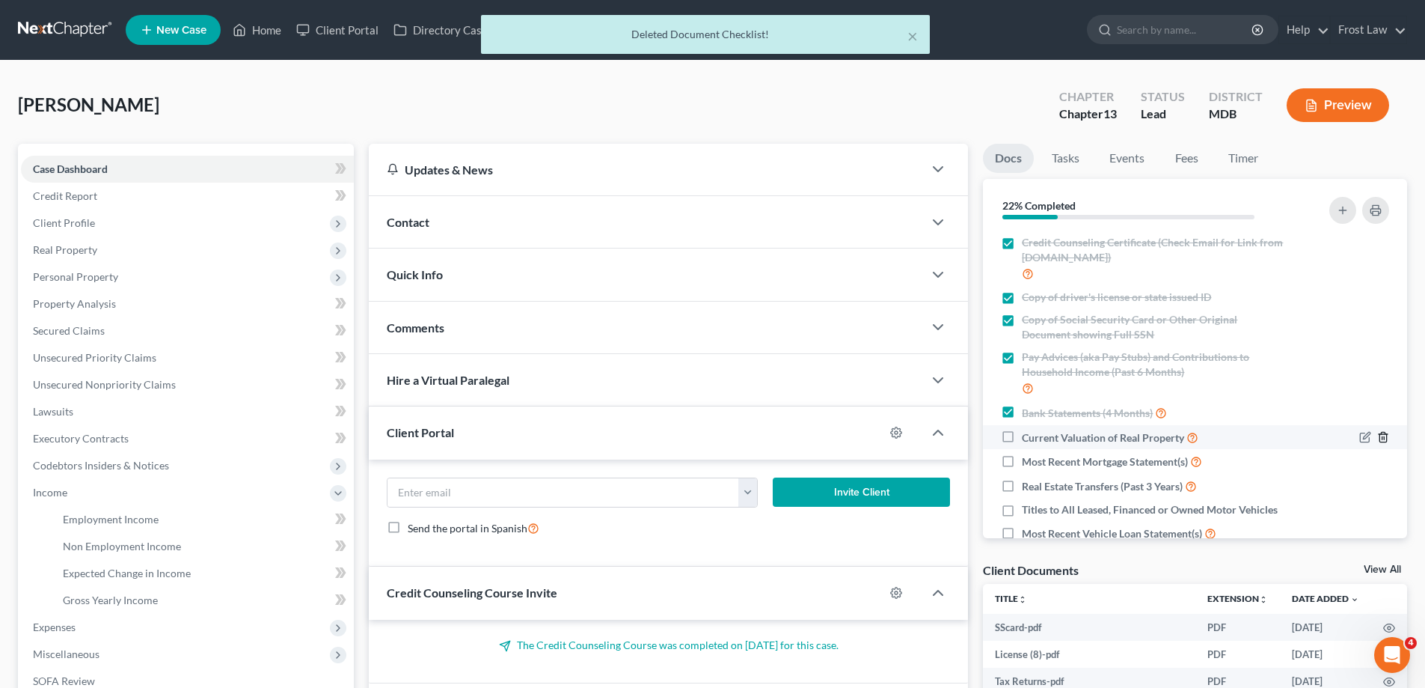
click at [1380, 438] on icon "button" at bounding box center [1383, 437] width 7 height 10
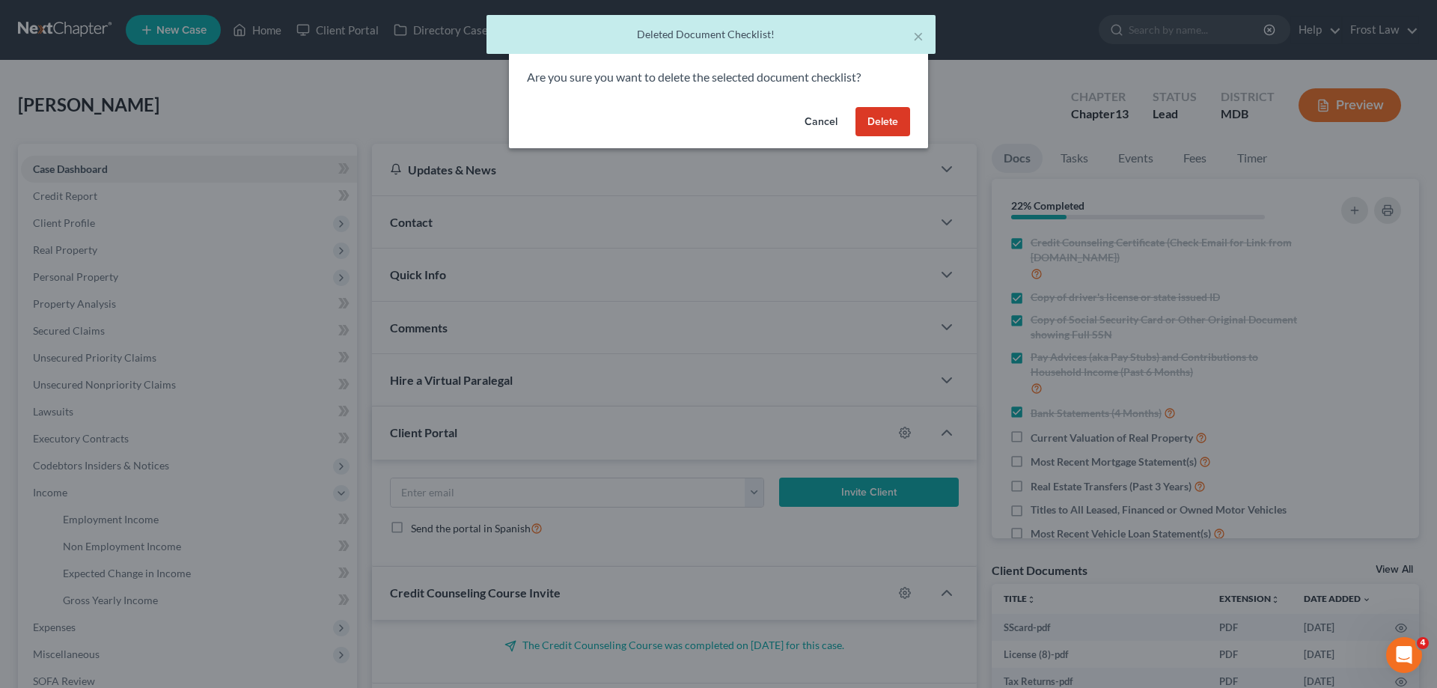
click at [880, 130] on button "Delete" at bounding box center [882, 122] width 55 height 30
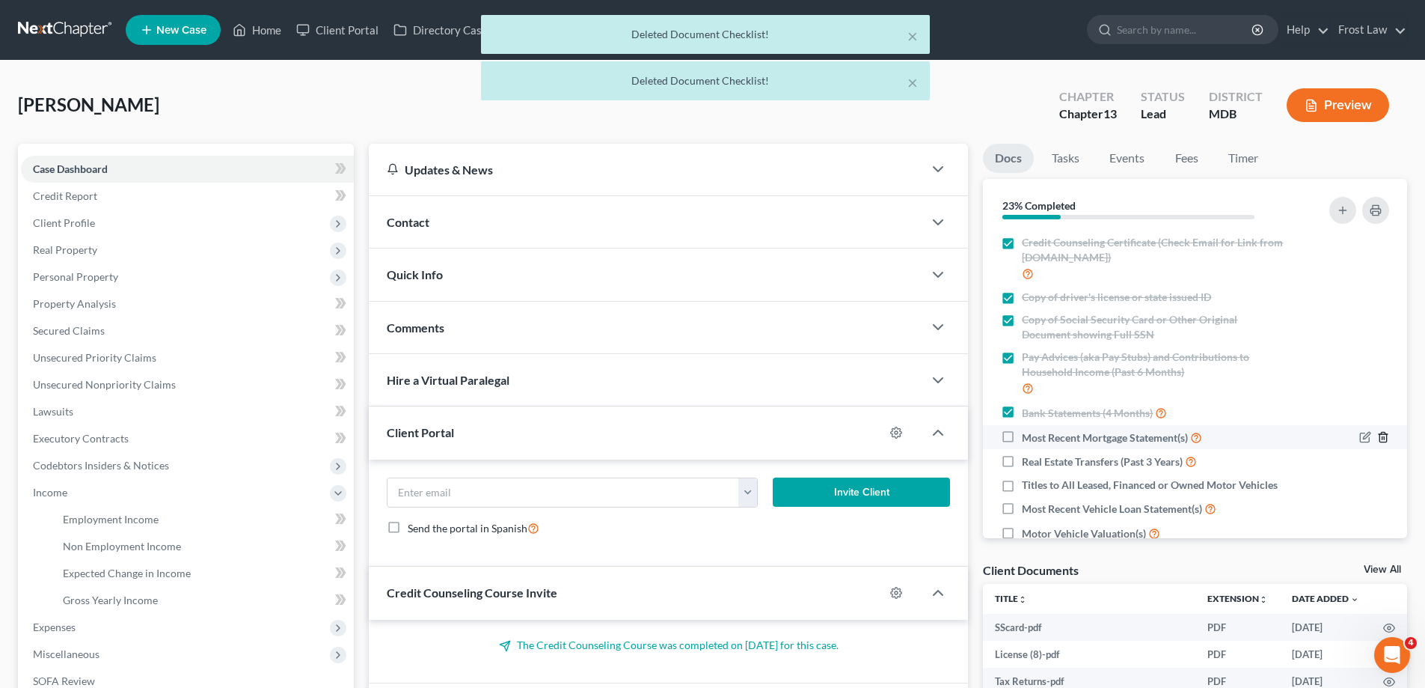
click at [1380, 439] on icon "button" at bounding box center [1383, 437] width 7 height 10
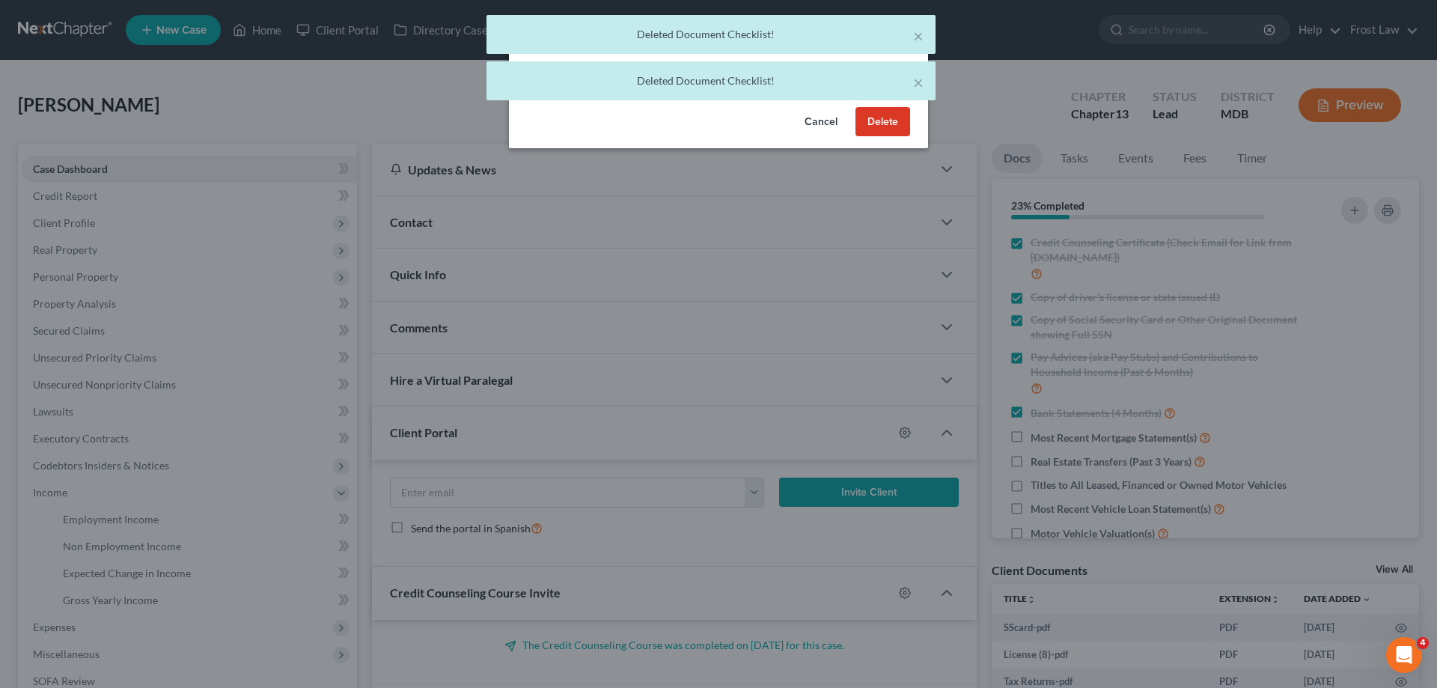
click at [891, 124] on button "Delete" at bounding box center [882, 122] width 55 height 30
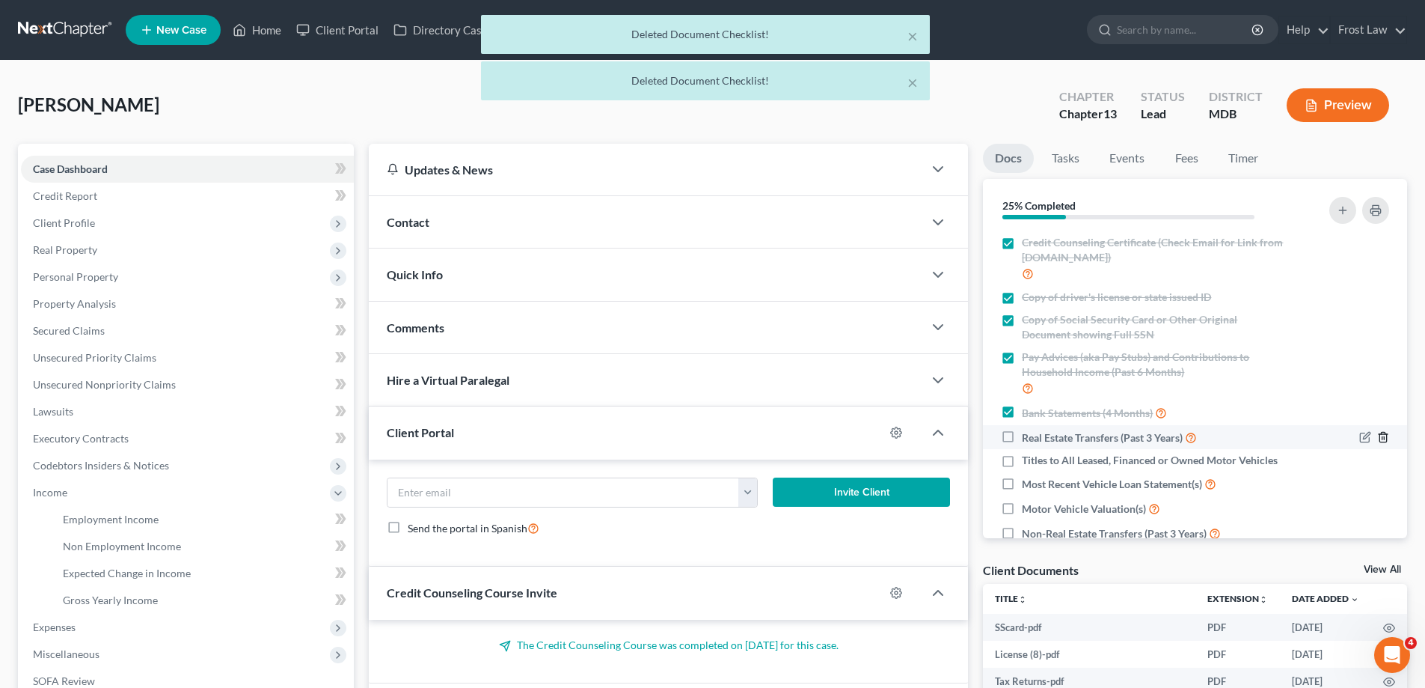
click at [1377, 439] on icon "button" at bounding box center [1383, 437] width 12 height 12
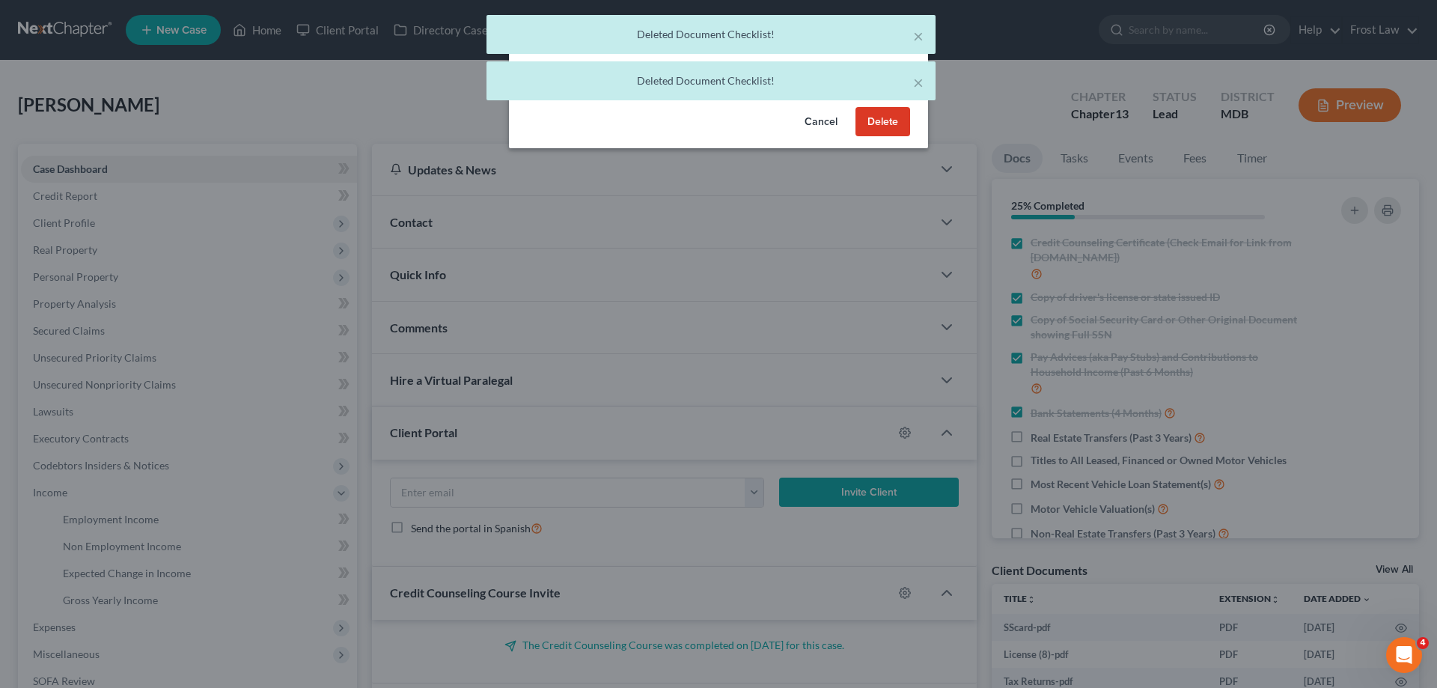
click at [887, 120] on button "Delete" at bounding box center [882, 122] width 55 height 30
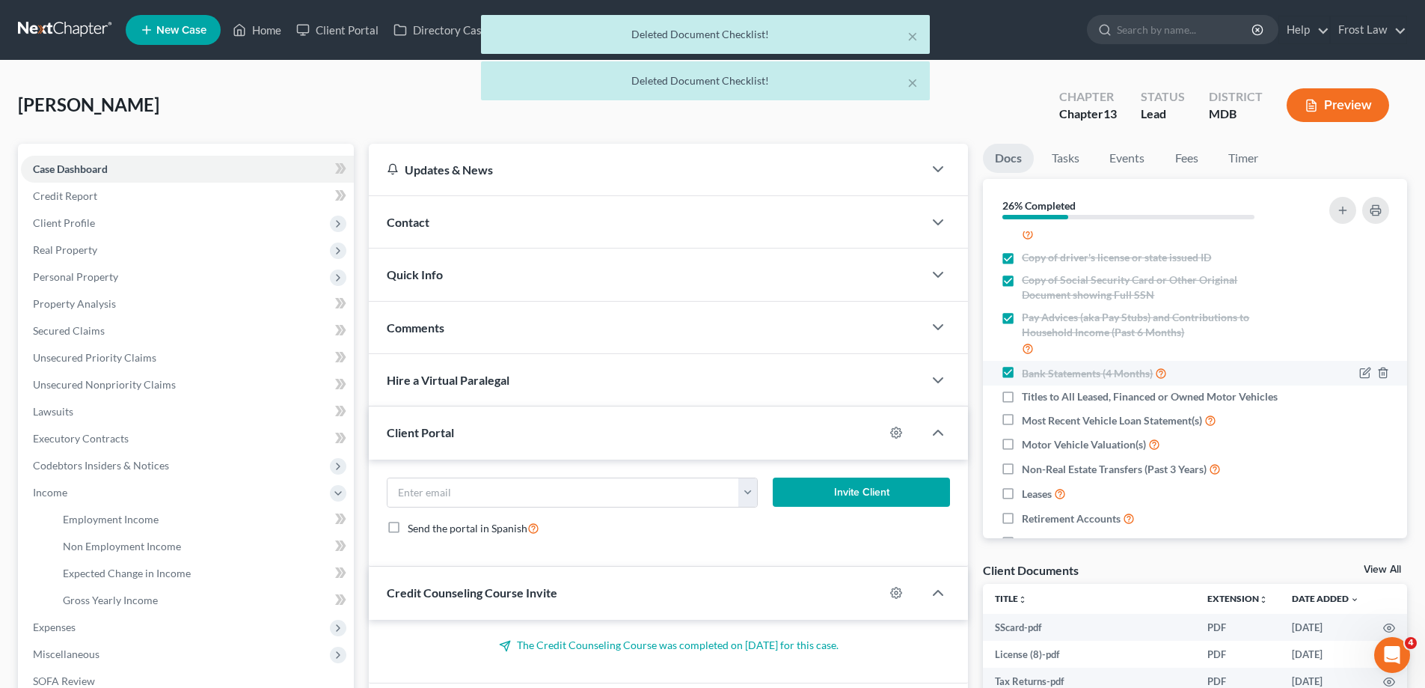
scroll to position [75, 0]
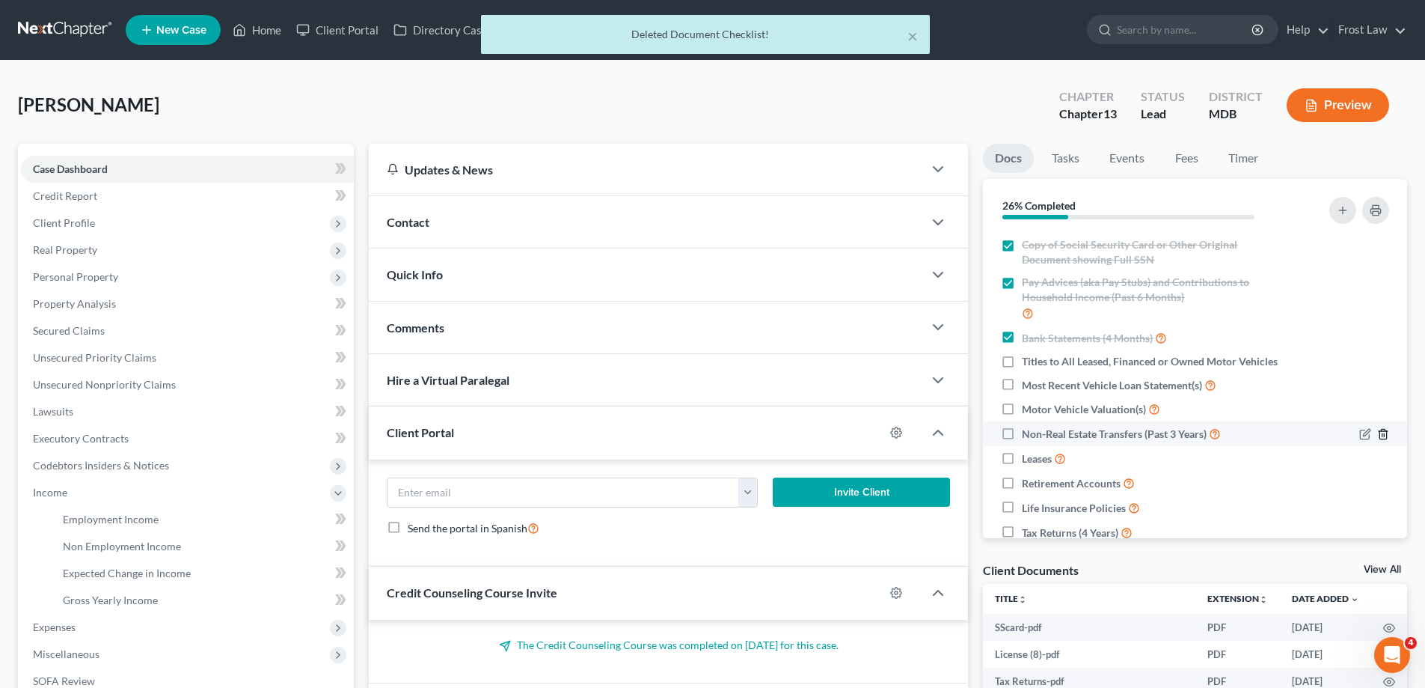
click at [1377, 437] on icon "button" at bounding box center [1383, 434] width 12 height 12
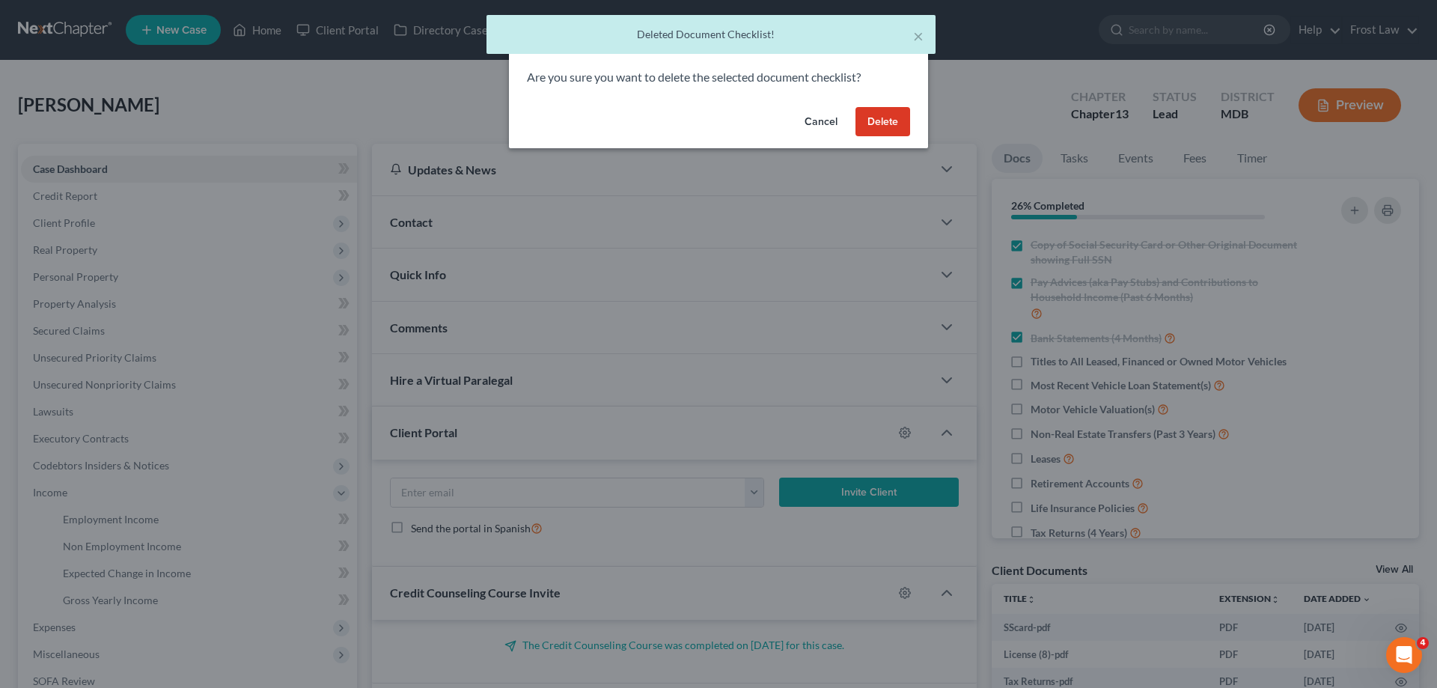
click at [887, 124] on button "Delete" at bounding box center [882, 122] width 55 height 30
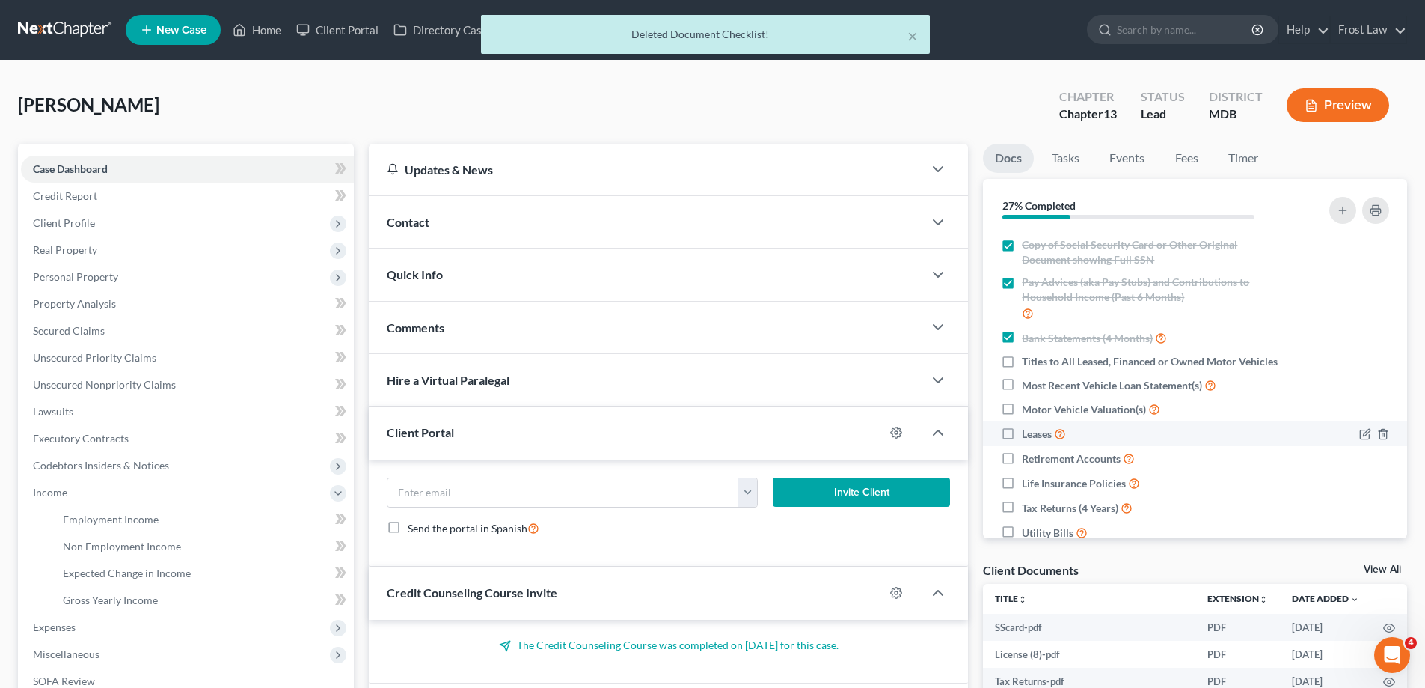
click at [1022, 434] on label "Leases" at bounding box center [1044, 433] width 44 height 17
click at [1028, 434] on input "Leases" at bounding box center [1033, 430] width 10 height 10
checkbox input "true"
click at [1022, 483] on label "Life Insurance Policies" at bounding box center [1081, 482] width 118 height 17
click at [1028, 483] on input "Life Insurance Policies" at bounding box center [1033, 479] width 10 height 10
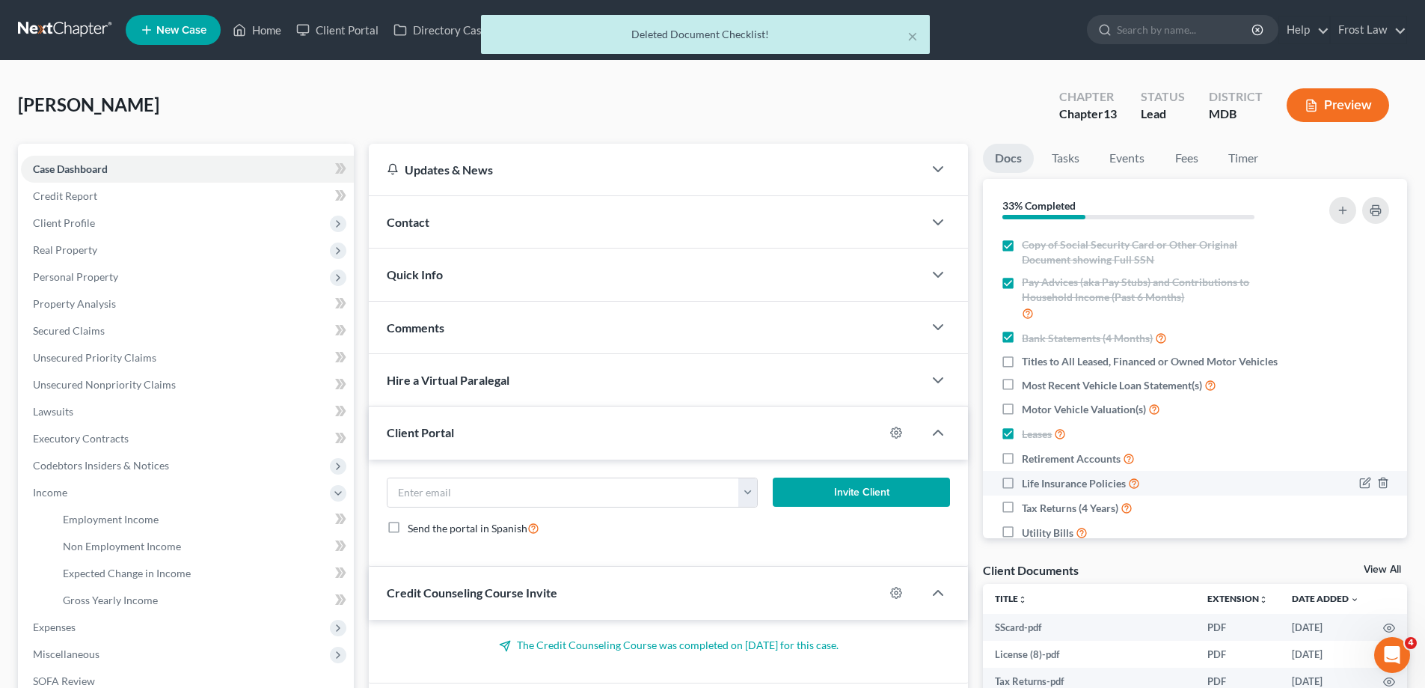
checkbox input "true"
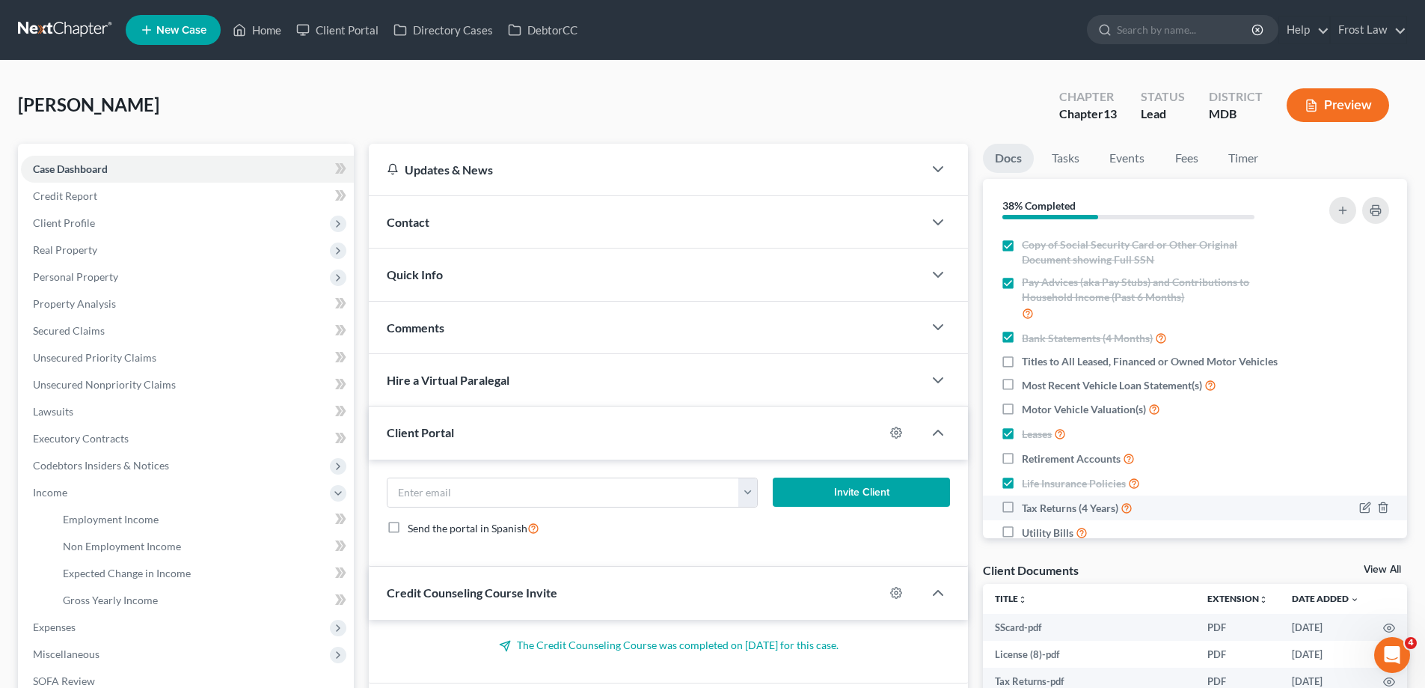
click at [1022, 506] on label "Tax Returns (4 Years)" at bounding box center [1077, 507] width 111 height 17
click at [1028, 506] on input "Tax Returns (4 Years)" at bounding box center [1033, 504] width 10 height 10
checkbox input "true"
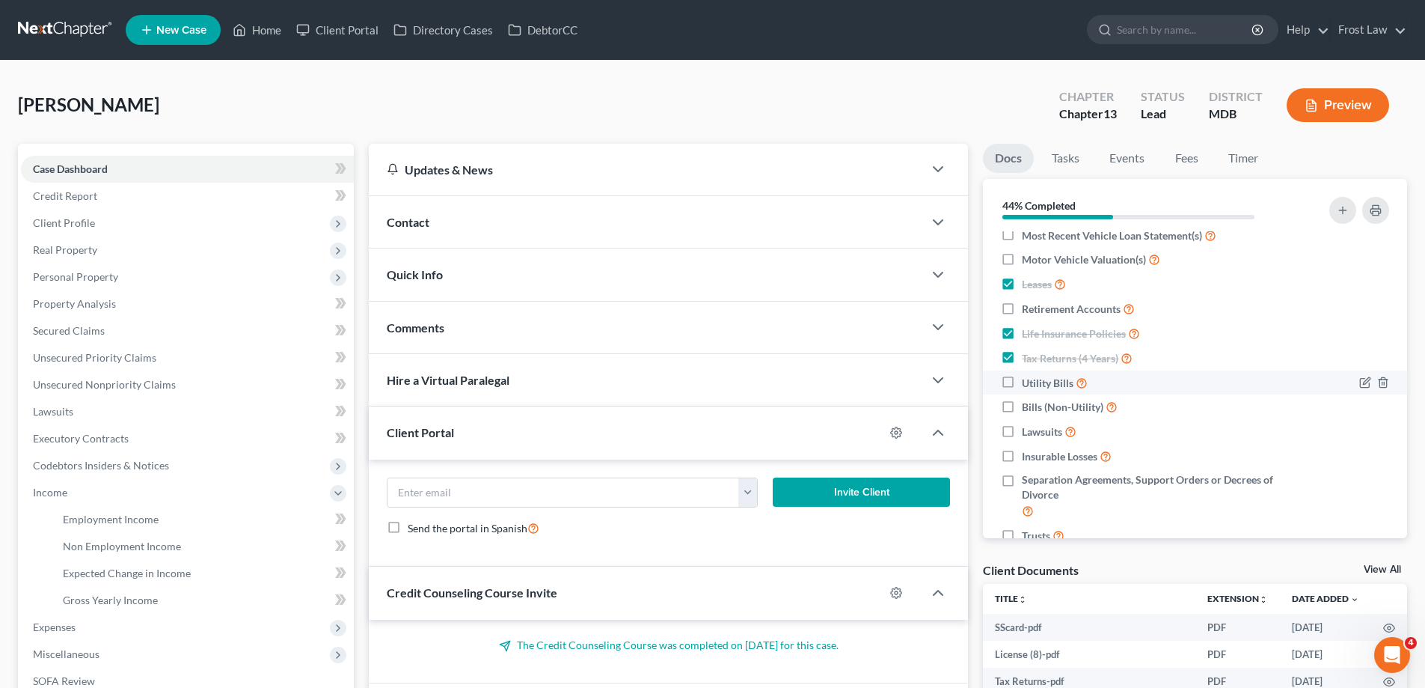
click at [1022, 382] on label "Utility Bills" at bounding box center [1055, 382] width 66 height 17
click at [1028, 382] on input "Utility Bills" at bounding box center [1033, 379] width 10 height 10
checkbox input "true"
click at [1377, 410] on icon "button" at bounding box center [1383, 407] width 12 height 12
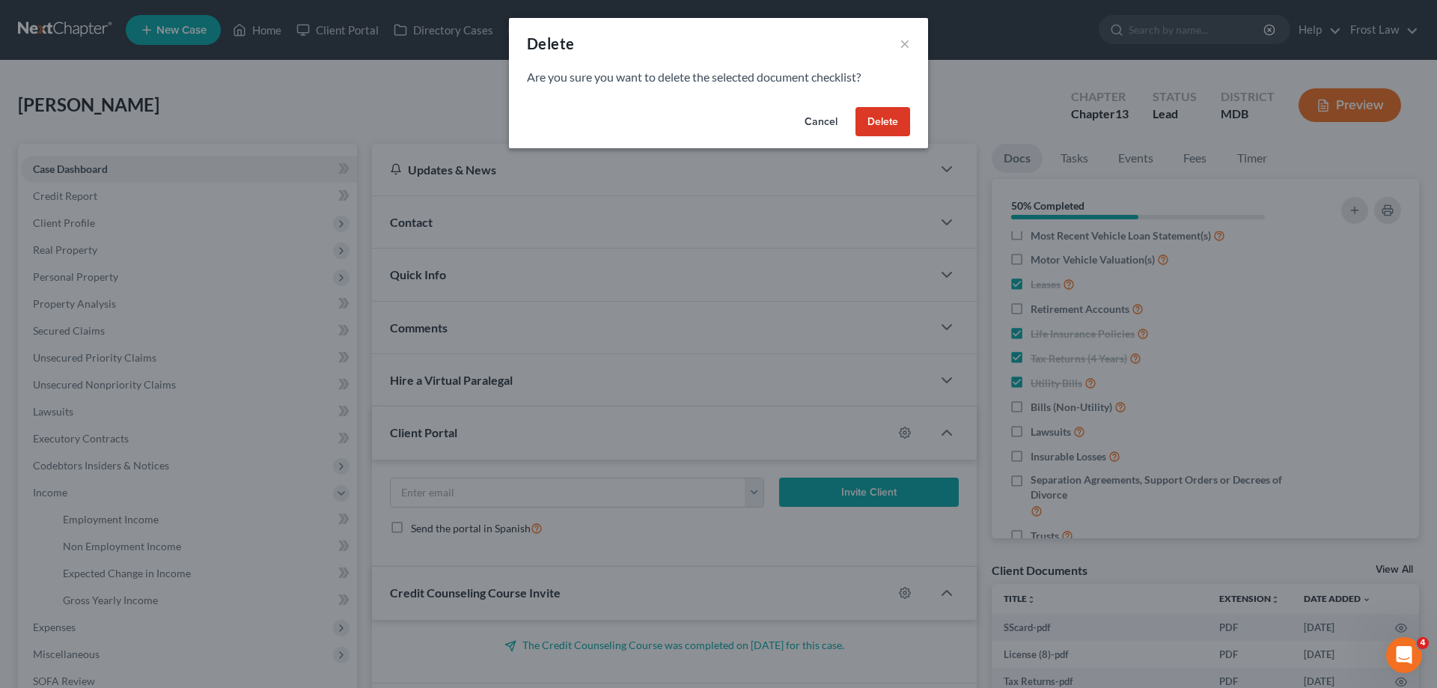
click at [867, 124] on button "Delete" at bounding box center [882, 122] width 55 height 30
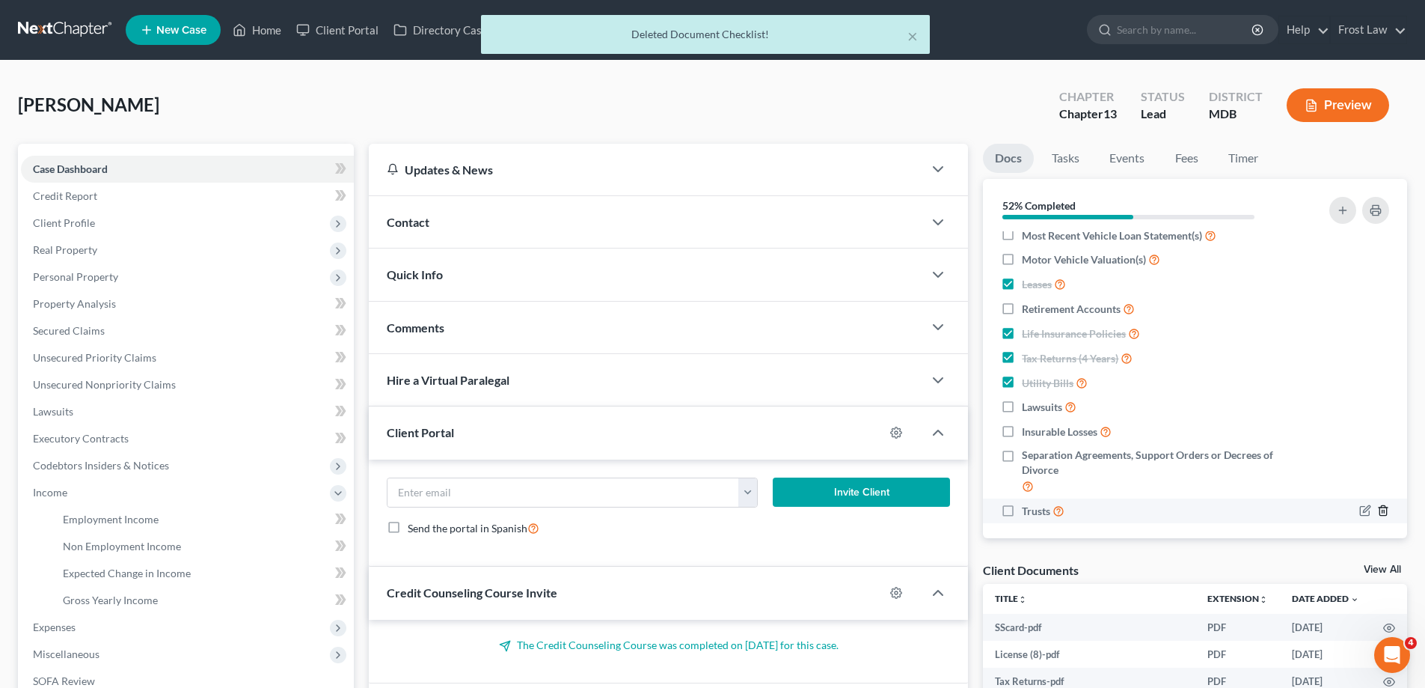
click at [1377, 515] on icon "button" at bounding box center [1383, 510] width 12 height 12
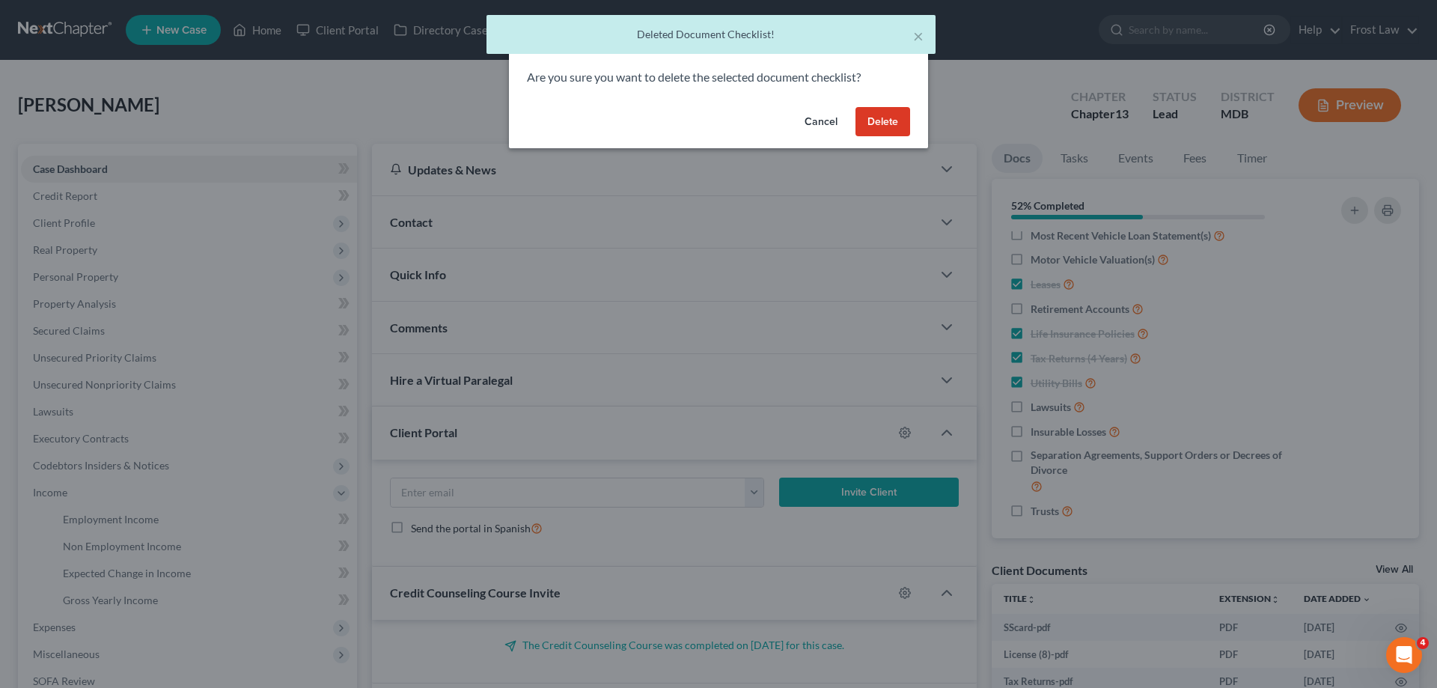
click at [875, 120] on button "Delete" at bounding box center [882, 122] width 55 height 30
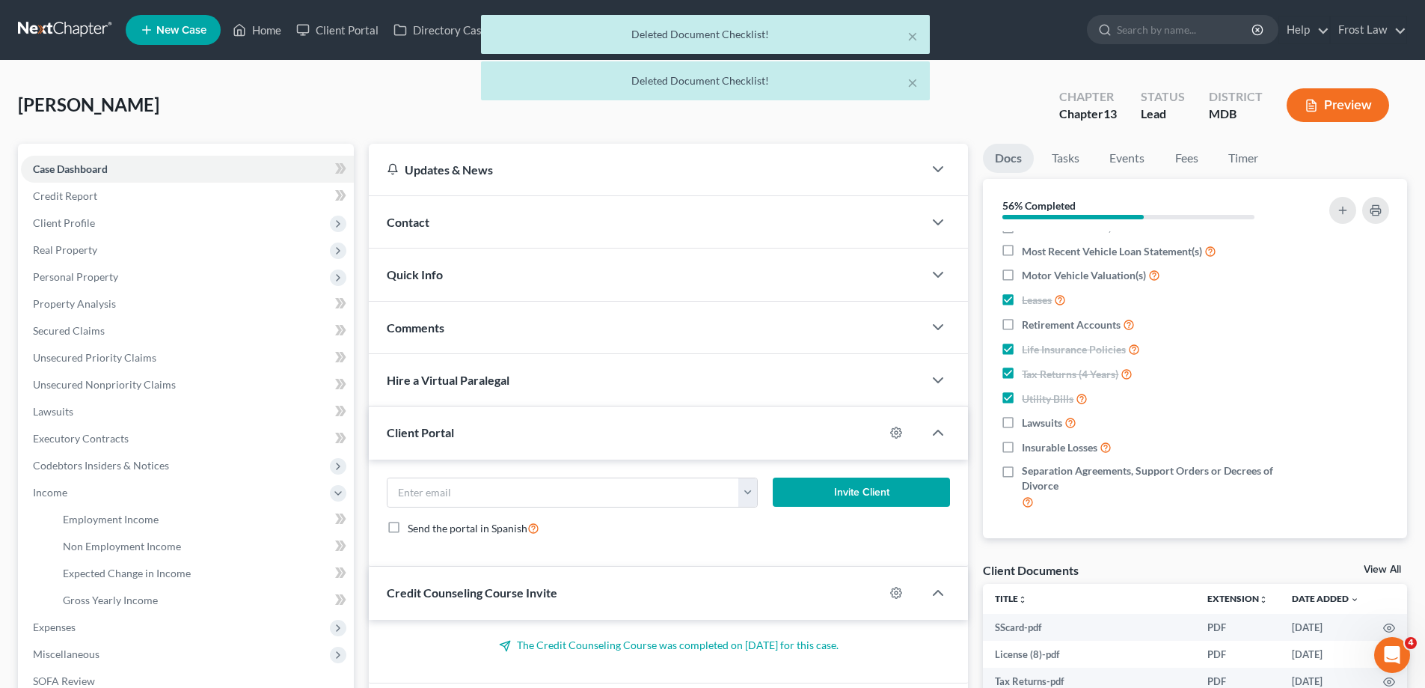
scroll to position [209, 0]
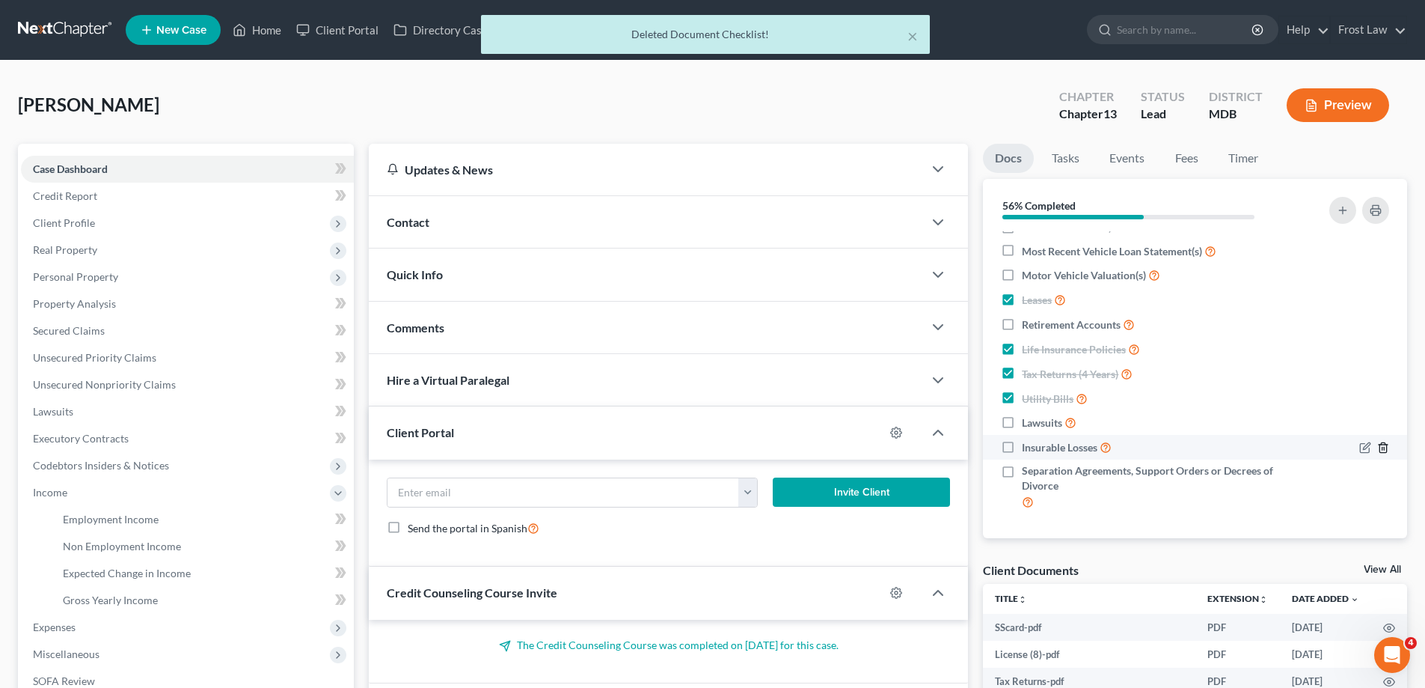
click at [1377, 445] on icon "button" at bounding box center [1383, 447] width 12 height 12
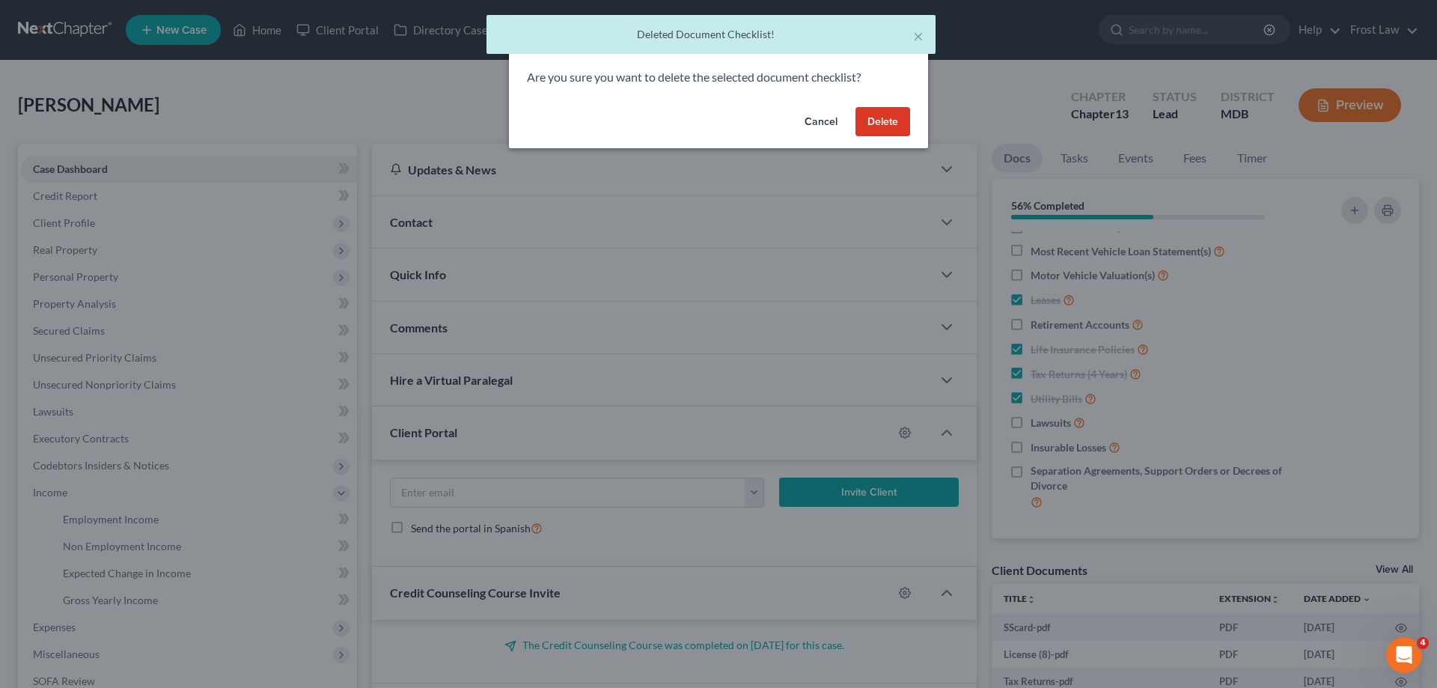
click at [881, 129] on button "Delete" at bounding box center [882, 122] width 55 height 30
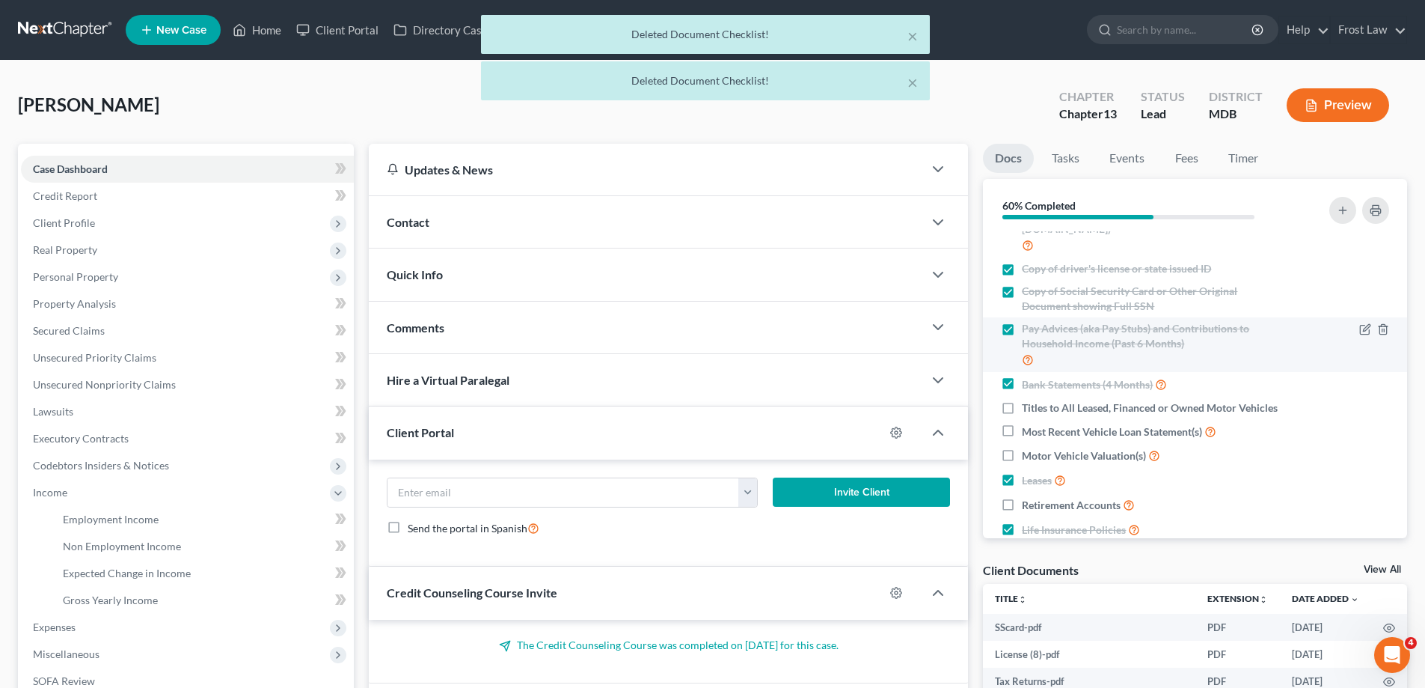
scroll to position [0, 0]
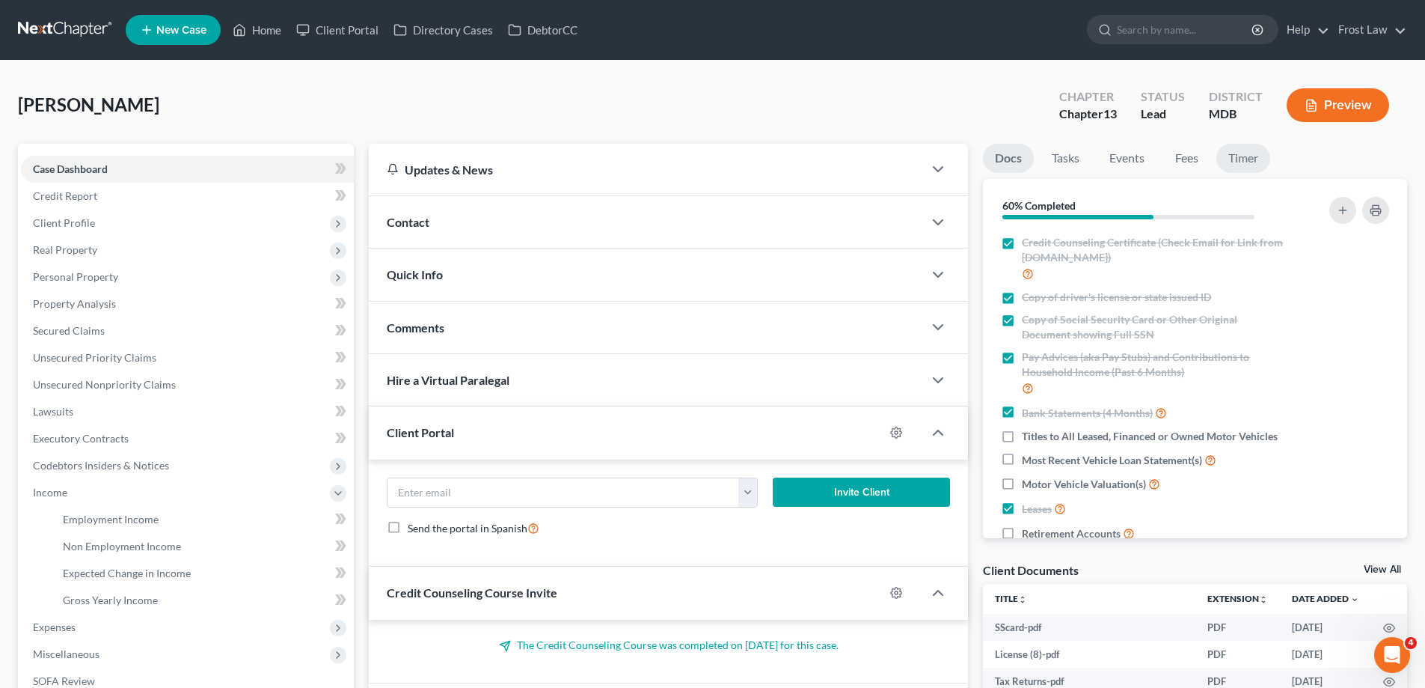
drag, startPoint x: 1266, startPoint y: 145, endPoint x: 1242, endPoint y: 164, distance: 30.4
click at [1267, 145] on li "Timer" at bounding box center [1244, 161] width 54 height 35
click at [1261, 154] on link "Timer" at bounding box center [1244, 158] width 54 height 29
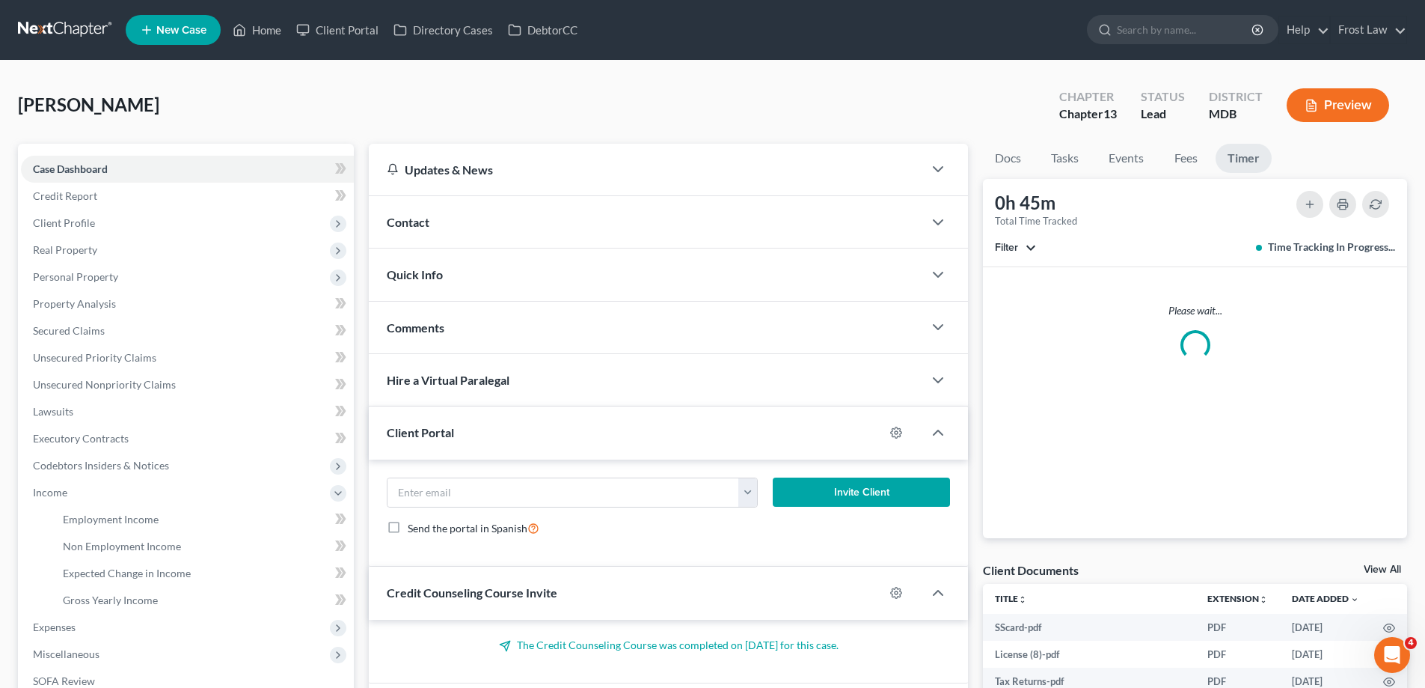
click at [1242, 163] on link "Timer" at bounding box center [1244, 158] width 56 height 29
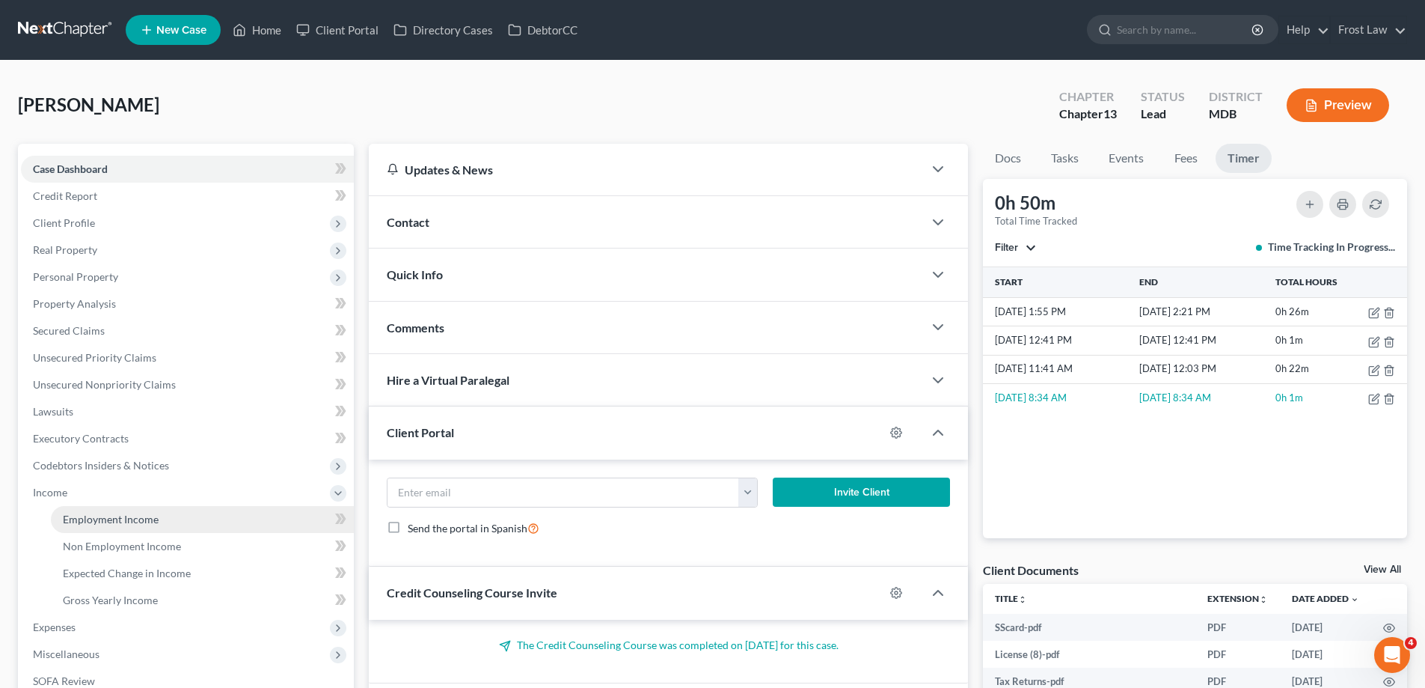
click at [96, 518] on span "Employment Income" at bounding box center [111, 519] width 96 height 13
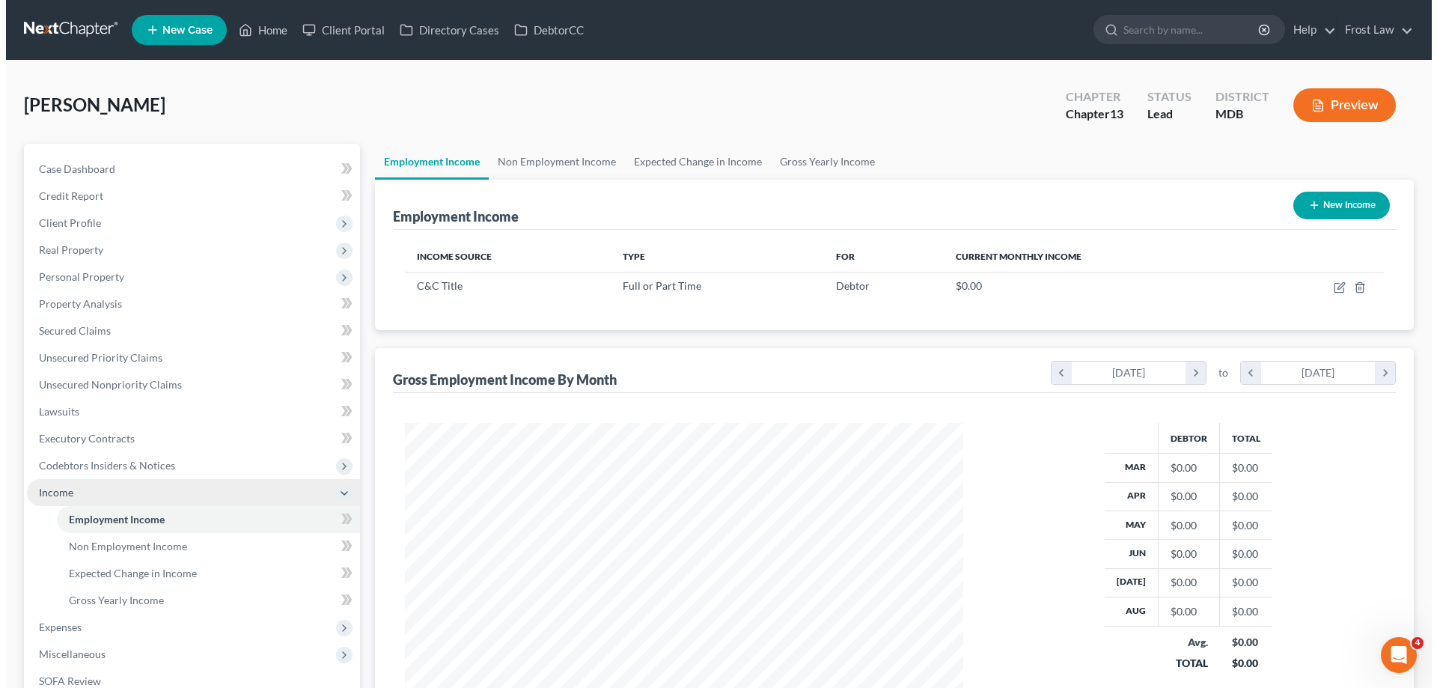
scroll to position [279, 588]
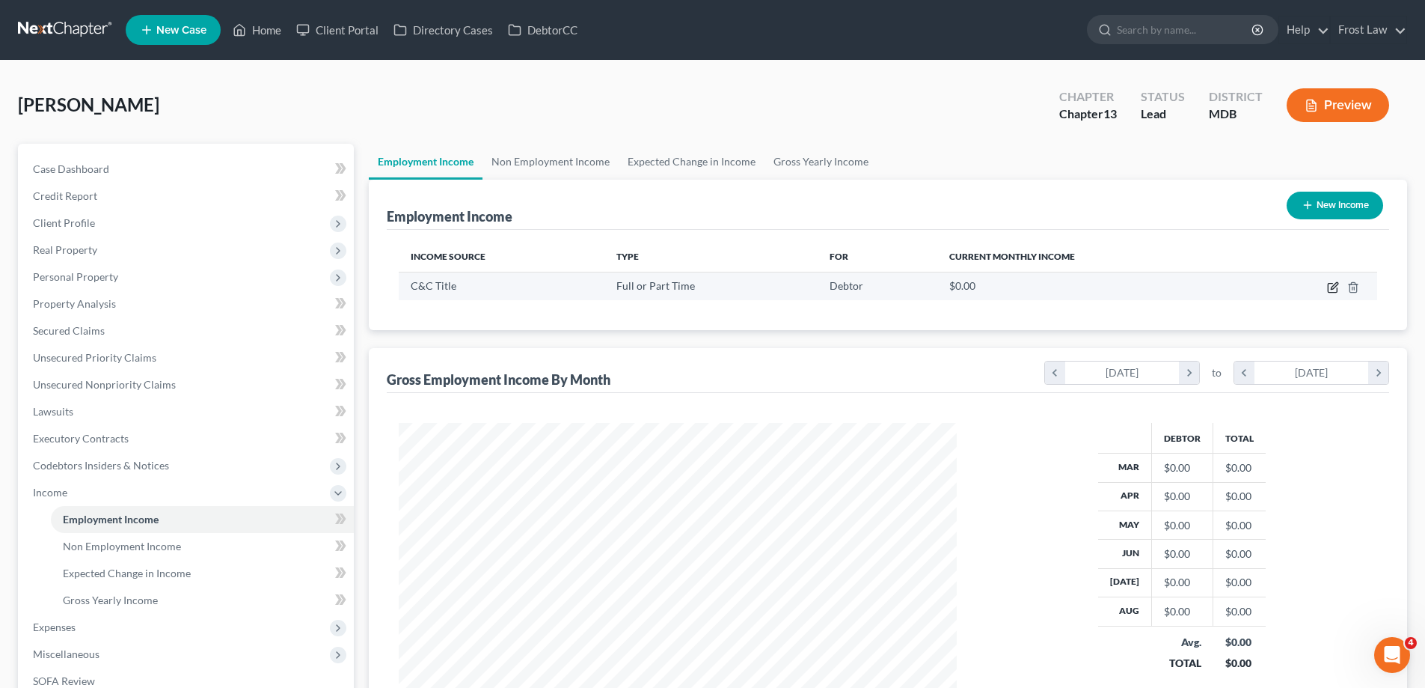
click at [1337, 289] on icon "button" at bounding box center [1333, 287] width 12 height 12
select select "0"
select select "21"
select select "2"
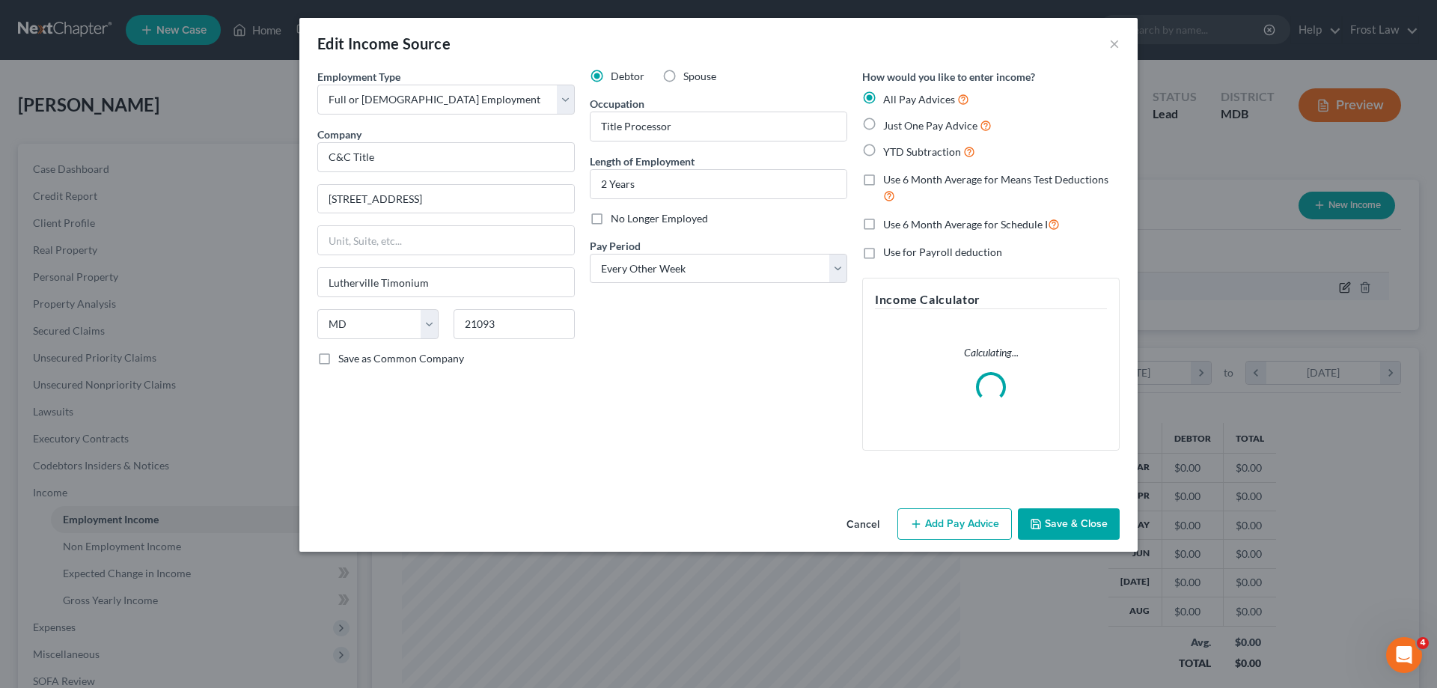
scroll to position [281, 593]
click at [938, 536] on button "Add Pay Advice" at bounding box center [954, 523] width 114 height 31
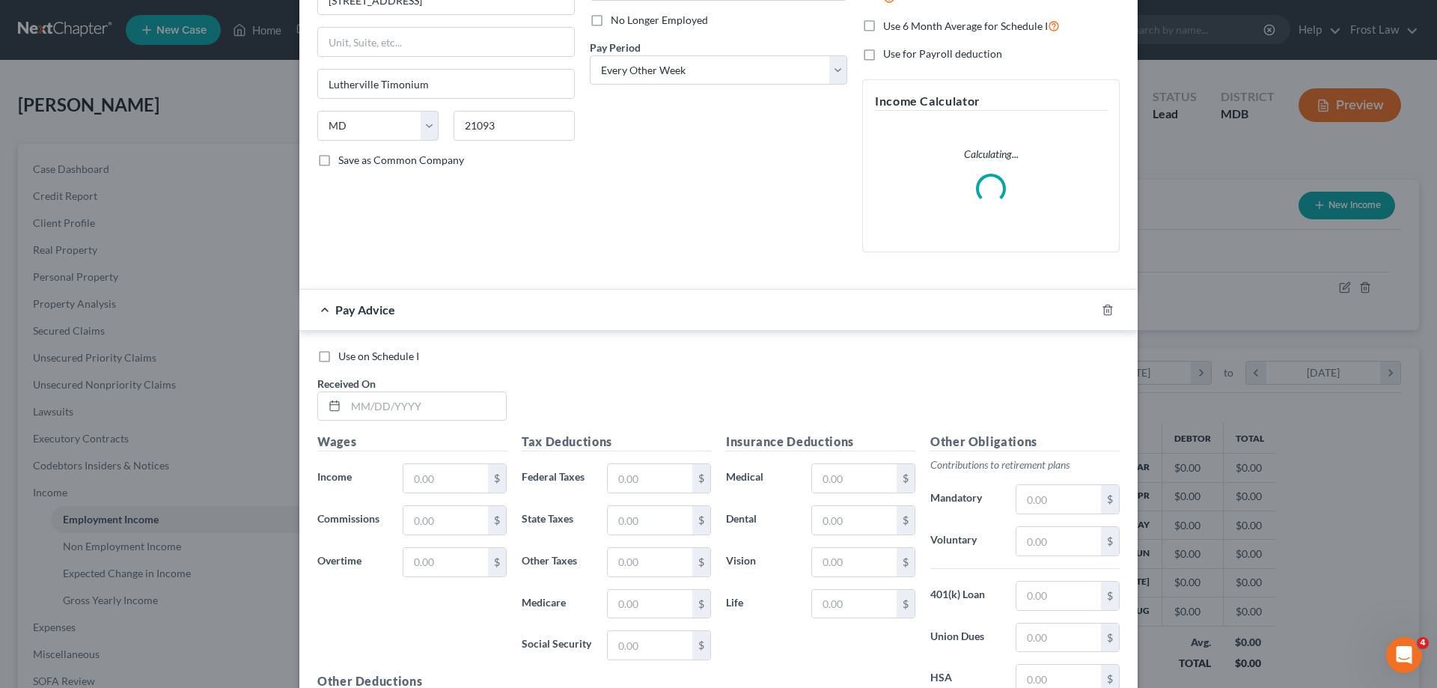
scroll to position [75, 0]
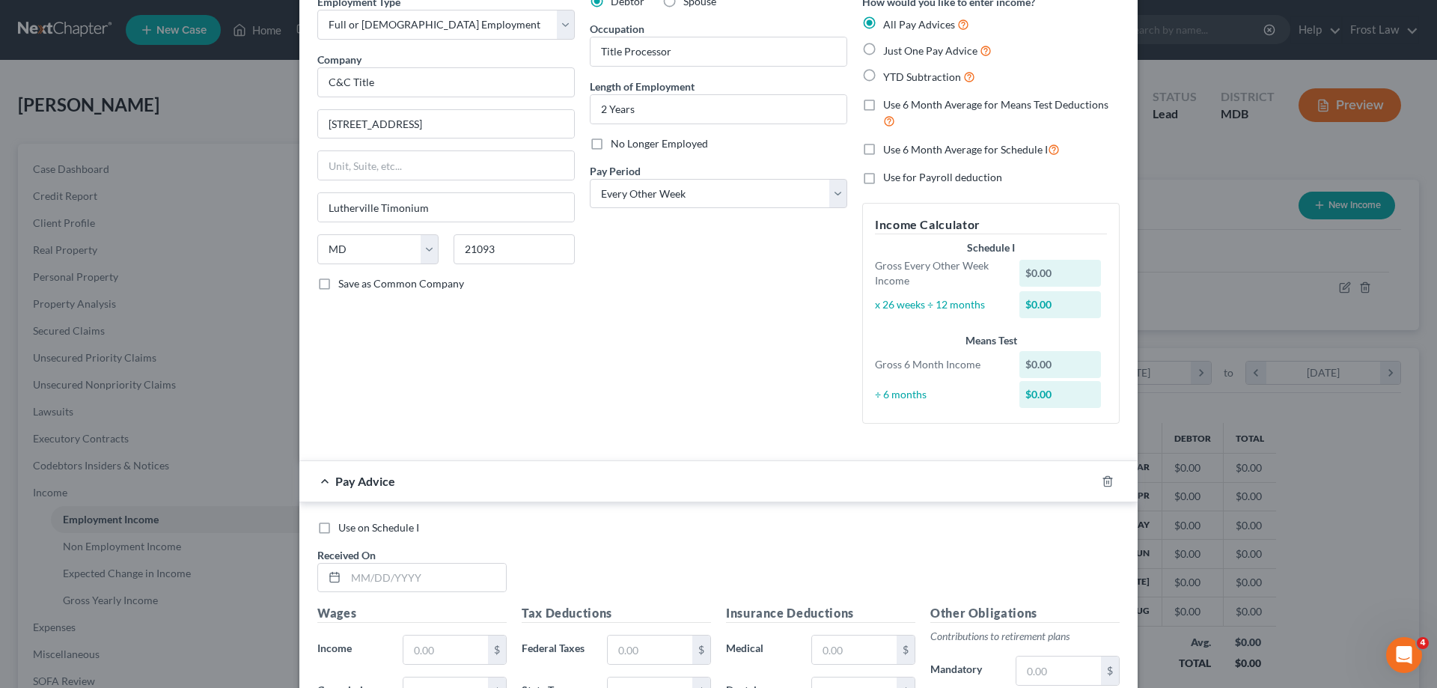
click at [883, 49] on label "Just One Pay Advice" at bounding box center [937, 50] width 108 height 17
click at [889, 49] on input "Just One Pay Advice" at bounding box center [894, 47] width 10 height 10
radio input "true"
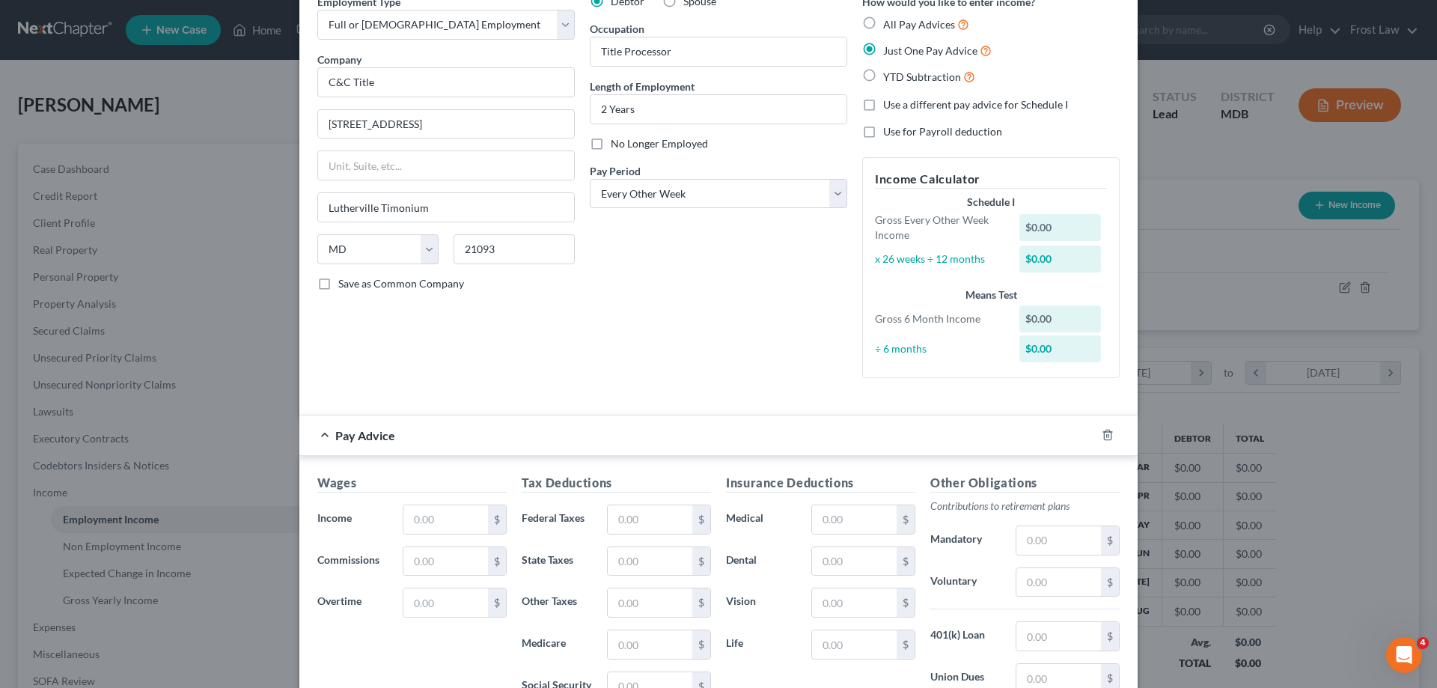
scroll to position [290, 0]
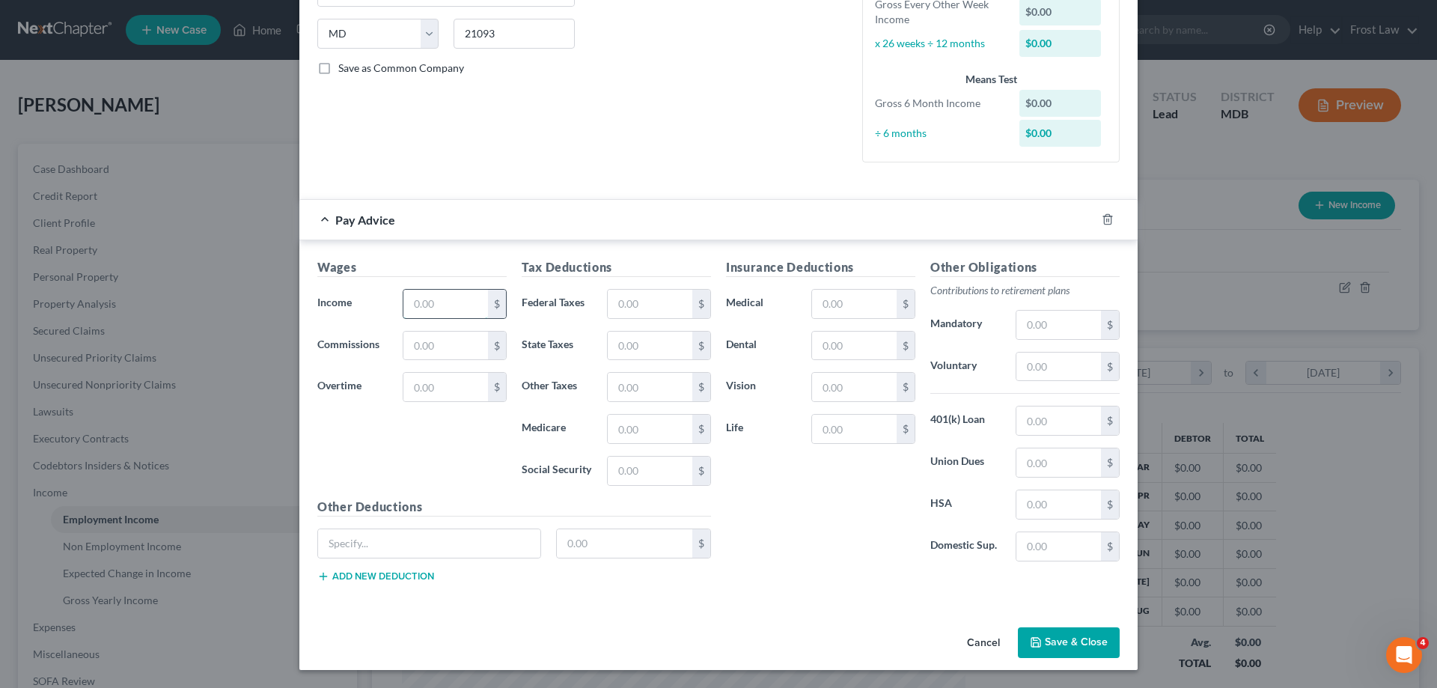
click at [441, 314] on input "text" at bounding box center [445, 304] width 85 height 28
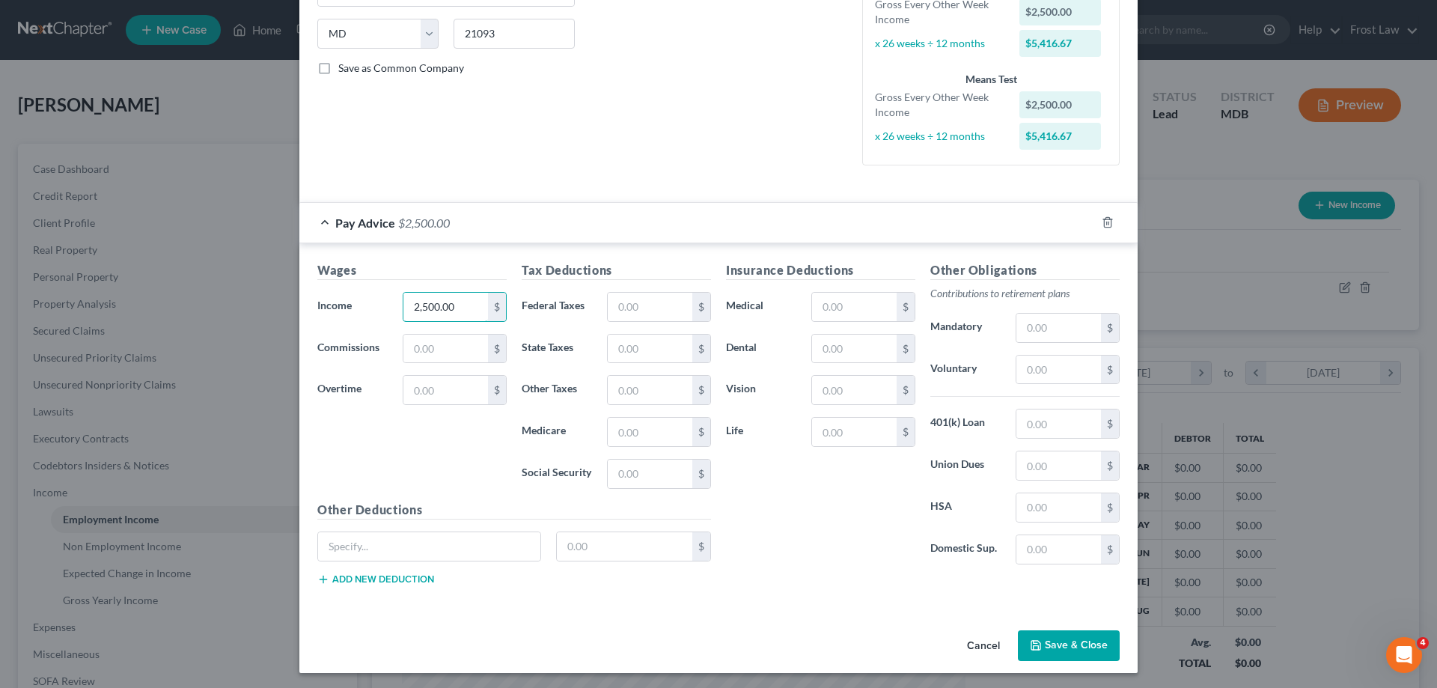
type input "2,500.00"
click at [633, 308] on input "text" at bounding box center [650, 307] width 85 height 28
type input "227.46"
click at [629, 468] on input "text" at bounding box center [650, 473] width 85 height 28
type input "155.00"
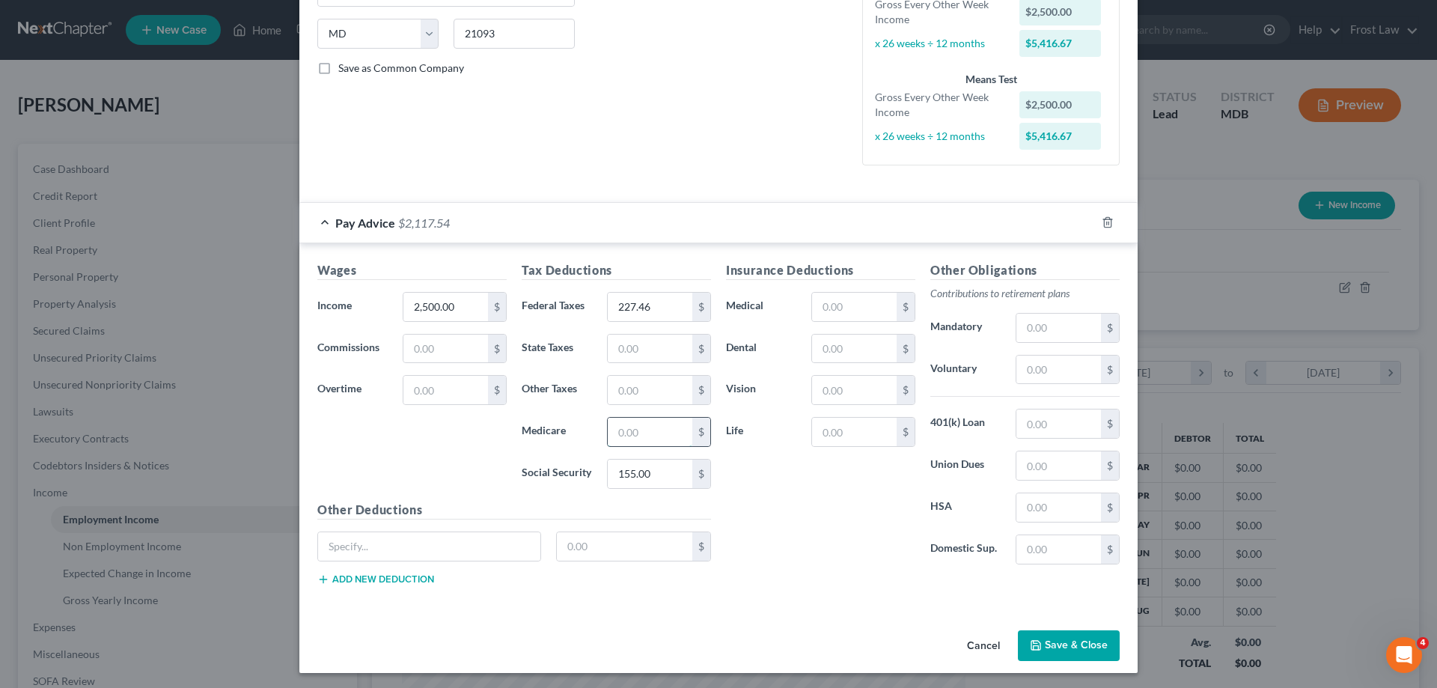
click at [650, 435] on input "text" at bounding box center [650, 432] width 85 height 28
type input "36.25"
click at [653, 343] on input "text" at bounding box center [650, 348] width 85 height 28
type input "188.51"
click at [880, 547] on div "Insurance Deductions Medical $ Dental $ Vision $ Life $" at bounding box center [820, 418] width 204 height 315
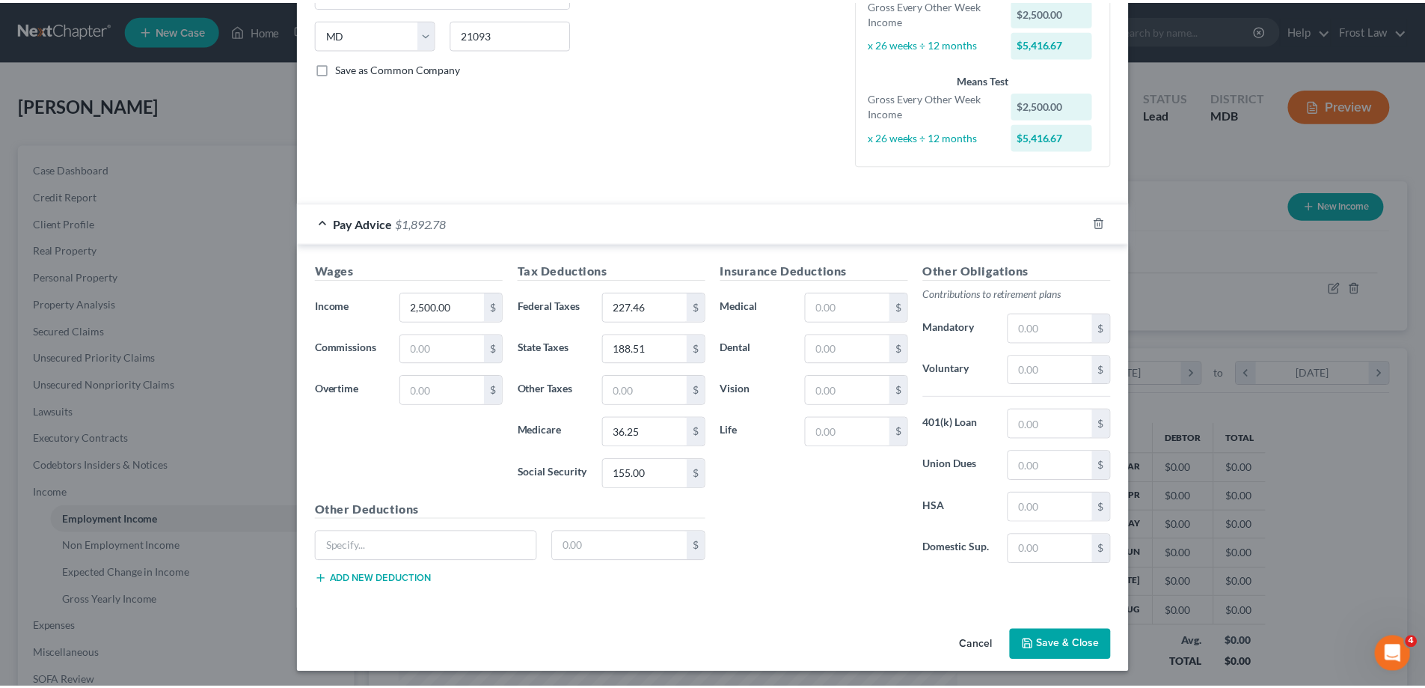
scroll to position [293, 0]
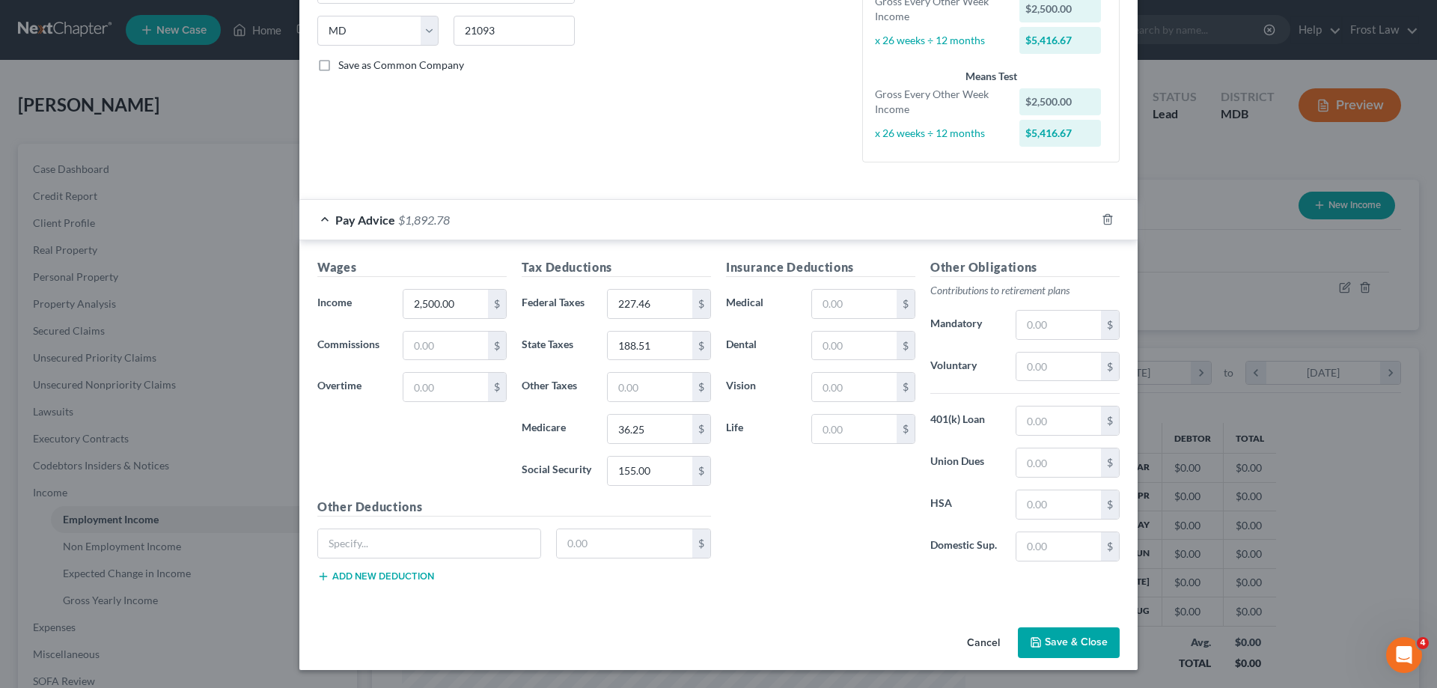
click at [1048, 643] on button "Save & Close" at bounding box center [1069, 642] width 102 height 31
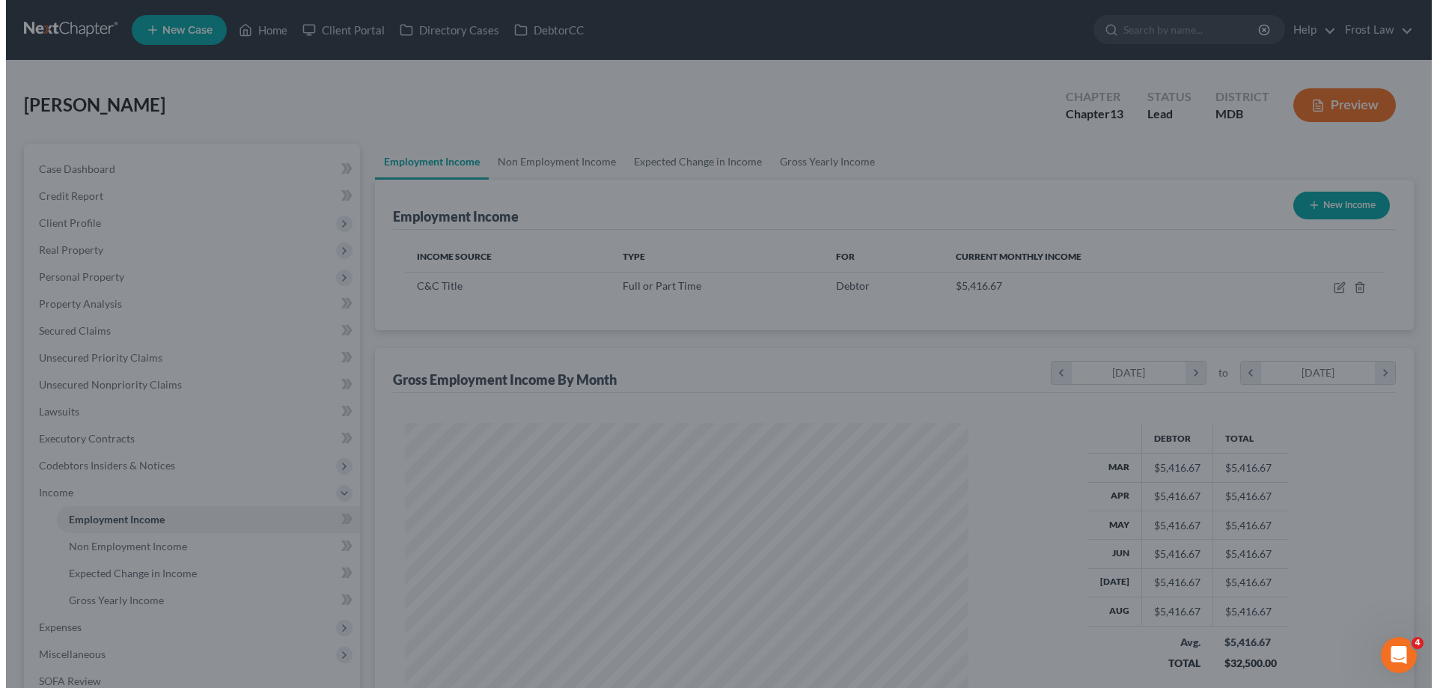
scroll to position [747945, 747636]
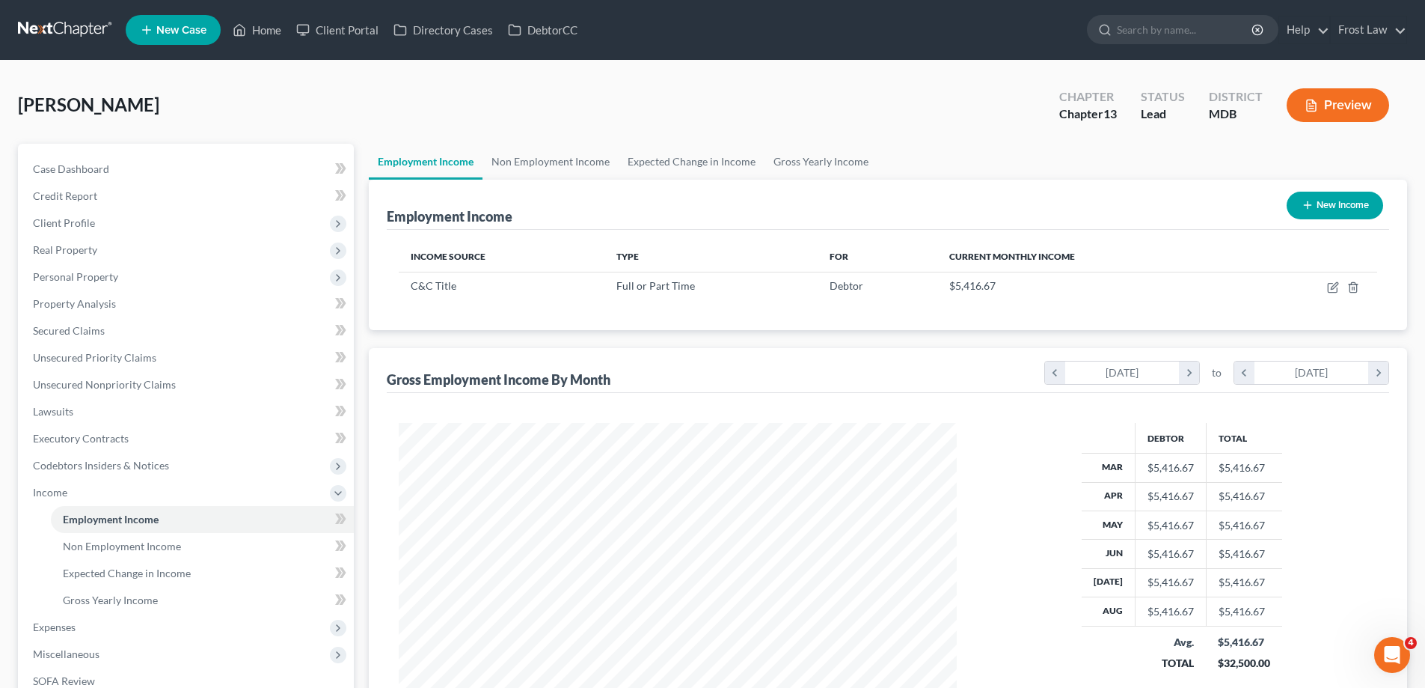
click at [1344, 201] on button "New Income" at bounding box center [1335, 206] width 97 height 28
select select "0"
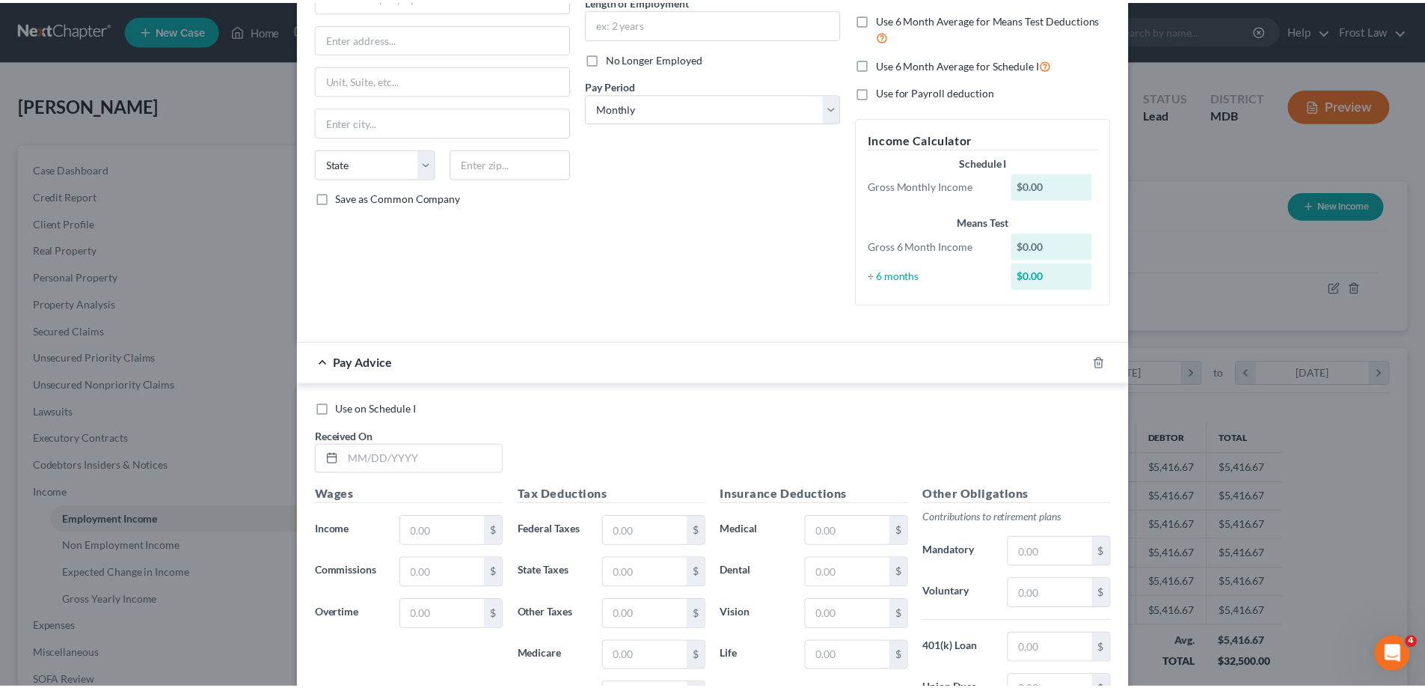
scroll to position [388, 0]
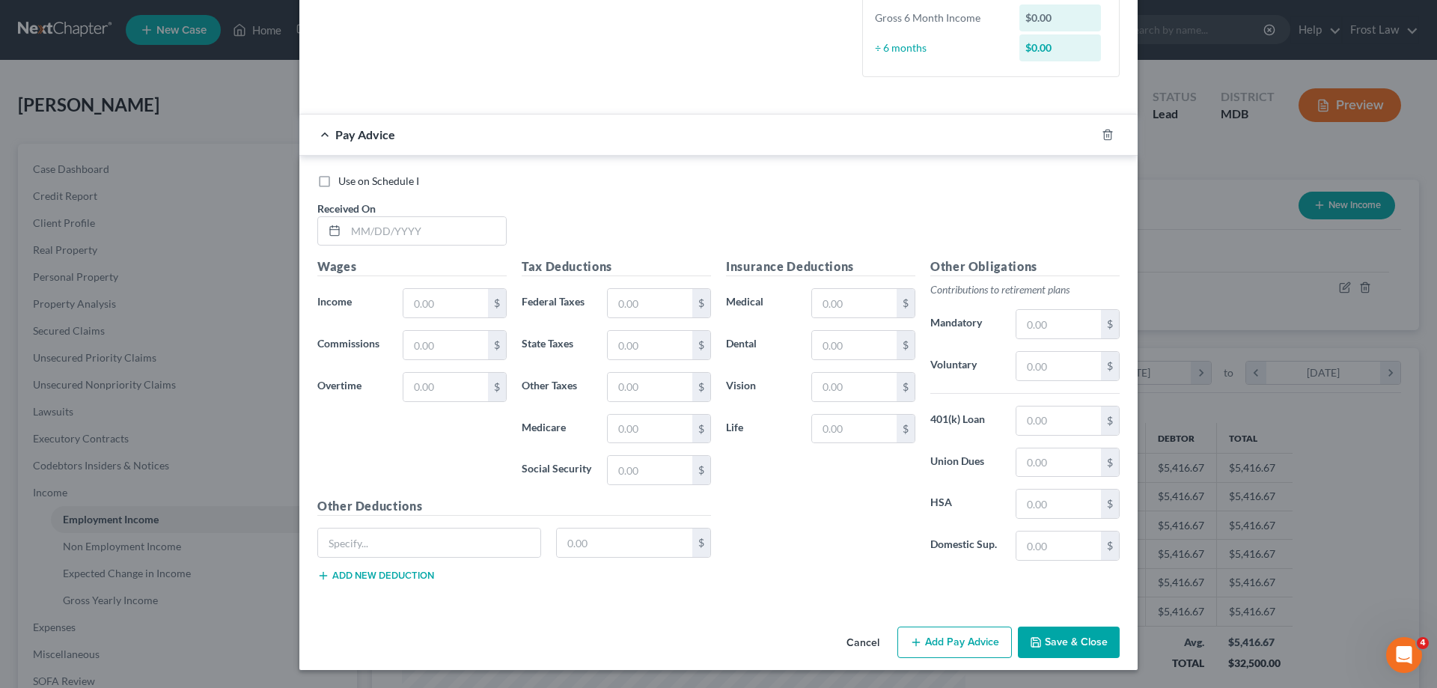
click at [857, 642] on button "Cancel" at bounding box center [862, 643] width 57 height 30
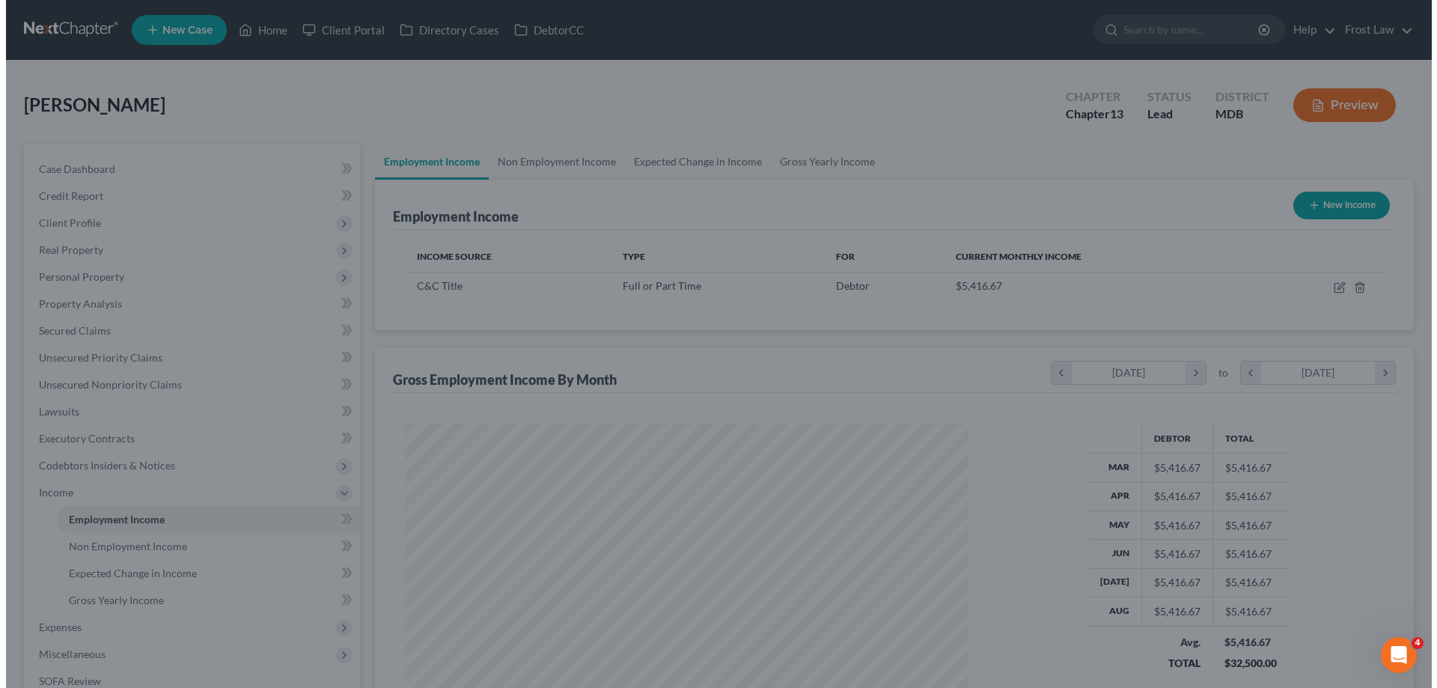
scroll to position [747945, 747636]
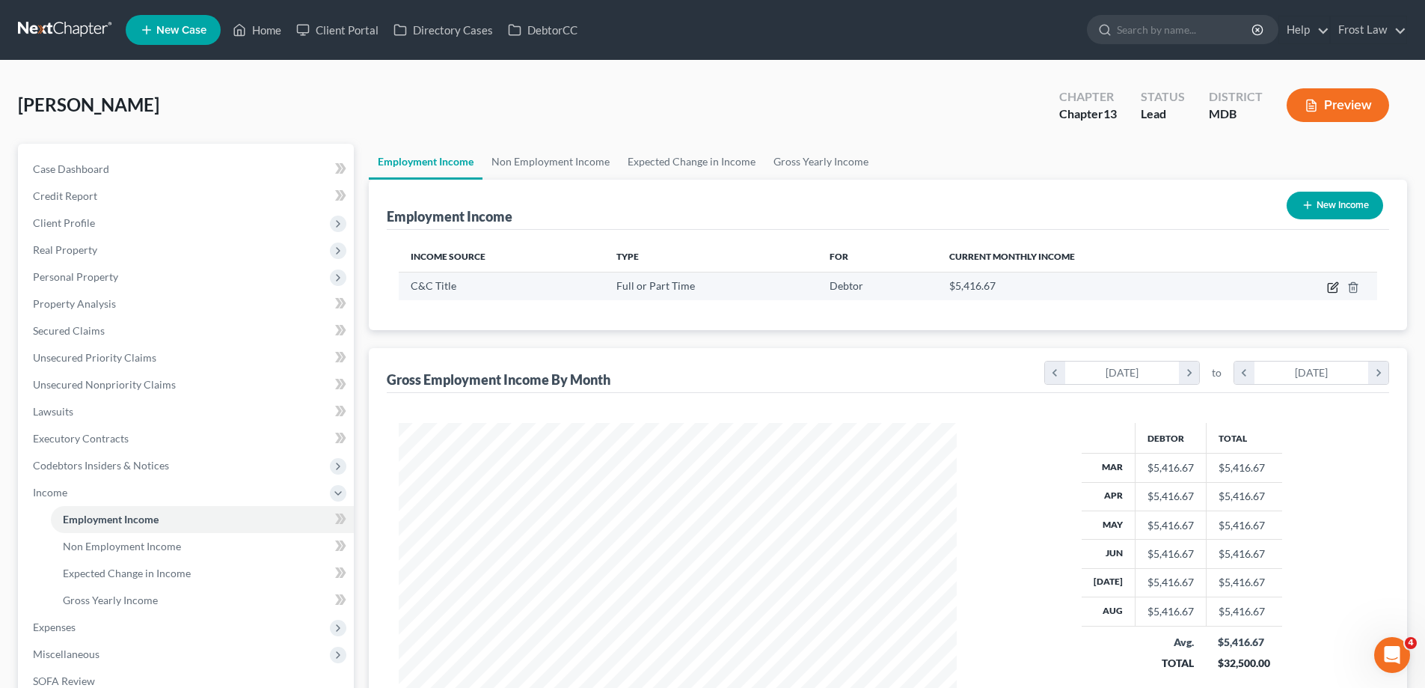
click at [1334, 285] on icon "button" at bounding box center [1333, 287] width 12 height 12
select select "0"
select select "21"
select select "2"
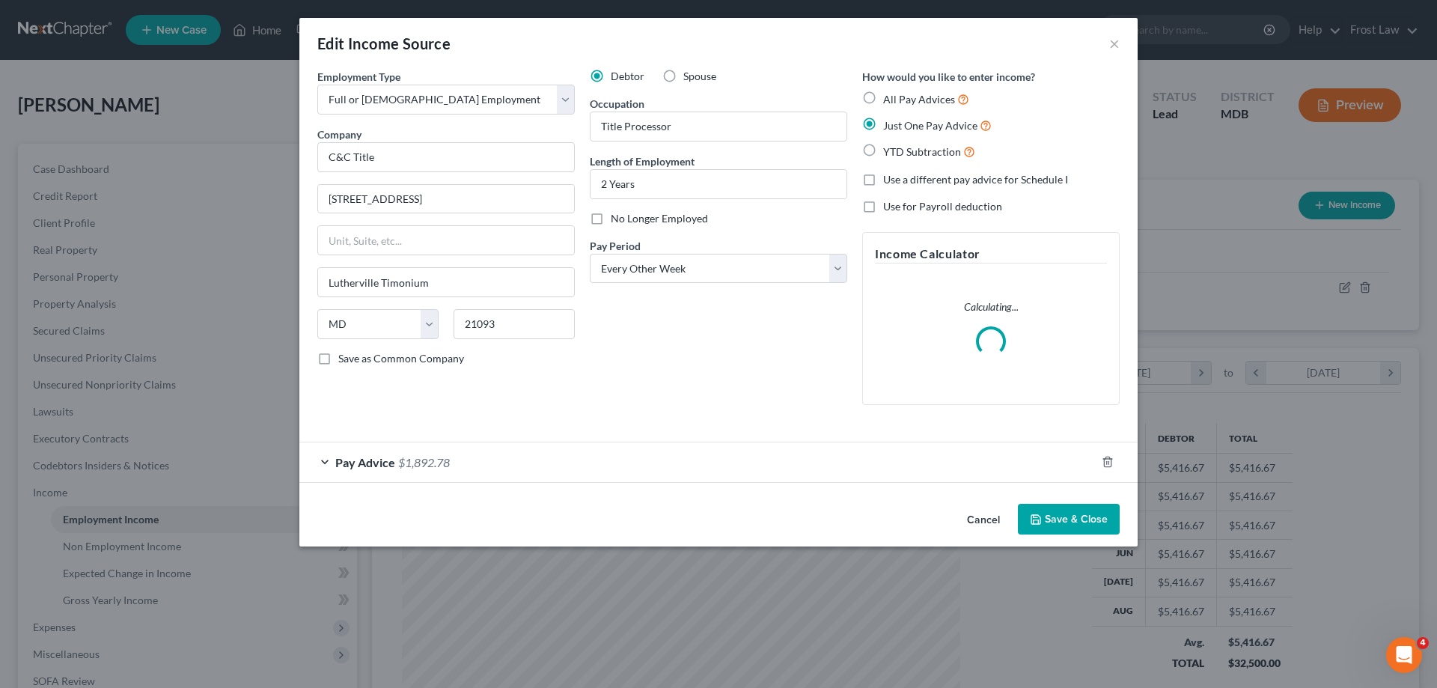
scroll to position [281, 593]
drag, startPoint x: 400, startPoint y: 151, endPoint x: 290, endPoint y: 163, distance: 111.4
click at [286, 159] on div "Edit Income Source × Employment Type * Select Full or [DEMOGRAPHIC_DATA] Employ…" at bounding box center [718, 344] width 1437 height 688
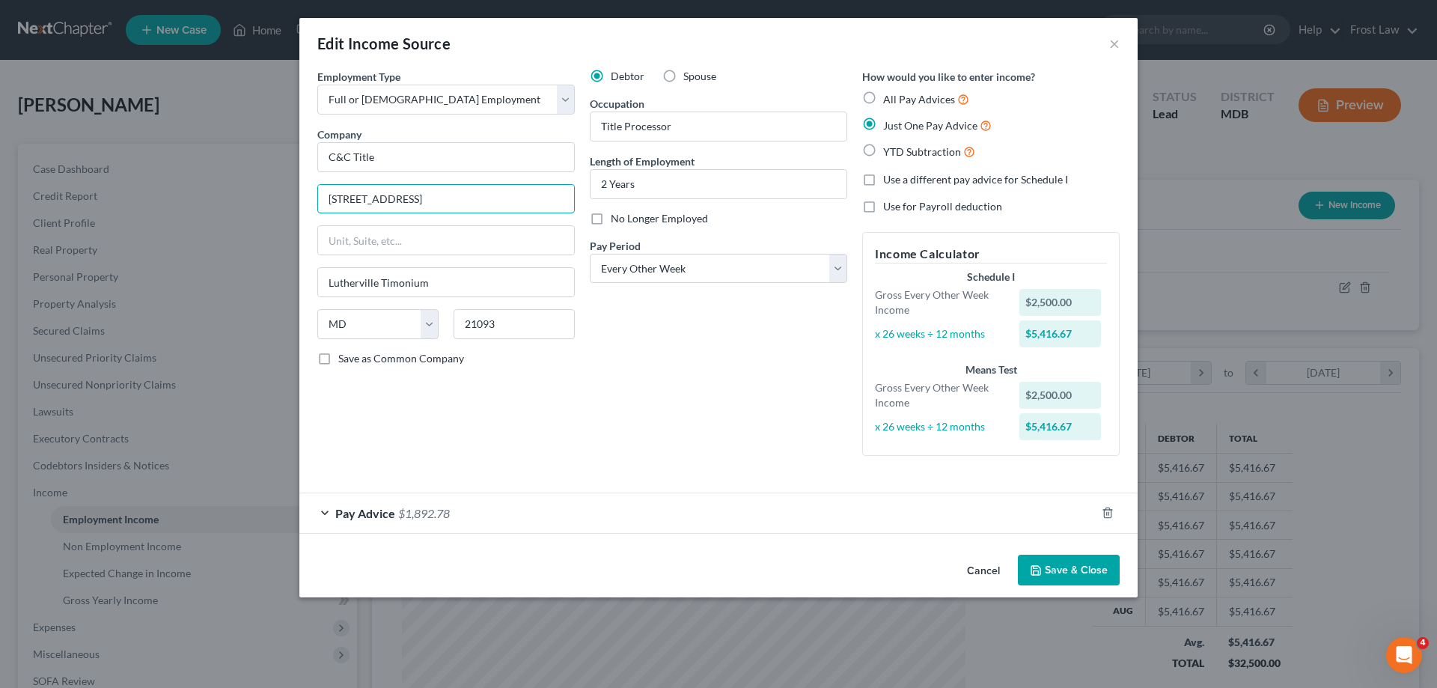
scroll to position [0, 13]
drag, startPoint x: 476, startPoint y: 197, endPoint x: 699, endPoint y: 219, distance: 224.1
click at [699, 218] on div "Employment Type * Select Full or [DEMOGRAPHIC_DATA] Employment Self Employment …" at bounding box center [718, 275] width 817 height 412
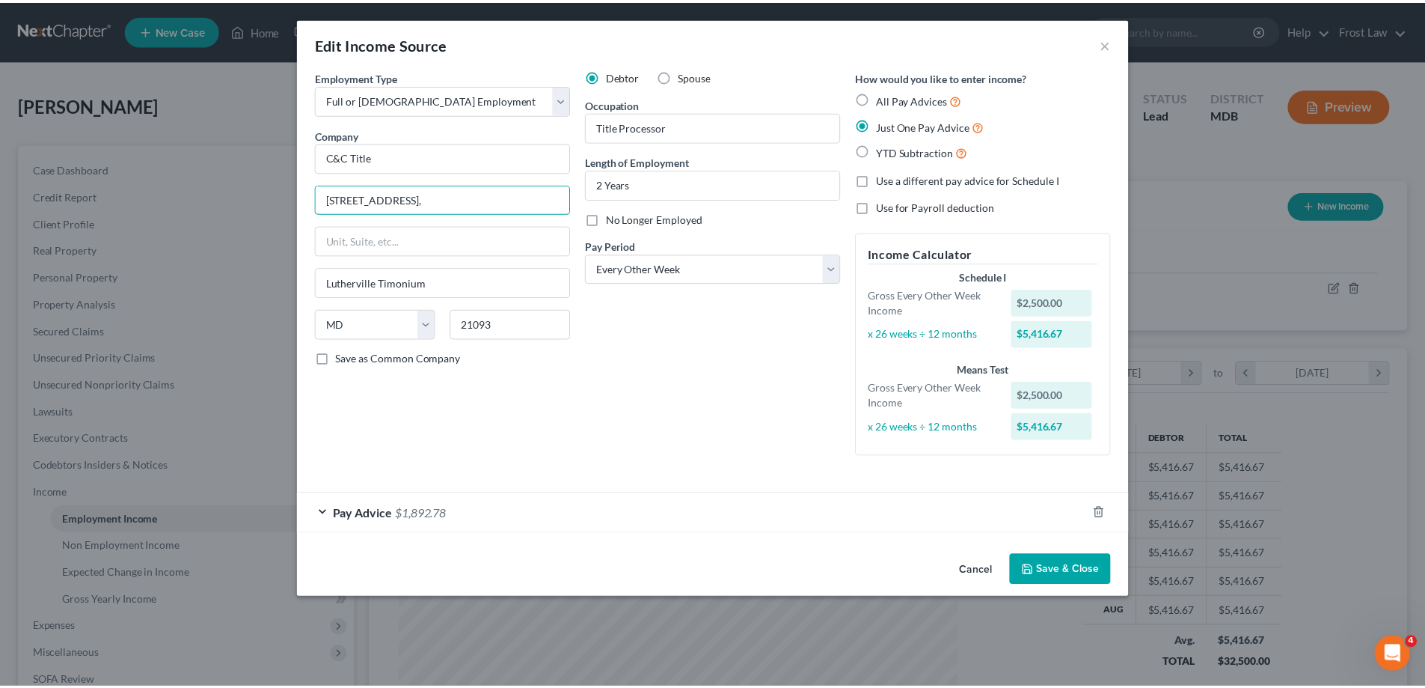
scroll to position [0, 0]
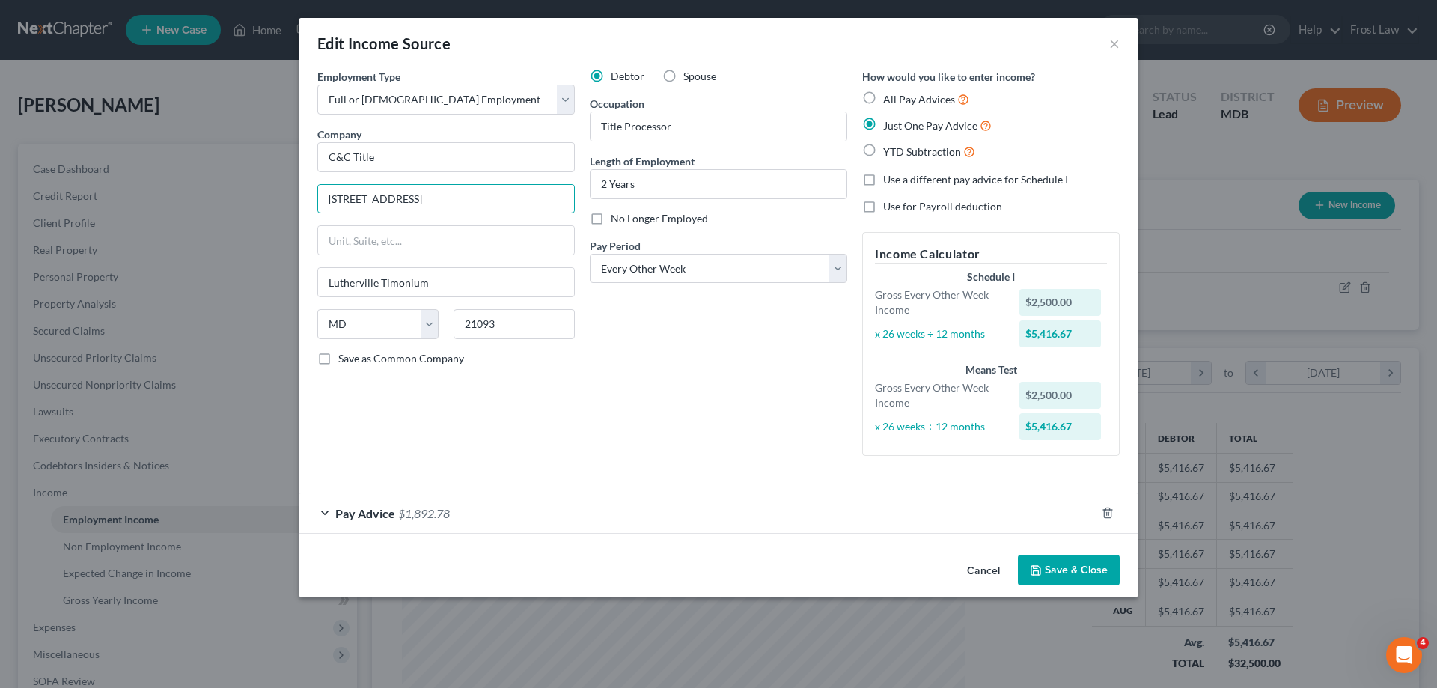
type input "[STREET_ADDRESS]"
click at [727, 436] on div "Debtor Spouse Occupation Title Processor Length of Employment 2 Years No Longer…" at bounding box center [718, 268] width 272 height 399
click at [1054, 569] on button "Save & Close" at bounding box center [1069, 569] width 102 height 31
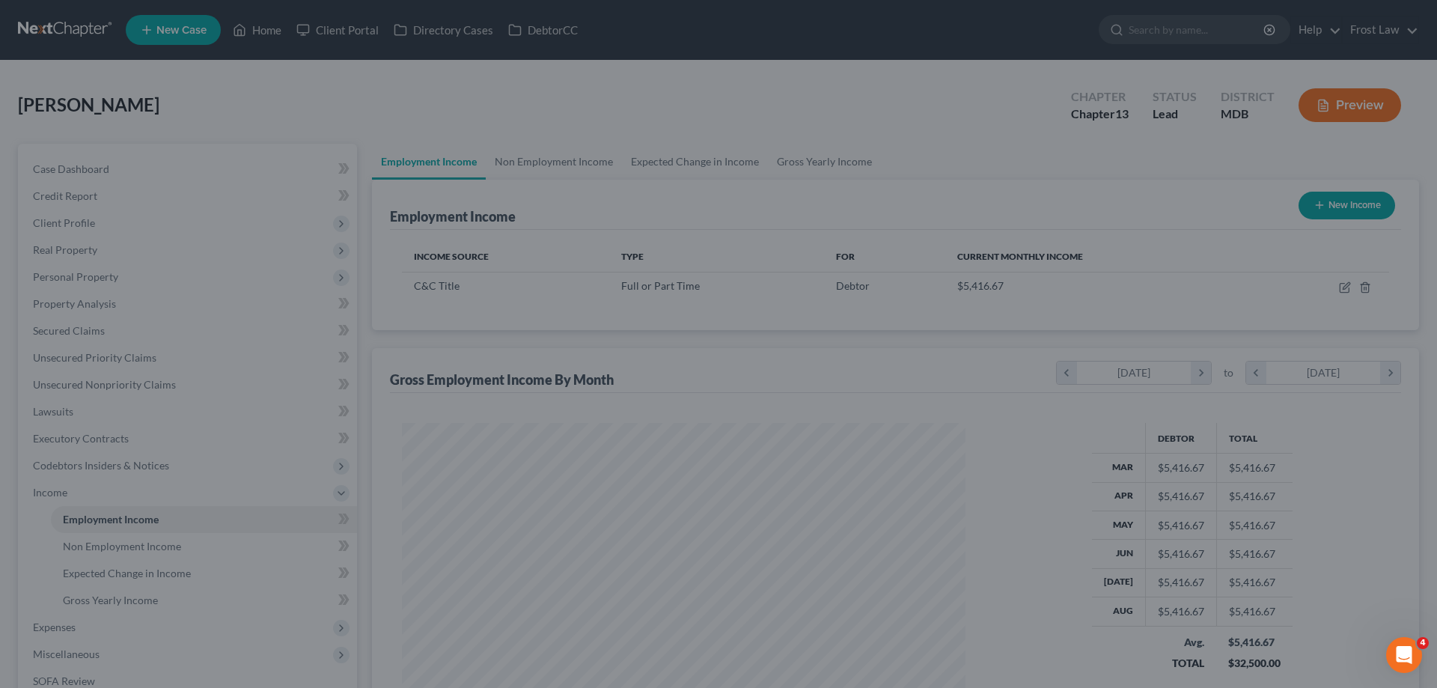
scroll to position [747945, 747636]
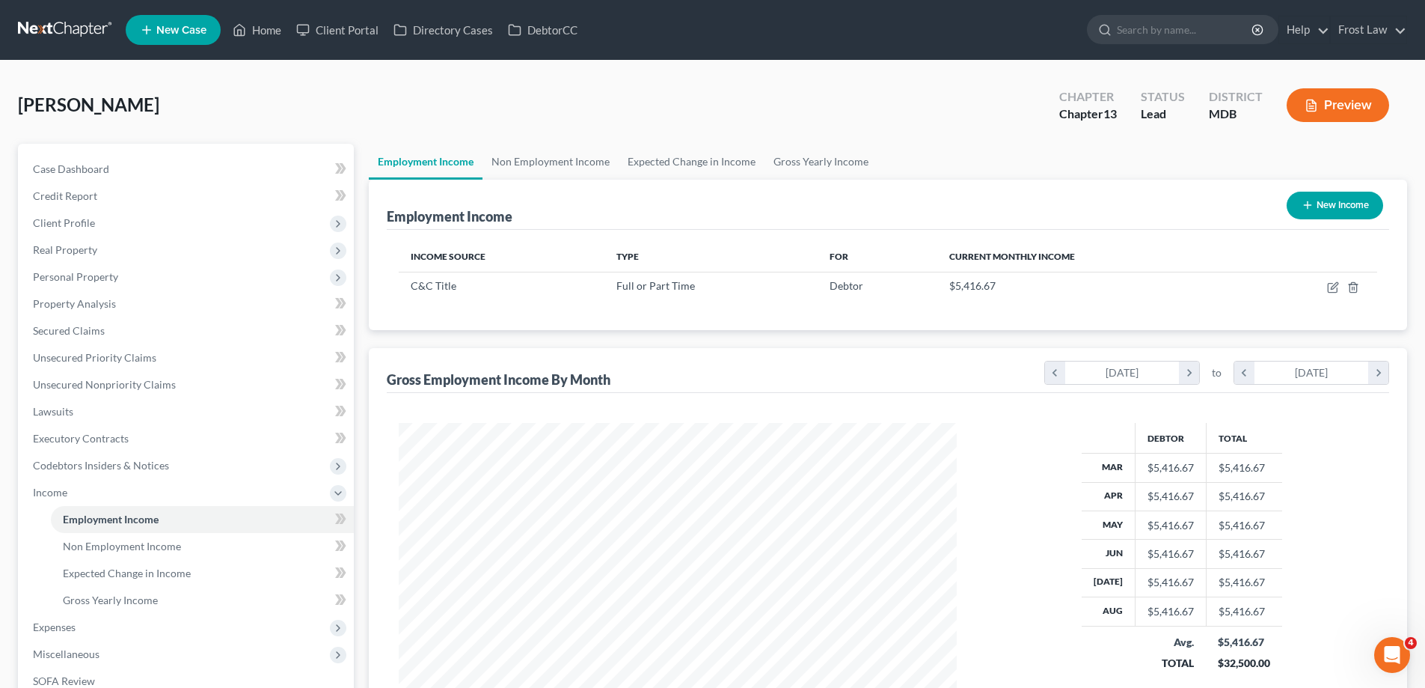
click at [1317, 197] on button "New Income" at bounding box center [1335, 206] width 97 height 28
select select "0"
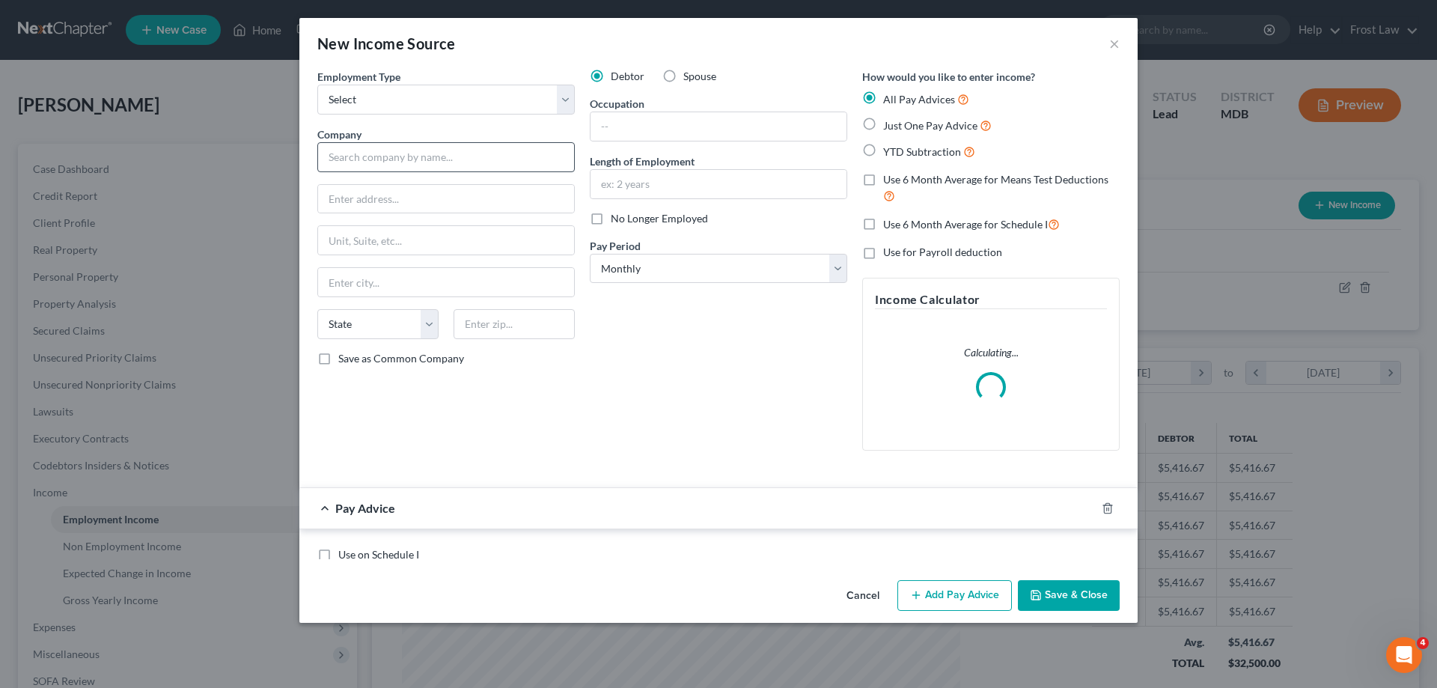
scroll to position [281, 593]
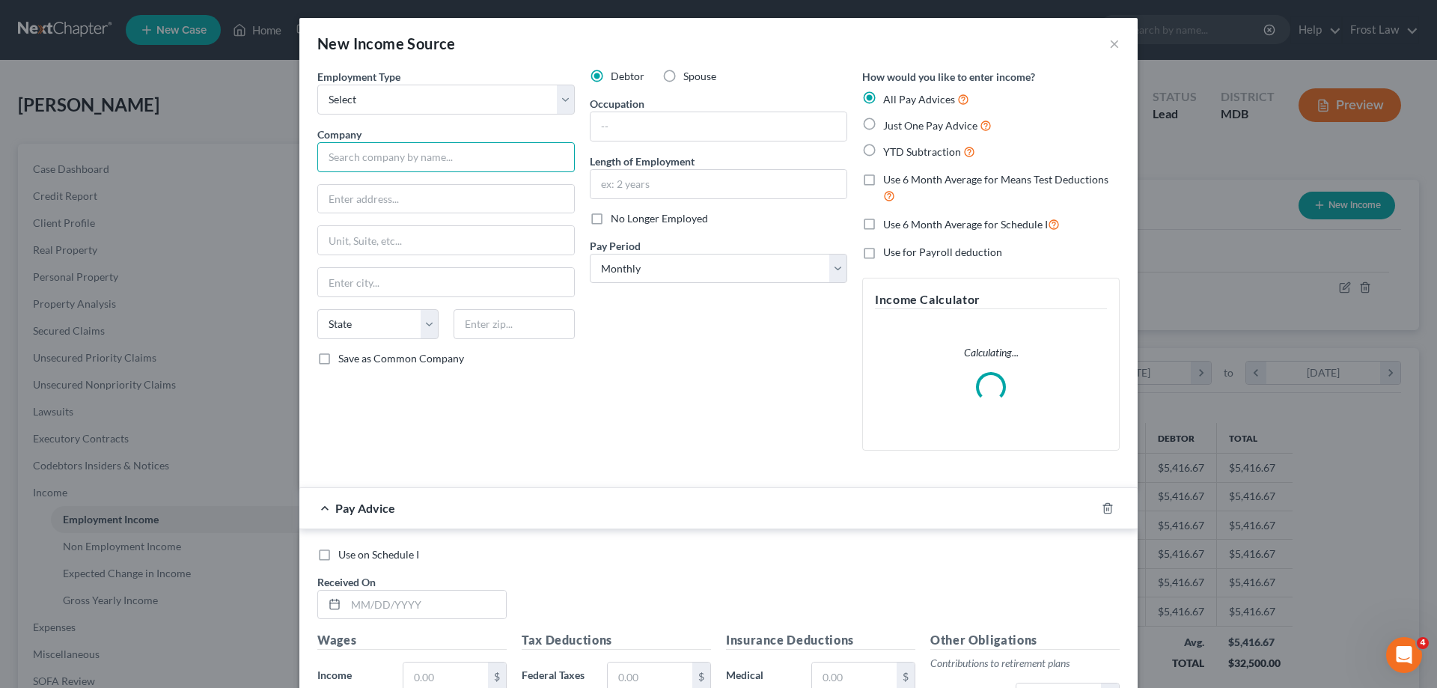
click at [430, 155] on input "text" at bounding box center [445, 157] width 257 height 30
paste input "C&C Title"
type input "C&C Title"
drag, startPoint x: 384, startPoint y: 92, endPoint x: 386, endPoint y: 110, distance: 18.1
click at [384, 92] on select "Select Full or [DEMOGRAPHIC_DATA] Employment Self Employment" at bounding box center [445, 100] width 257 height 30
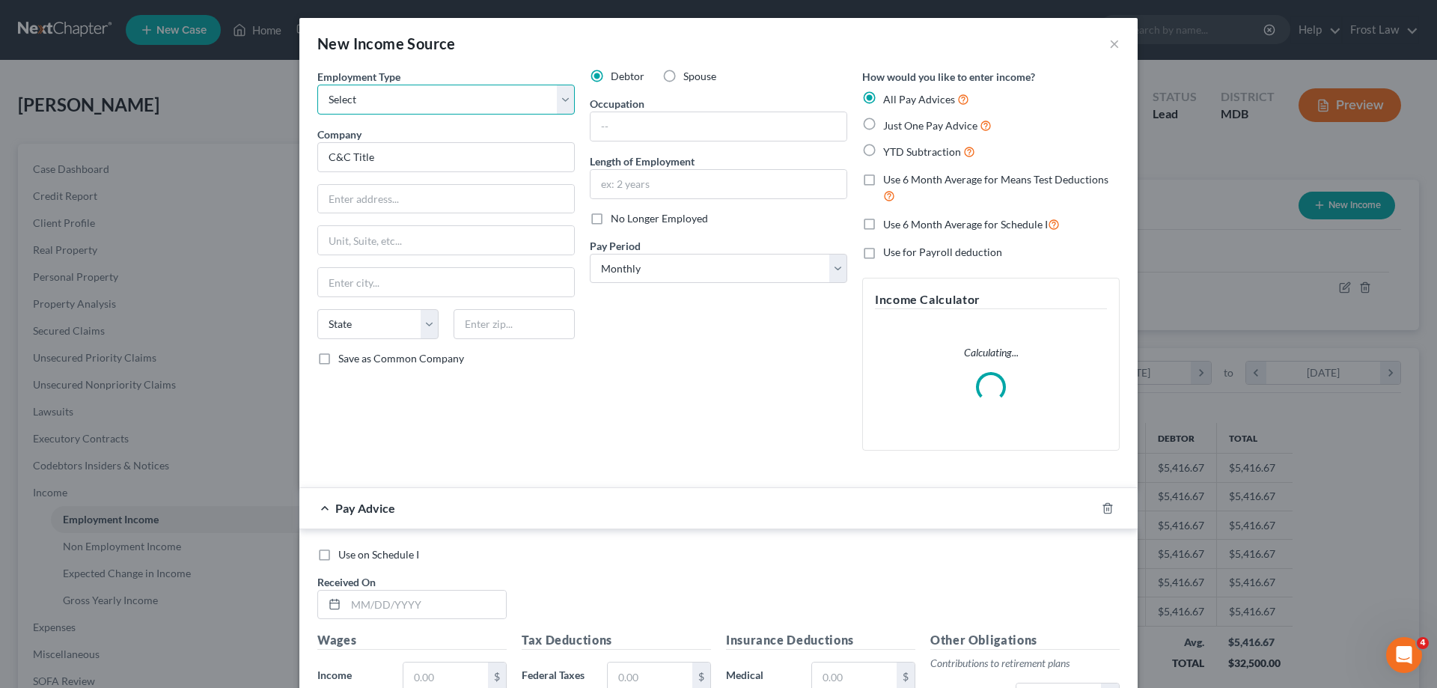
select select "0"
click at [317, 85] on select "Select Full or [DEMOGRAPHIC_DATA] Employment Self Employment" at bounding box center [445, 100] width 257 height 30
click at [423, 155] on input "C&C Title" at bounding box center [445, 157] width 257 height 30
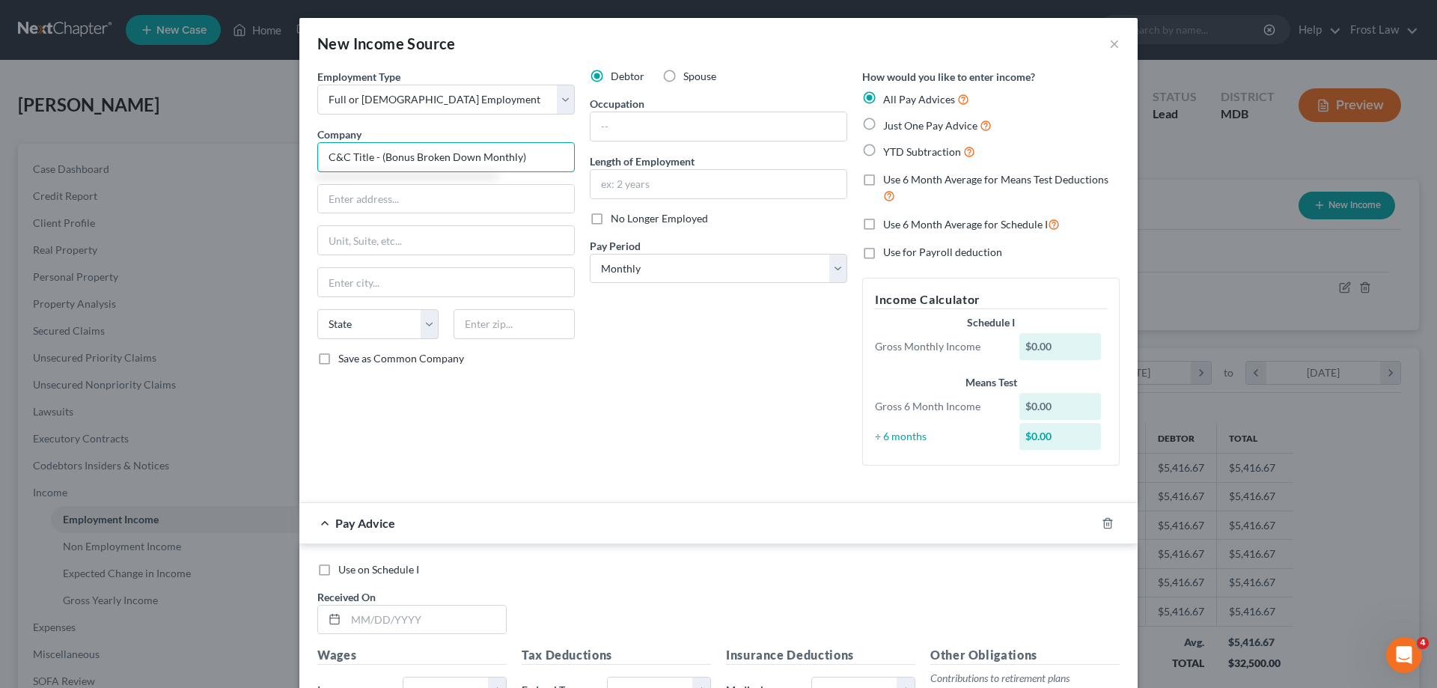
type input "C&C Title - (Bonus Broken Down Monthly)"
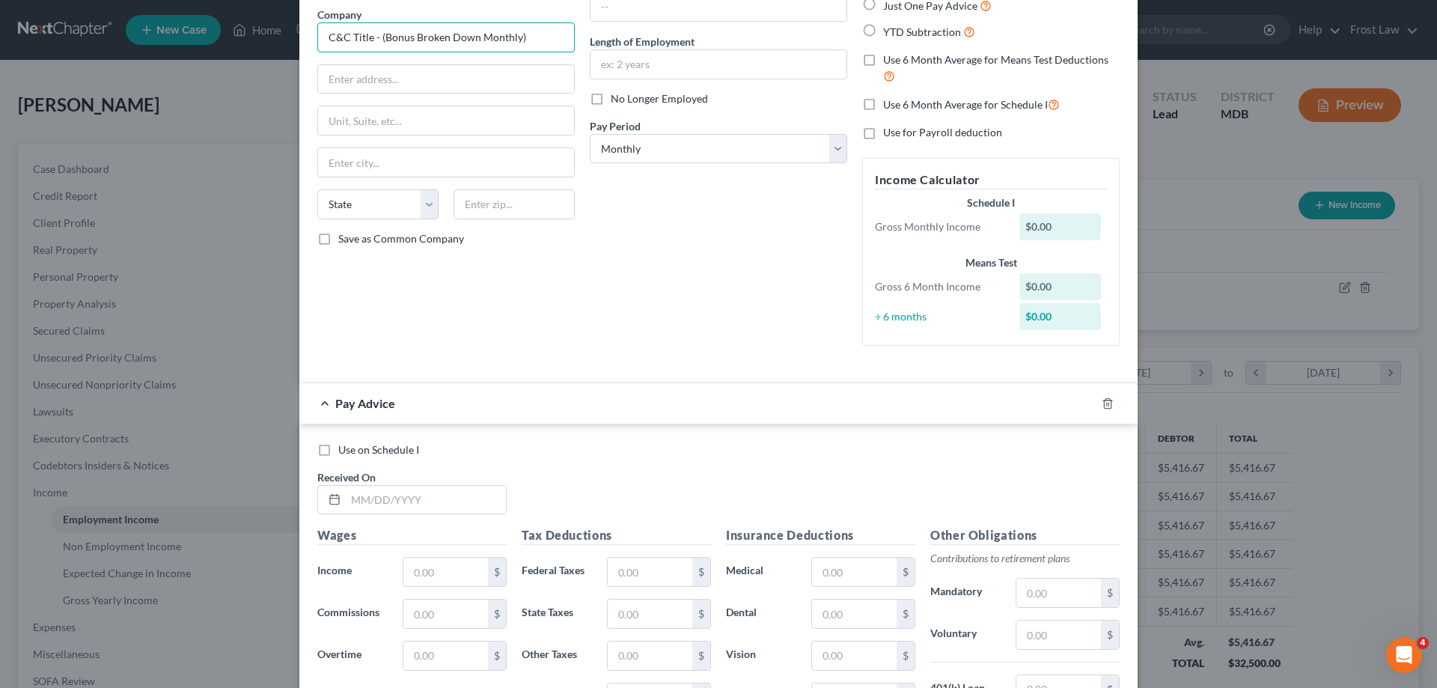
scroll to position [0, 0]
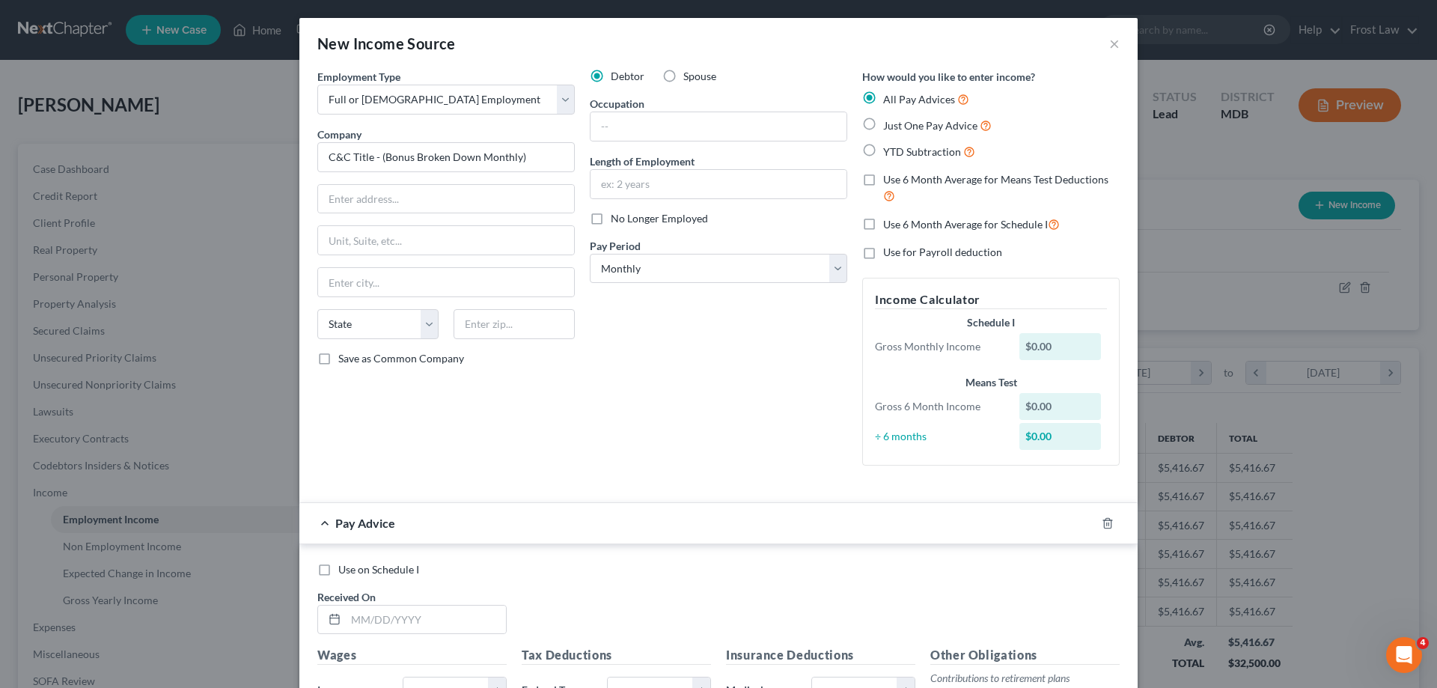
click at [917, 157] on span "YTD Subtraction" at bounding box center [922, 151] width 78 height 13
click at [899, 153] on input "YTD Subtraction" at bounding box center [894, 148] width 10 height 10
radio input "true"
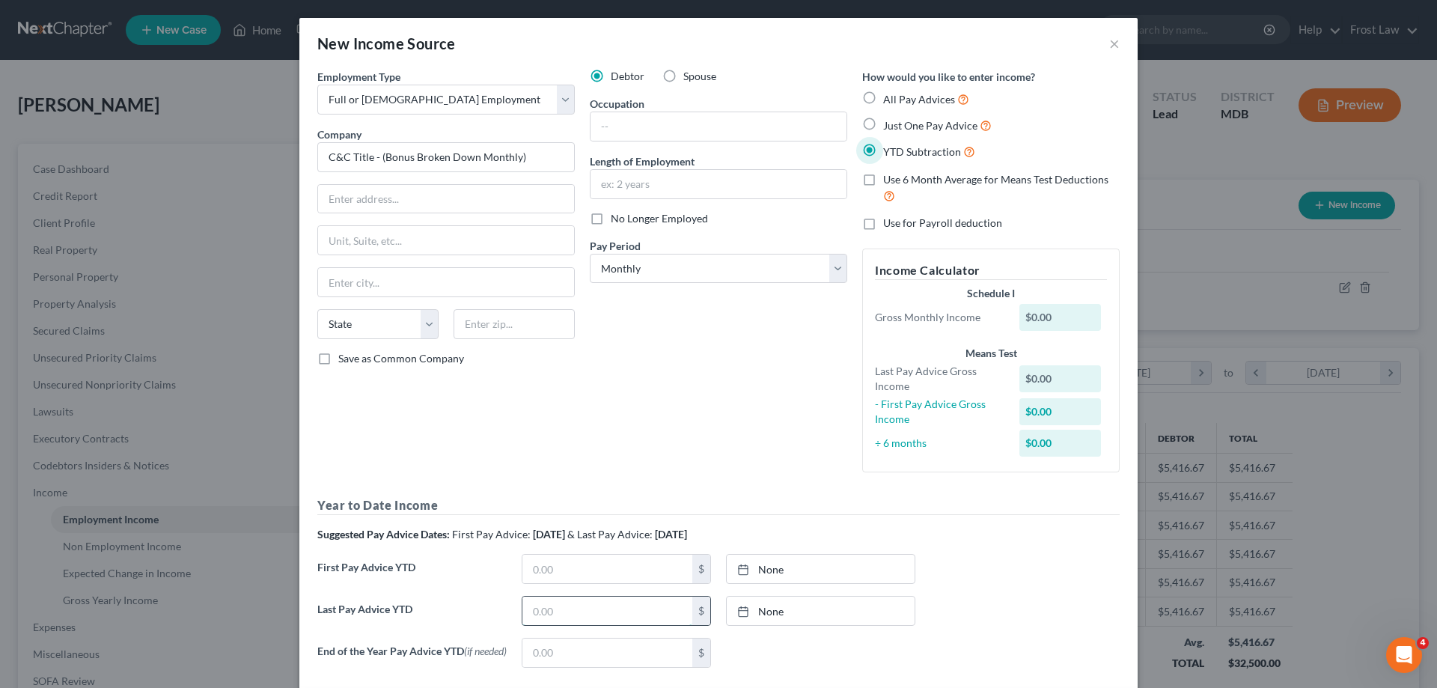
drag, startPoint x: 626, startPoint y: 605, endPoint x: 695, endPoint y: 600, distance: 69.7
click at [626, 605] on input "text" at bounding box center [607, 610] width 170 height 28
type input "4,855.00"
click at [768, 589] on div "First Pay Advice YTD $ None close Date Time chevron_left [DATE] chevron_right S…" at bounding box center [718, 575] width 817 height 42
click at [771, 612] on link "None" at bounding box center [821, 610] width 188 height 28
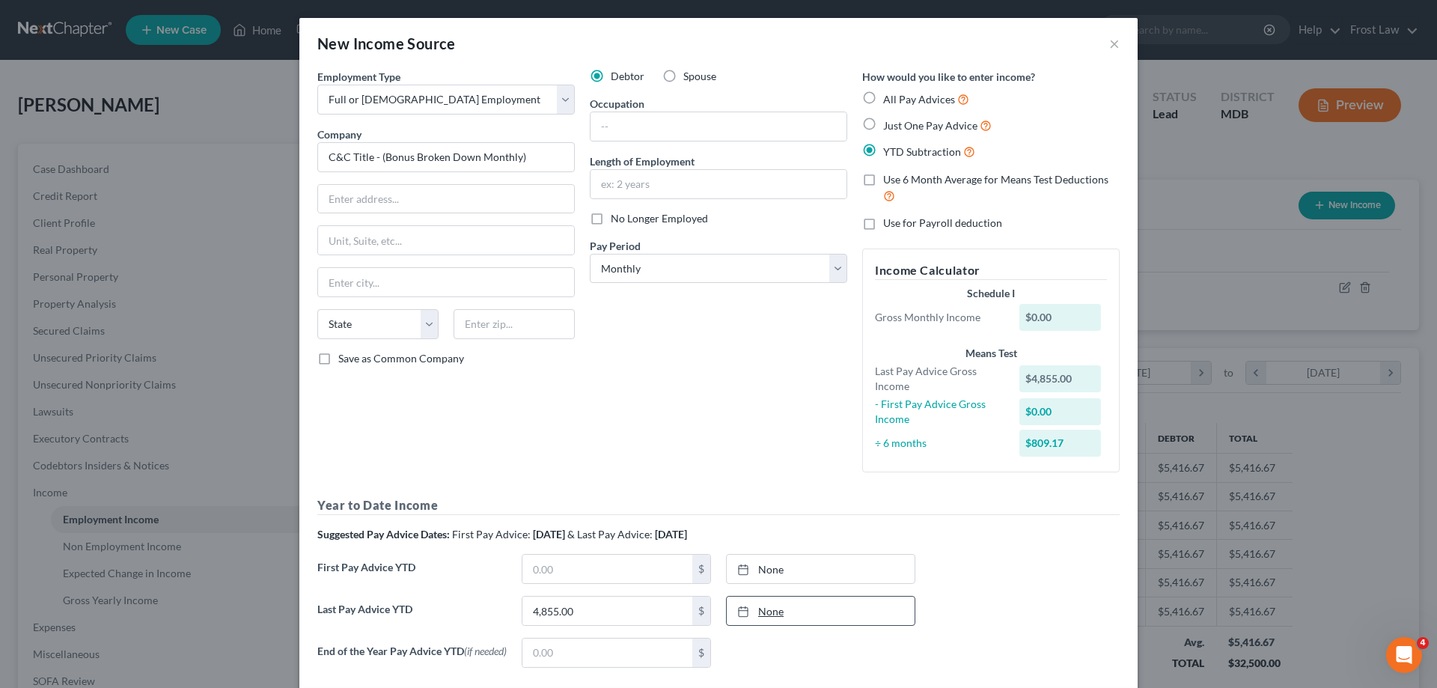
type input "[DATE]"
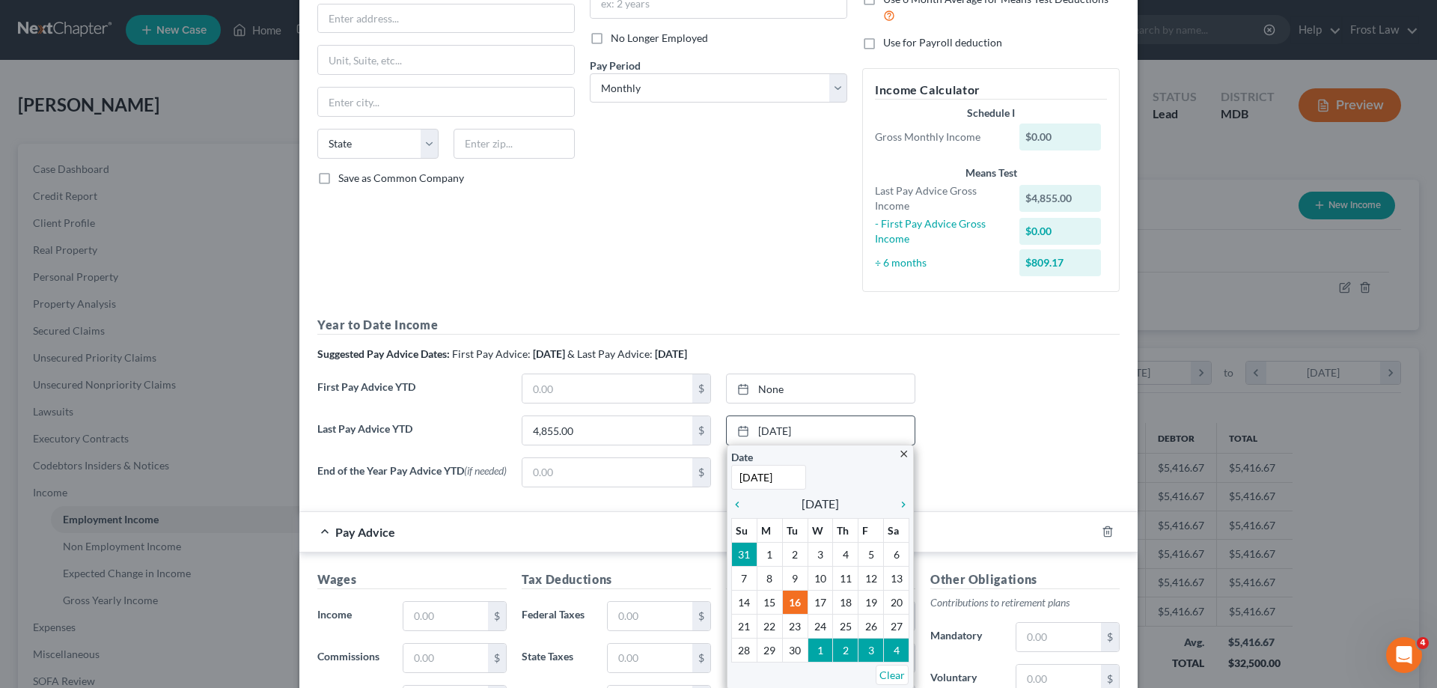
scroll to position [224, 0]
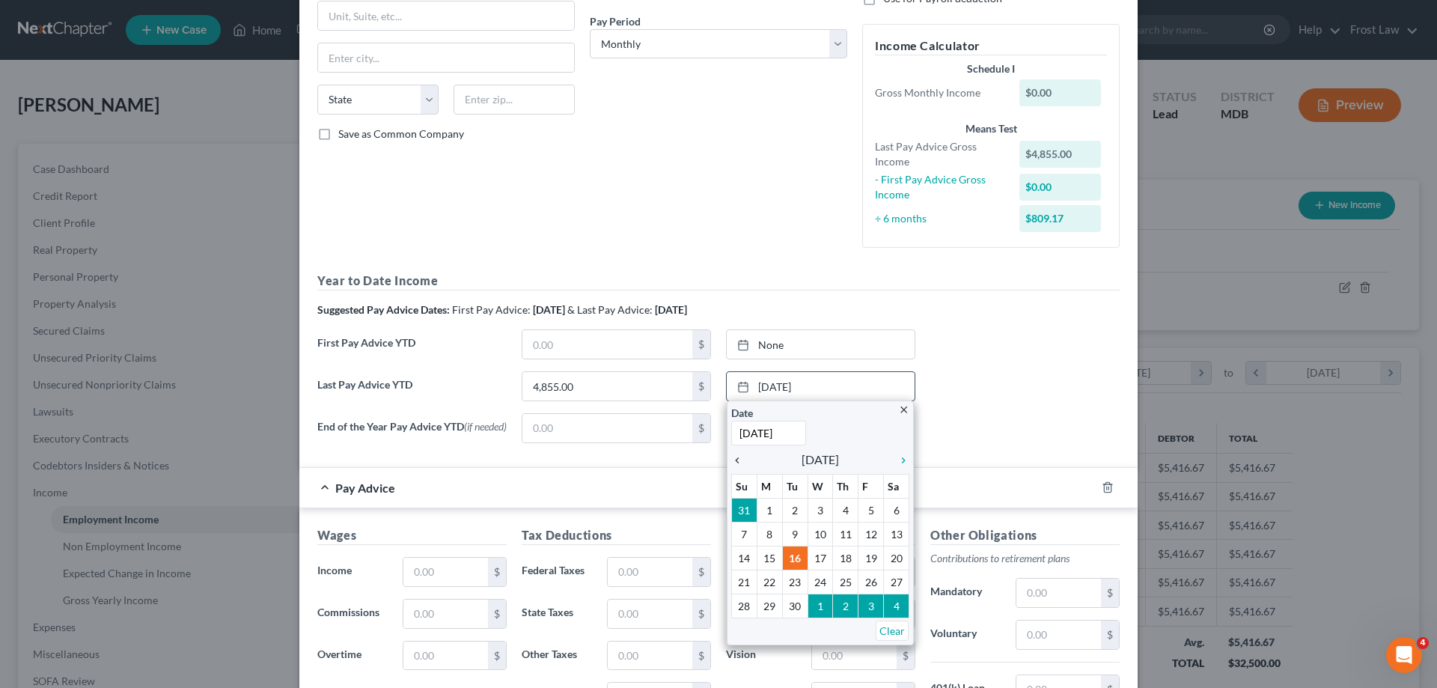
click at [733, 464] on icon "chevron_left" at bounding box center [740, 460] width 19 height 12
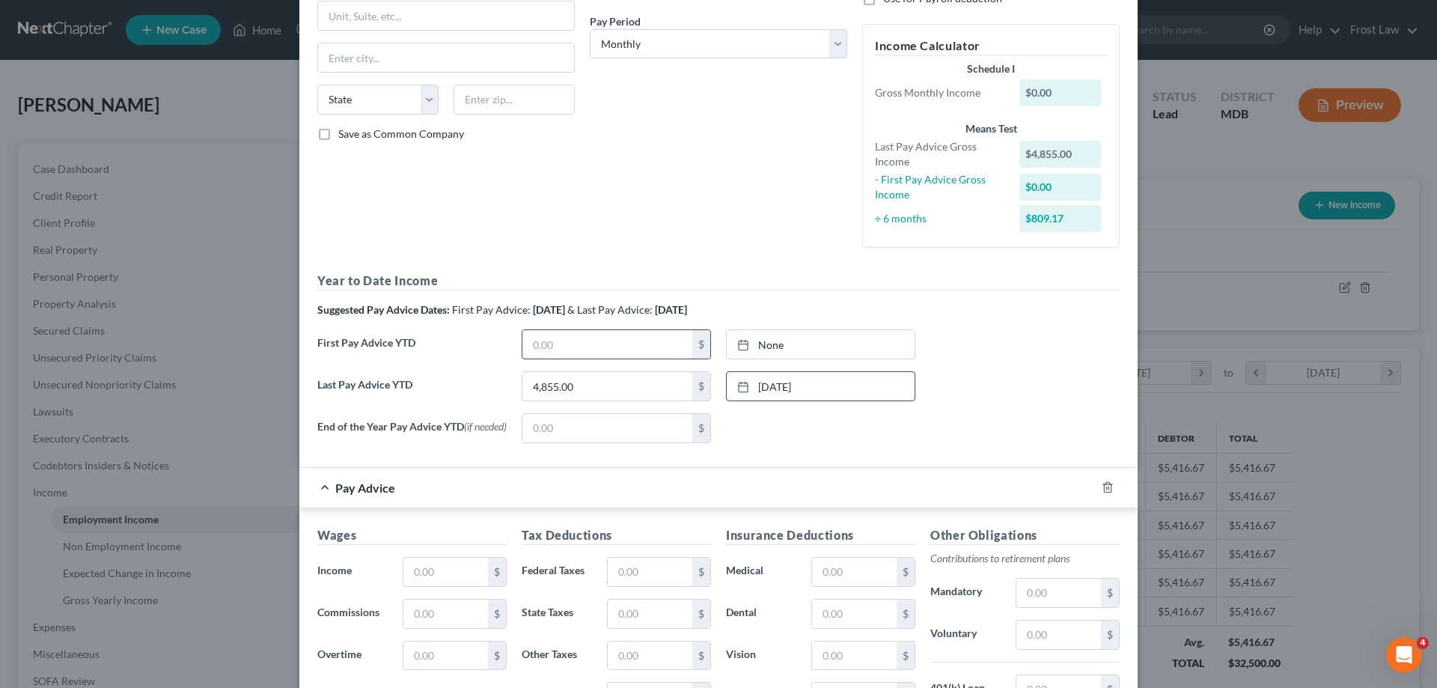
click at [566, 336] on input "text" at bounding box center [607, 344] width 170 height 28
type input "1,950.00"
type input "[DATE]"
click at [785, 348] on link "[DATE]" at bounding box center [821, 344] width 188 height 28
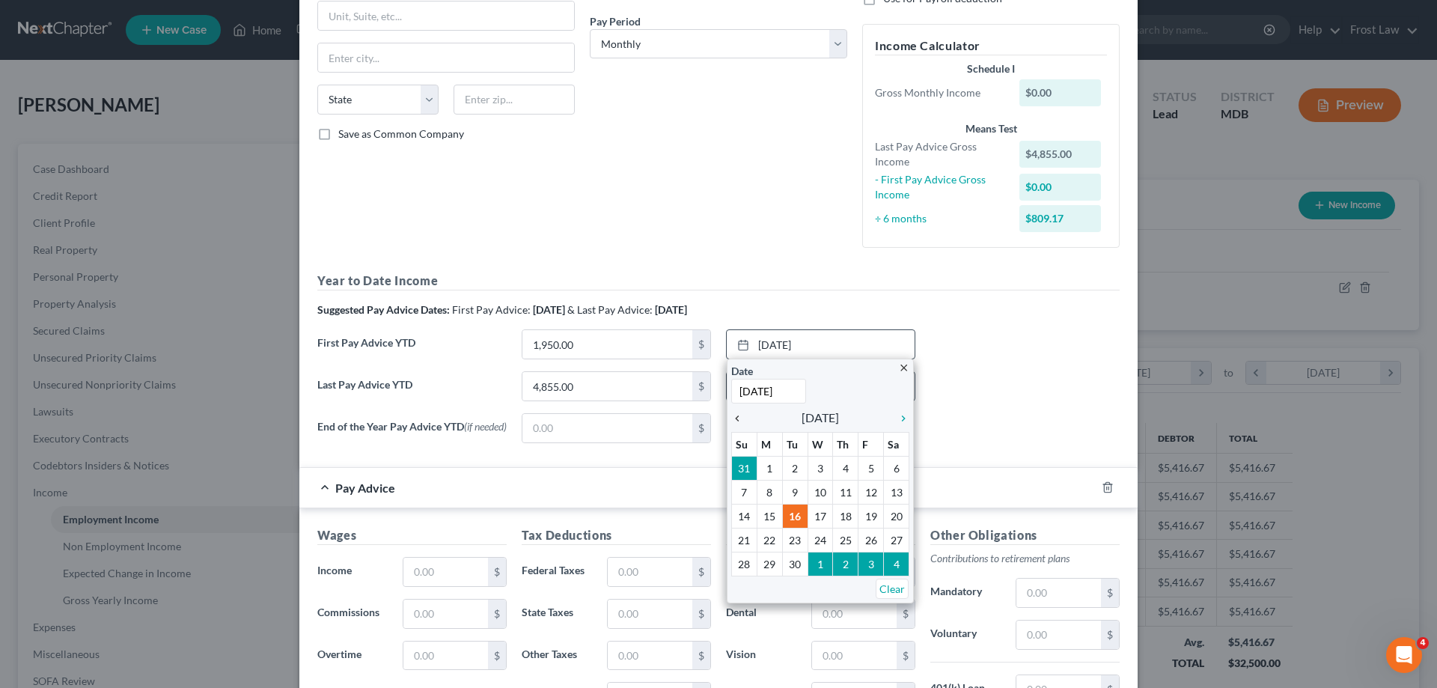
click at [731, 415] on icon "chevron_left" at bounding box center [740, 418] width 19 height 12
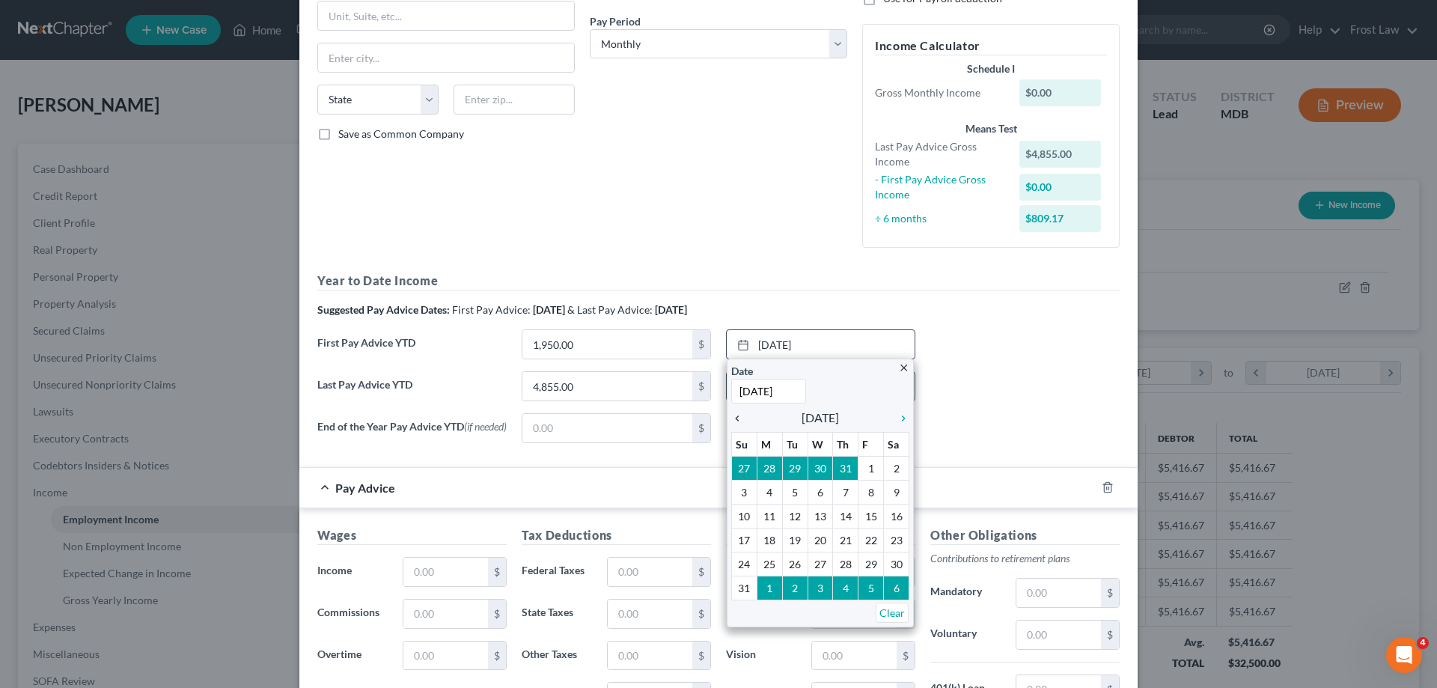
click at [732, 417] on icon "chevron_left" at bounding box center [740, 418] width 19 height 12
click at [733, 418] on icon "chevron_left" at bounding box center [740, 418] width 19 height 12
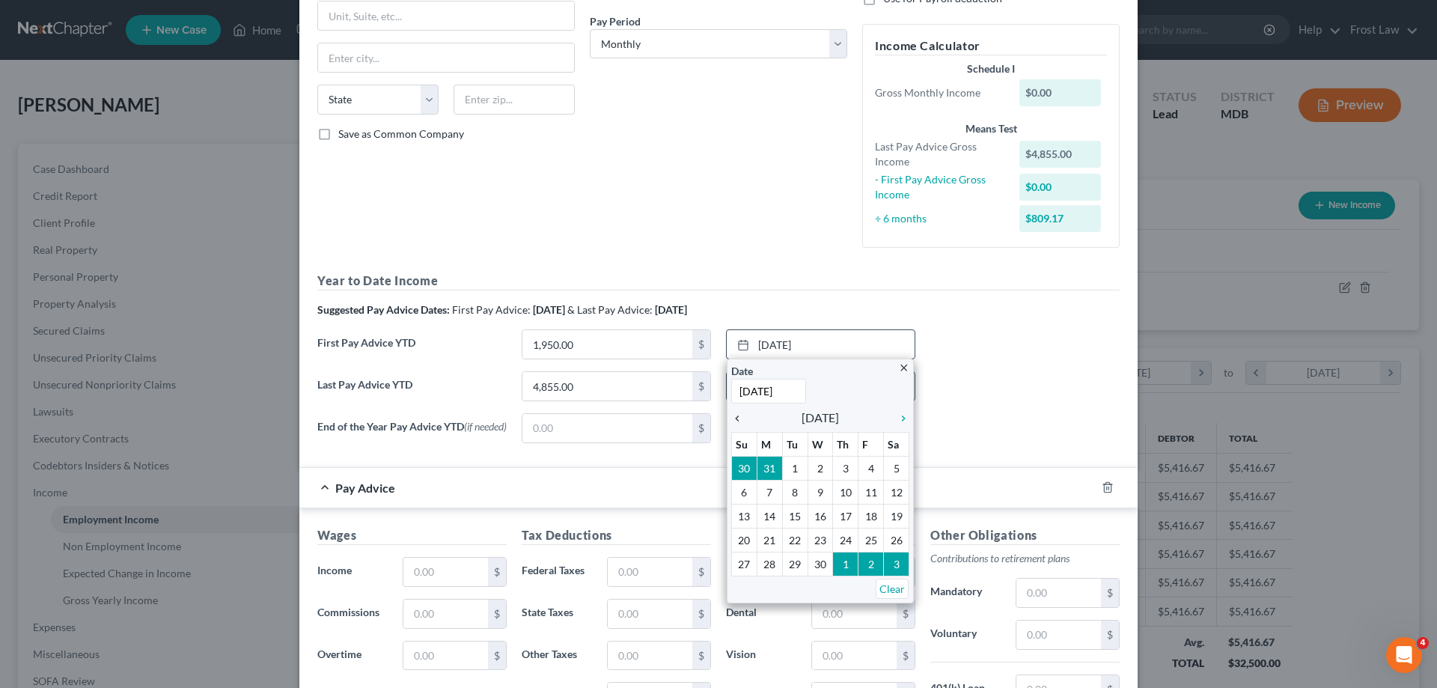
click at [733, 418] on icon "chevron_left" at bounding box center [740, 418] width 19 height 12
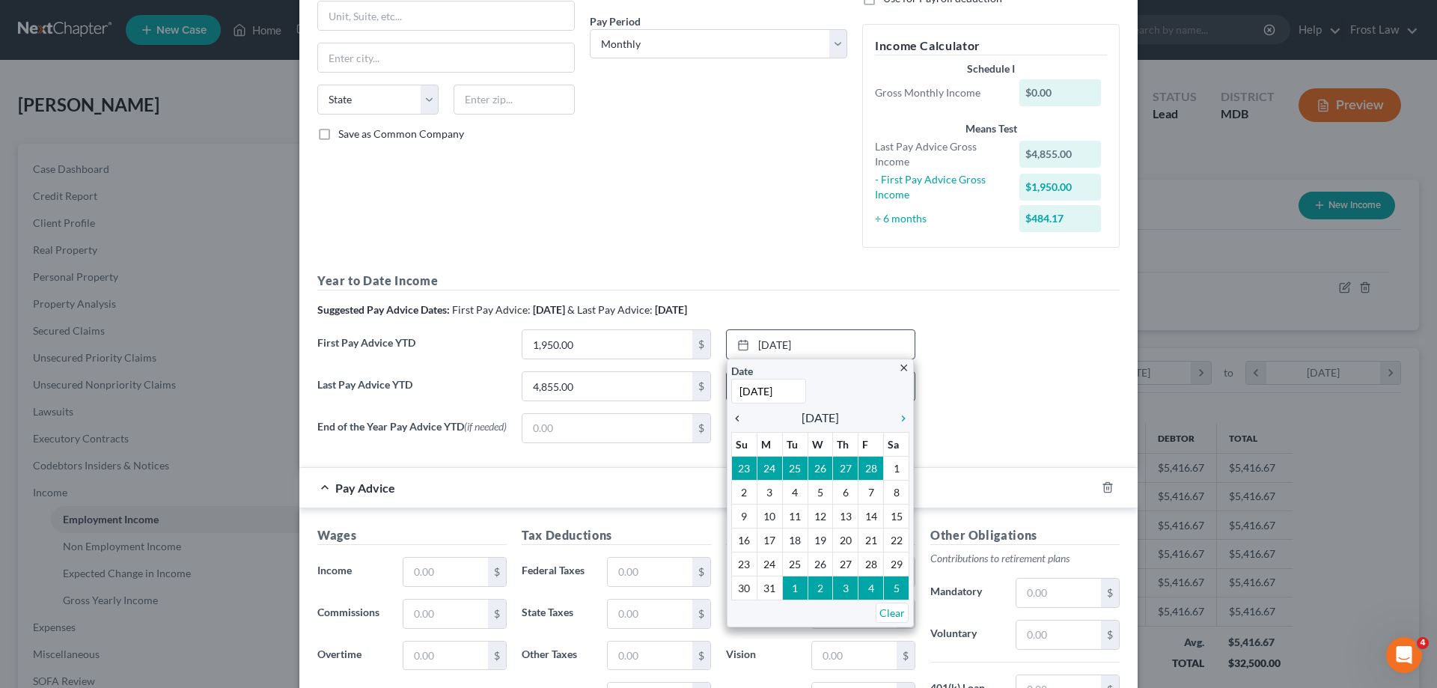
click at [733, 418] on icon "chevron_left" at bounding box center [740, 418] width 19 height 12
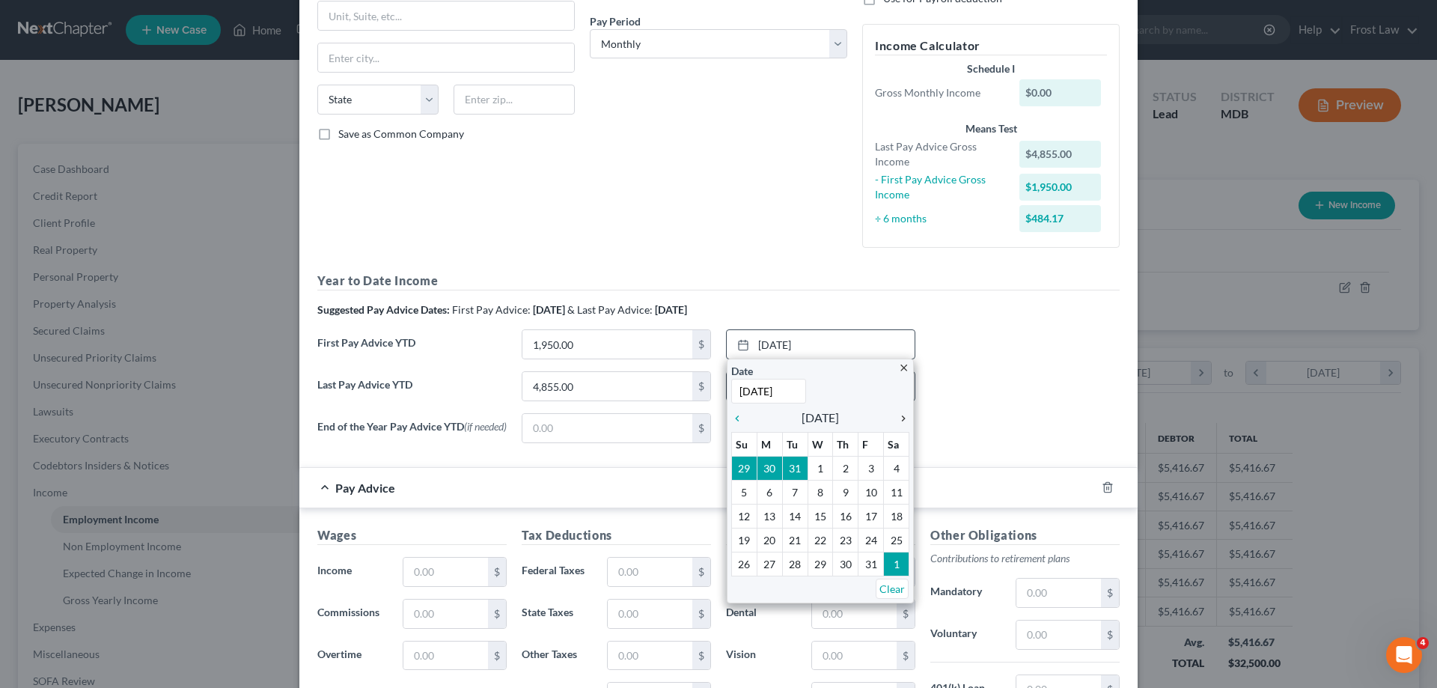
click at [896, 423] on icon "chevron_right" at bounding box center [899, 418] width 19 height 12
click at [900, 418] on icon "chevron_right" at bounding box center [899, 418] width 19 height 12
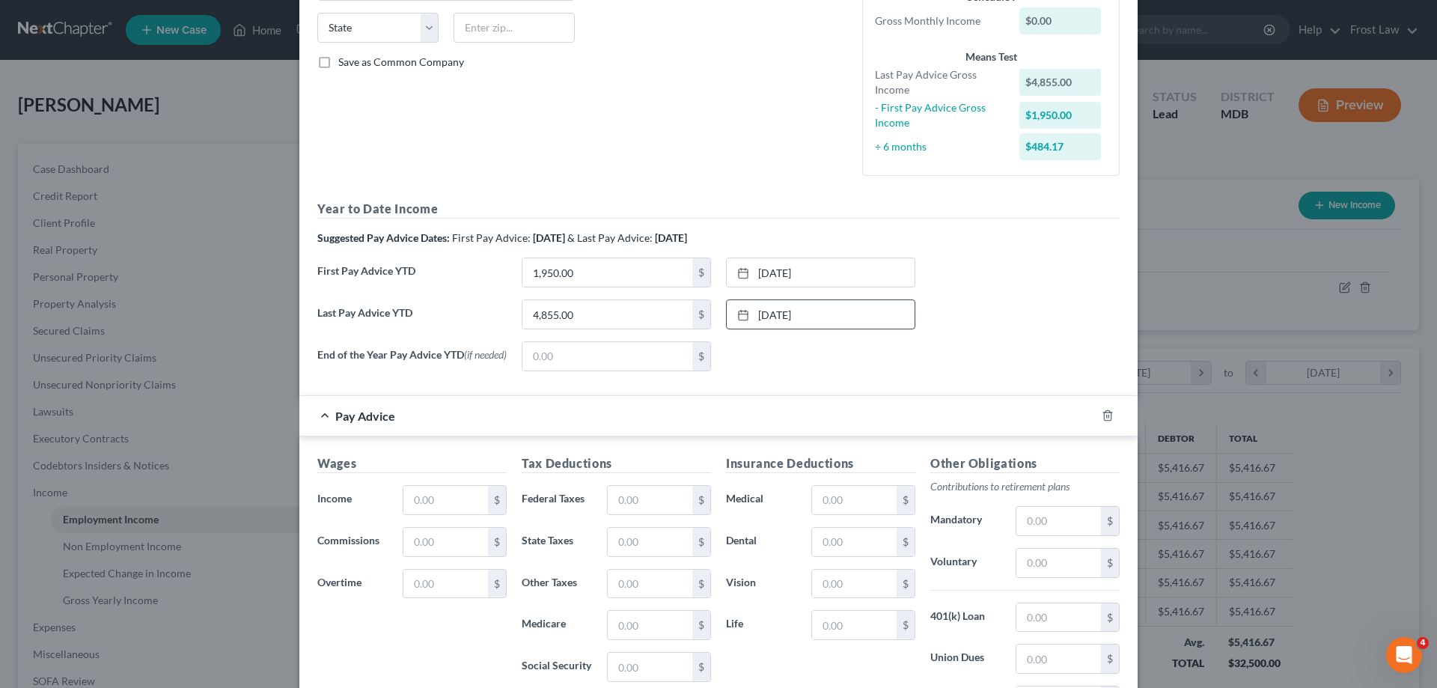
scroll to position [449, 0]
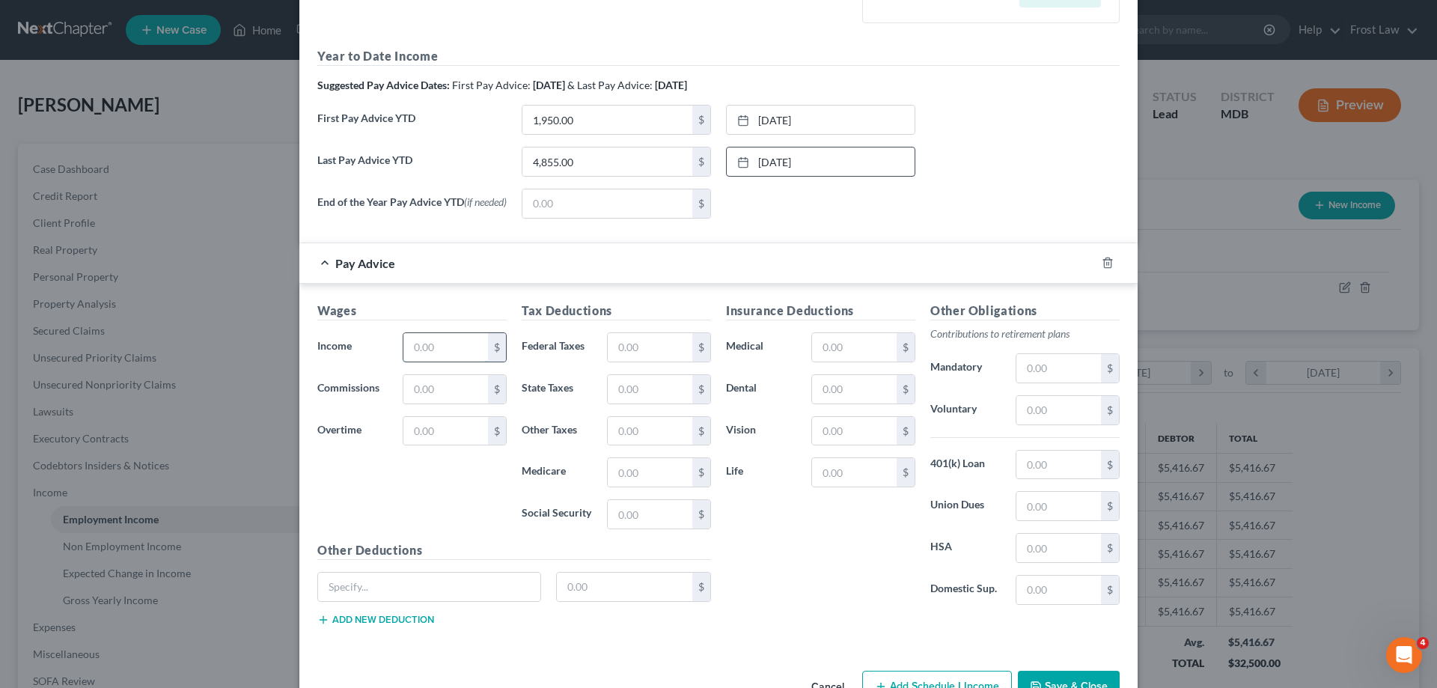
click at [438, 352] on input "text" at bounding box center [445, 347] width 85 height 28
paste input "392.29"
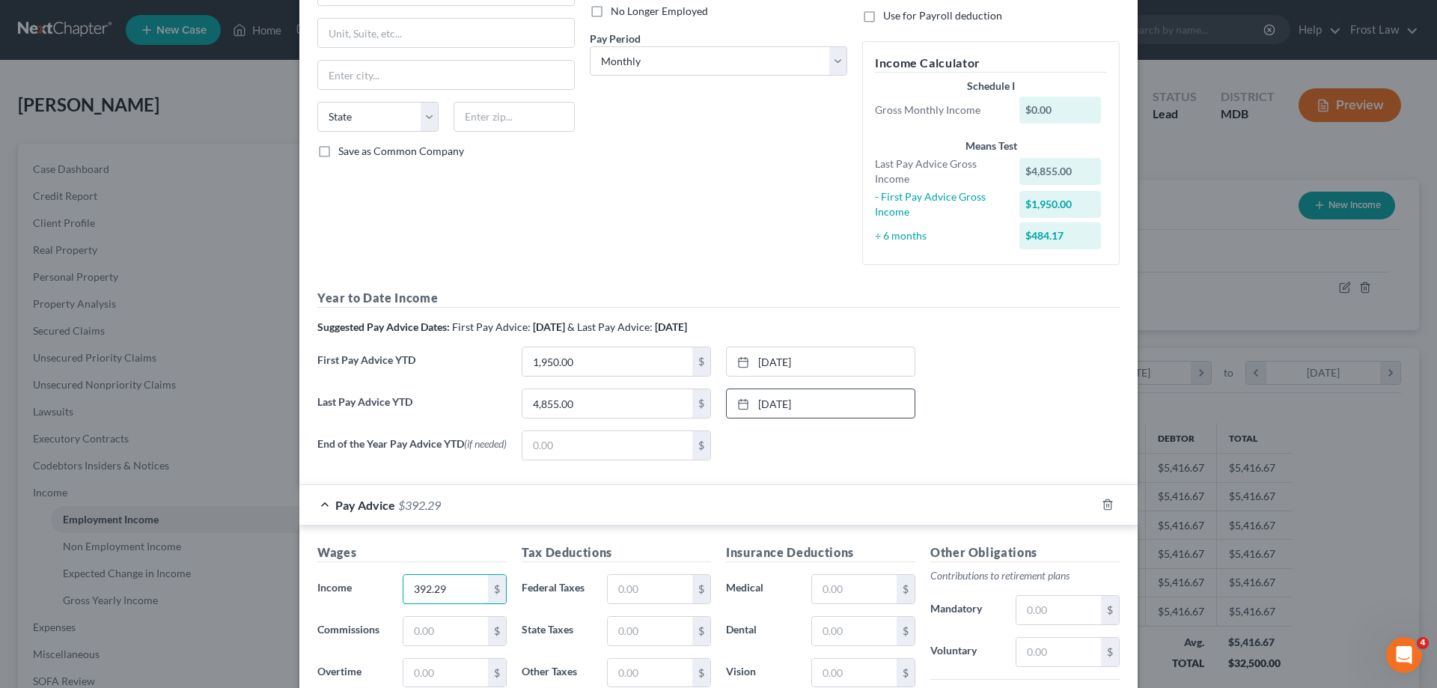
scroll to position [0, 0]
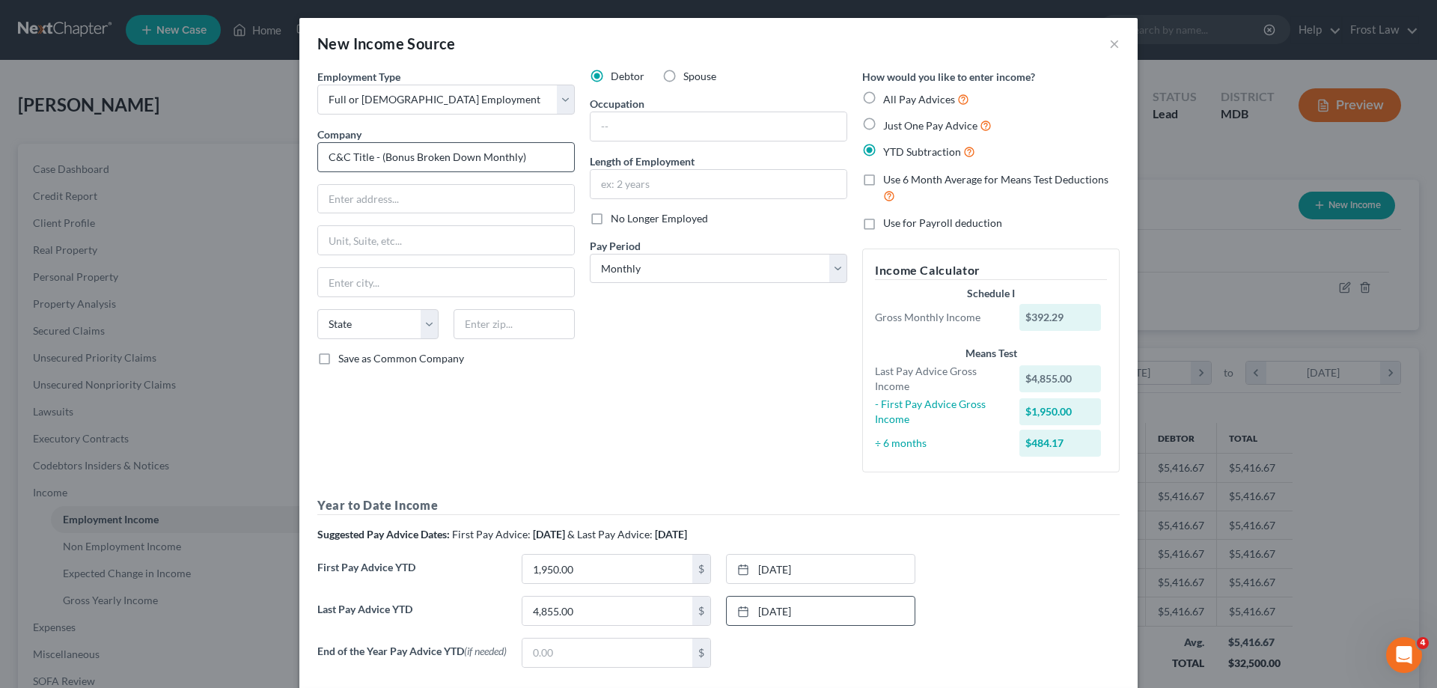
type input "392.29"
click at [380, 158] on input "C&C Title - (Bonus Broken Down Monthly)" at bounding box center [445, 157] width 257 height 30
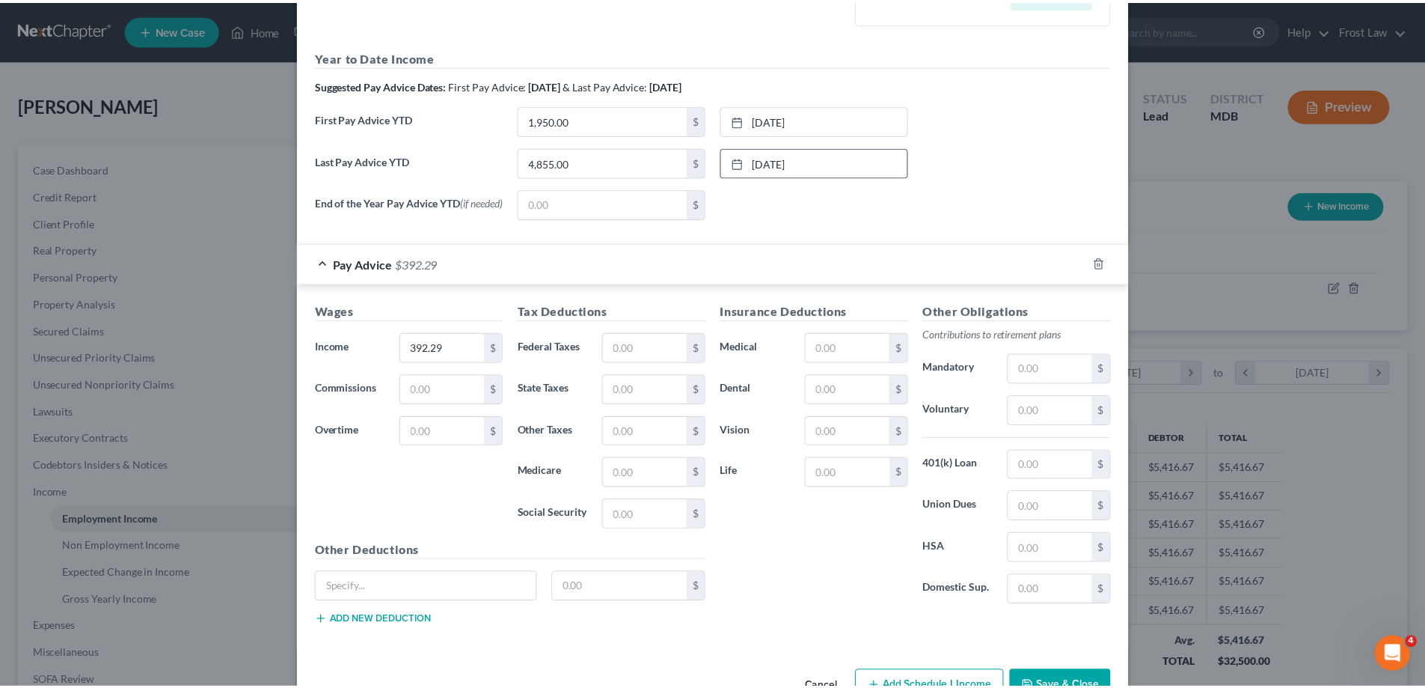
scroll to position [496, 0]
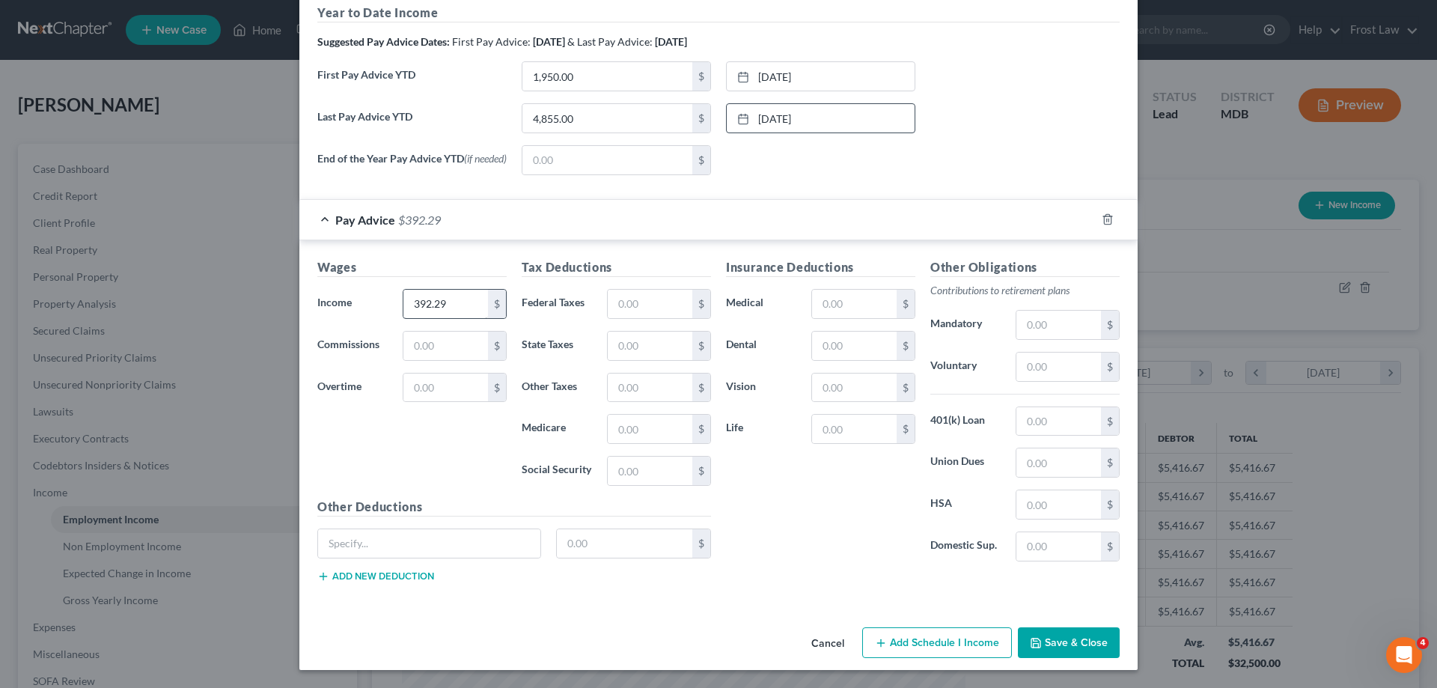
type input "C&C Title - (Net Bonus Broken Down Monthly)"
click at [459, 303] on input "392.29" at bounding box center [445, 304] width 85 height 28
type input "392.30"
drag, startPoint x: 796, startPoint y: 542, endPoint x: 920, endPoint y: 601, distance: 137.6
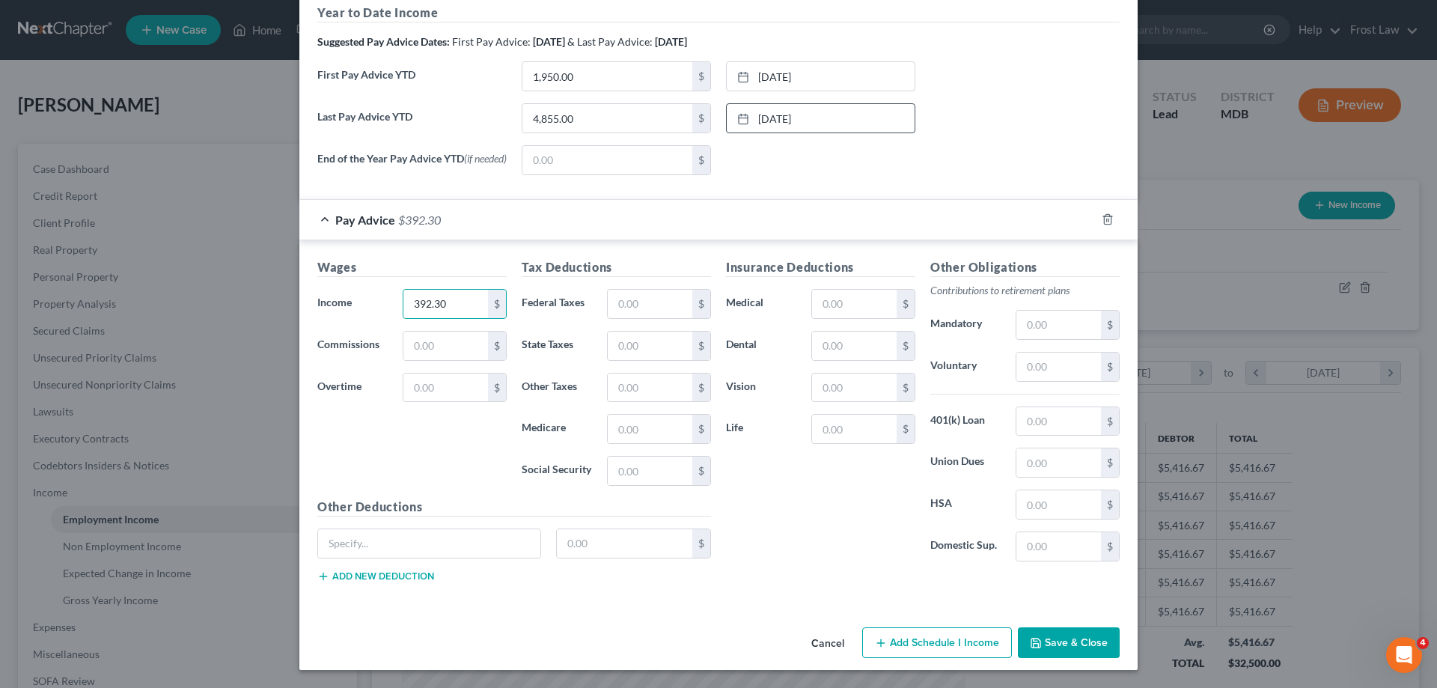
click at [795, 542] on div "Insurance Deductions Medical $ Dental $ Vision $ Life $" at bounding box center [820, 415] width 204 height 315
drag, startPoint x: 1030, startPoint y: 623, endPoint x: 1041, endPoint y: 649, distance: 27.8
click at [1030, 624] on div "Cancel Add Schedule I Income Save & Close" at bounding box center [718, 645] width 838 height 49
click at [1047, 655] on button "Save & Close" at bounding box center [1069, 642] width 102 height 31
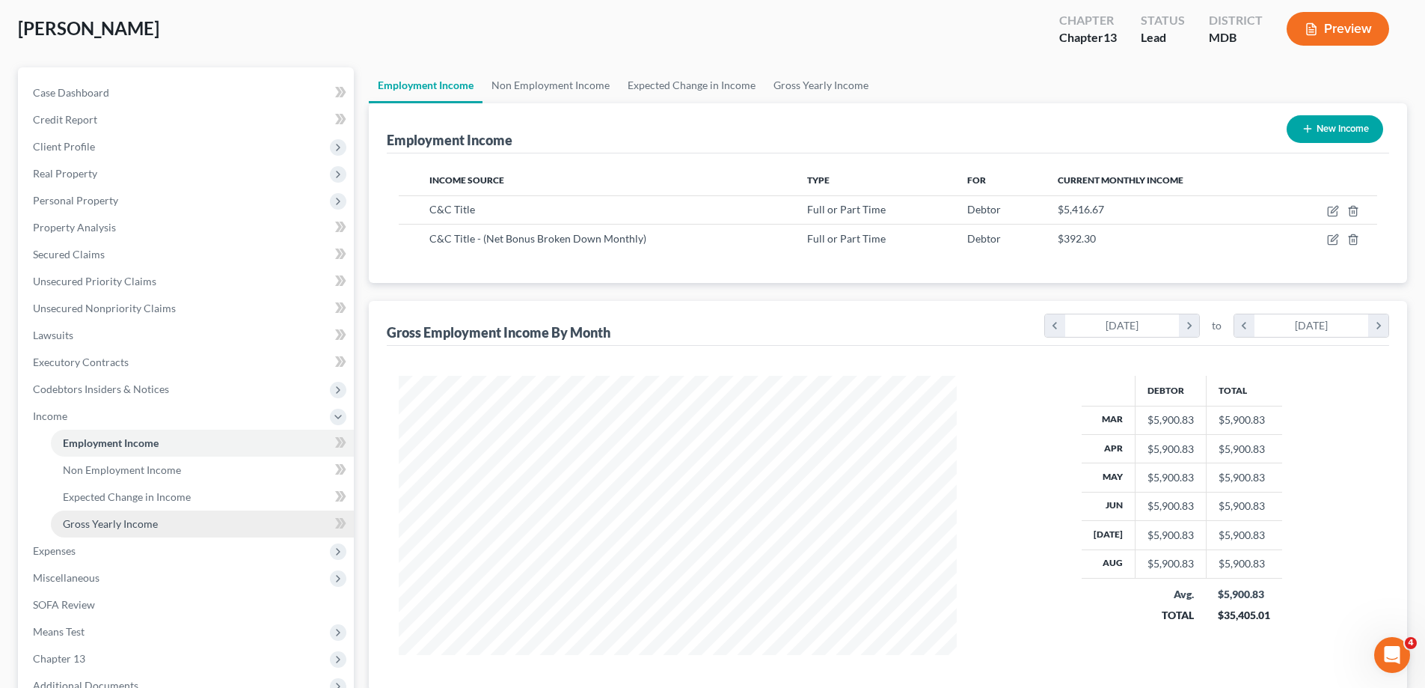
scroll to position [150, 0]
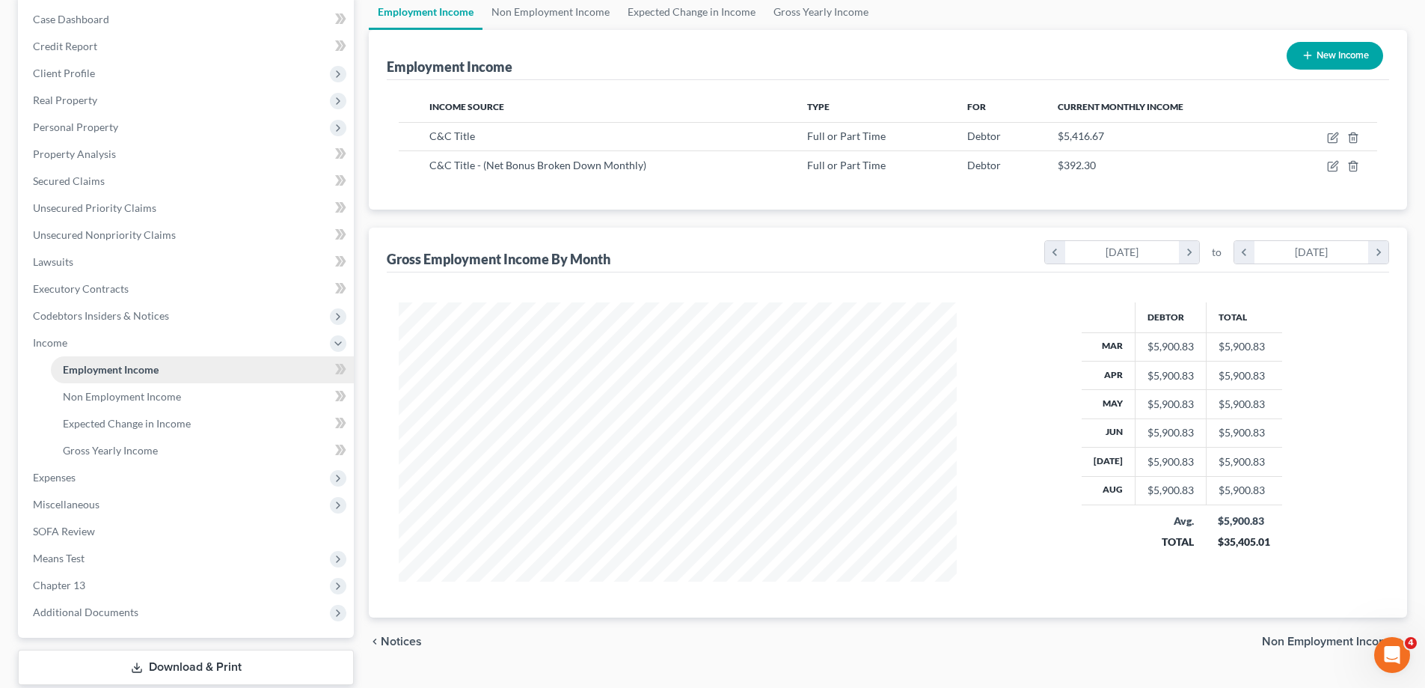
click at [73, 359] on link "Employment Income" at bounding box center [202, 369] width 303 height 27
click at [68, 486] on span "Expenses" at bounding box center [187, 477] width 333 height 27
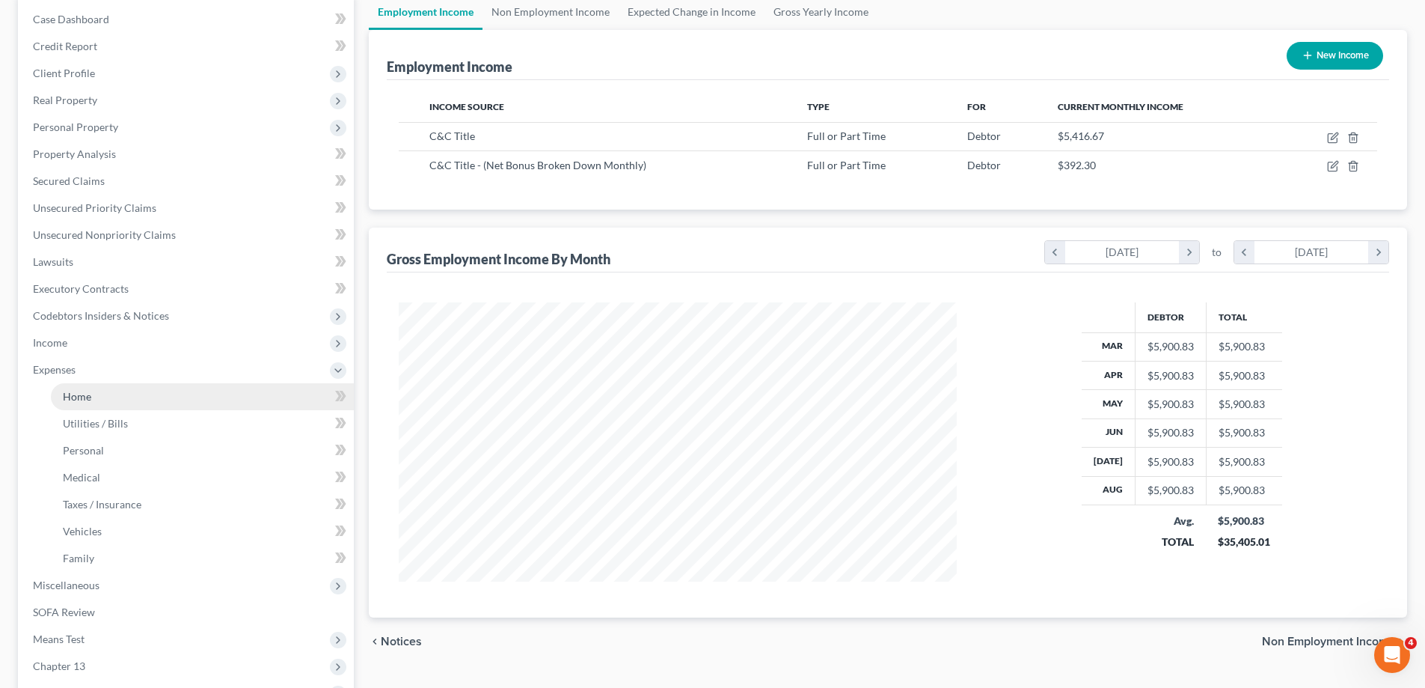
click at [104, 397] on link "Home" at bounding box center [202, 396] width 303 height 27
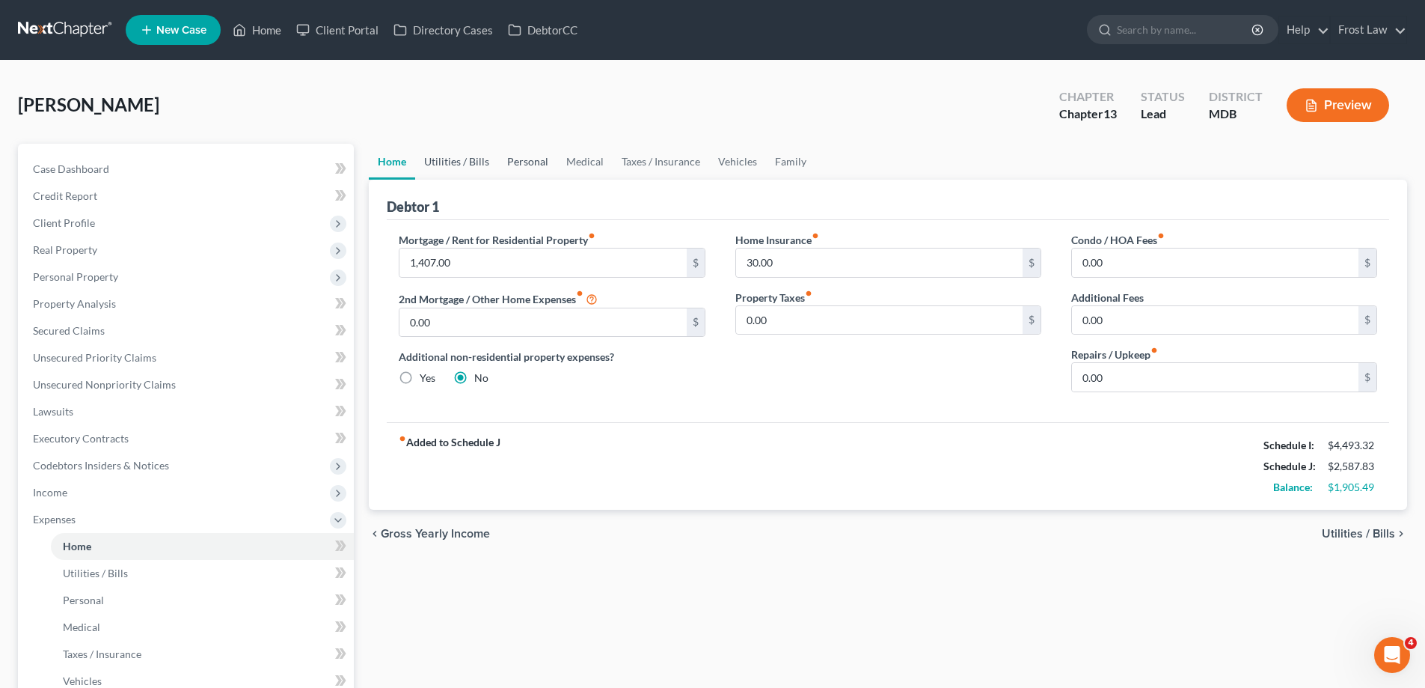
click at [456, 166] on link "Utilities / Bills" at bounding box center [456, 162] width 83 height 36
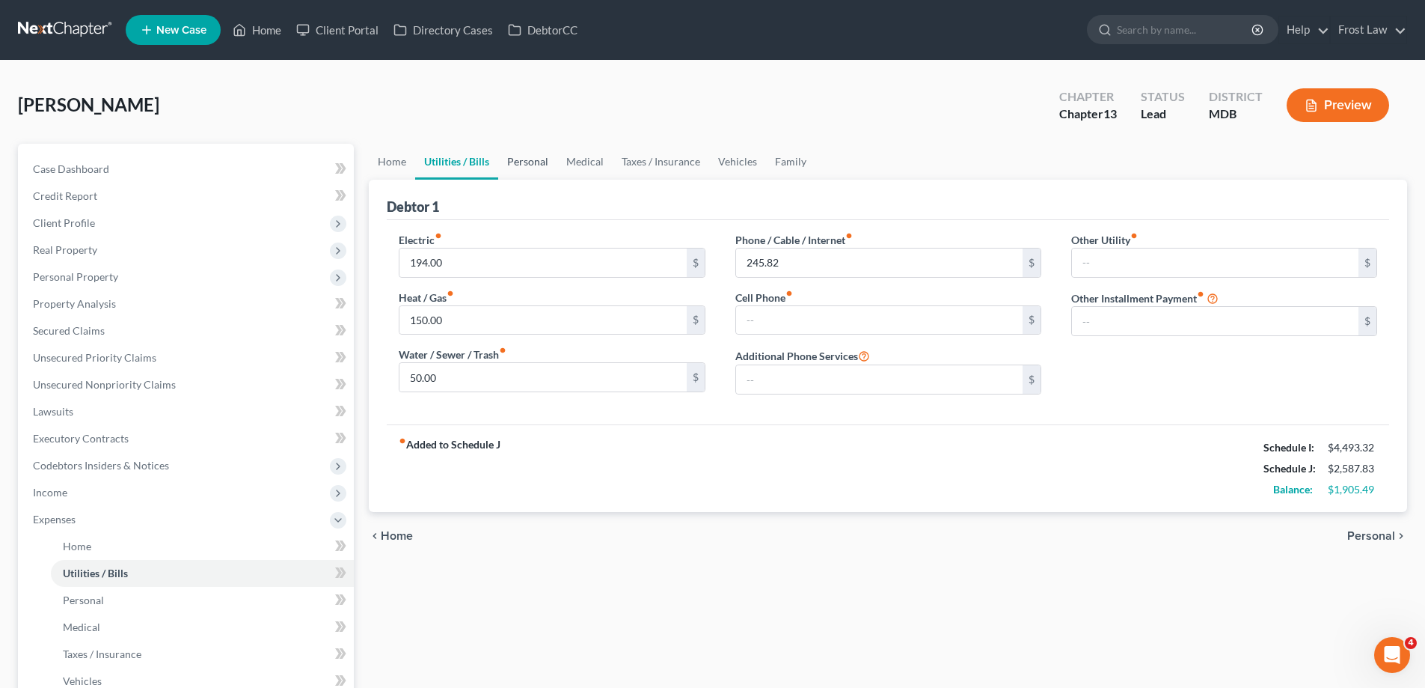
click at [529, 168] on link "Personal" at bounding box center [527, 162] width 59 height 36
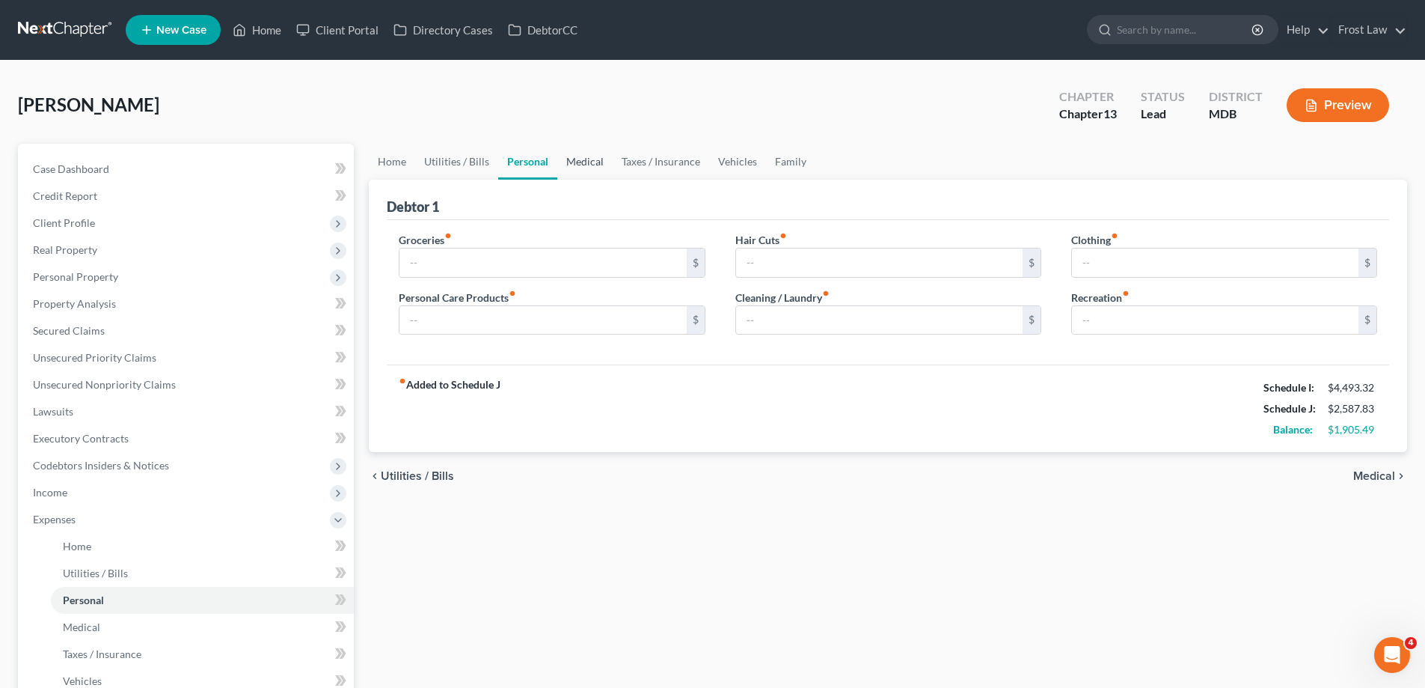
click at [584, 162] on link "Medical" at bounding box center [584, 162] width 55 height 36
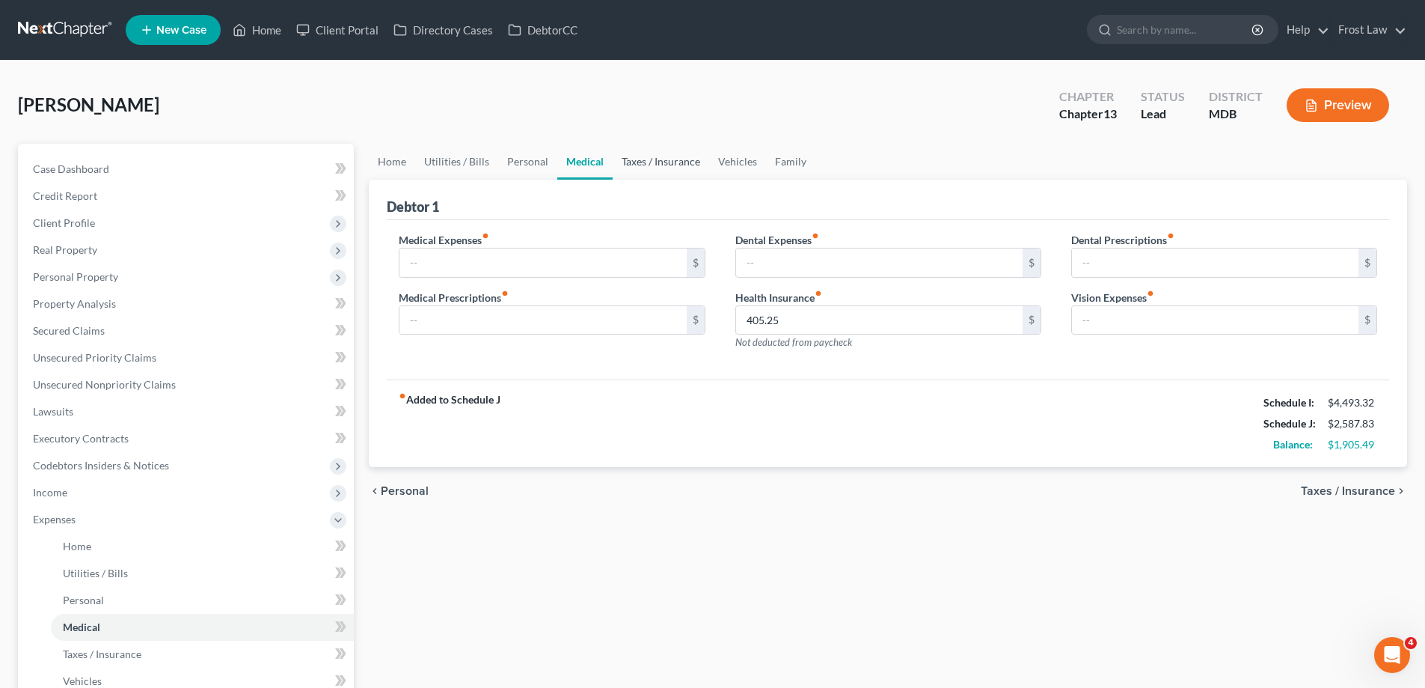
click at [646, 162] on link "Taxes / Insurance" at bounding box center [661, 162] width 97 height 36
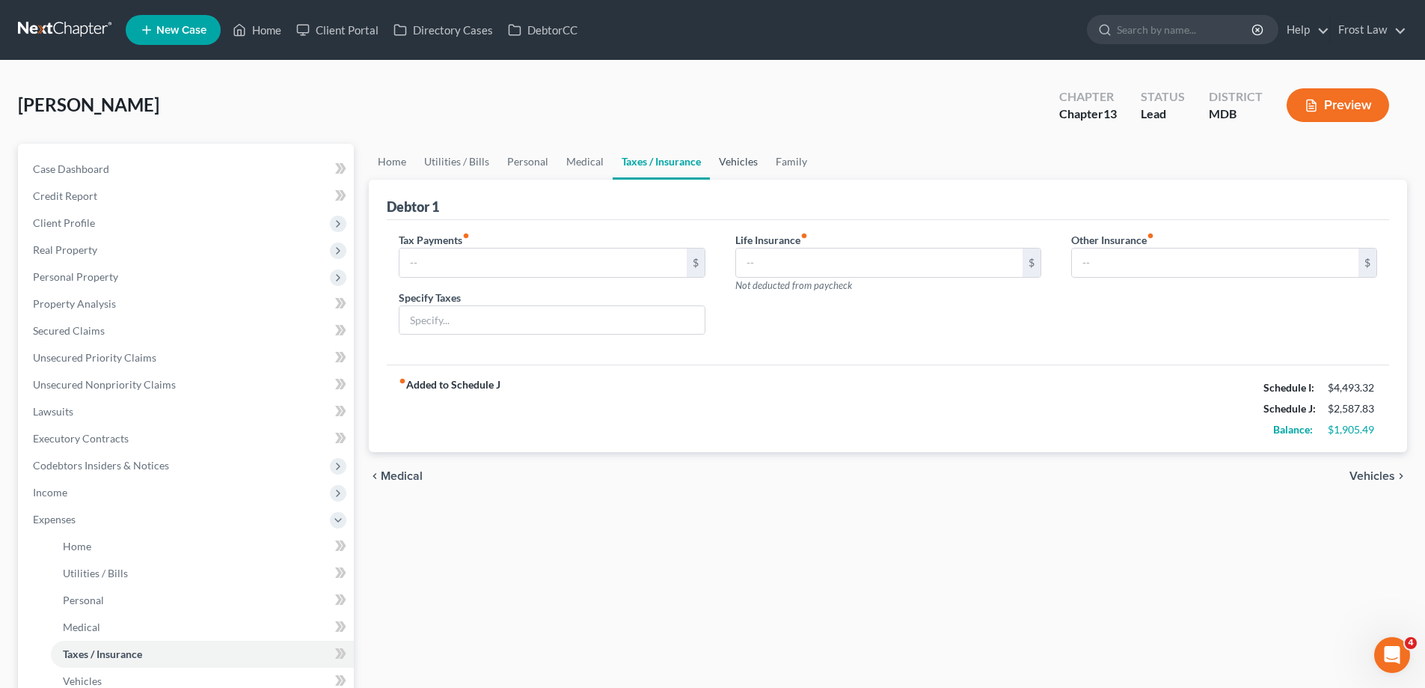
click at [721, 169] on link "Vehicles" at bounding box center [738, 162] width 57 height 36
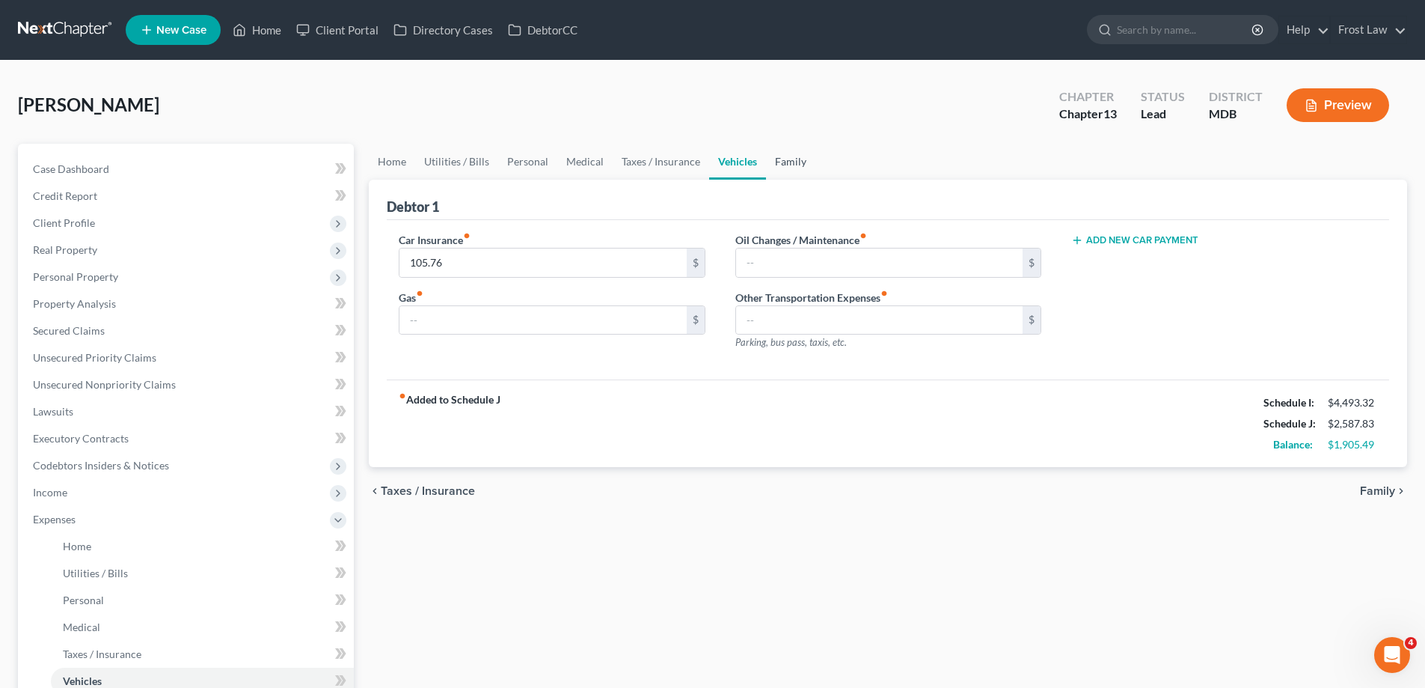
click at [783, 174] on link "Family" at bounding box center [790, 162] width 49 height 36
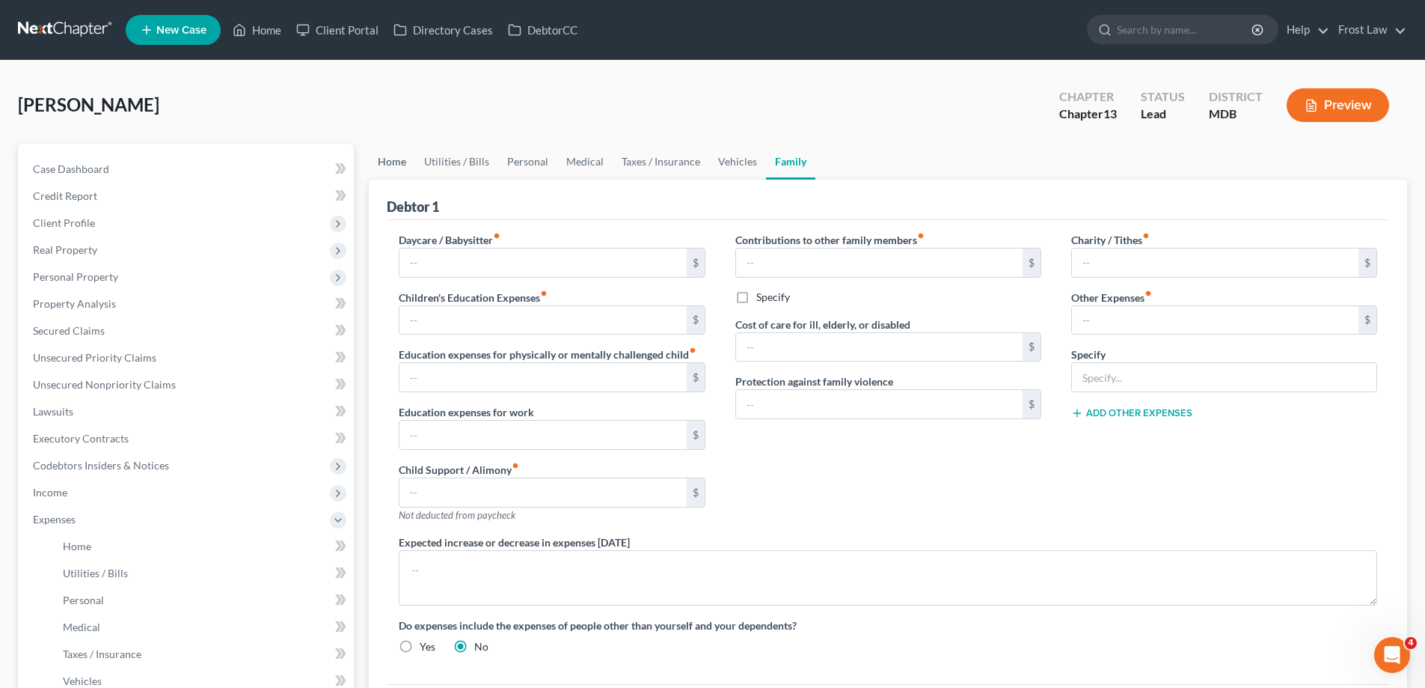
click at [388, 169] on link "Home" at bounding box center [392, 162] width 46 height 36
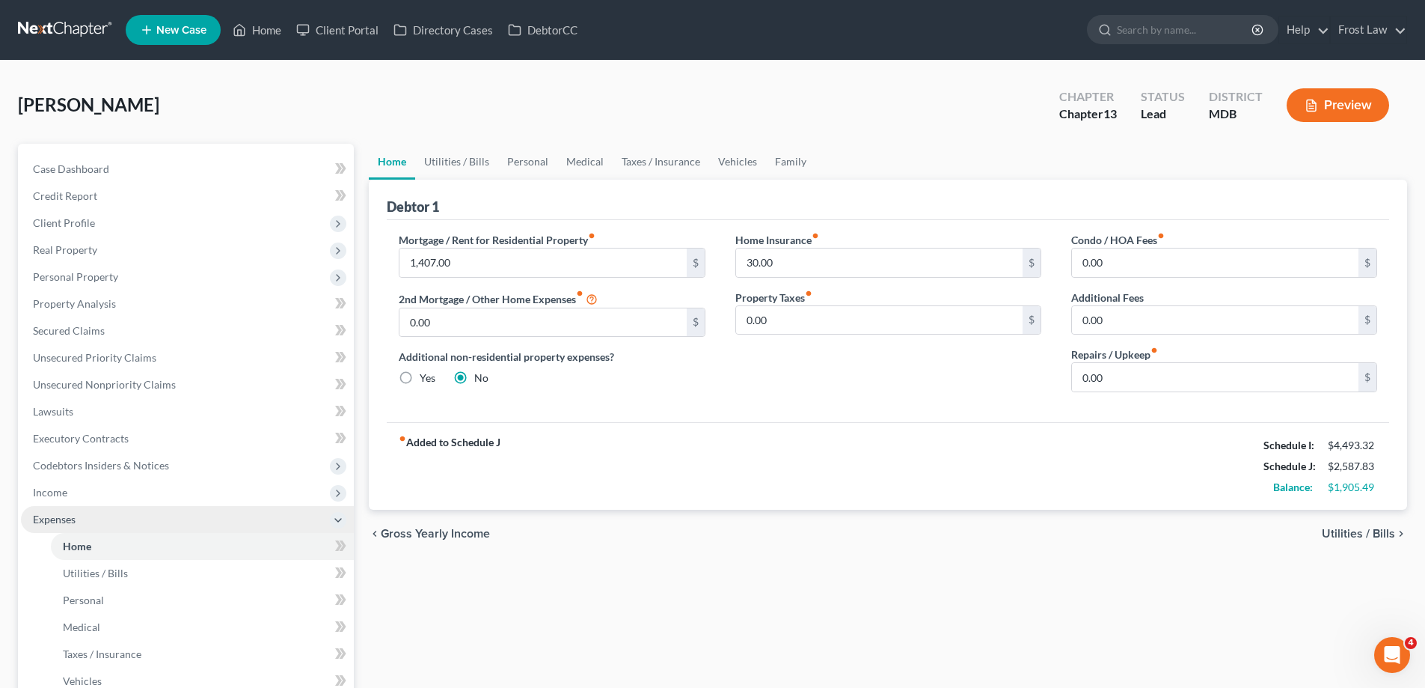
click at [82, 513] on span "Expenses" at bounding box center [187, 519] width 333 height 27
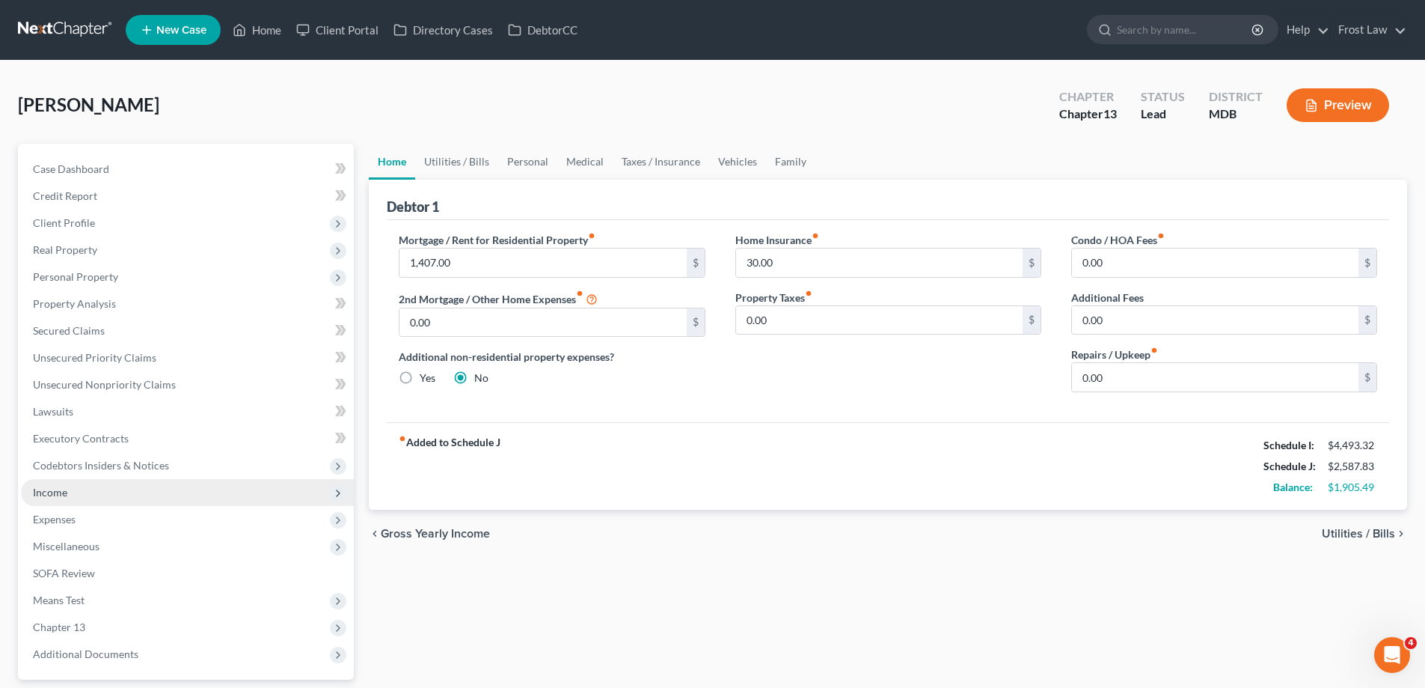
click at [58, 492] on span "Income" at bounding box center [50, 492] width 34 height 13
click at [57, 492] on span "Income" at bounding box center [50, 492] width 34 height 13
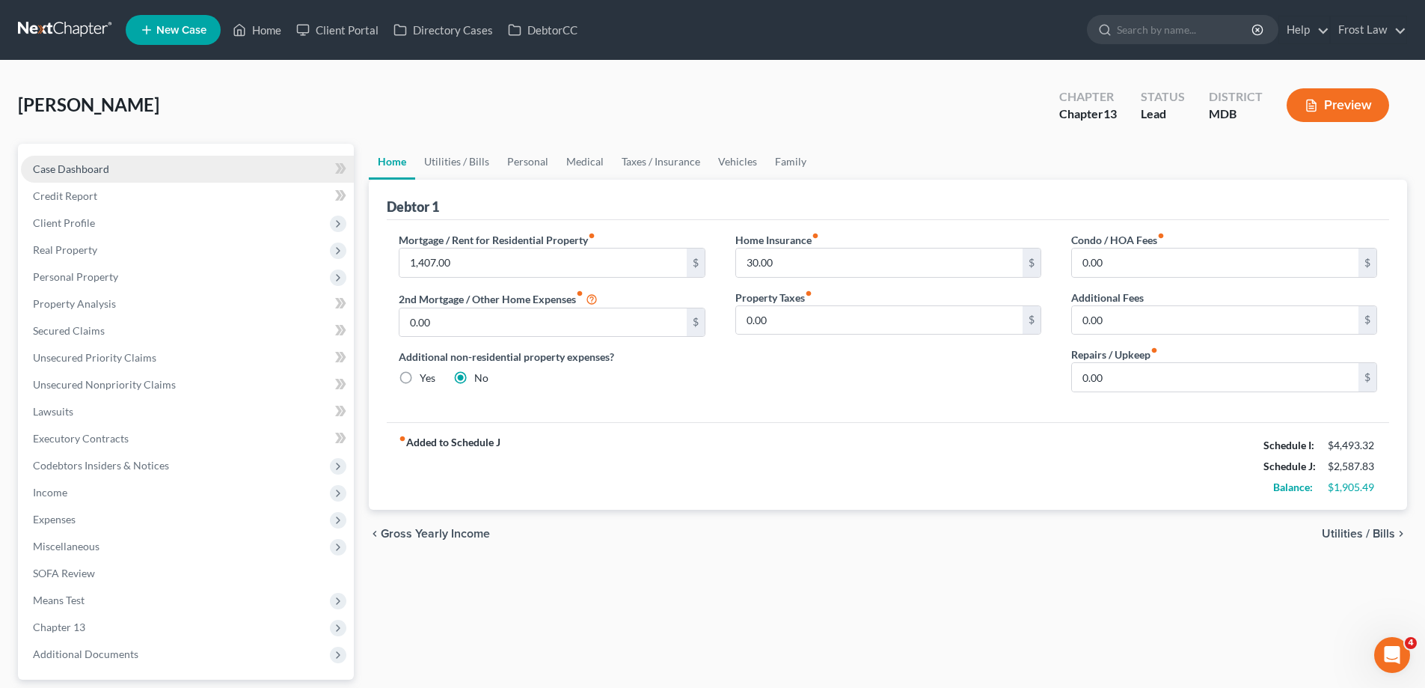
drag, startPoint x: 127, startPoint y: 175, endPoint x: 151, endPoint y: 165, distance: 25.8
click at [128, 175] on link "Case Dashboard" at bounding box center [187, 169] width 333 height 27
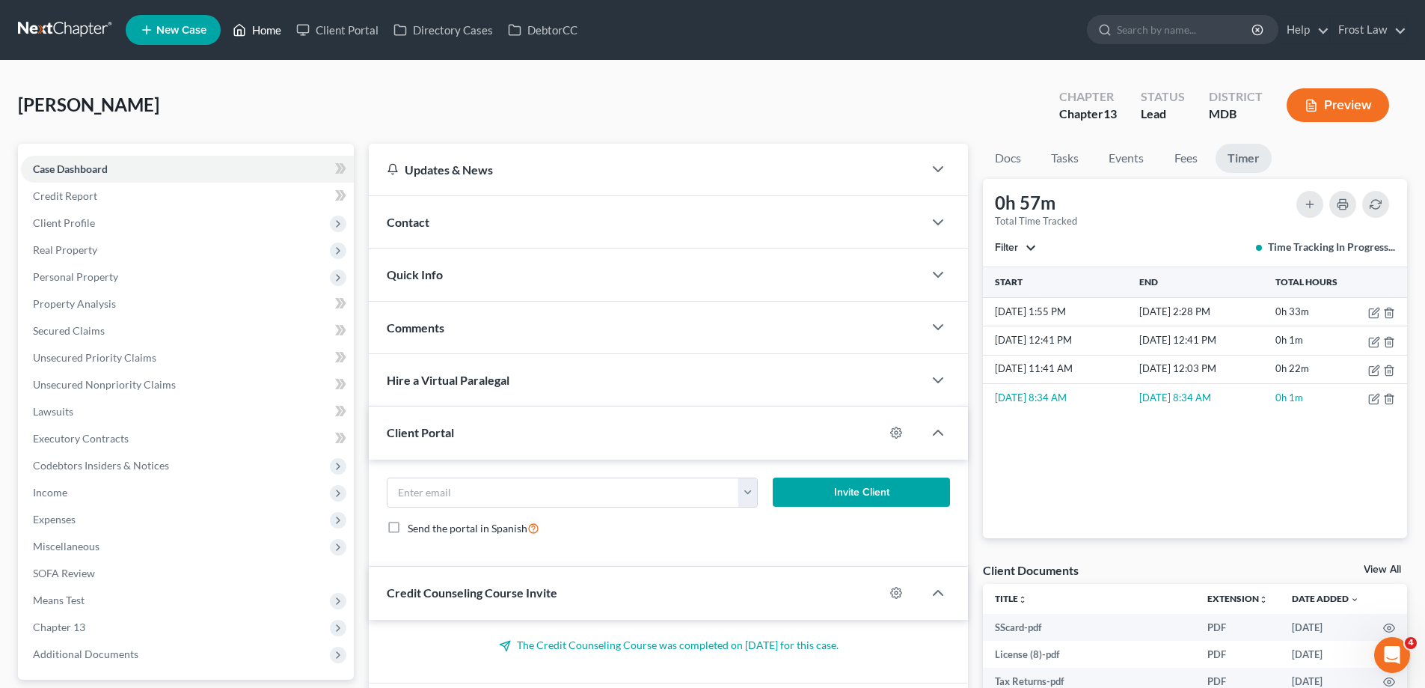
click at [248, 18] on link "Home" at bounding box center [257, 29] width 64 height 27
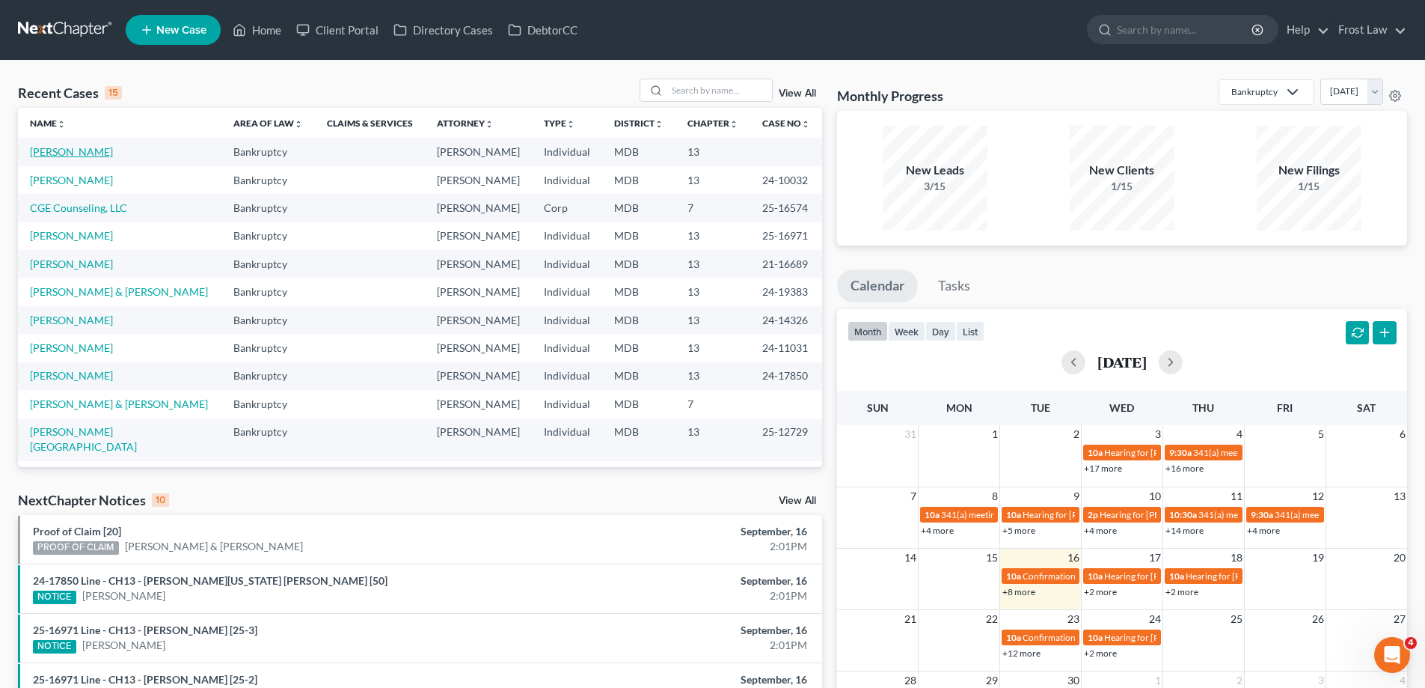
click at [64, 152] on link "[PERSON_NAME]" at bounding box center [71, 151] width 83 height 13
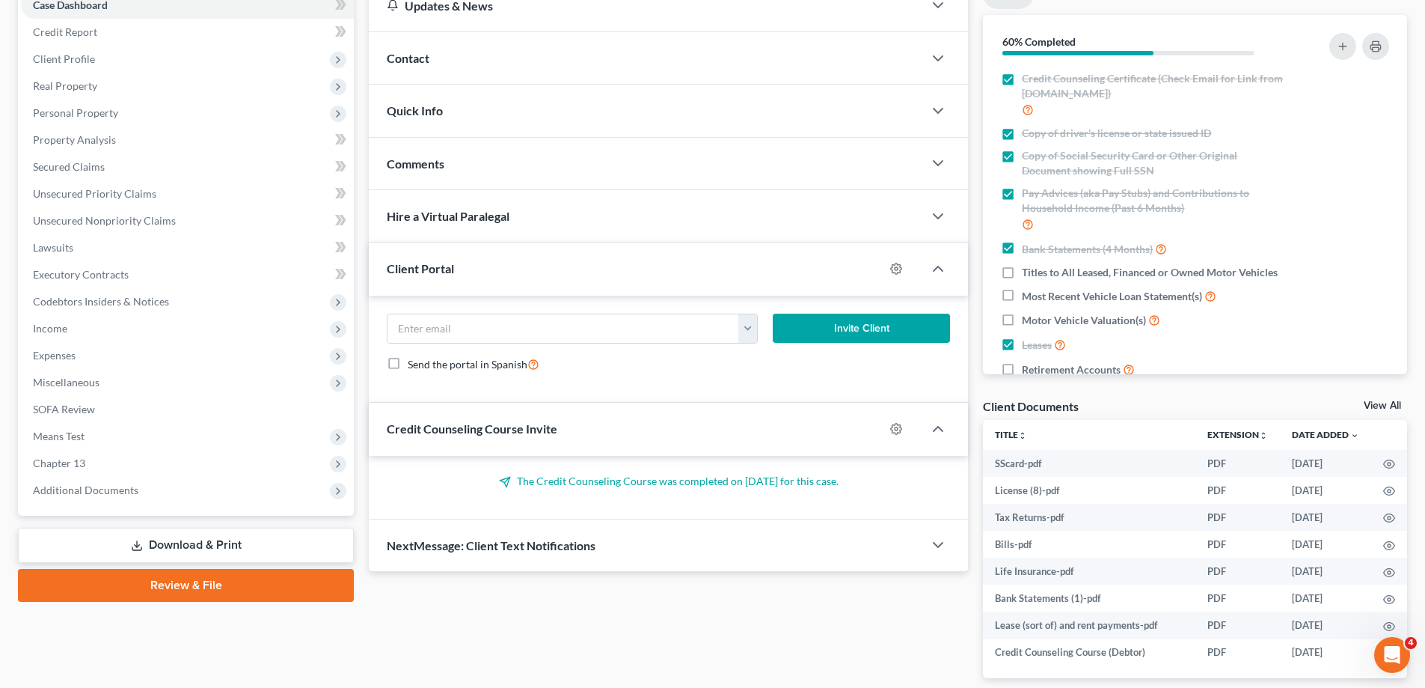
scroll to position [235, 0]
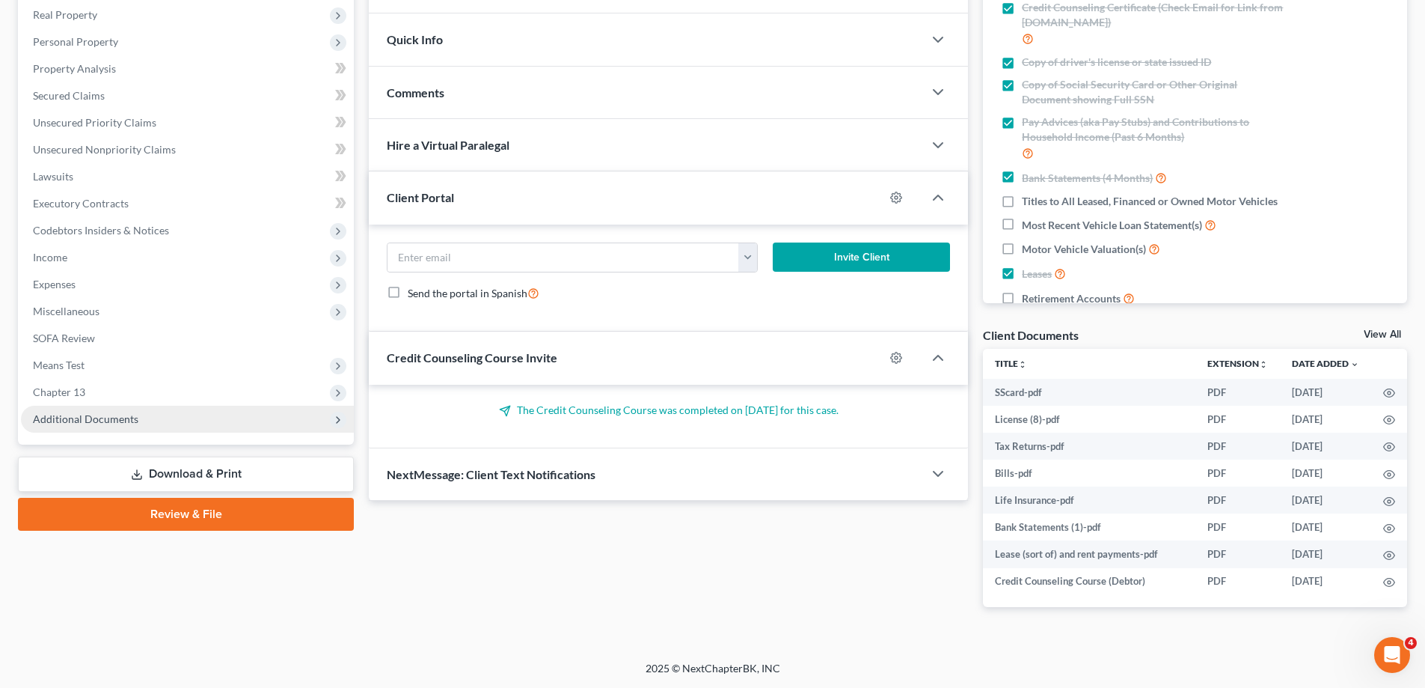
click at [187, 423] on span "Additional Documents" at bounding box center [187, 419] width 333 height 27
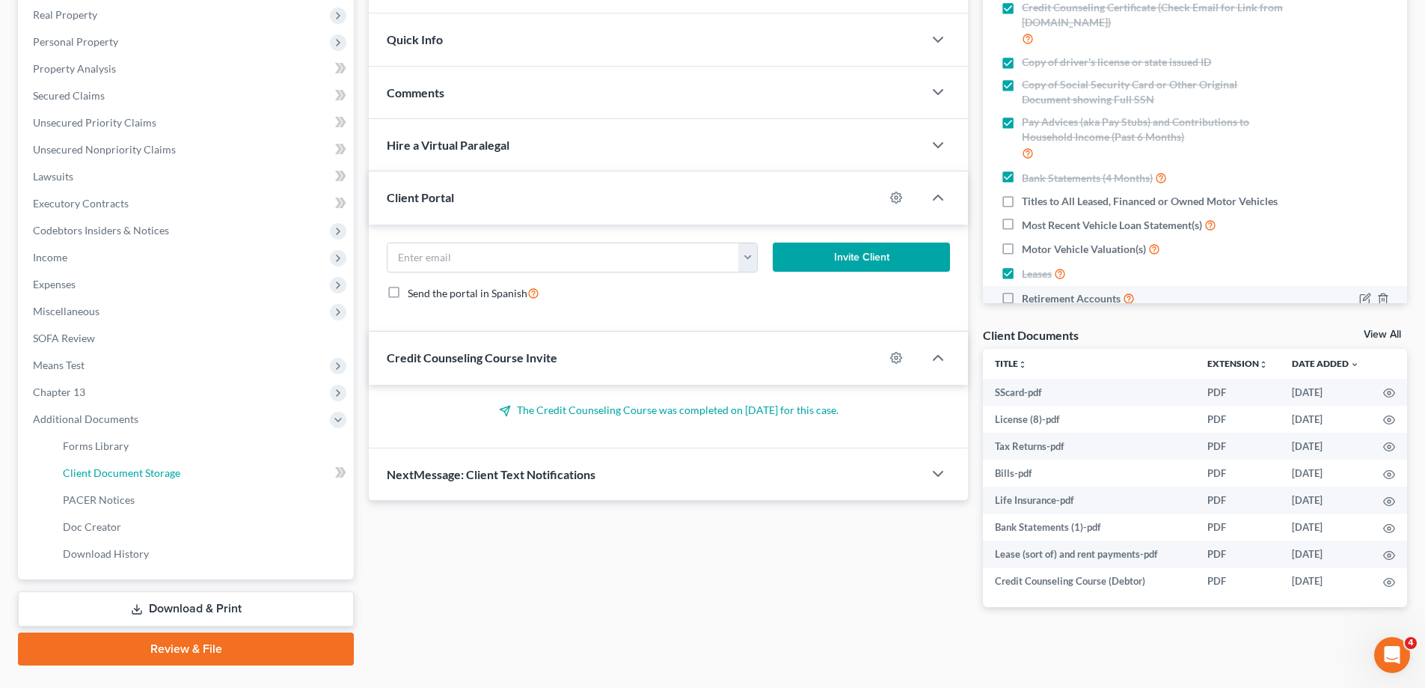
click at [158, 477] on span "Client Document Storage" at bounding box center [121, 472] width 117 height 13
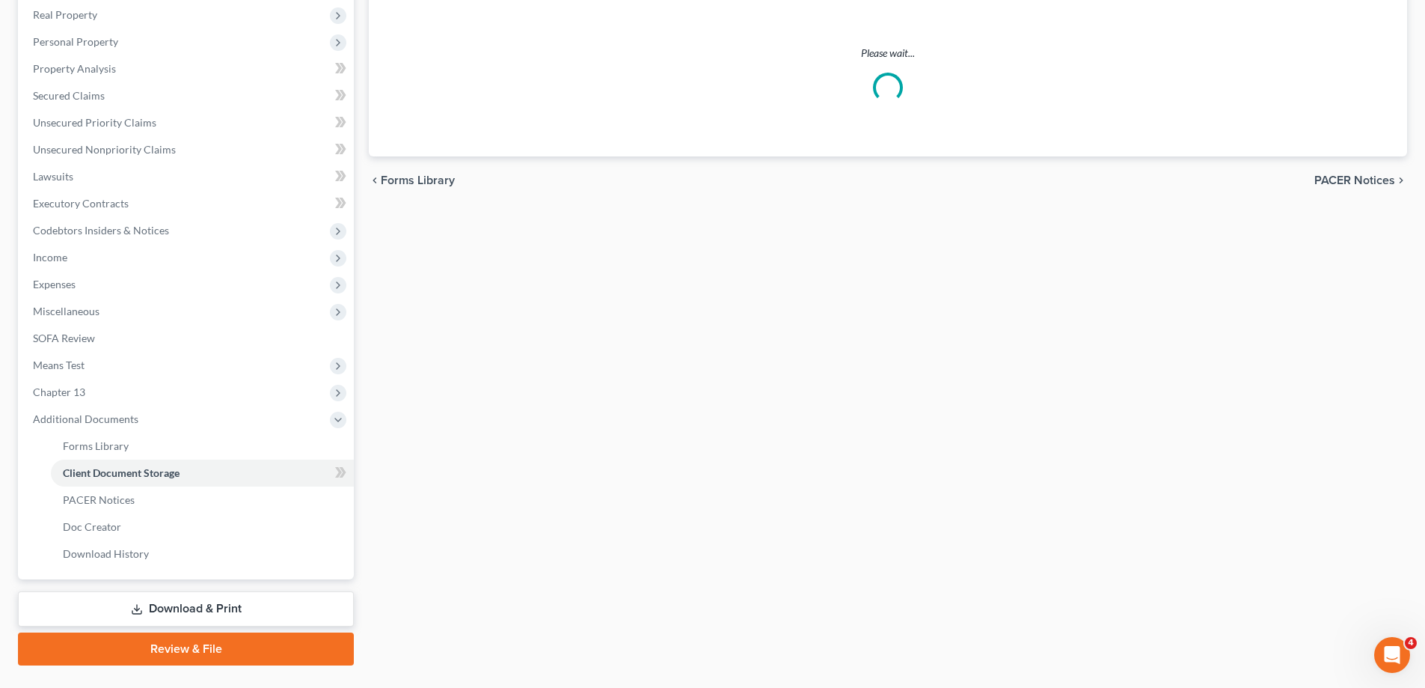
select select "14"
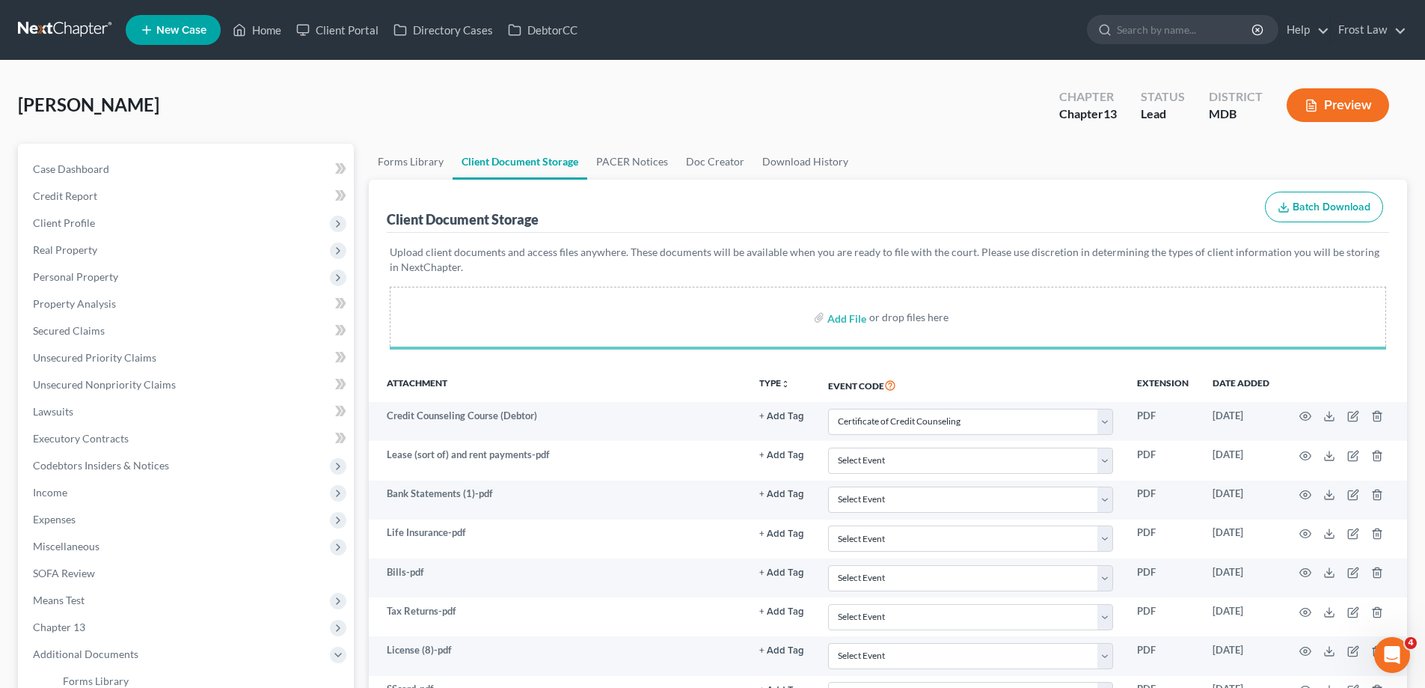
select select "14"
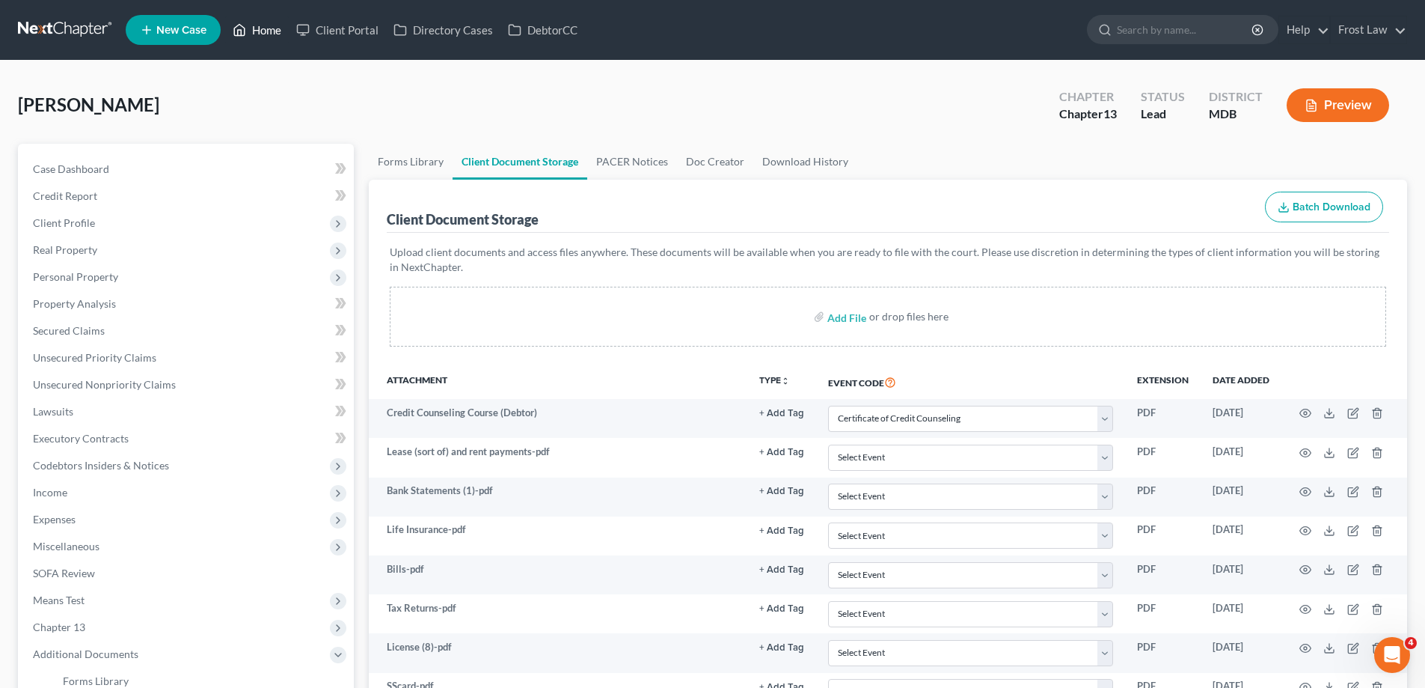
click at [274, 19] on link "Home" at bounding box center [257, 29] width 64 height 27
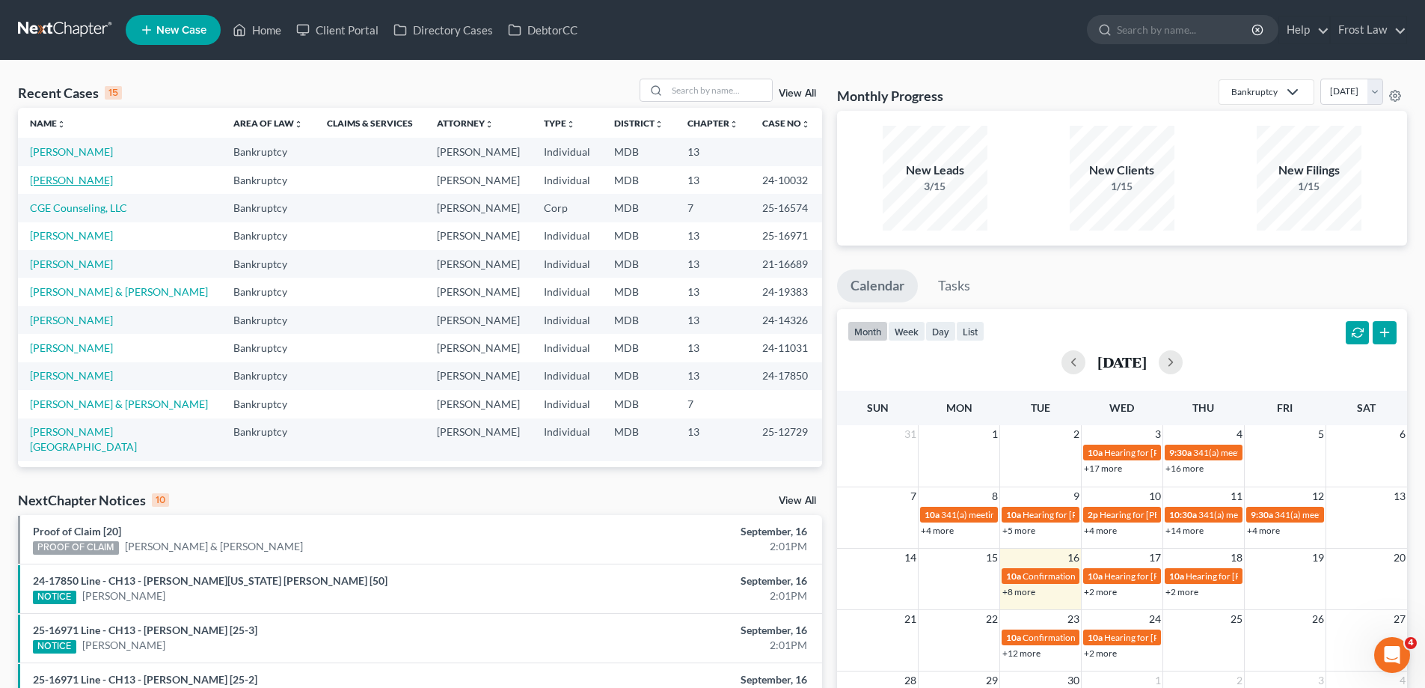
click at [75, 180] on link "[PERSON_NAME]" at bounding box center [71, 180] width 83 height 13
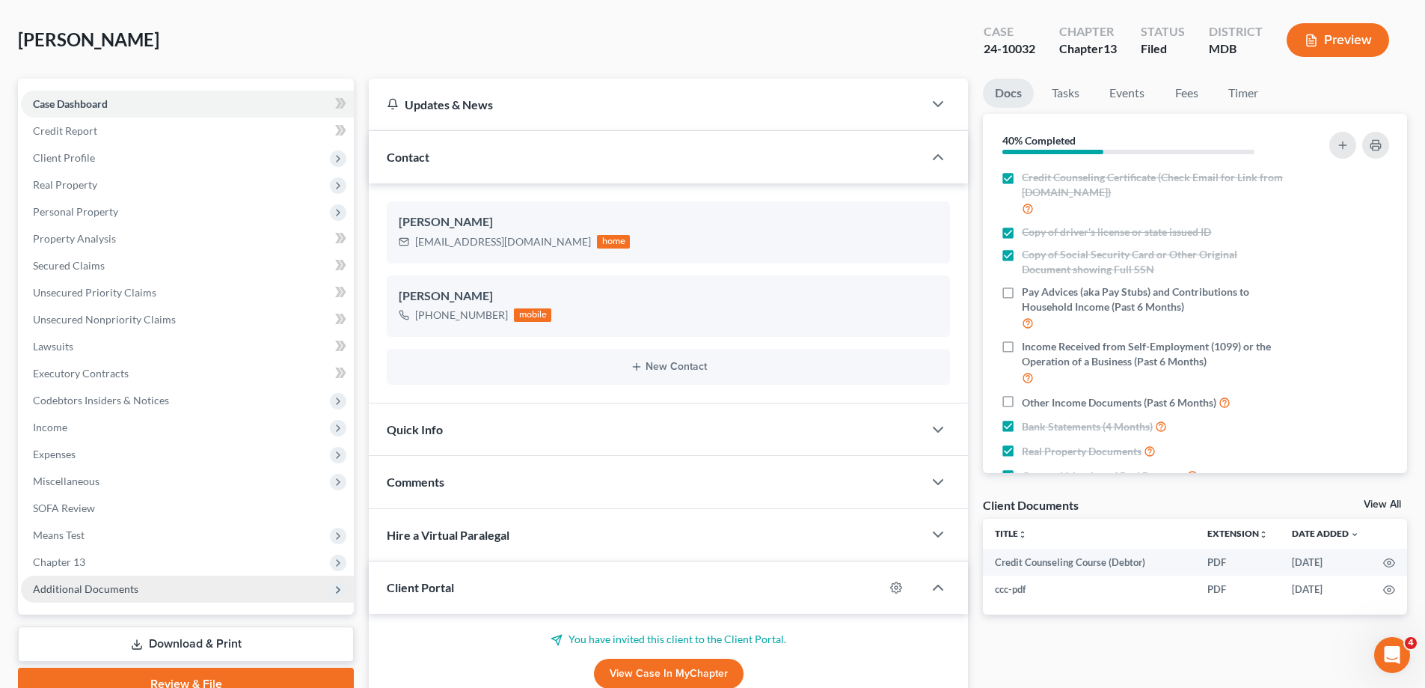
scroll to position [374, 0]
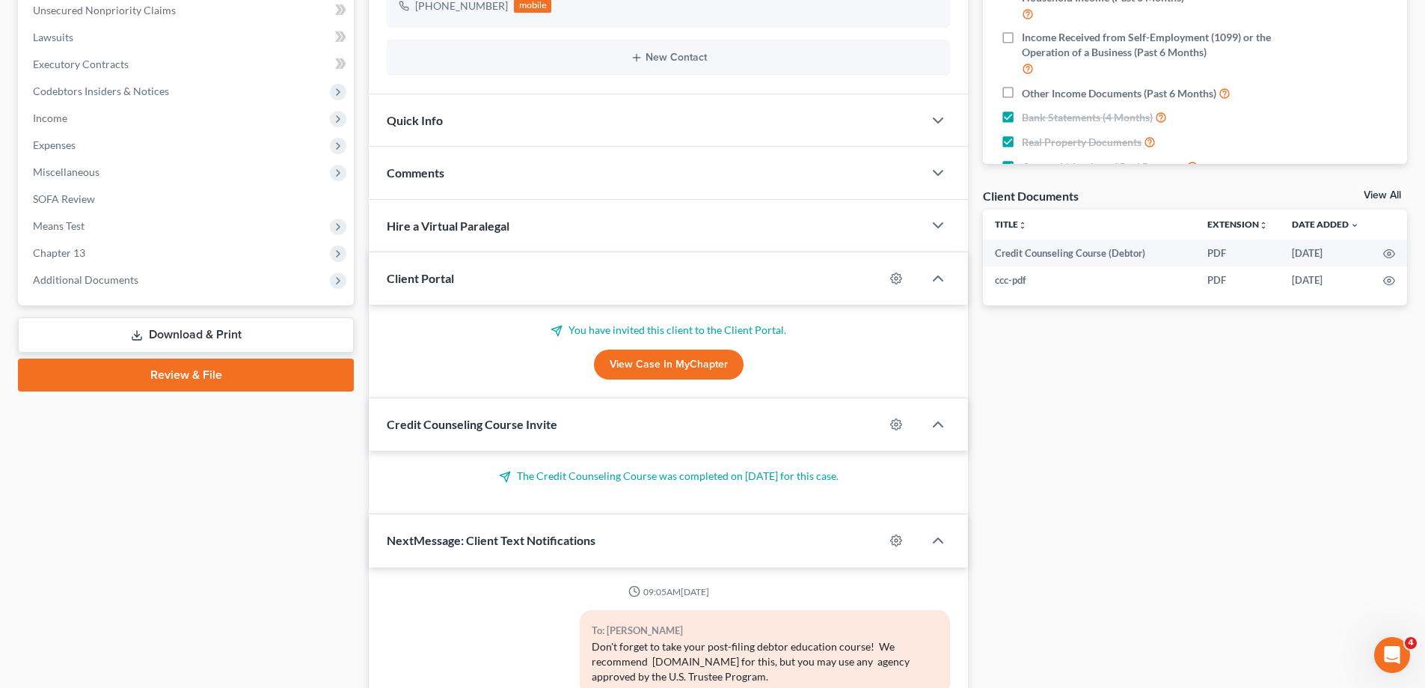
click at [120, 248] on span "Chapter 13" at bounding box center [187, 252] width 333 height 27
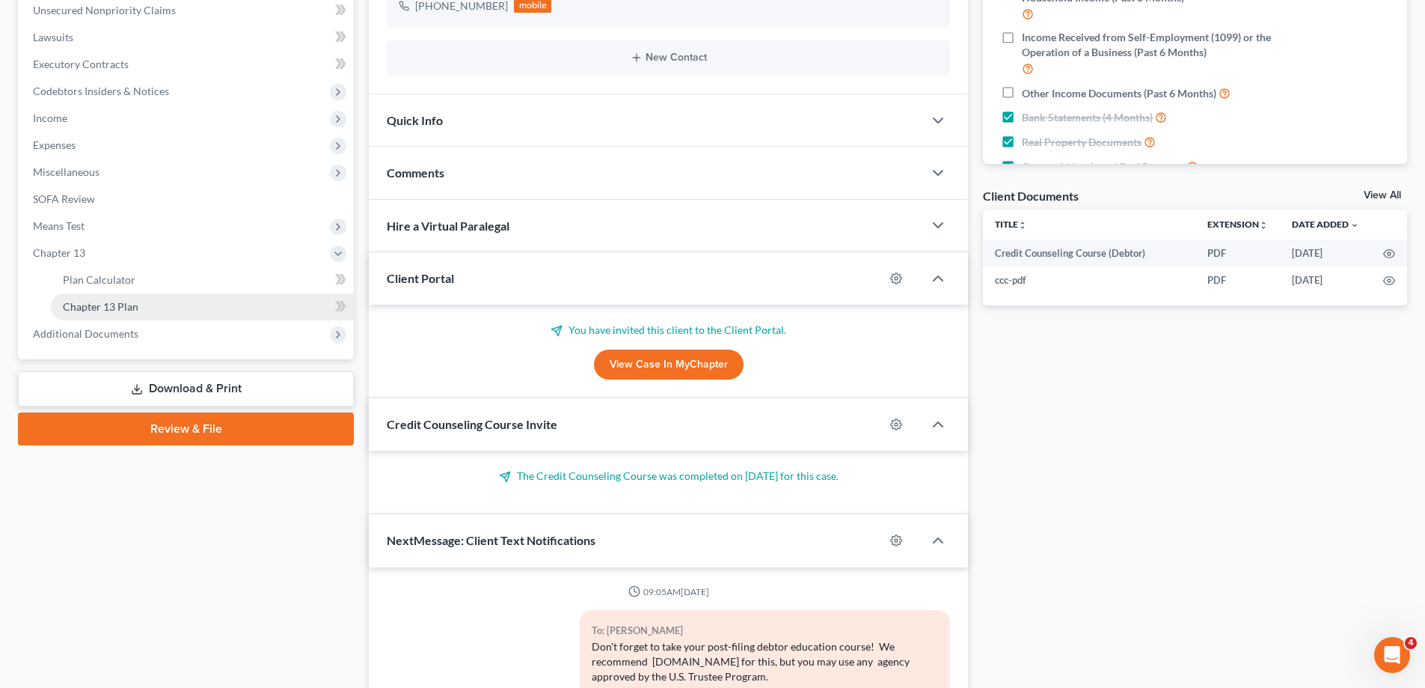
click at [128, 305] on span "Chapter 13 Plan" at bounding box center [101, 306] width 76 height 13
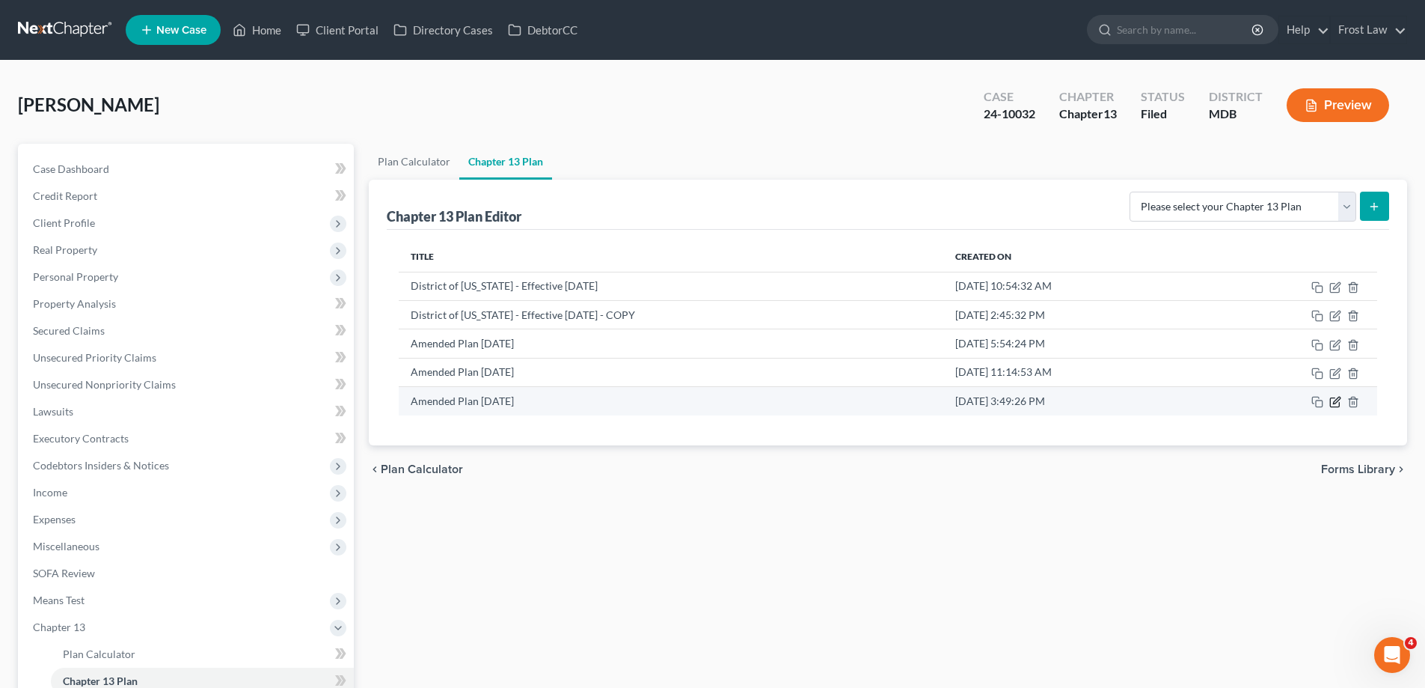
click at [1334, 403] on icon "button" at bounding box center [1336, 400] width 7 height 7
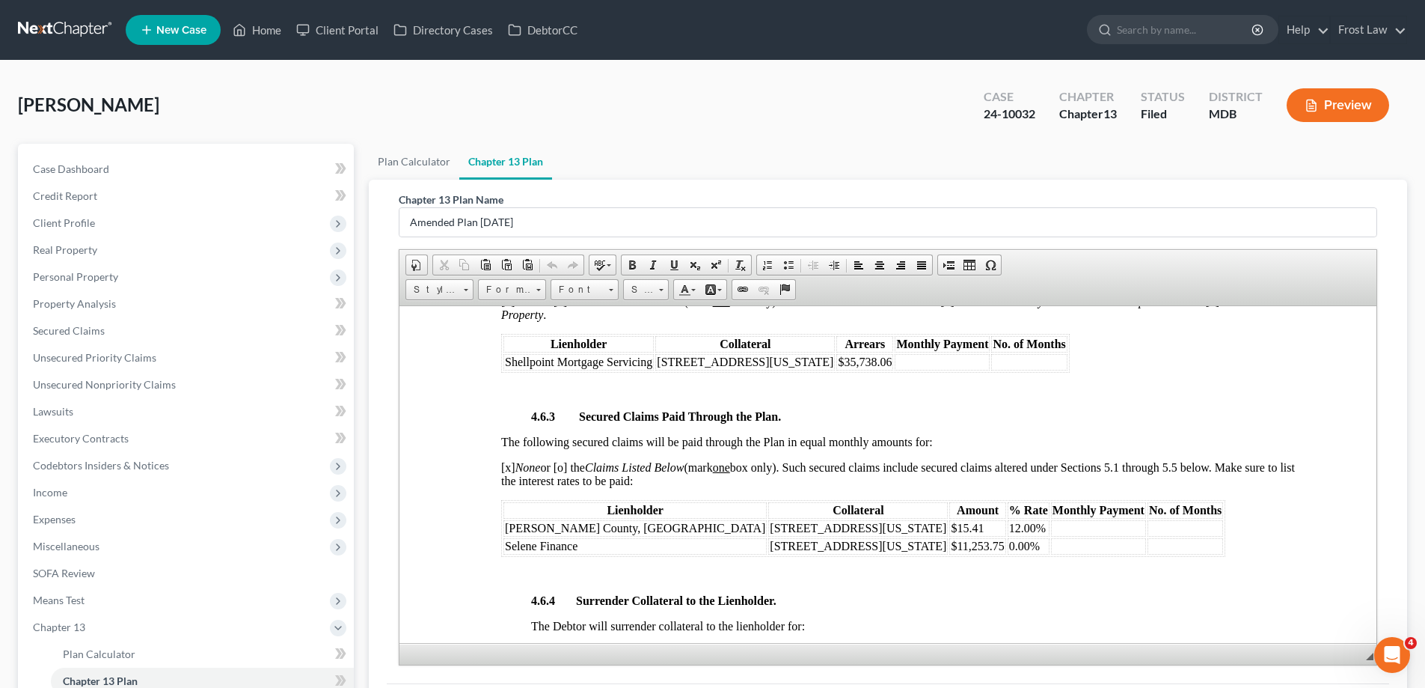
scroll to position [2469, 0]
drag, startPoint x: 784, startPoint y: 547, endPoint x: 738, endPoint y: 551, distance: 46.5
click at [951, 551] on span "$11,253.75" at bounding box center [977, 547] width 53 height 13
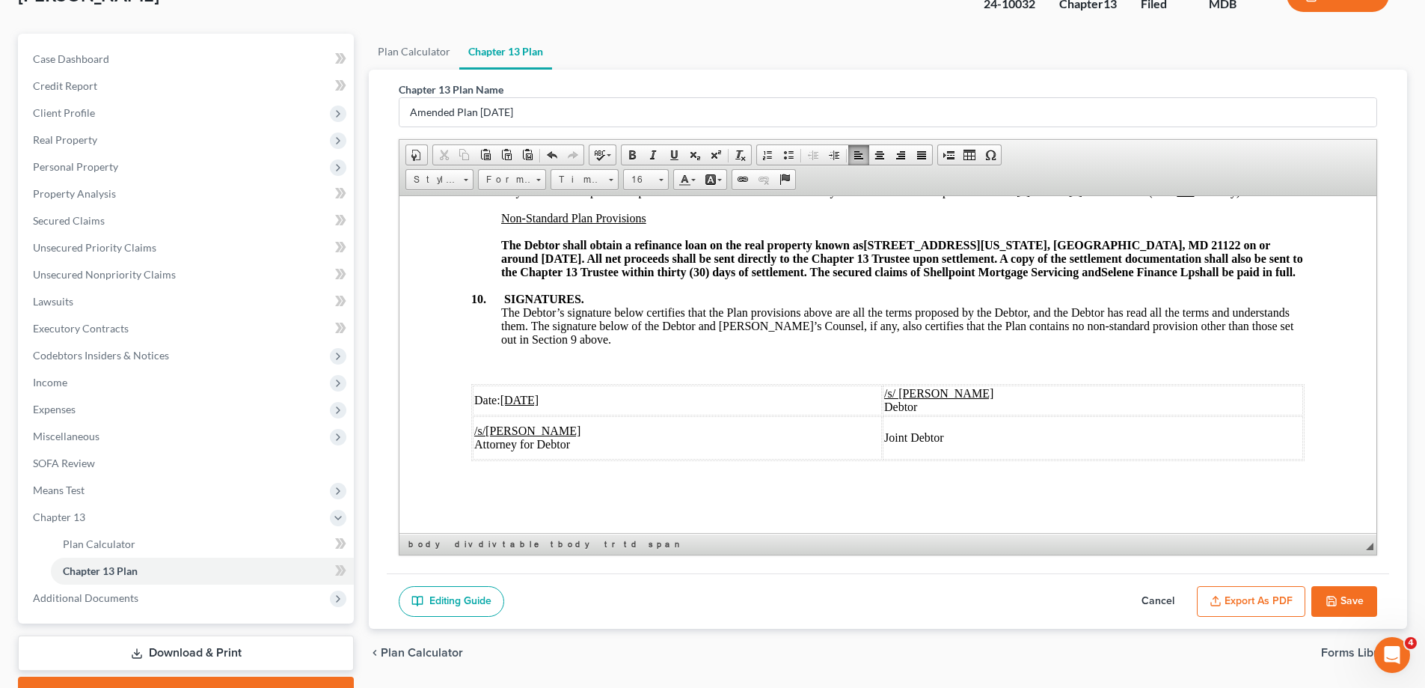
scroll to position [189, 0]
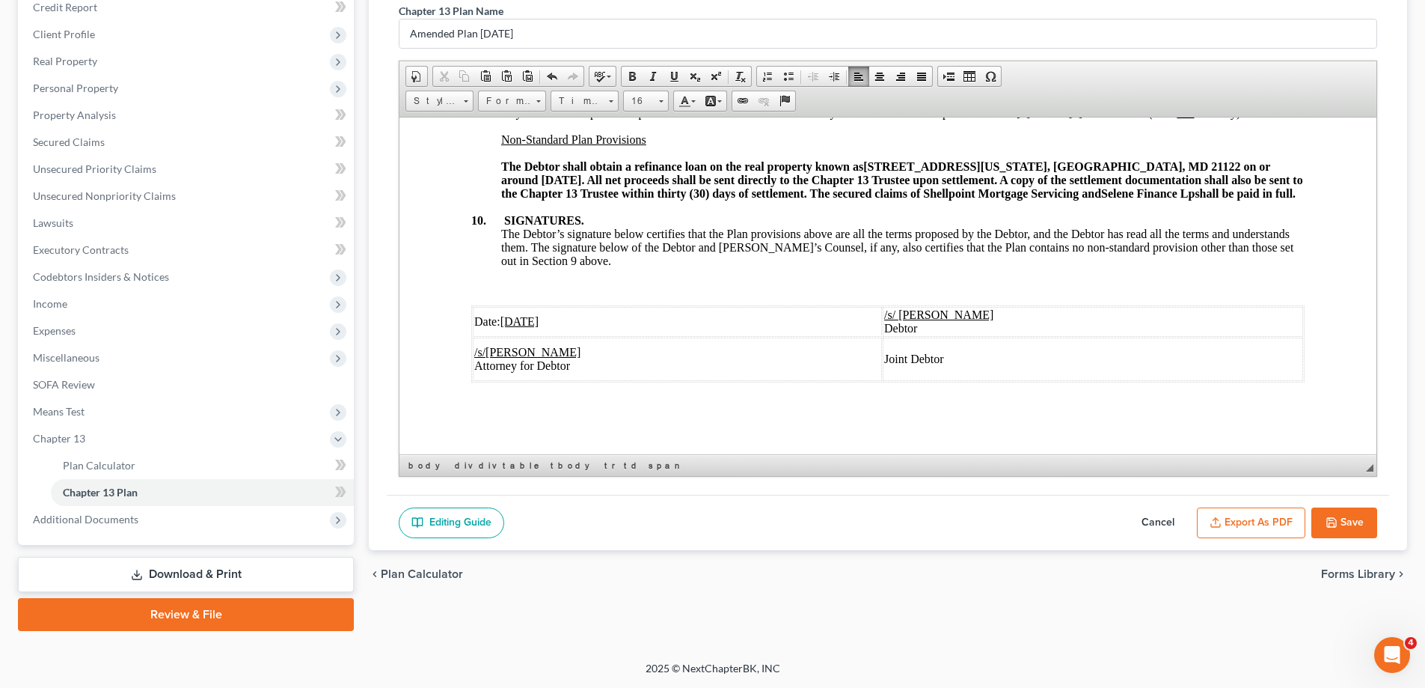
click at [1293, 529] on button "Export as PDF" at bounding box center [1251, 522] width 108 height 31
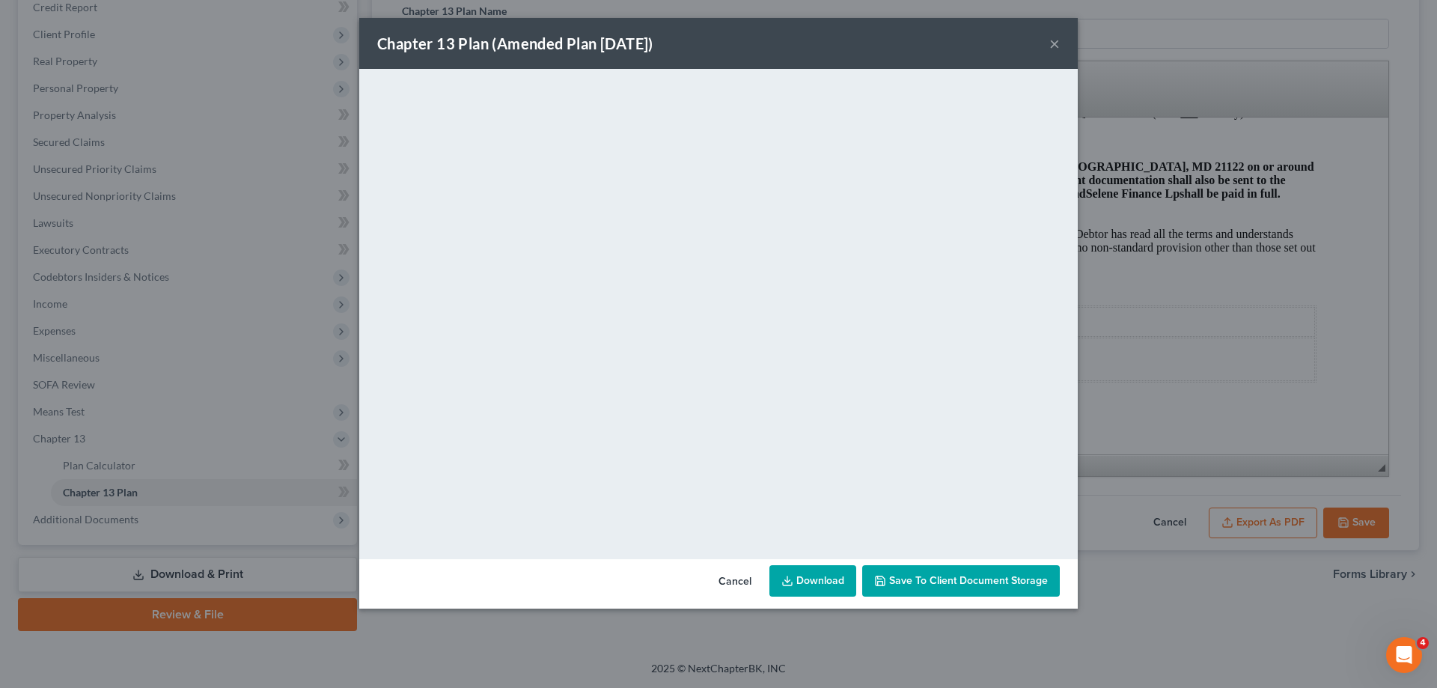
click at [1052, 43] on button "×" at bounding box center [1054, 43] width 10 height 18
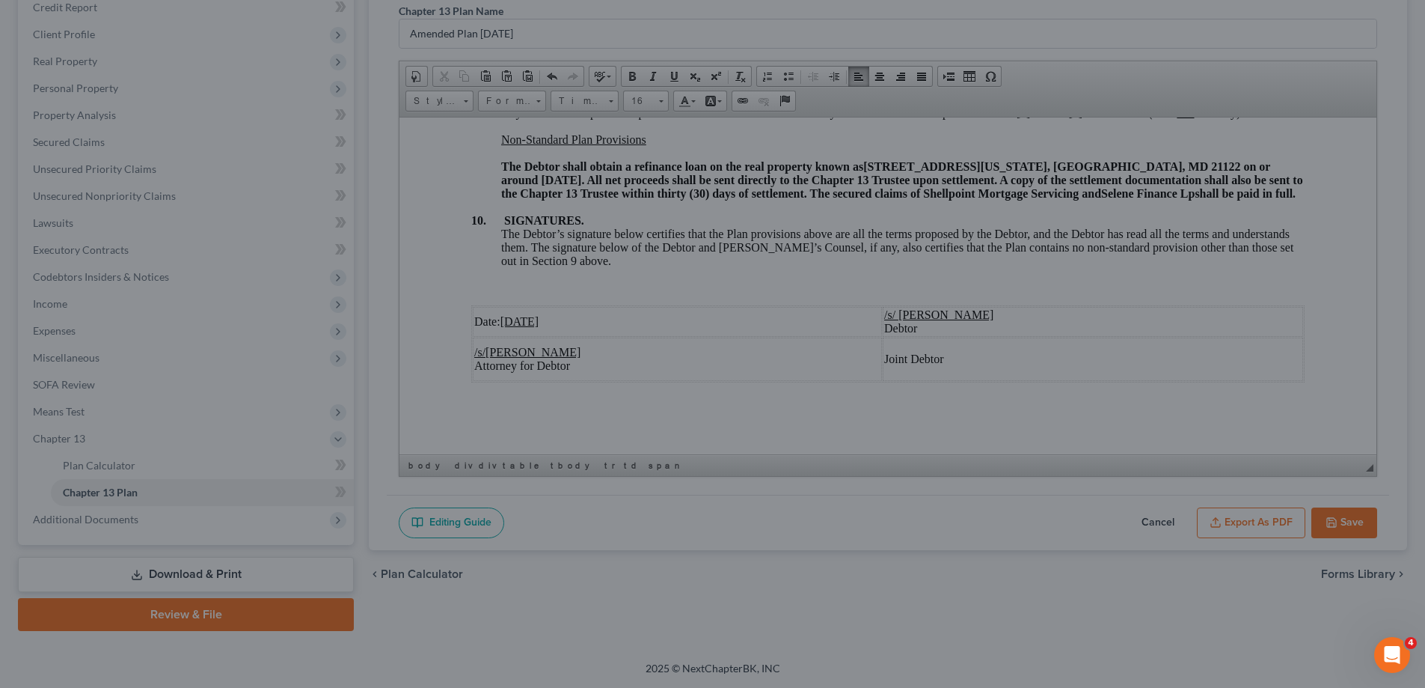
scroll to position [5060, 0]
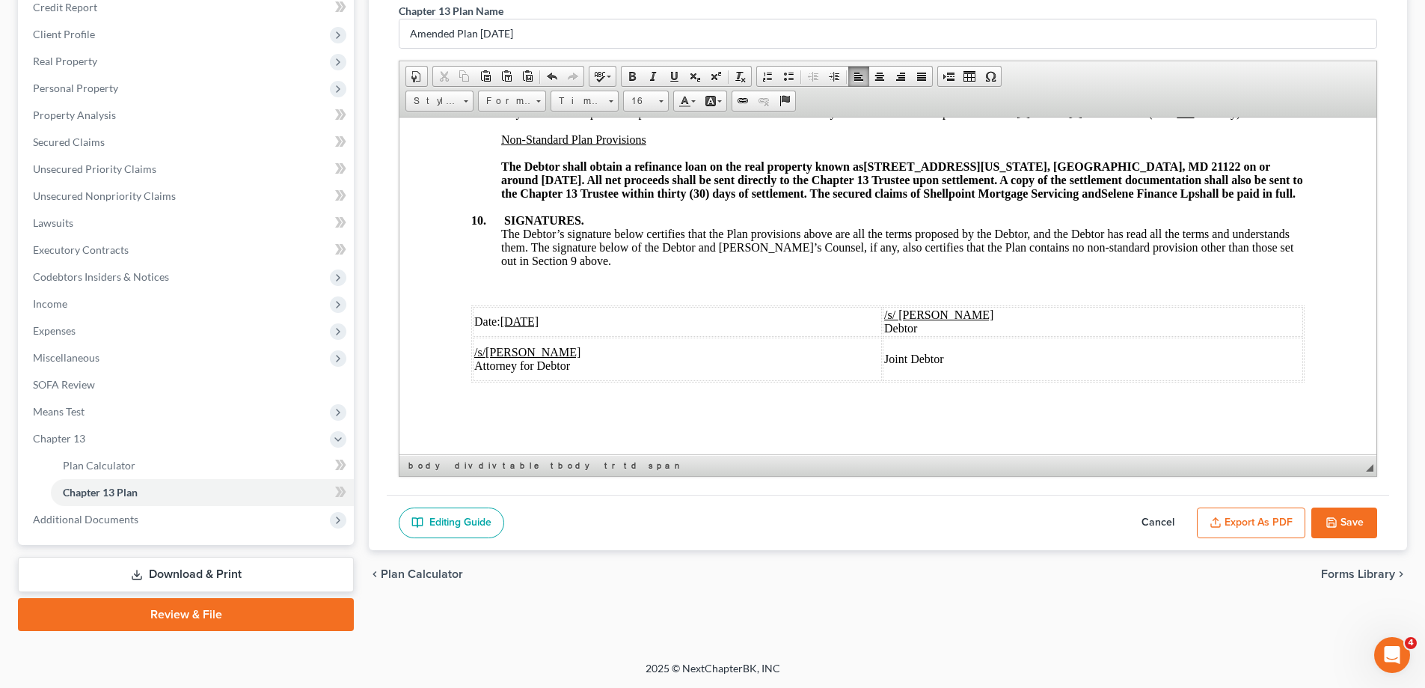
click at [1357, 519] on button "Save" at bounding box center [1345, 522] width 66 height 31
